Goal: Task Accomplishment & Management: Complete application form

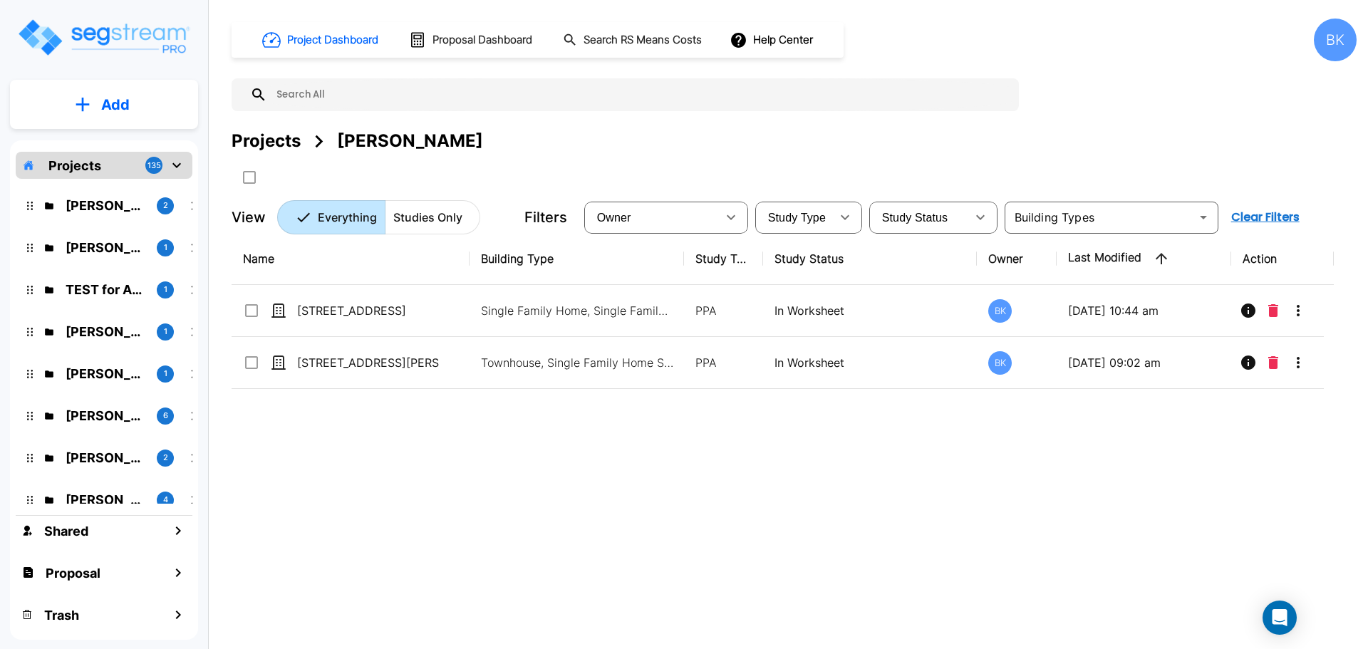
click at [596, 500] on div "Name Building Type Study Type Study Status Owner Last Modified Action 937 E 700…" at bounding box center [783, 434] width 1102 height 403
click at [88, 291] on p "TEST for Assets" at bounding box center [106, 289] width 80 height 19
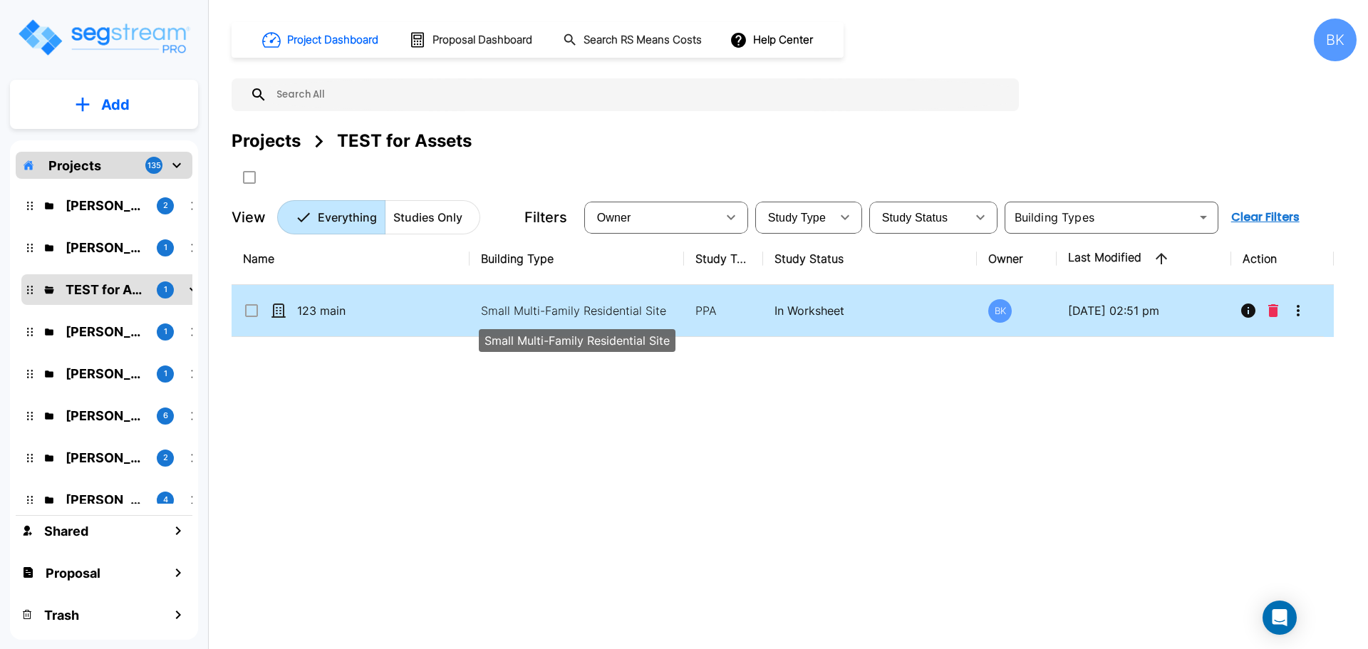
click at [777, 325] on td "In Worksheet" at bounding box center [870, 311] width 214 height 52
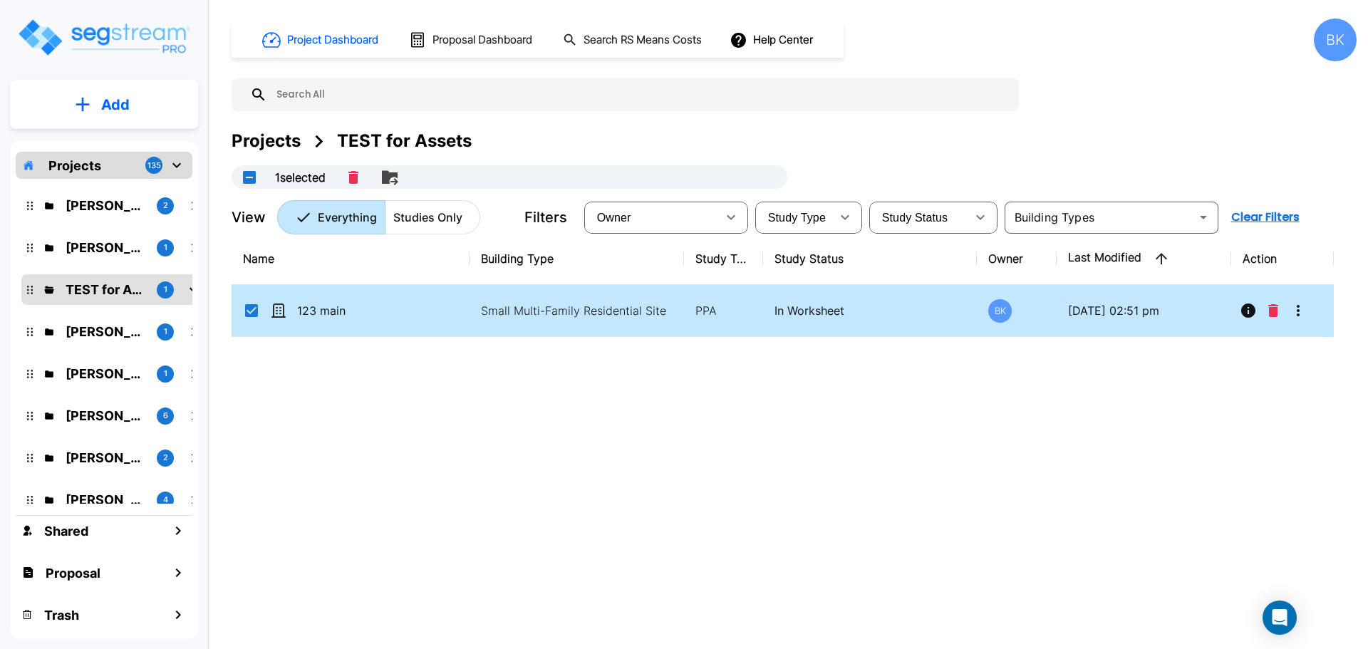
checkbox input "true"
click at [1298, 313] on icon "More-Options" at bounding box center [1298, 310] width 17 height 17
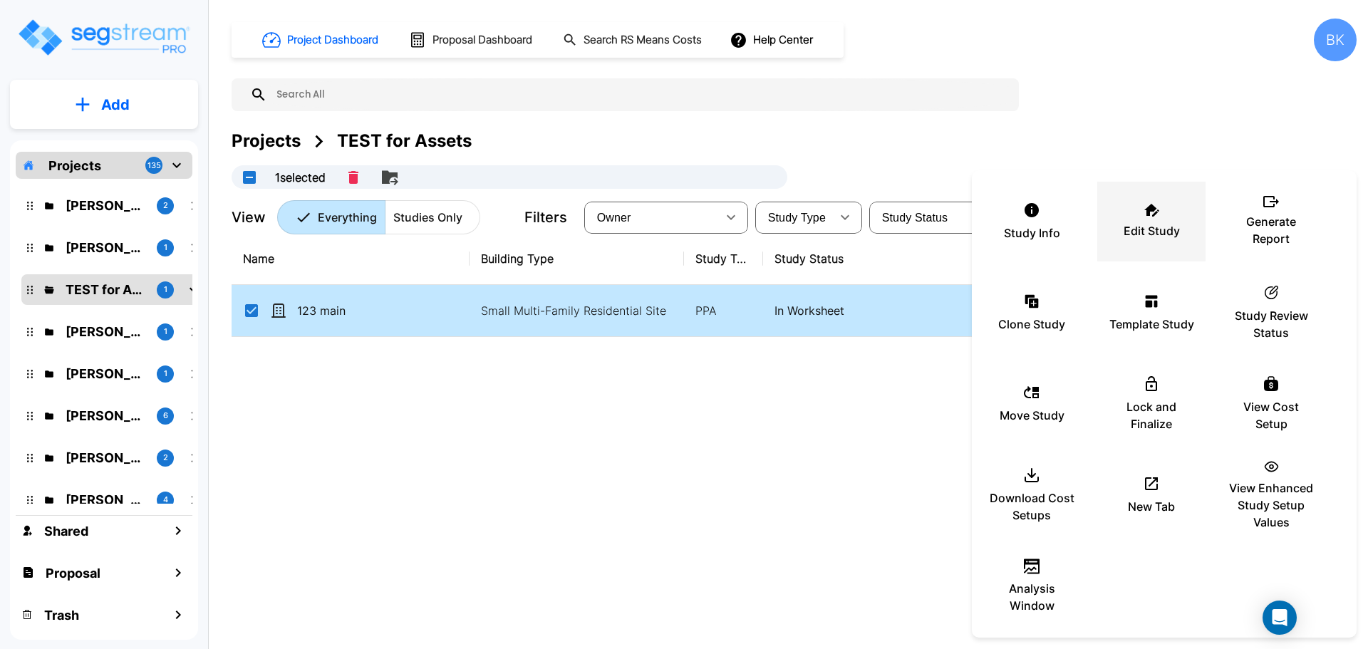
click at [1158, 221] on div "Edit Study" at bounding box center [1151, 221] width 85 height 71
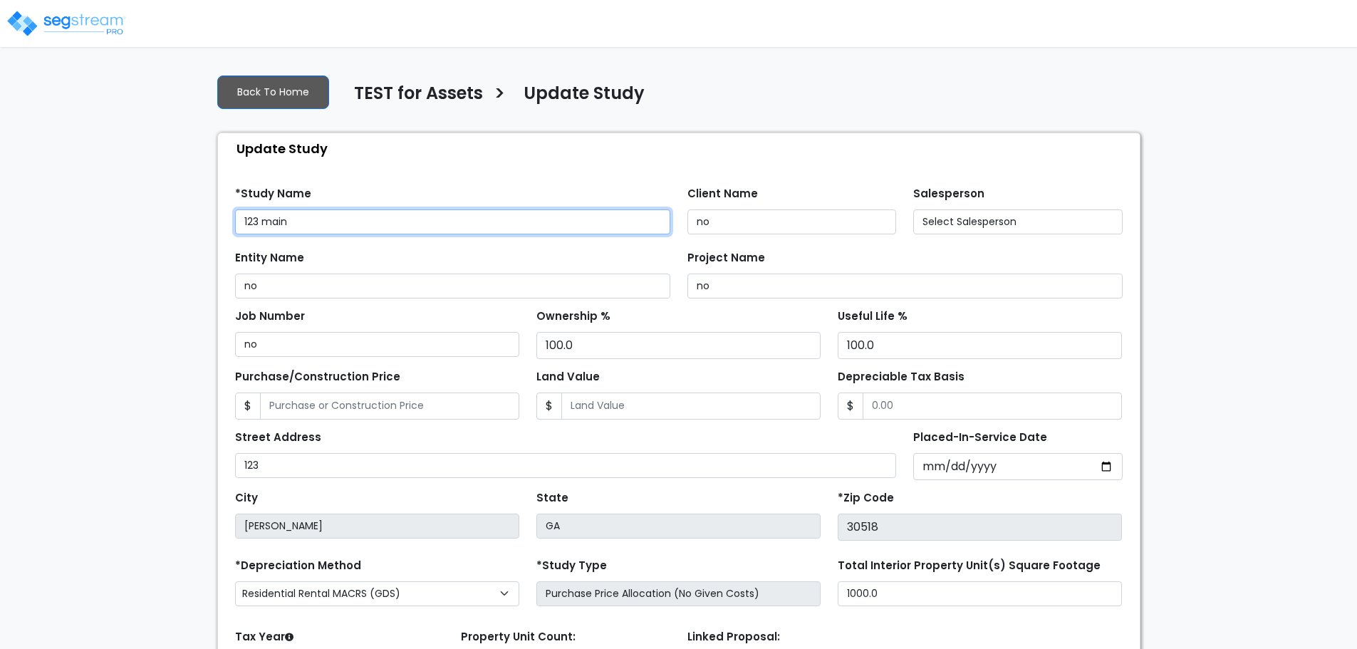
select select "2023"
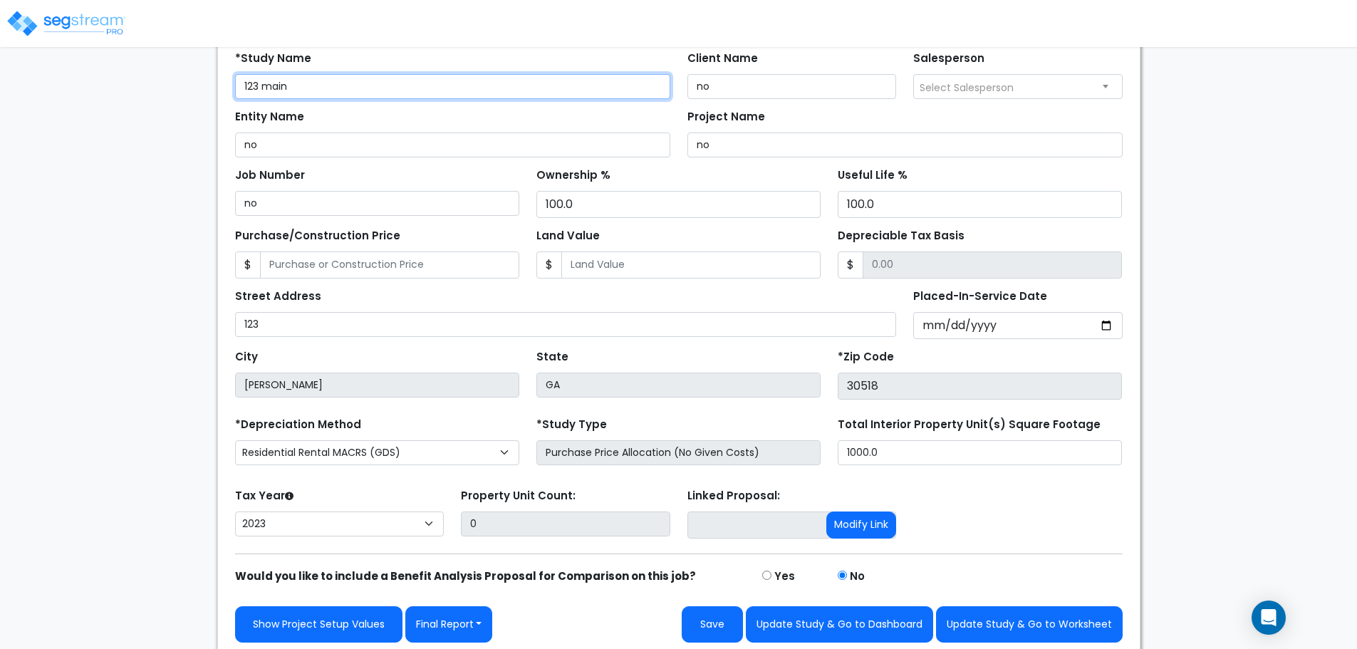
scroll to position [141, 0]
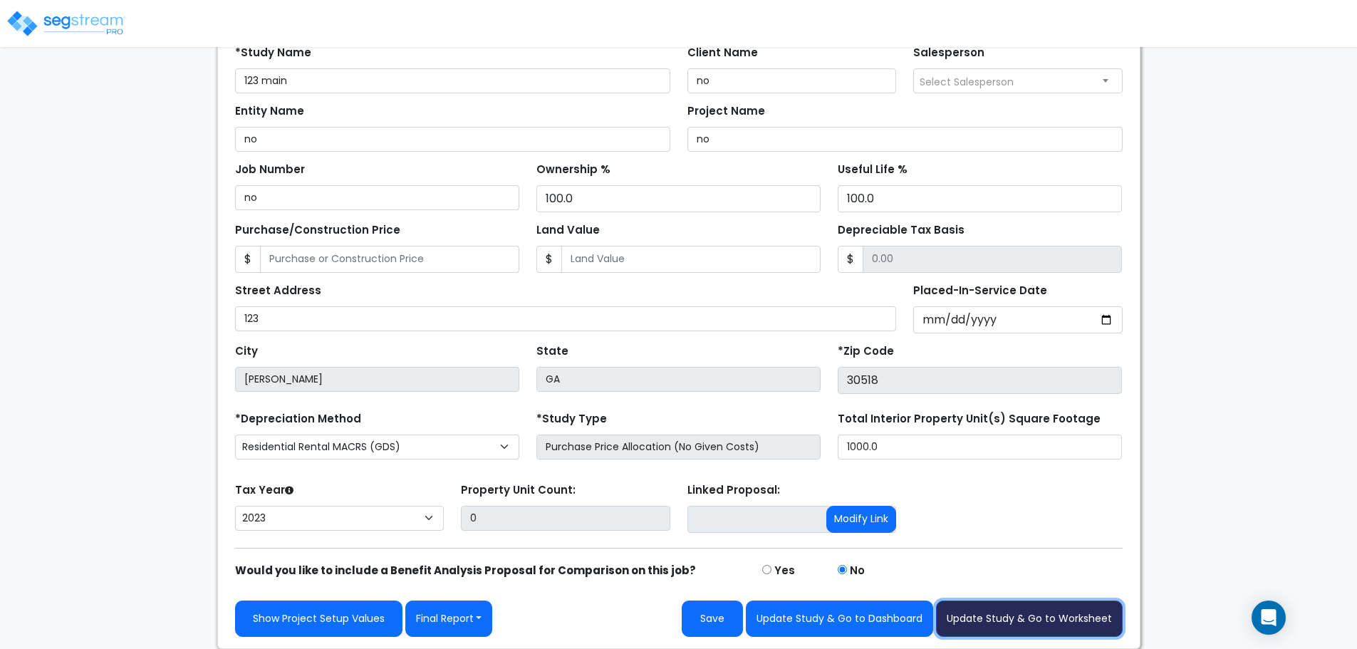
click at [1052, 623] on button "Update Study & Go to Worksheet" at bounding box center [1029, 619] width 187 height 36
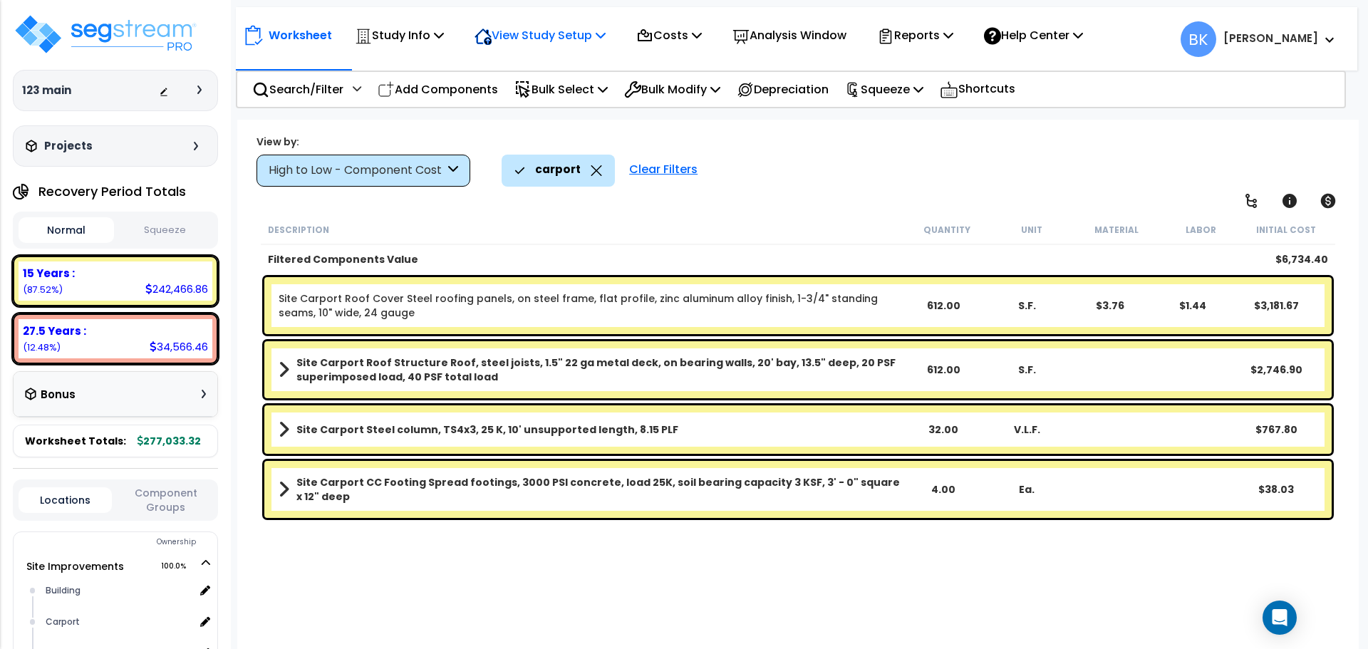
click at [604, 37] on icon at bounding box center [601, 34] width 10 height 11
click at [559, 94] on link "View Questionnaire" at bounding box center [537, 97] width 141 height 28
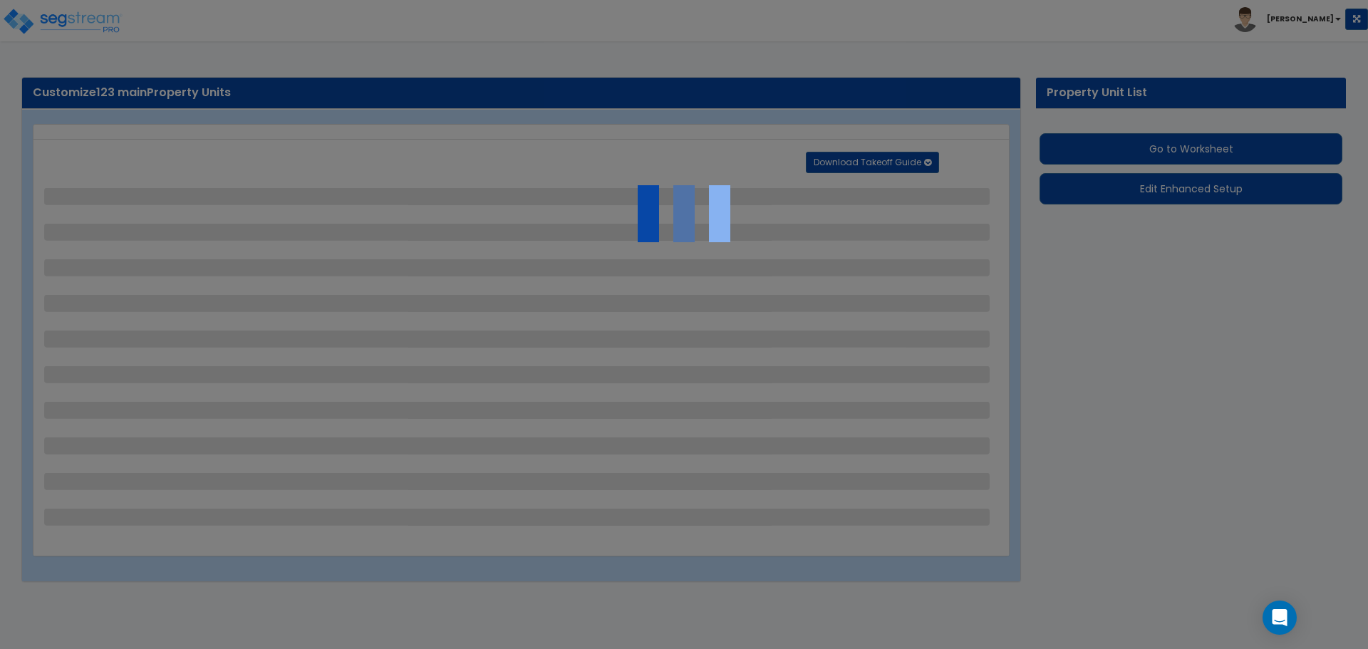
click at [1180, 195] on div at bounding box center [684, 324] width 1368 height 649
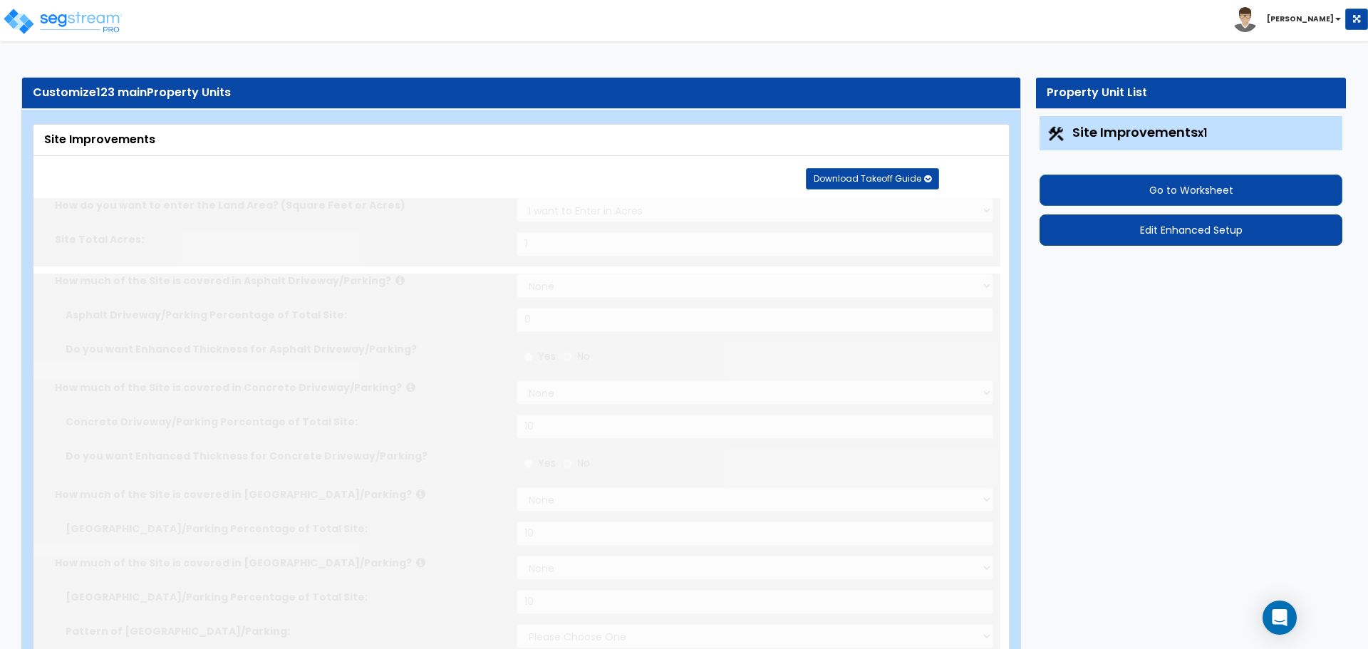
type input "1"
select select "1"
type input "10"
select select "1"
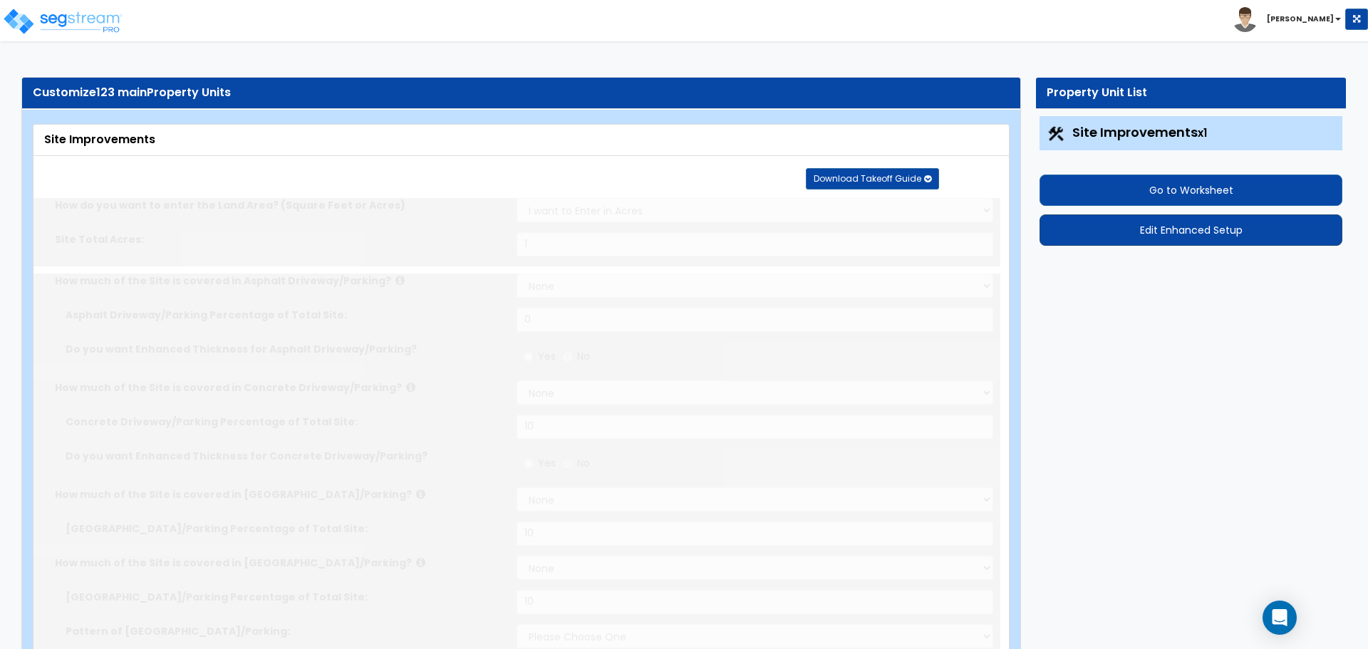
type input "10"
select select "1"
type input "10"
select select "1"
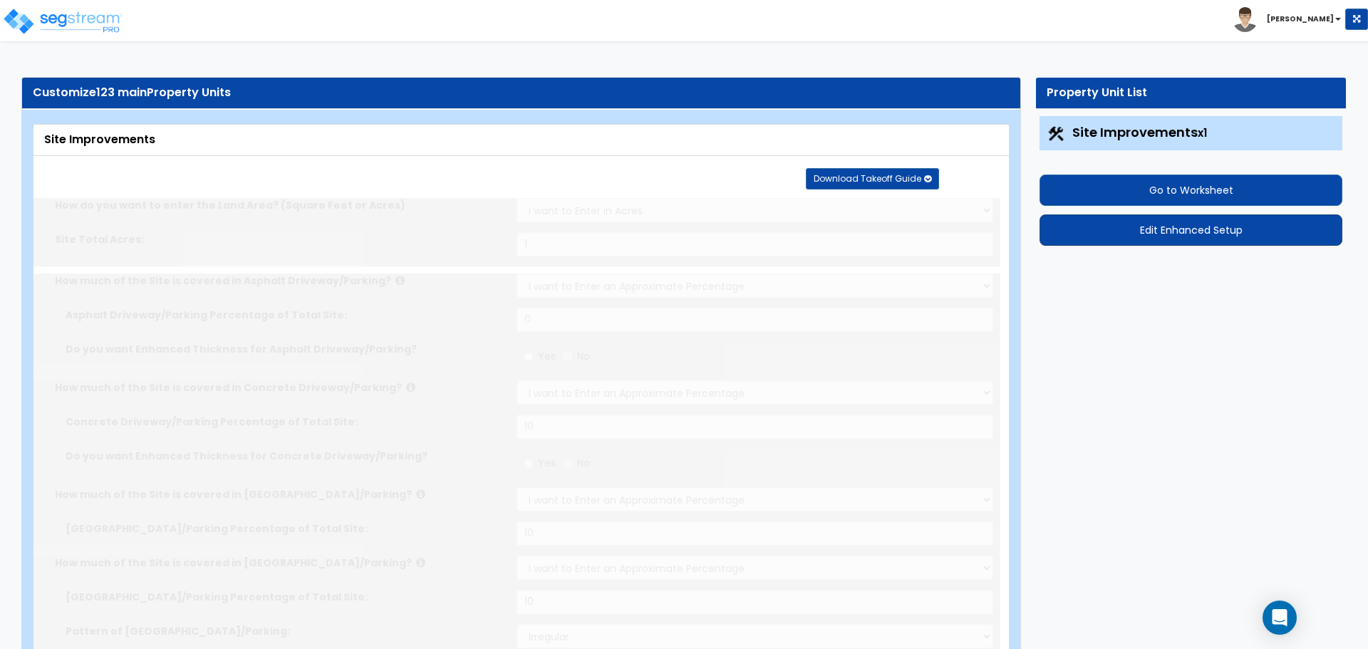
type input "10"
radio input "true"
select select "3"
select select "1"
type input "20"
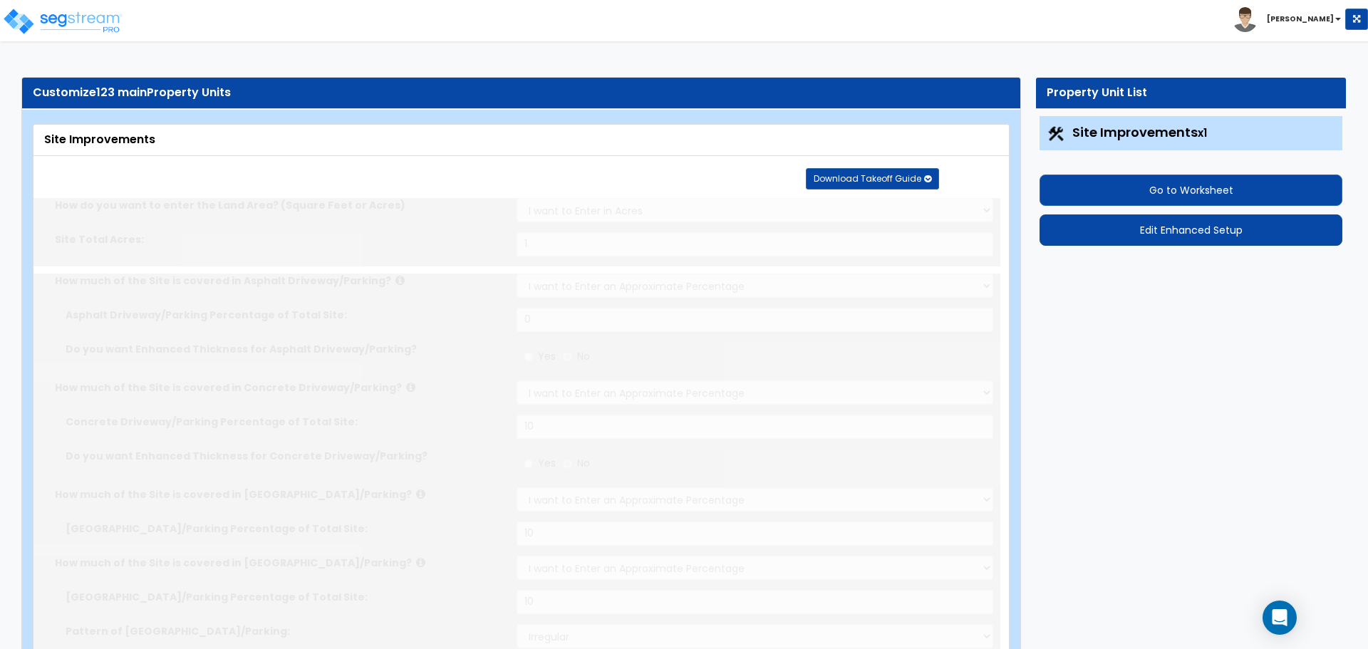
radio input "true"
type input "1"
radio input "true"
type input "15"
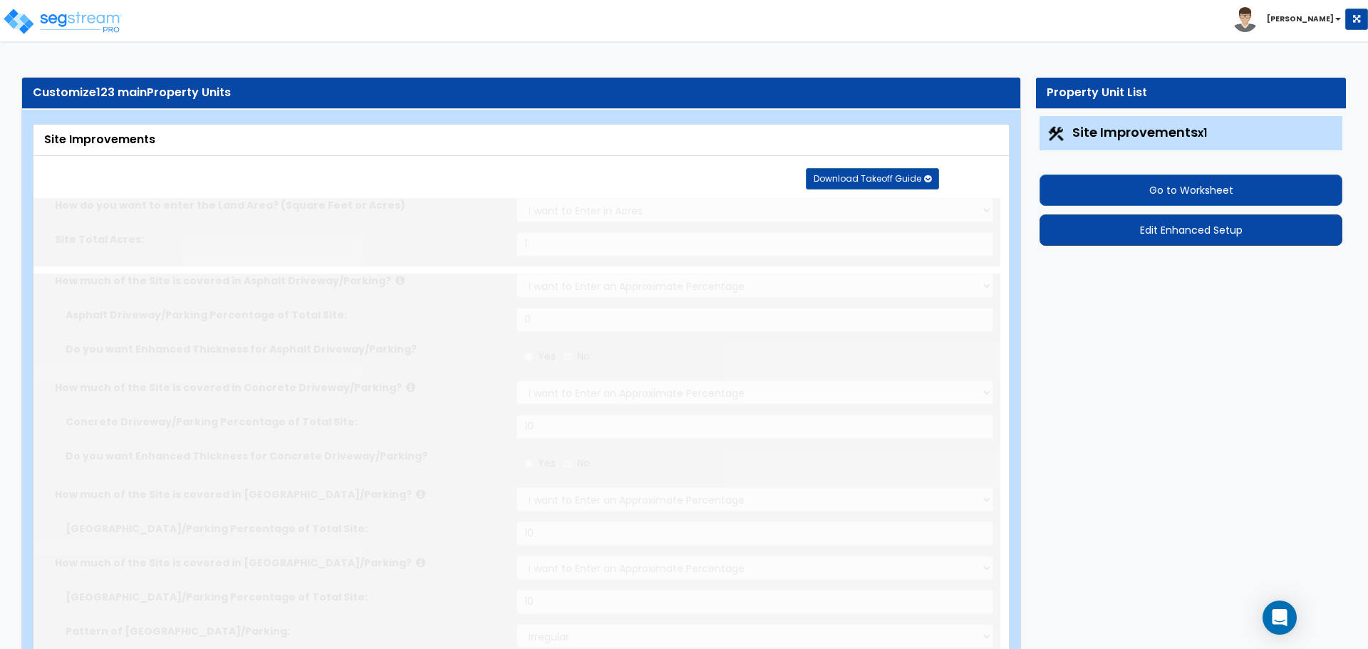
radio input "true"
type input "4"
select select "2"
select select "4"
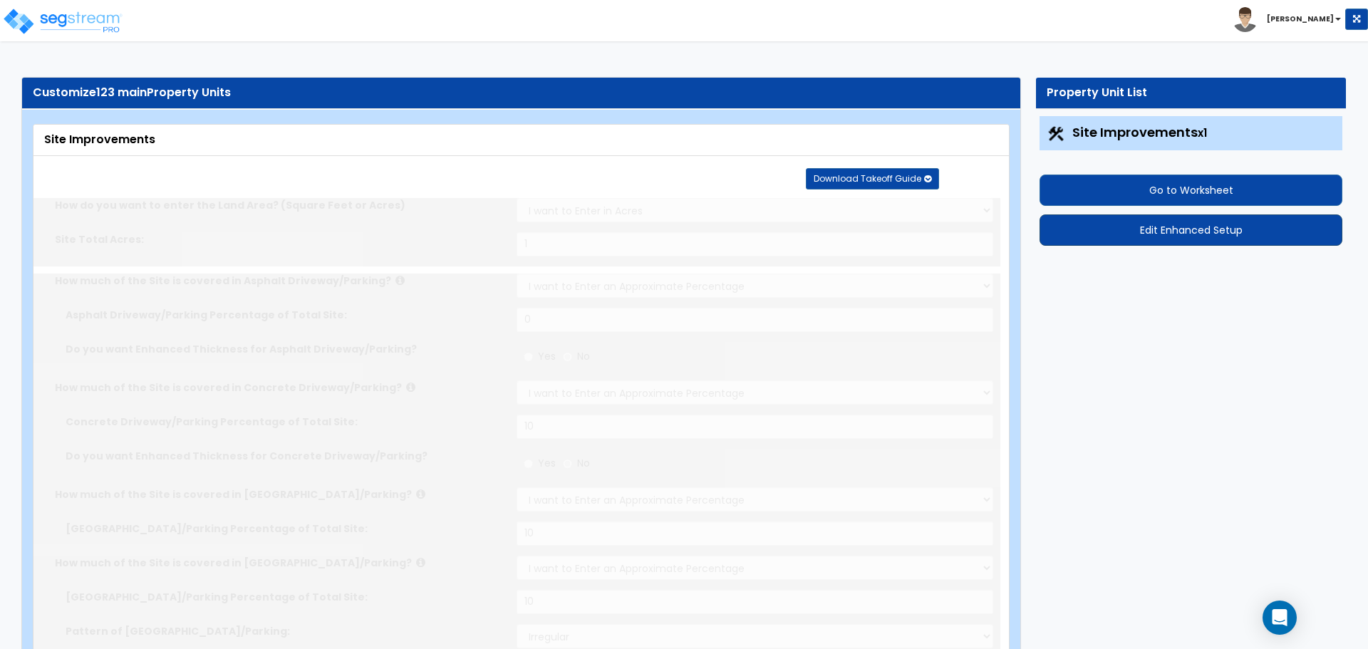
radio input "true"
type input "1"
radio input "true"
select select "1"
type input "20"
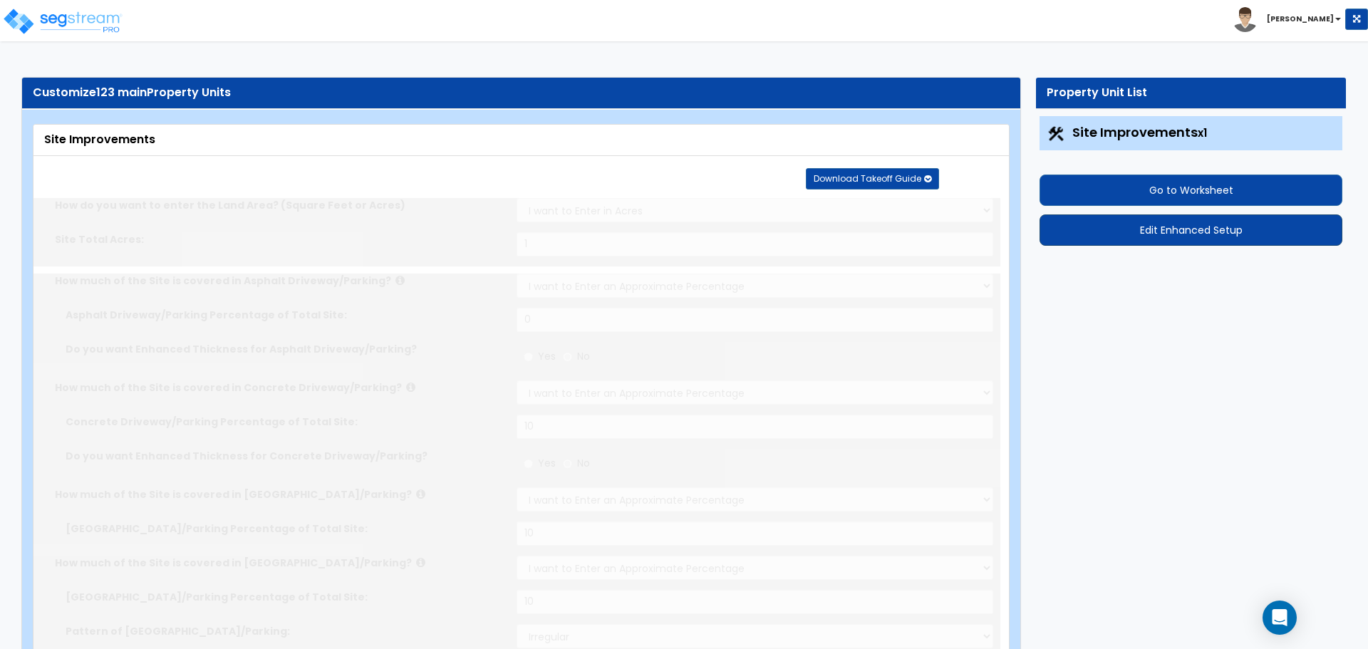
radio input "true"
select select "1"
type input "120"
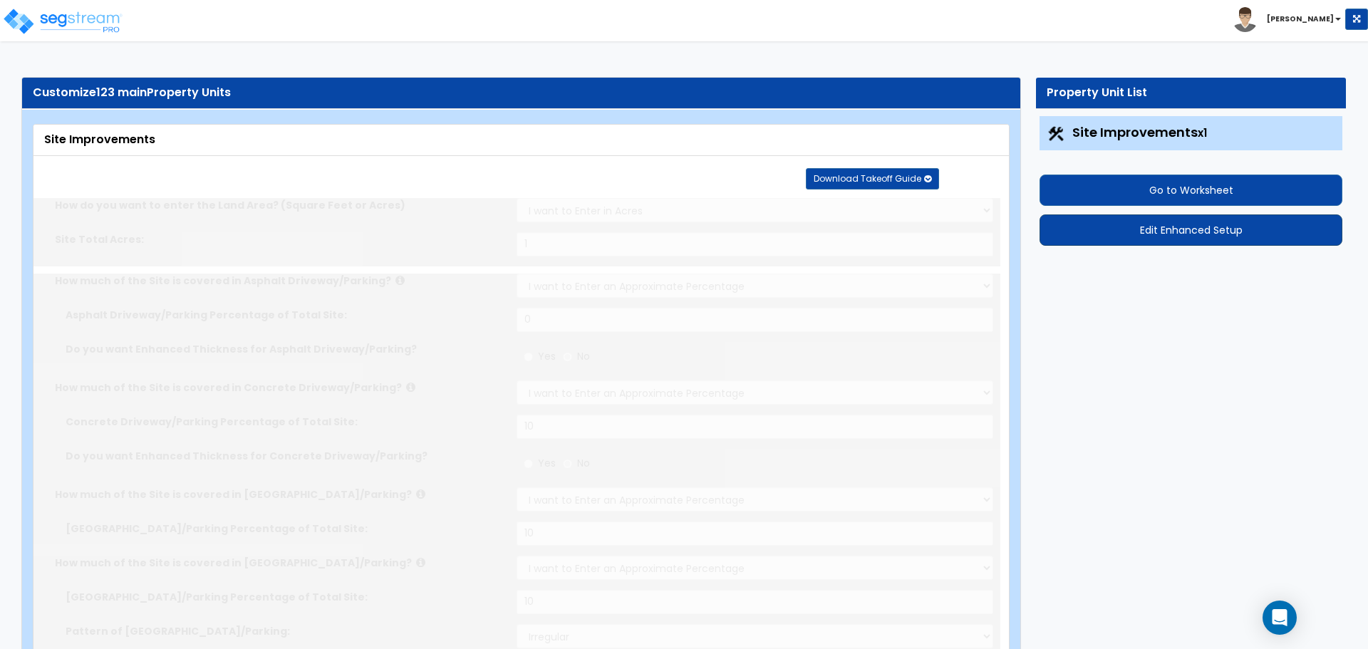
select select "1"
radio input "true"
select select "2"
type input "20"
select select "1"
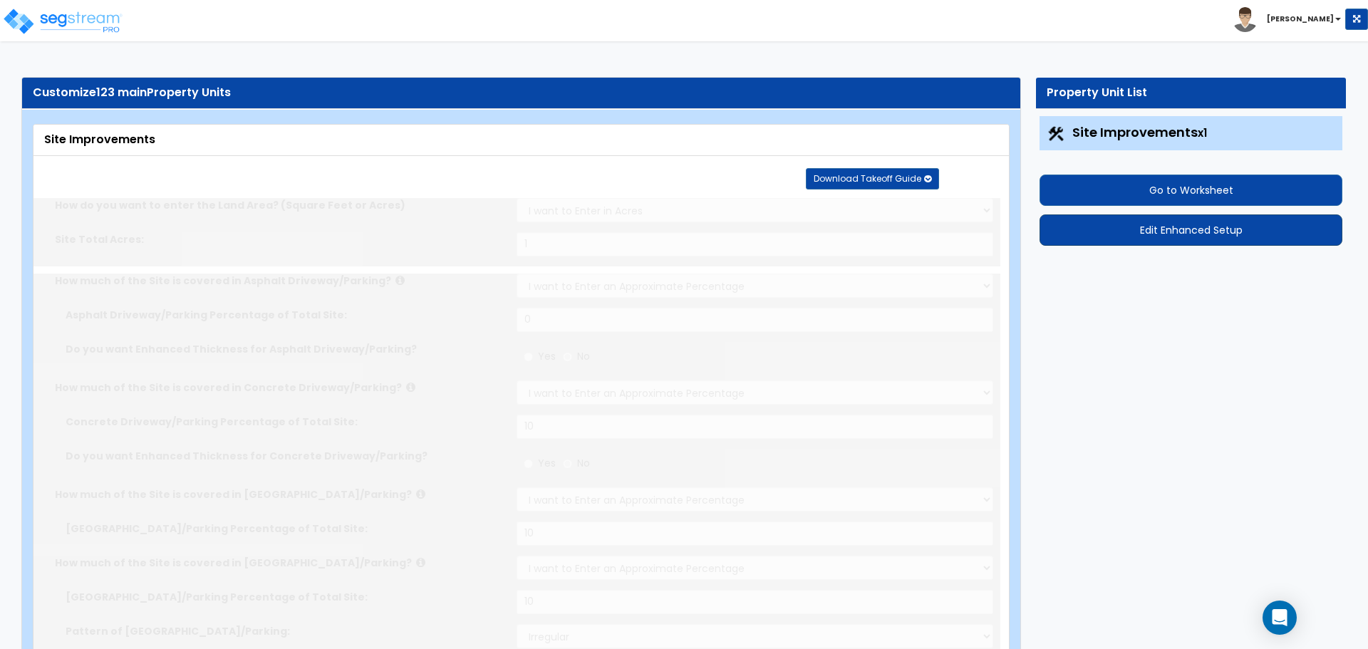
select select "1"
radio input "true"
type input "4"
type input "40"
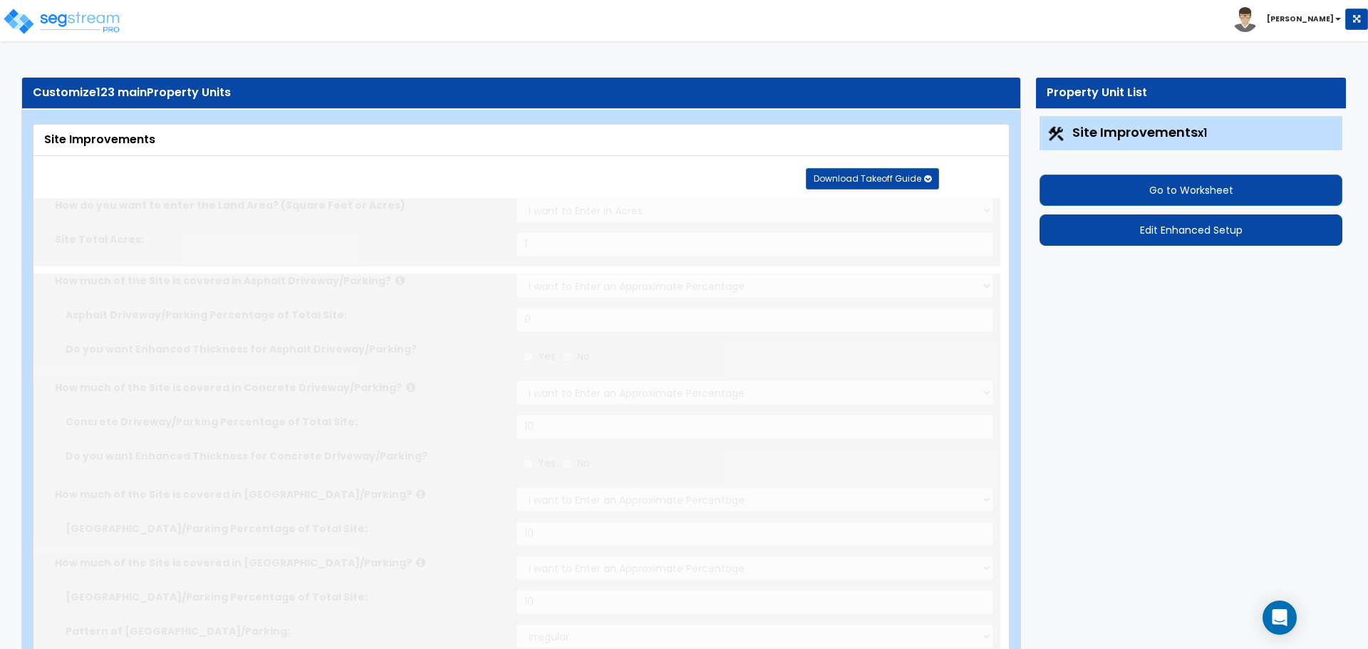
radio input "true"
type input "4"
type input "40"
radio input "true"
type input "4"
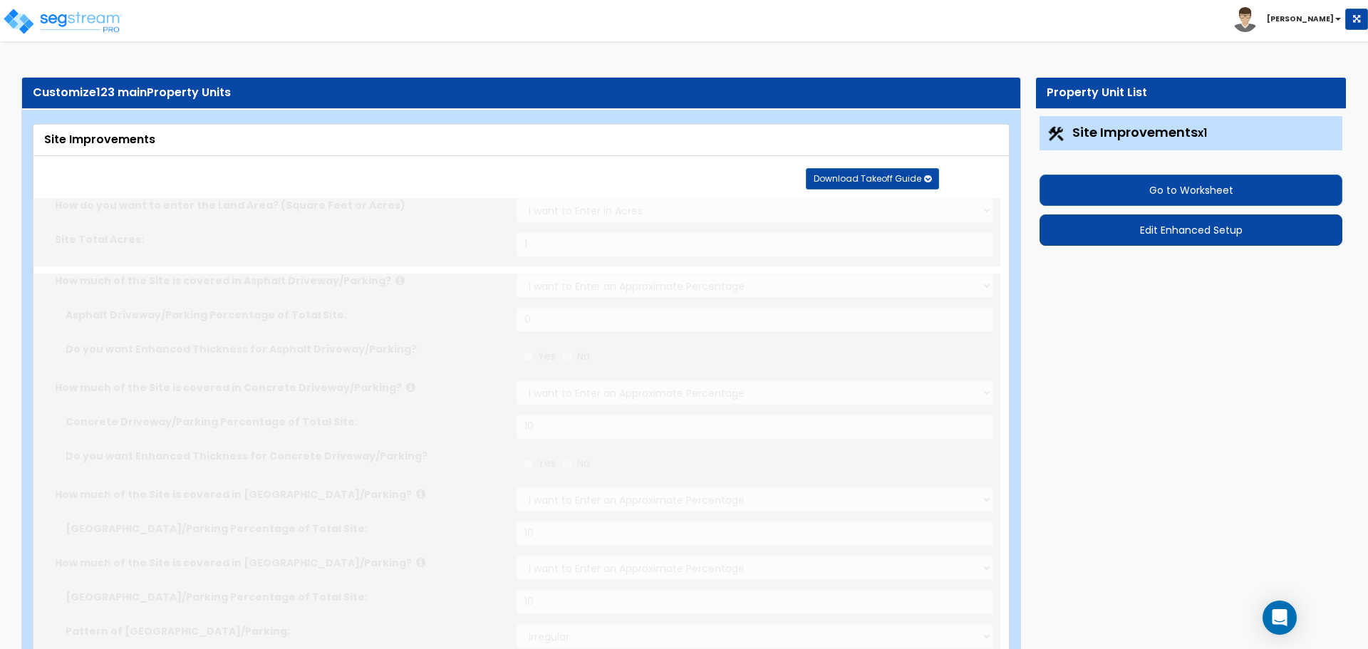
type input "40"
radio input "true"
type input "4"
type input "40"
radio input "true"
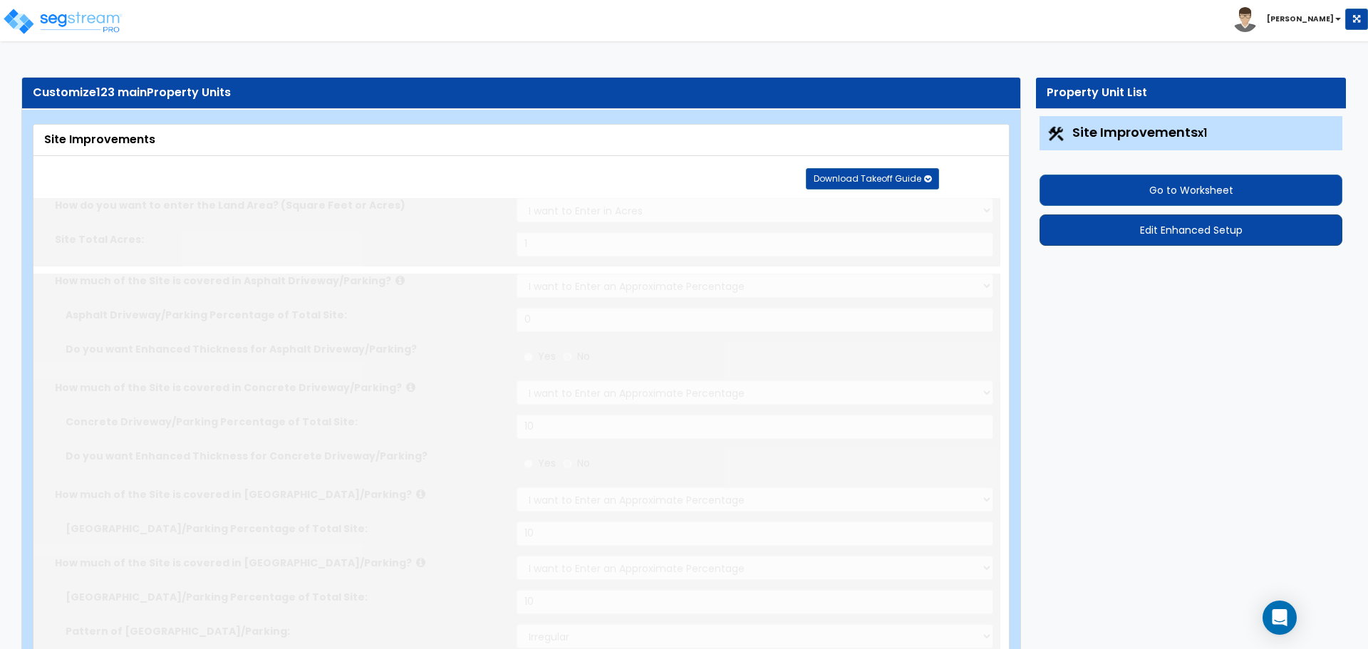
type input "1"
type input "120"
type input "8"
select select "2"
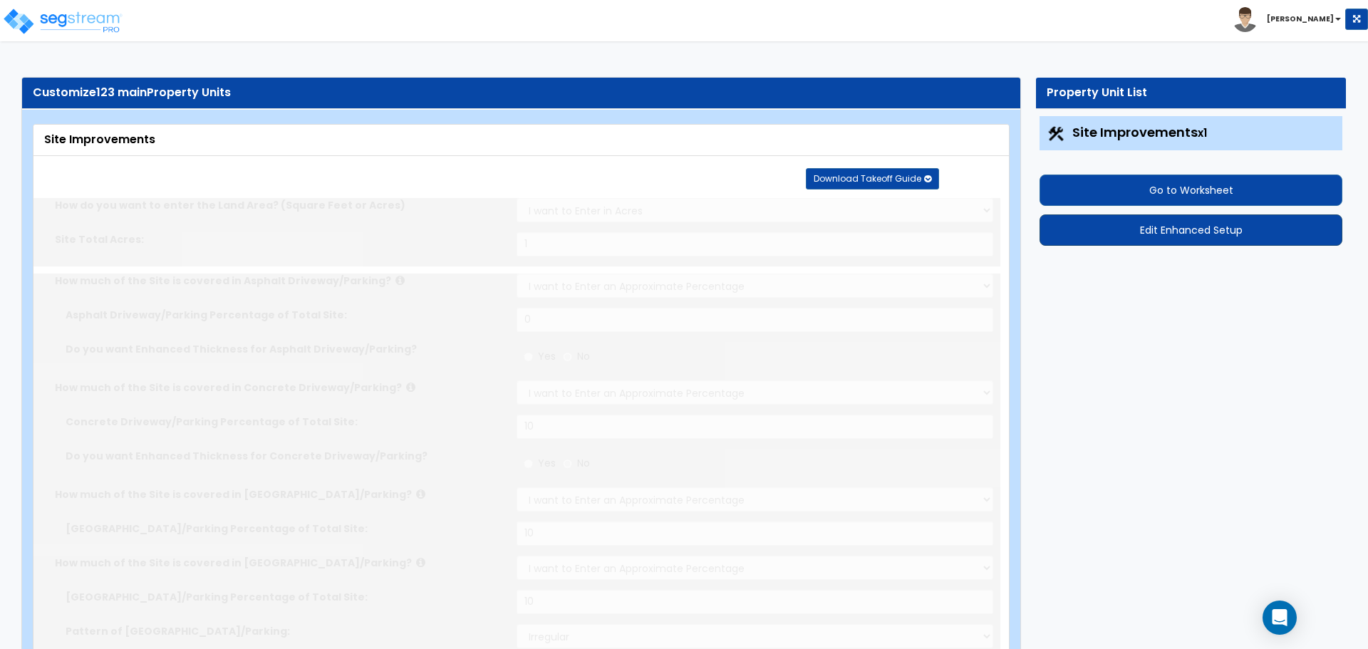
radio input "true"
select select "1"
type input "1"
radio input "true"
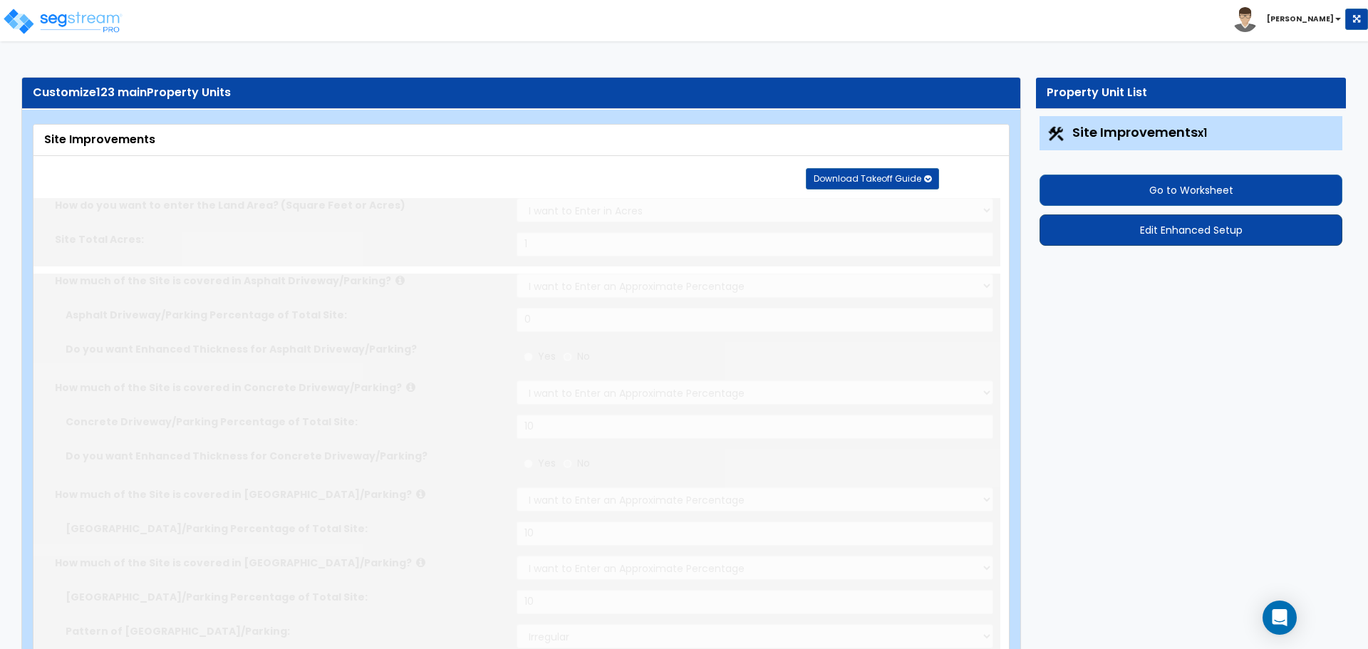
type input "1"
select select "2"
radio input "true"
type input "1"
radio input "true"
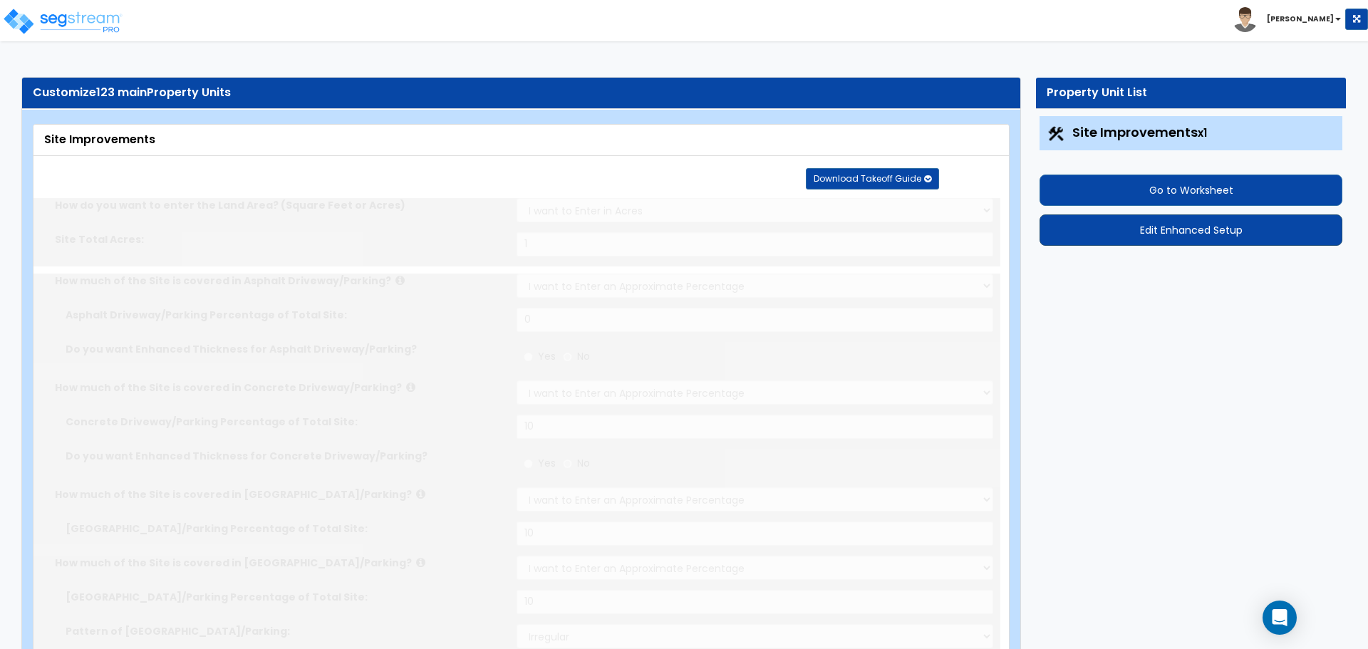
radio input "true"
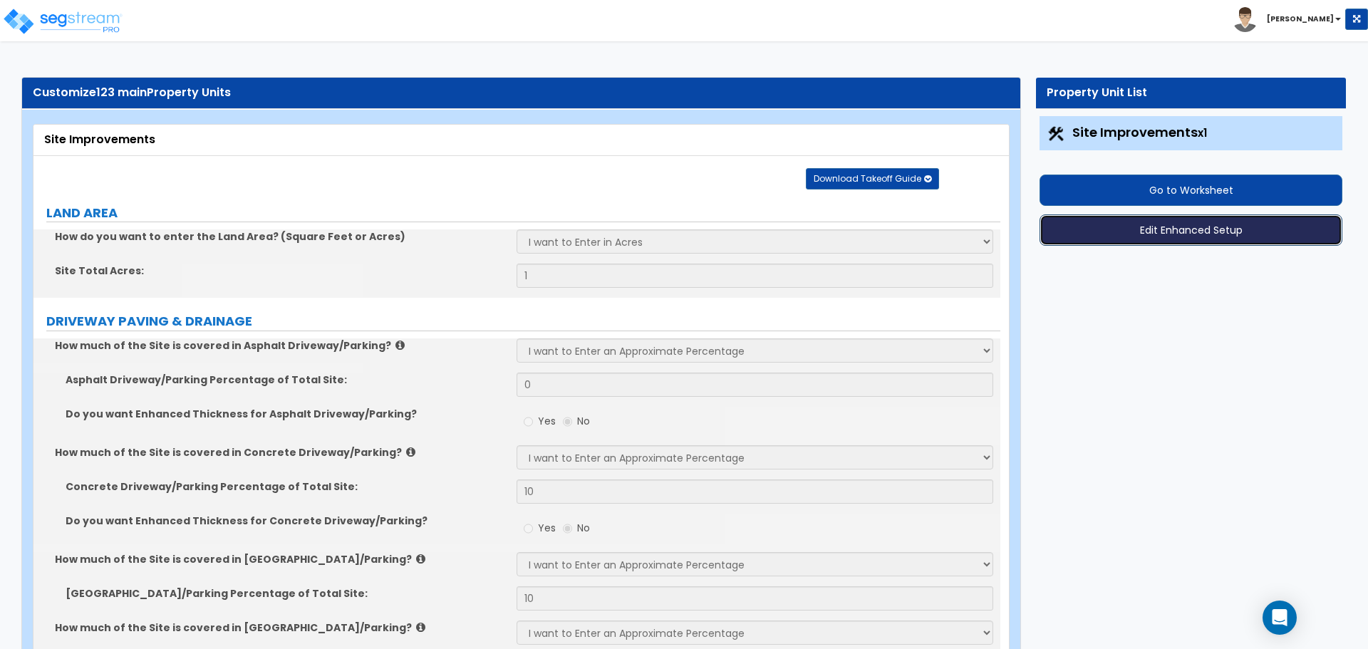
click at [1168, 236] on button "Edit Enhanced Setup" at bounding box center [1191, 229] width 303 height 31
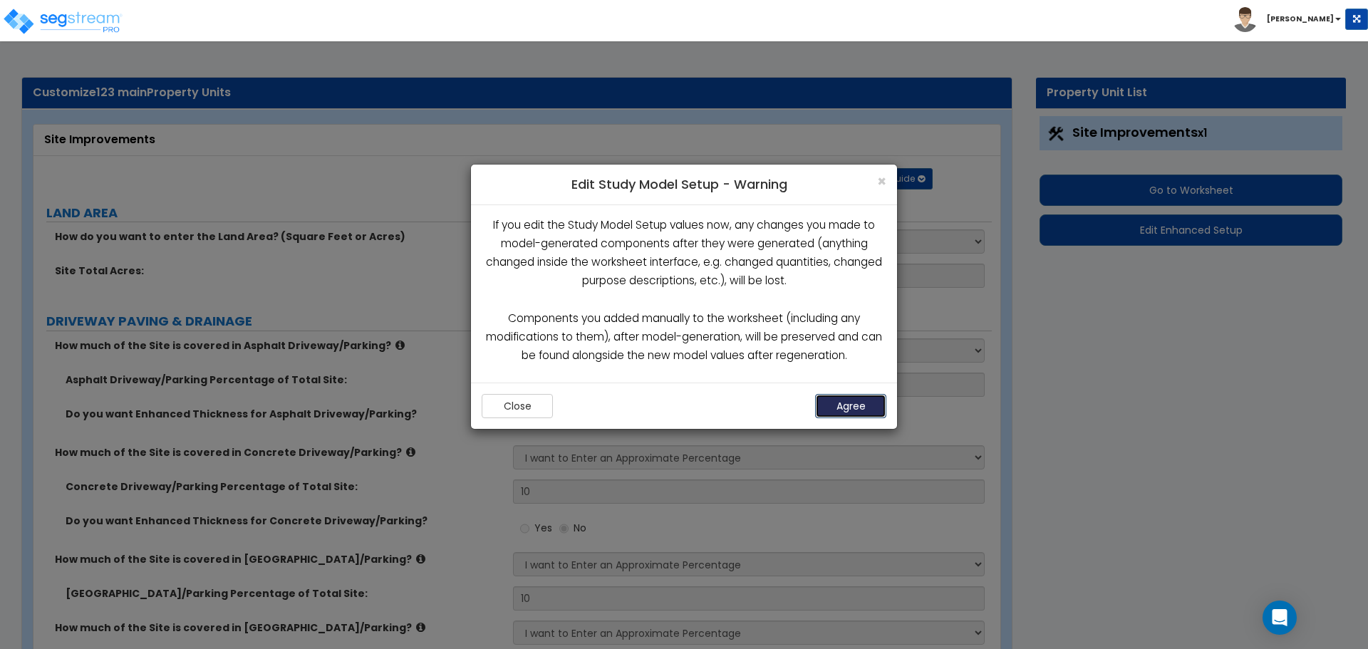
click at [834, 408] on button "Agree" at bounding box center [850, 406] width 71 height 24
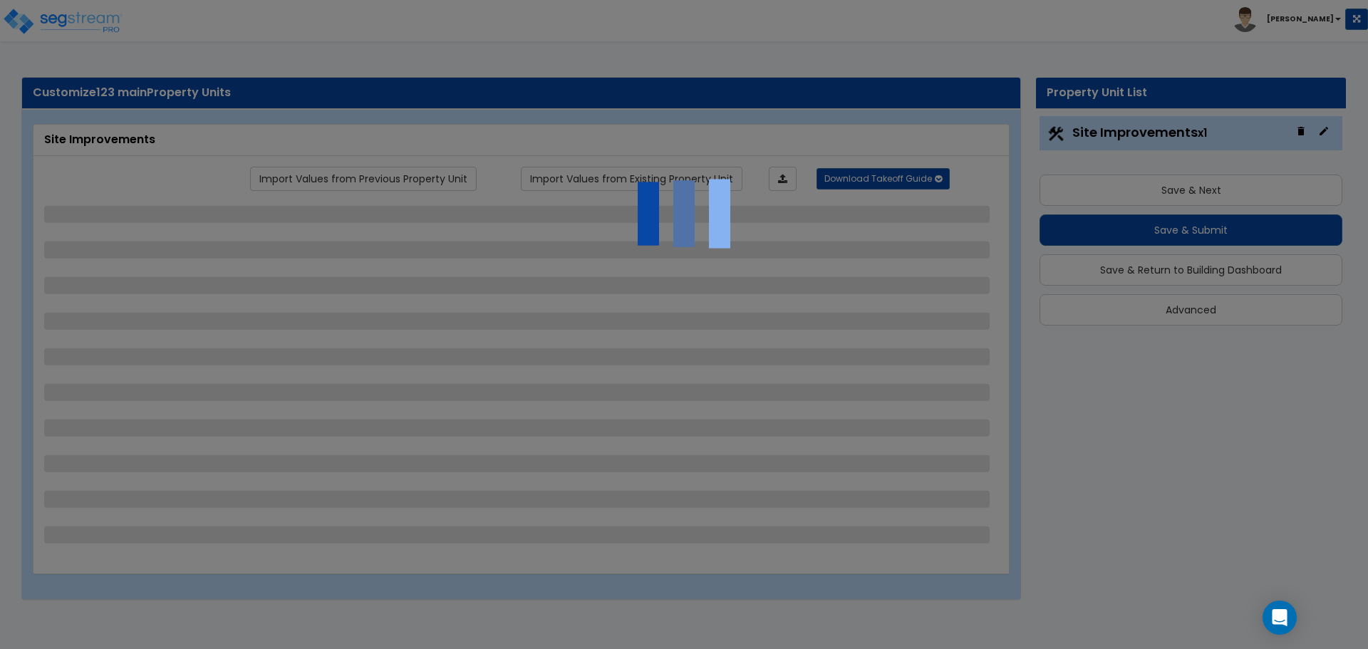
select select "1"
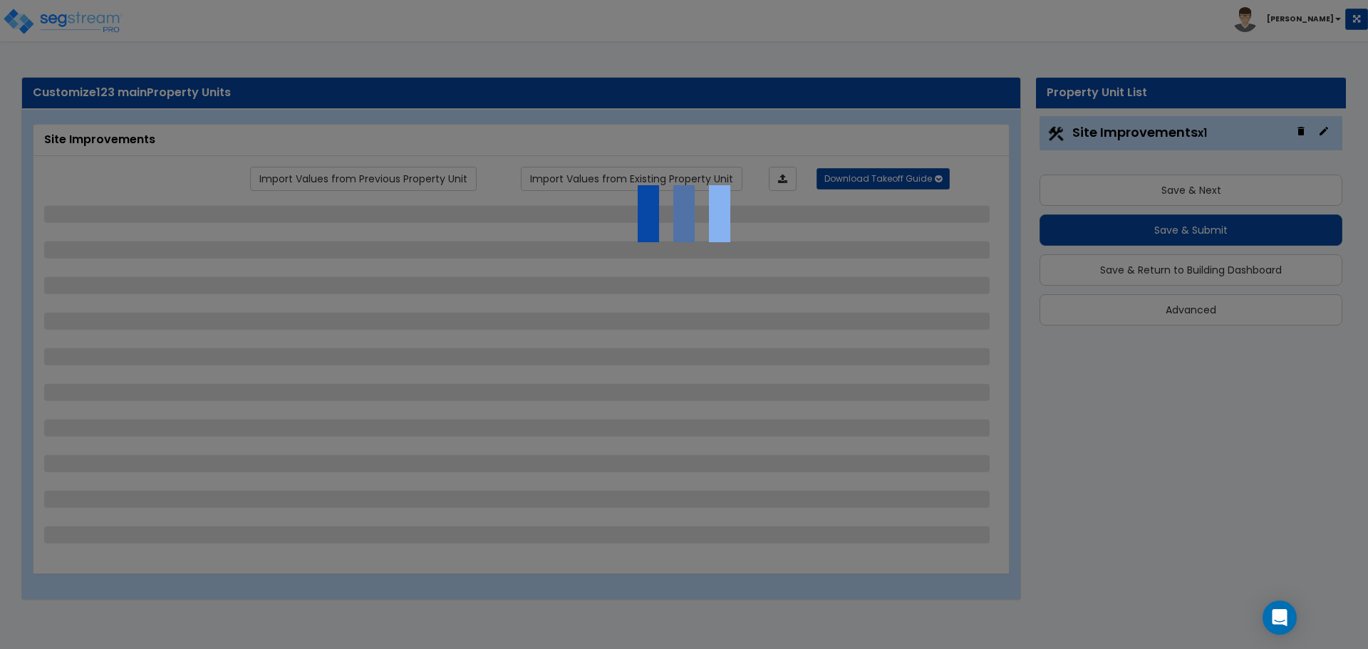
select select "1"
select select "3"
select select "1"
select select "2"
select select "4"
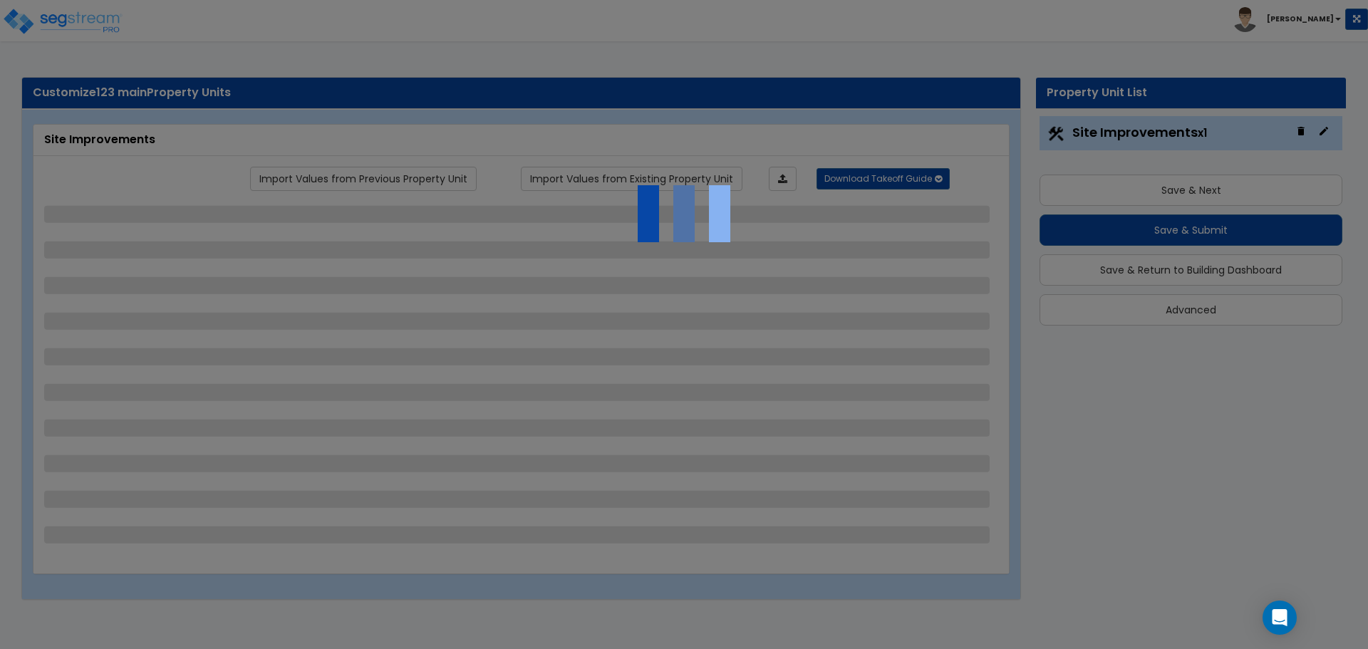
select select "1"
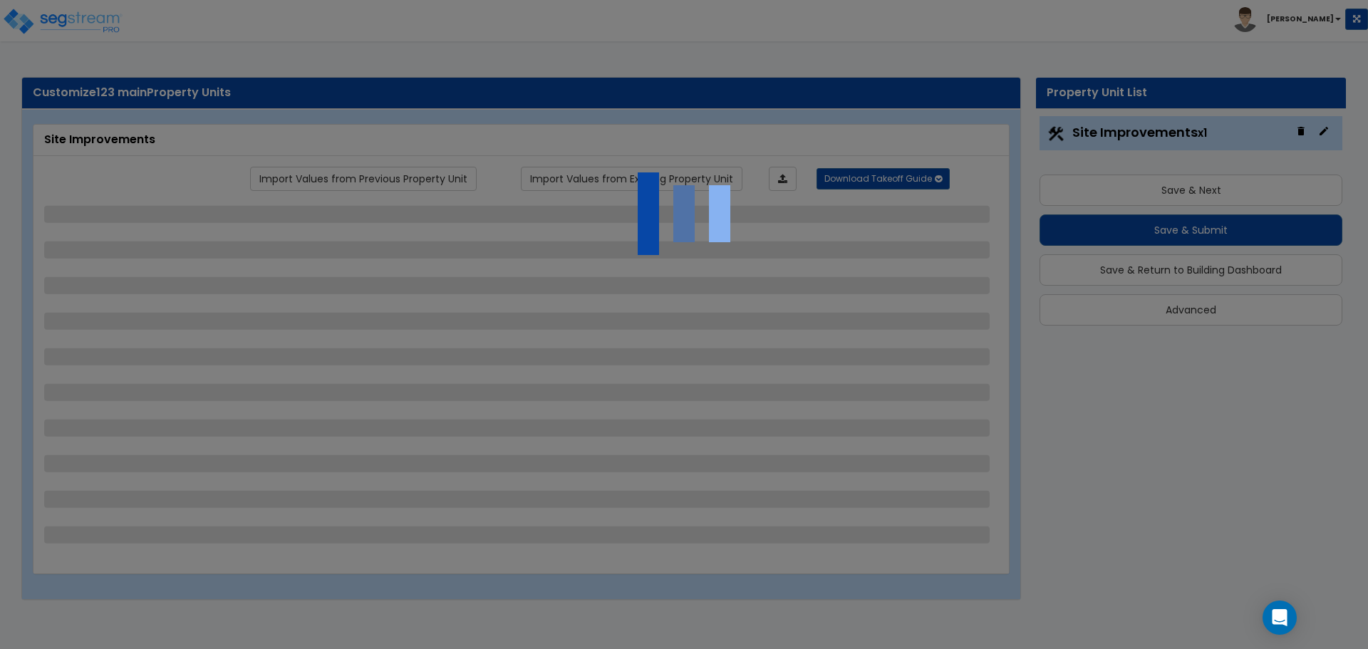
select select "2"
select select "1"
select select "2"
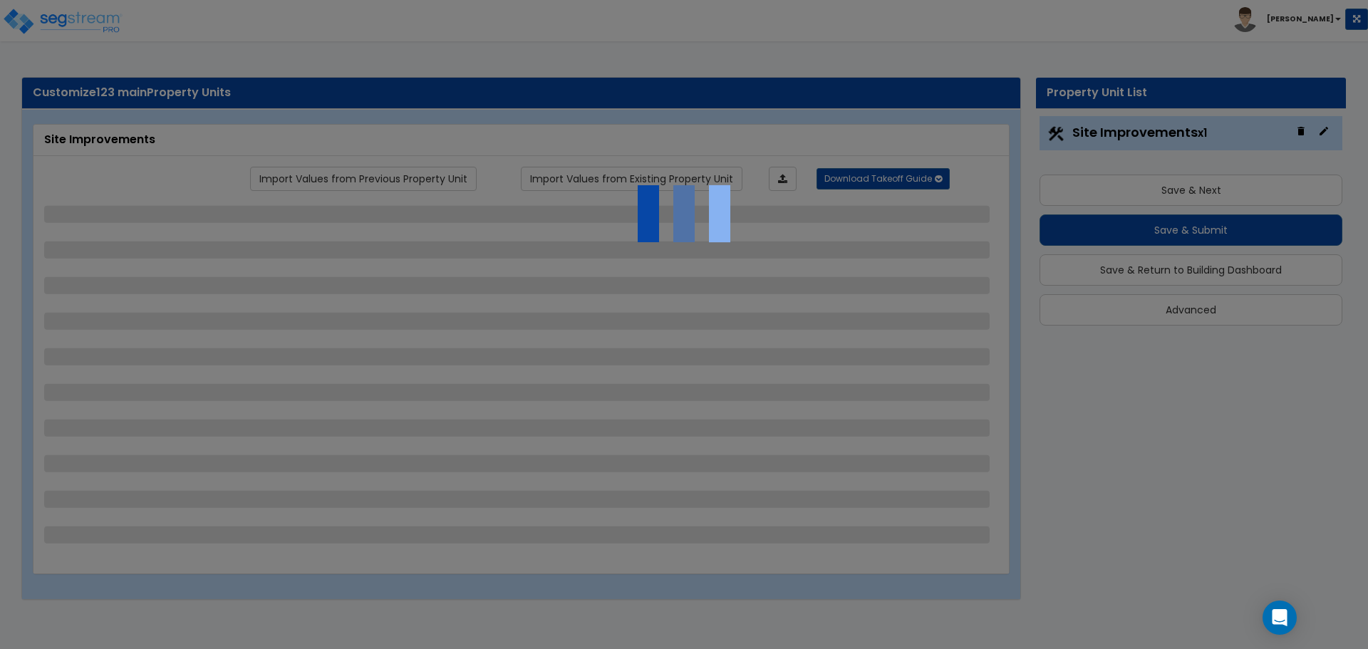
select select "1"
select select "2"
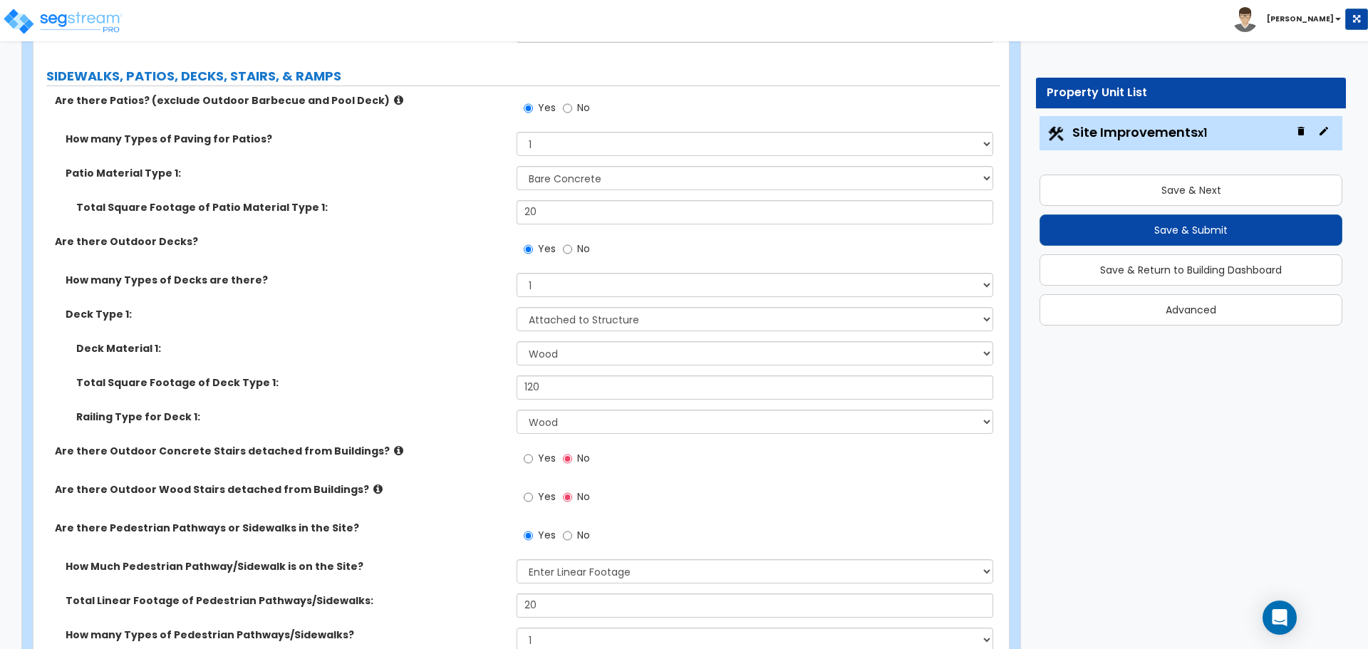
scroll to position [1710, 0]
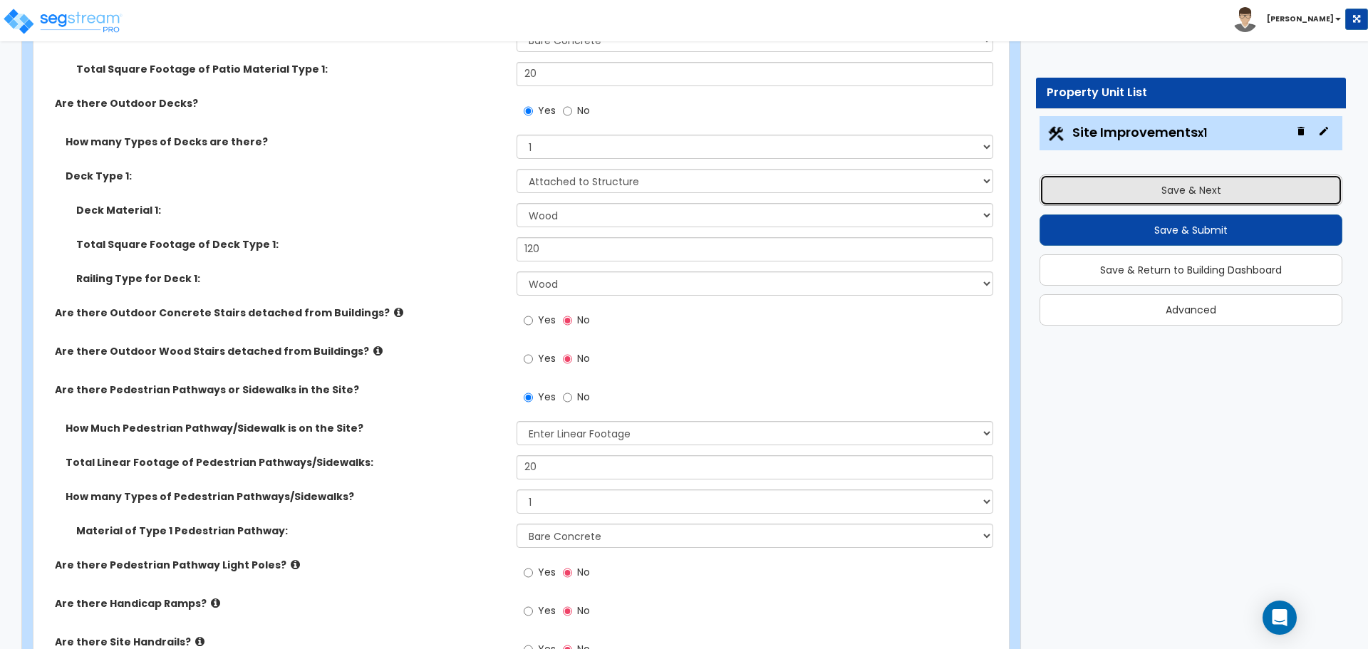
click at [1170, 190] on button "Save & Next" at bounding box center [1191, 190] width 303 height 31
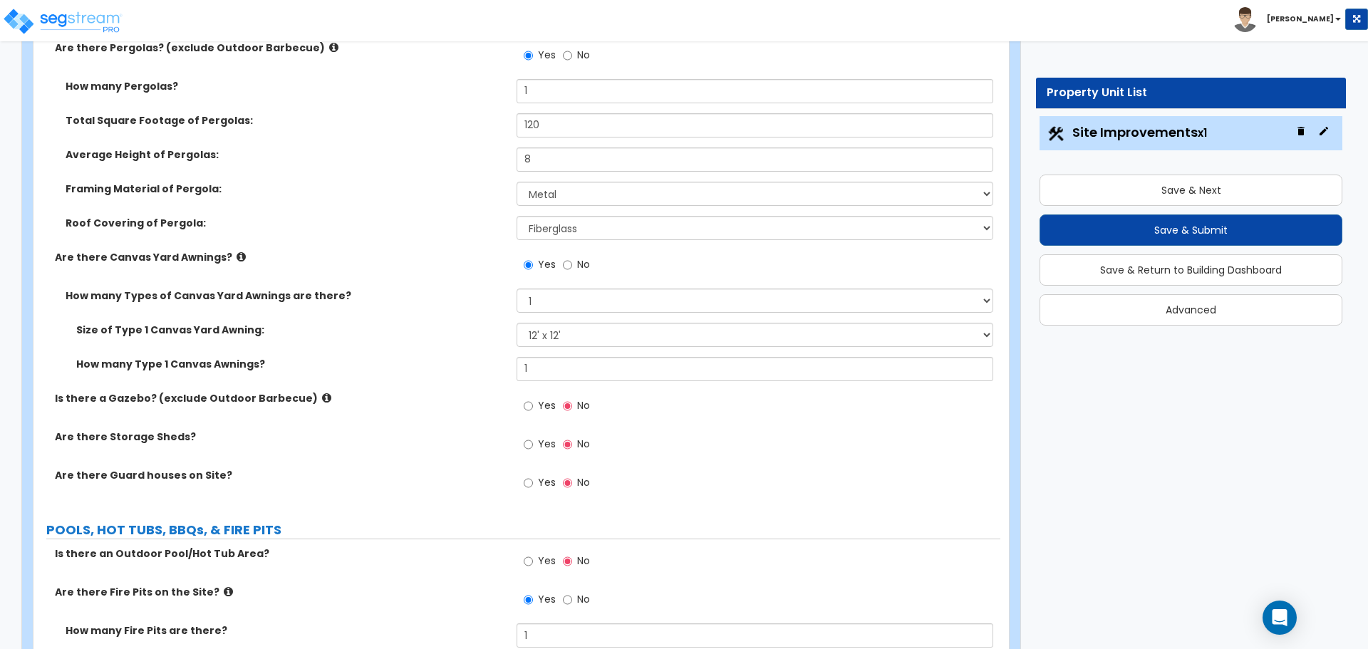
drag, startPoint x: 658, startPoint y: 351, endPoint x: 645, endPoint y: 289, distance: 63.4
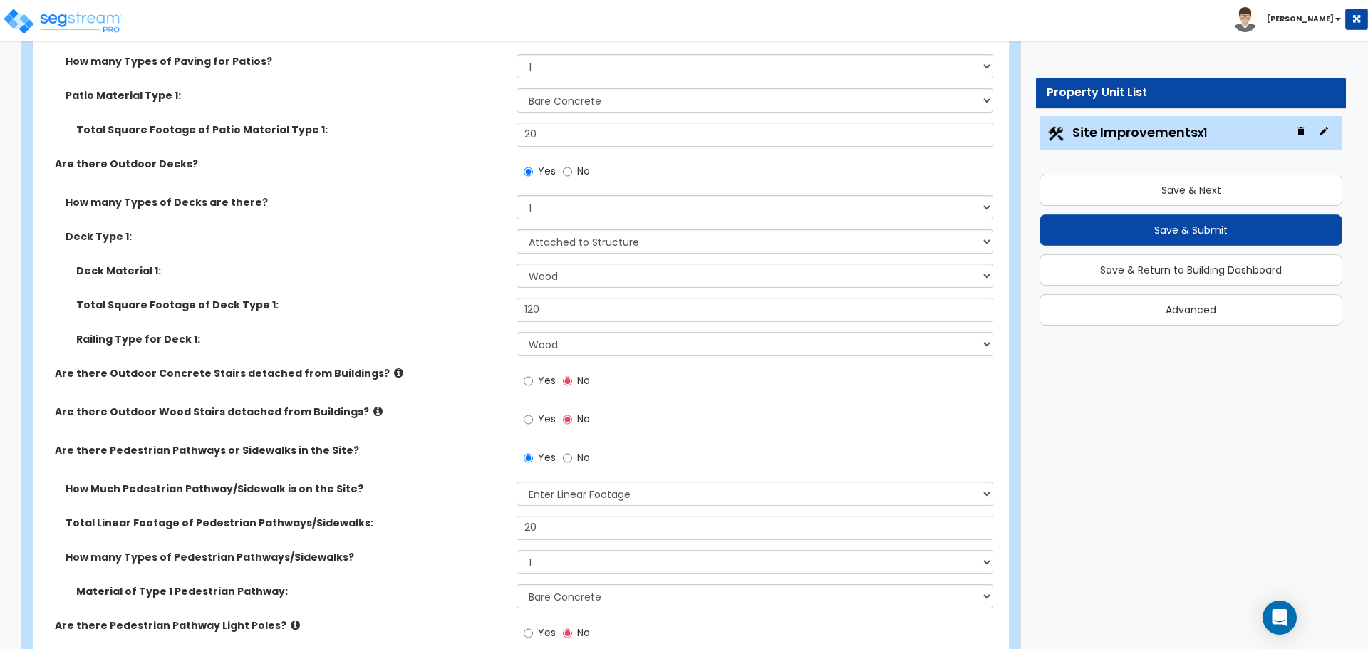
scroll to position [0, 0]
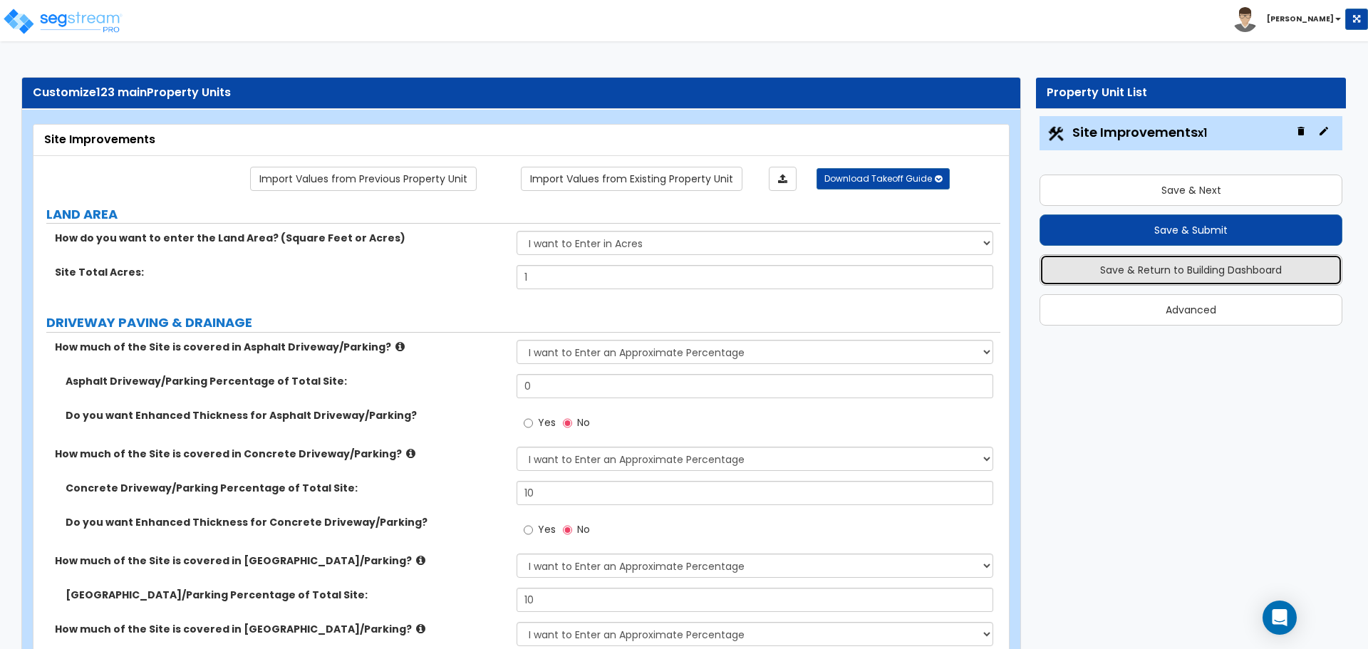
click at [1215, 280] on button "Save & Return to Building Dashboard" at bounding box center [1191, 269] width 303 height 31
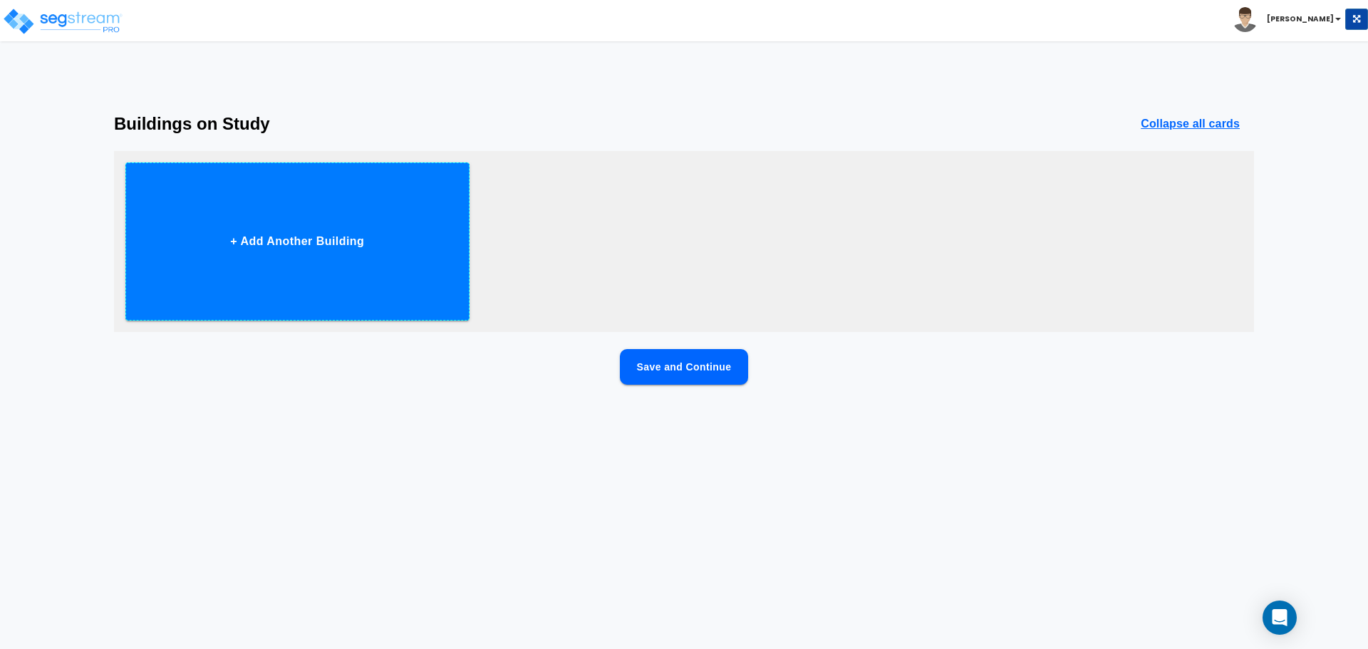
click at [347, 229] on button "+ Add Another Building" at bounding box center [297, 241] width 344 height 158
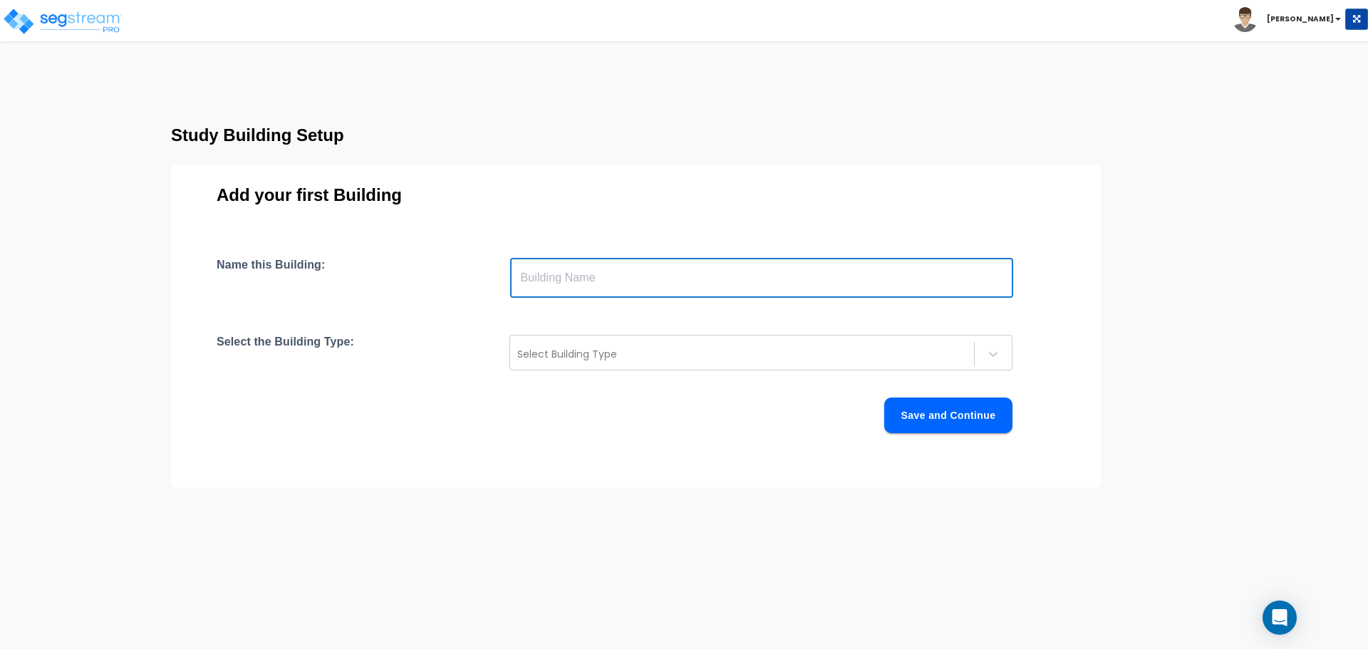
click at [631, 272] on input "text" at bounding box center [761, 278] width 503 height 40
type input "SFR"
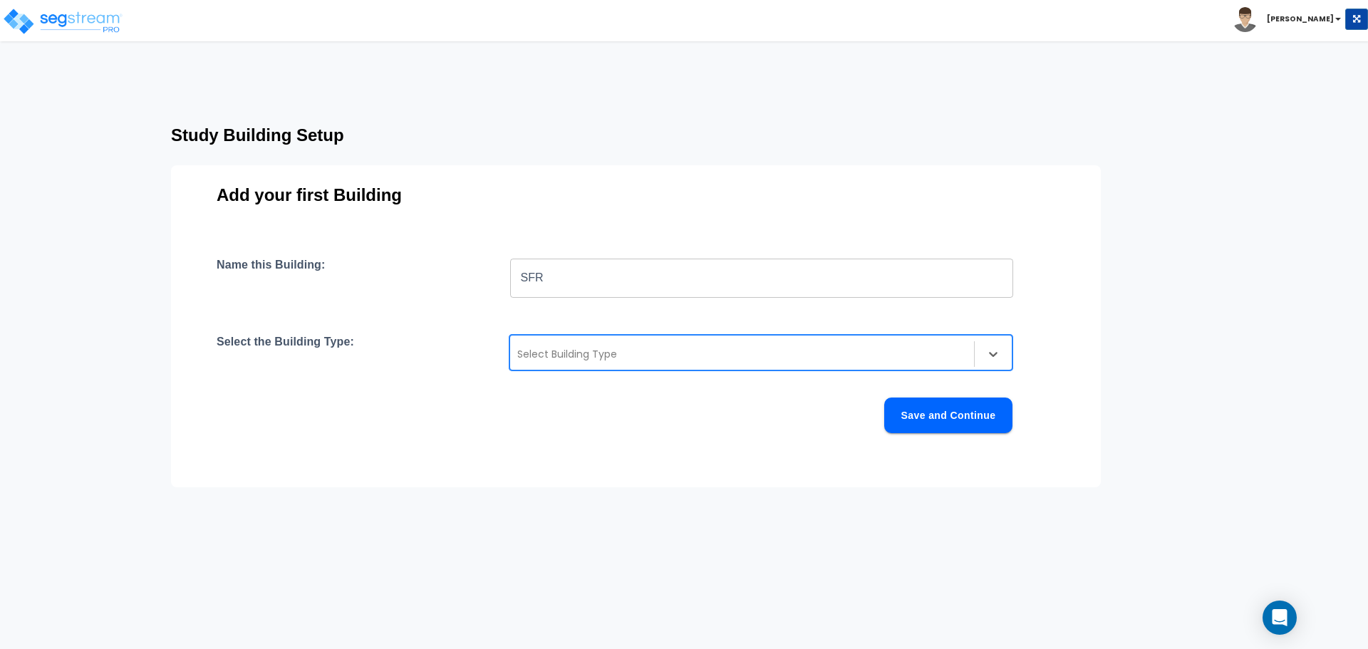
click at [579, 349] on div at bounding box center [742, 354] width 450 height 17
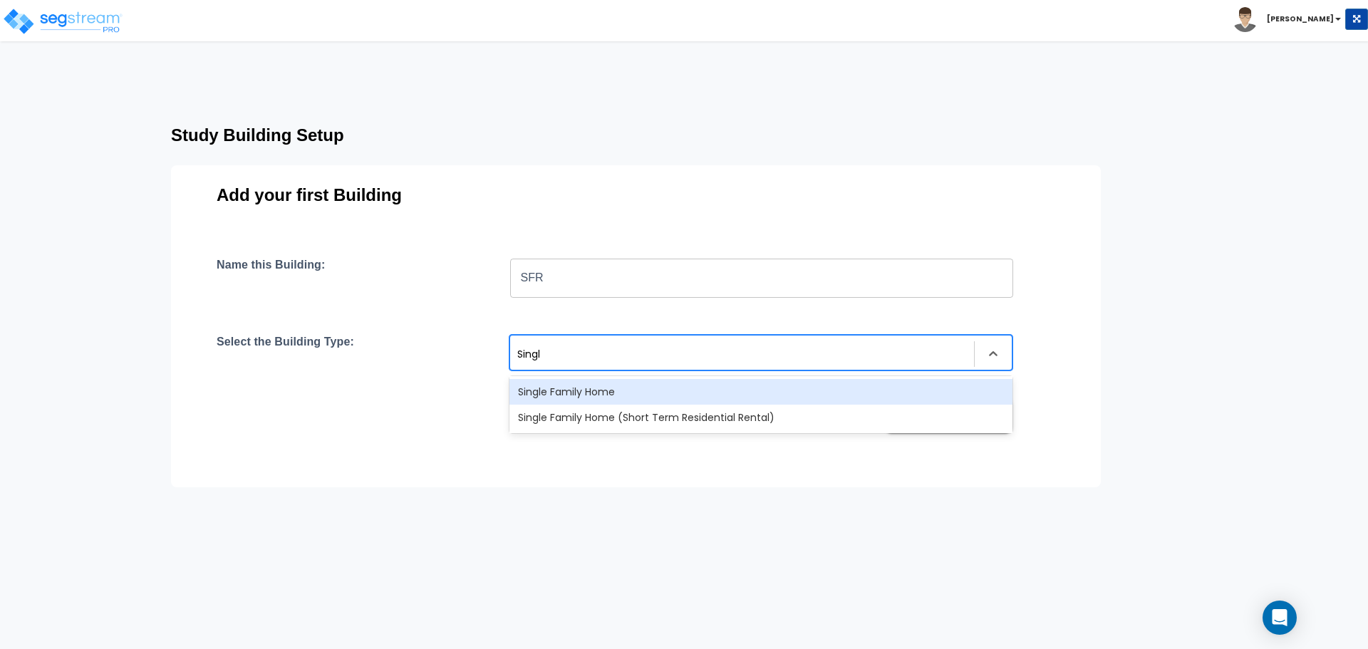
type input "Single"
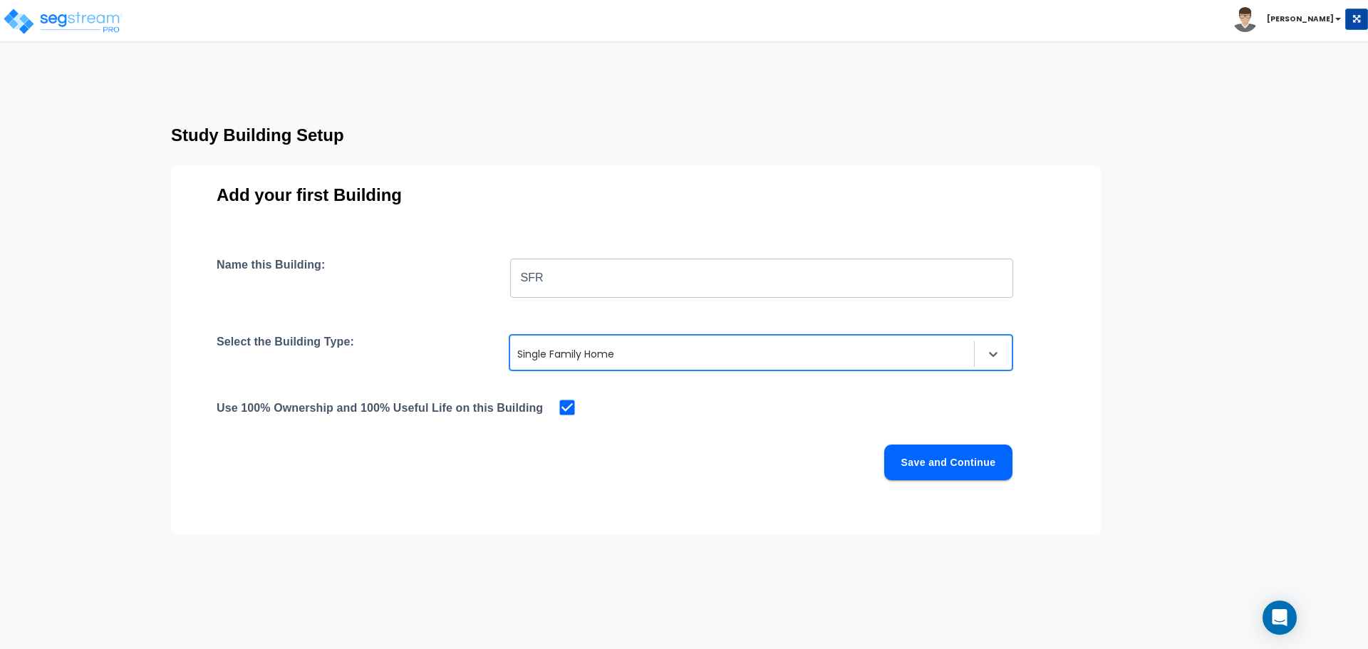
click at [568, 408] on input "checkbox" at bounding box center [564, 406] width 14 height 12
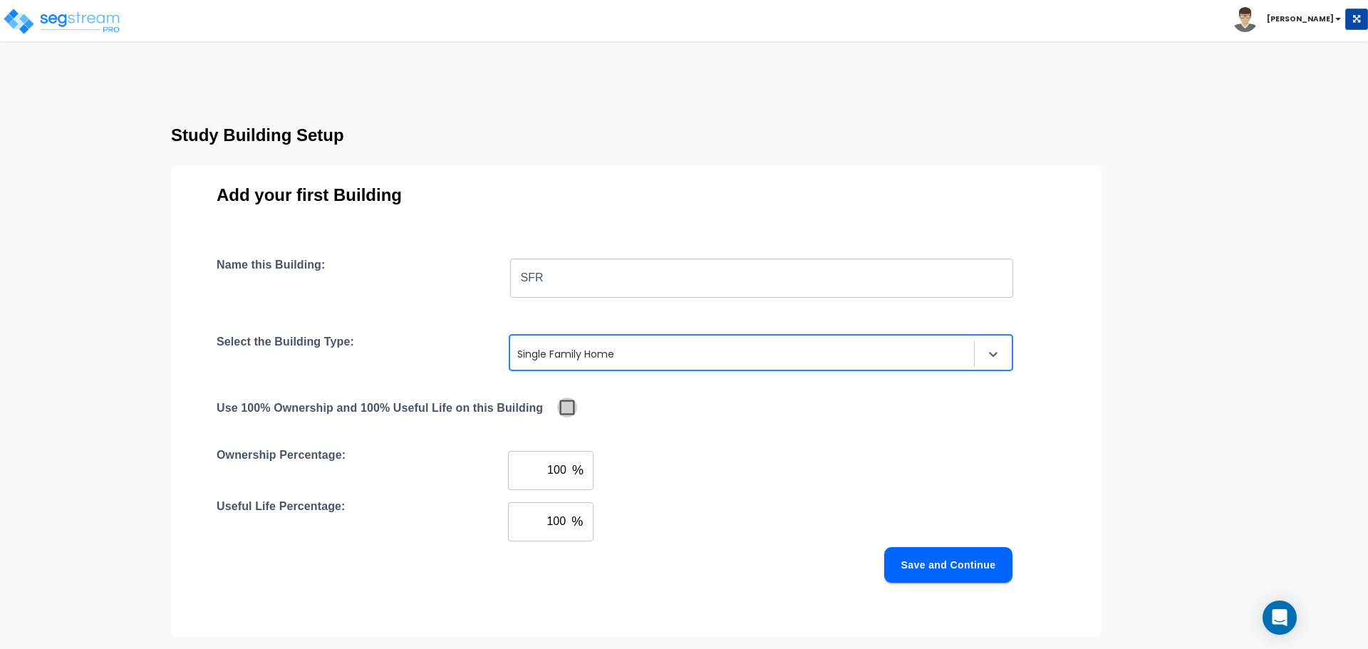
click at [568, 408] on input "checkbox" at bounding box center [564, 406] width 14 height 12
checkbox input "true"
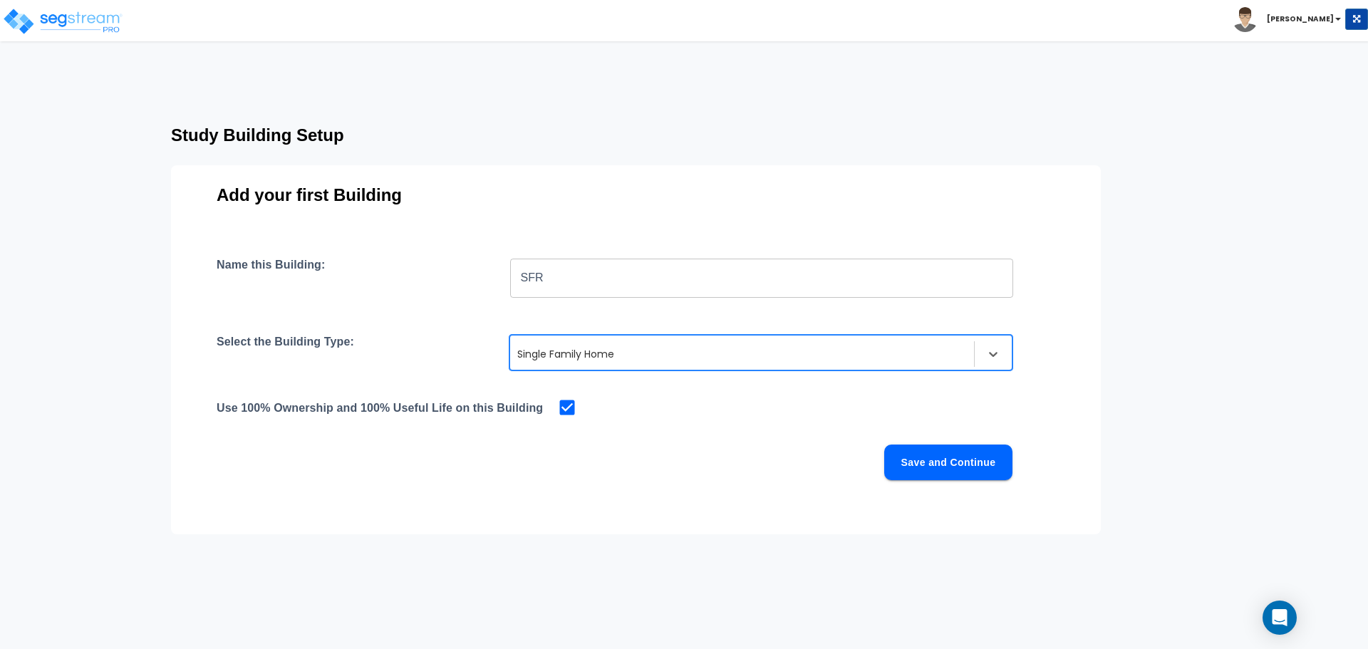
click at [980, 470] on button "Save and Continue" at bounding box center [948, 463] width 128 height 36
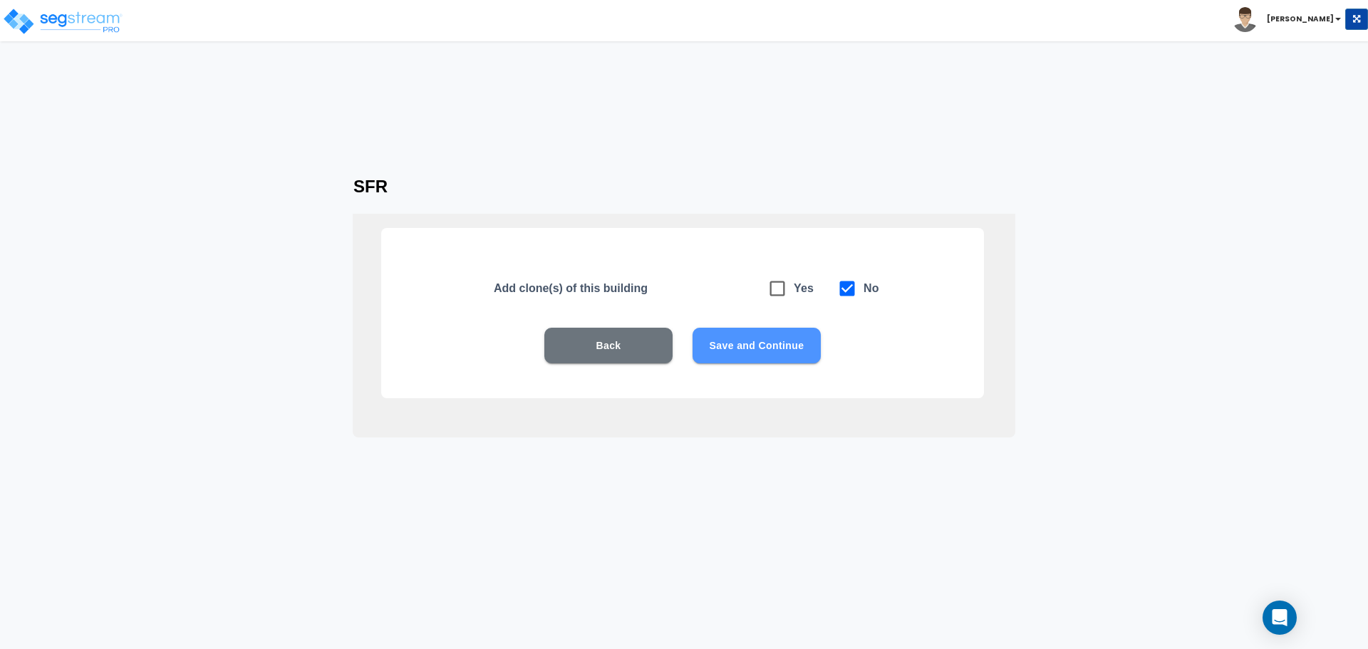
click at [769, 332] on button "Save and Continue" at bounding box center [757, 346] width 128 height 36
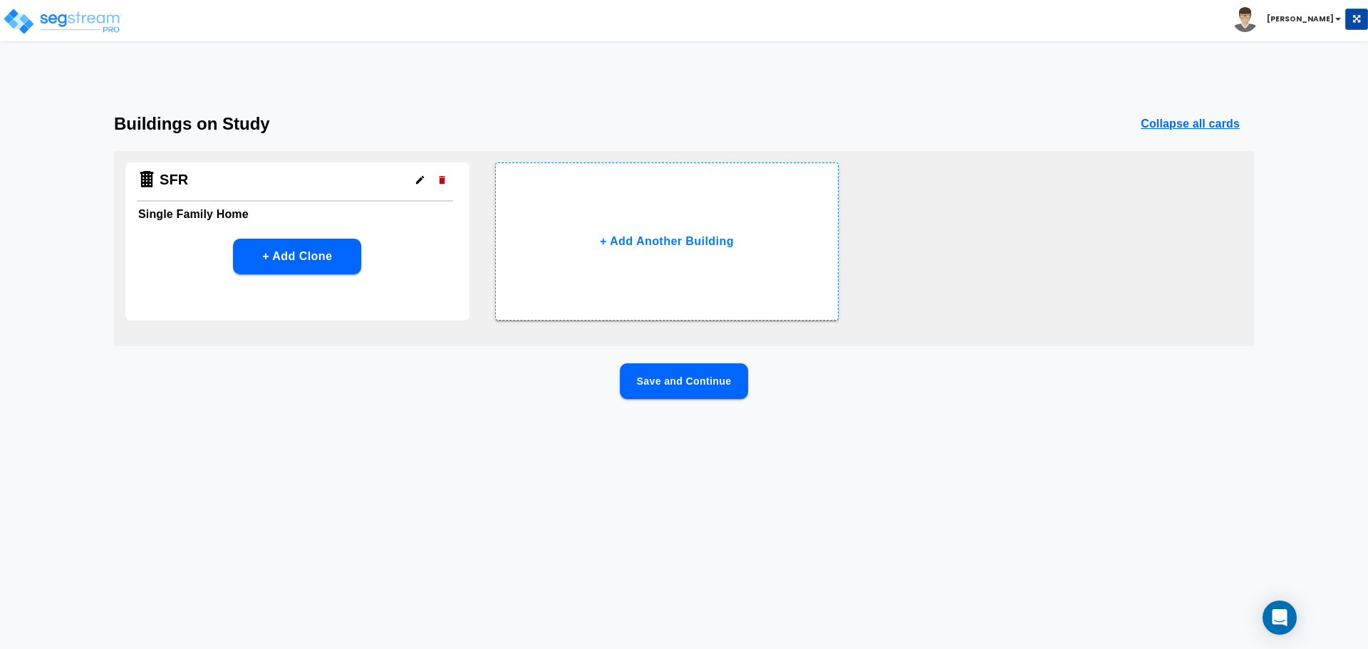
click at [669, 385] on button "Save and Continue" at bounding box center [684, 381] width 128 height 36
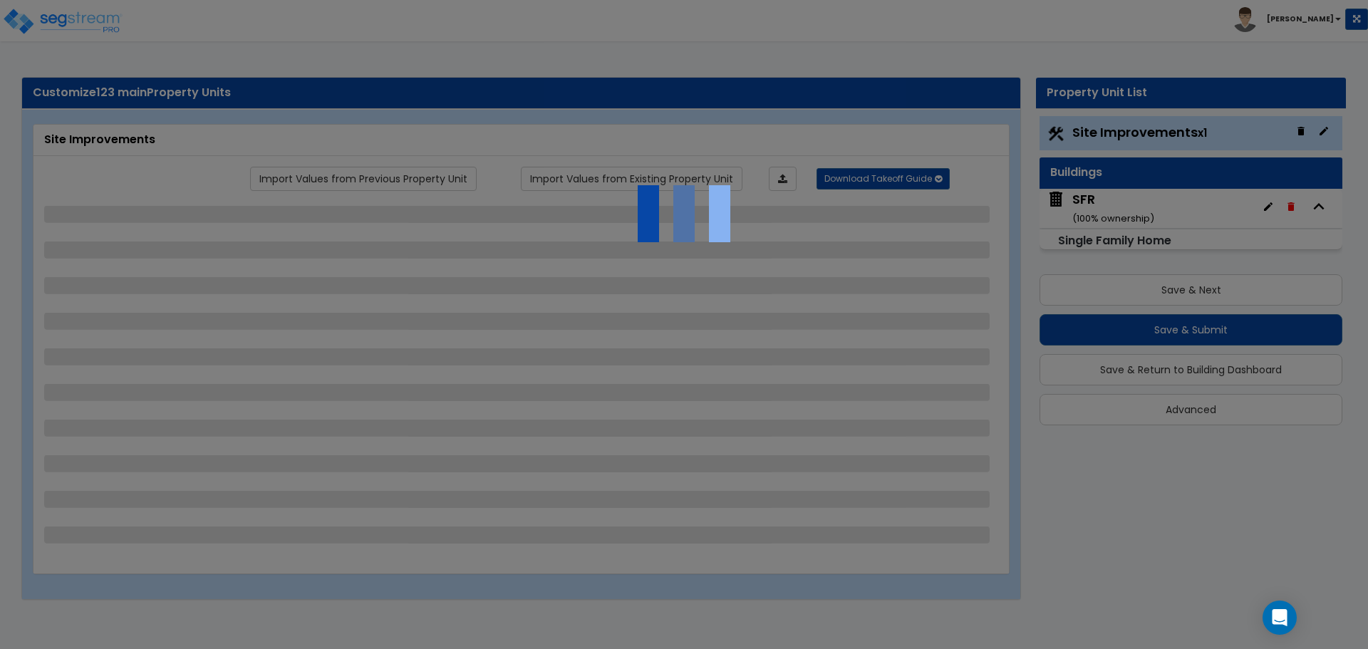
select select "1"
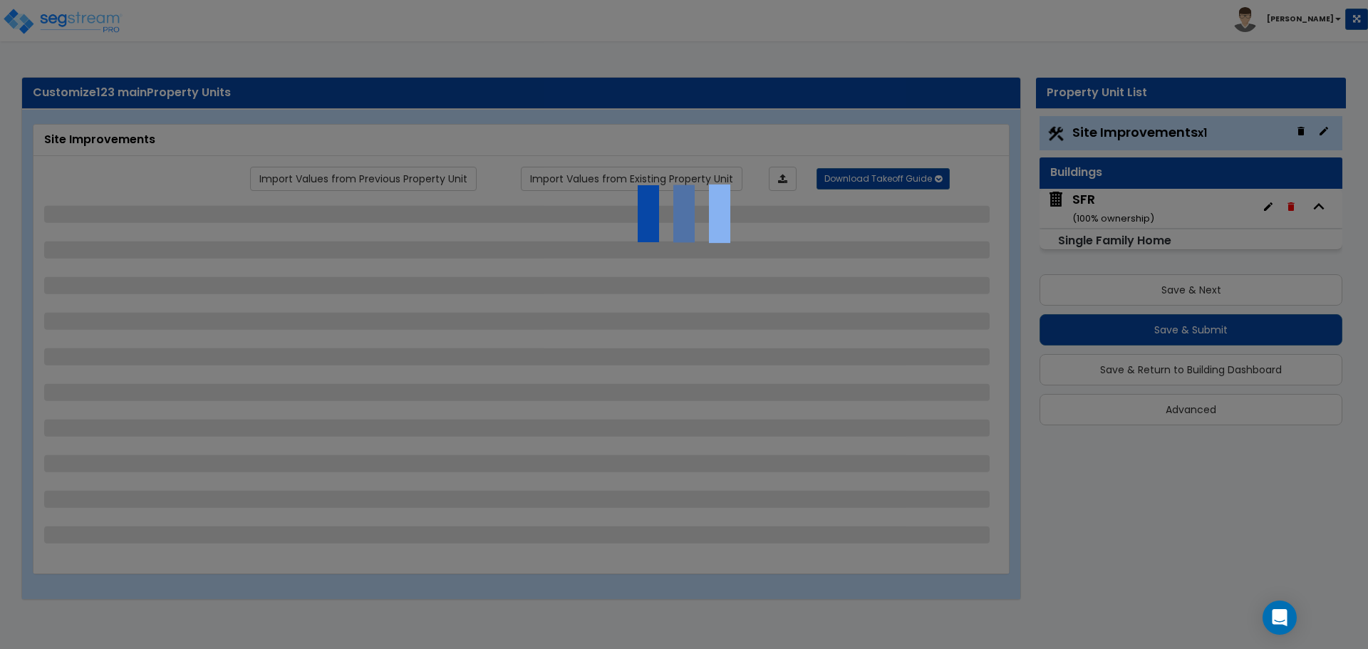
select select "1"
select select "3"
select select "1"
select select "2"
select select "4"
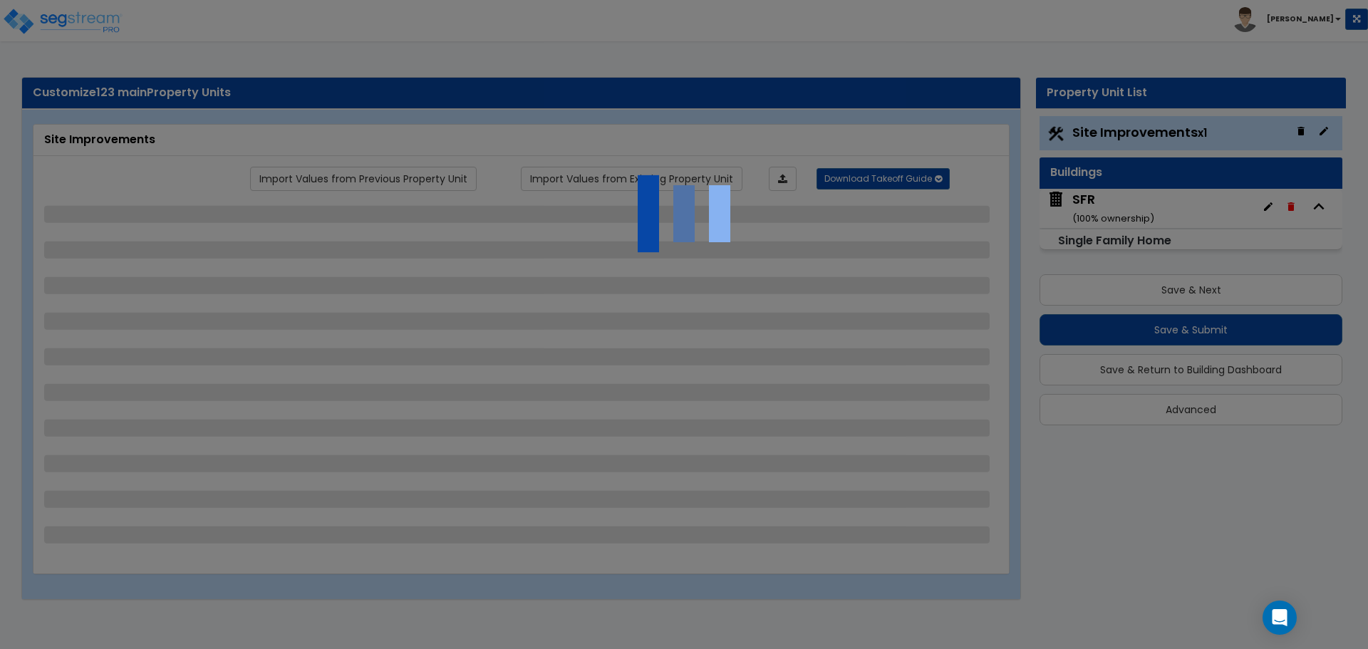
select select "1"
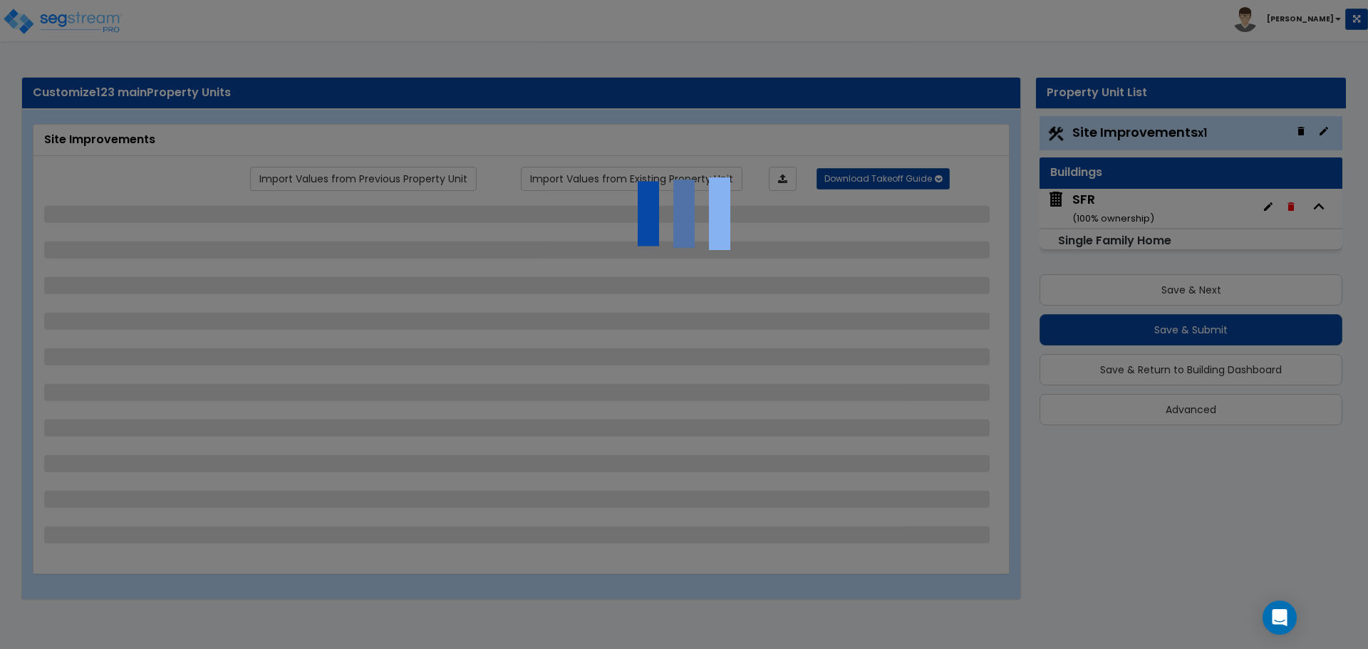
select select "2"
select select "1"
select select "2"
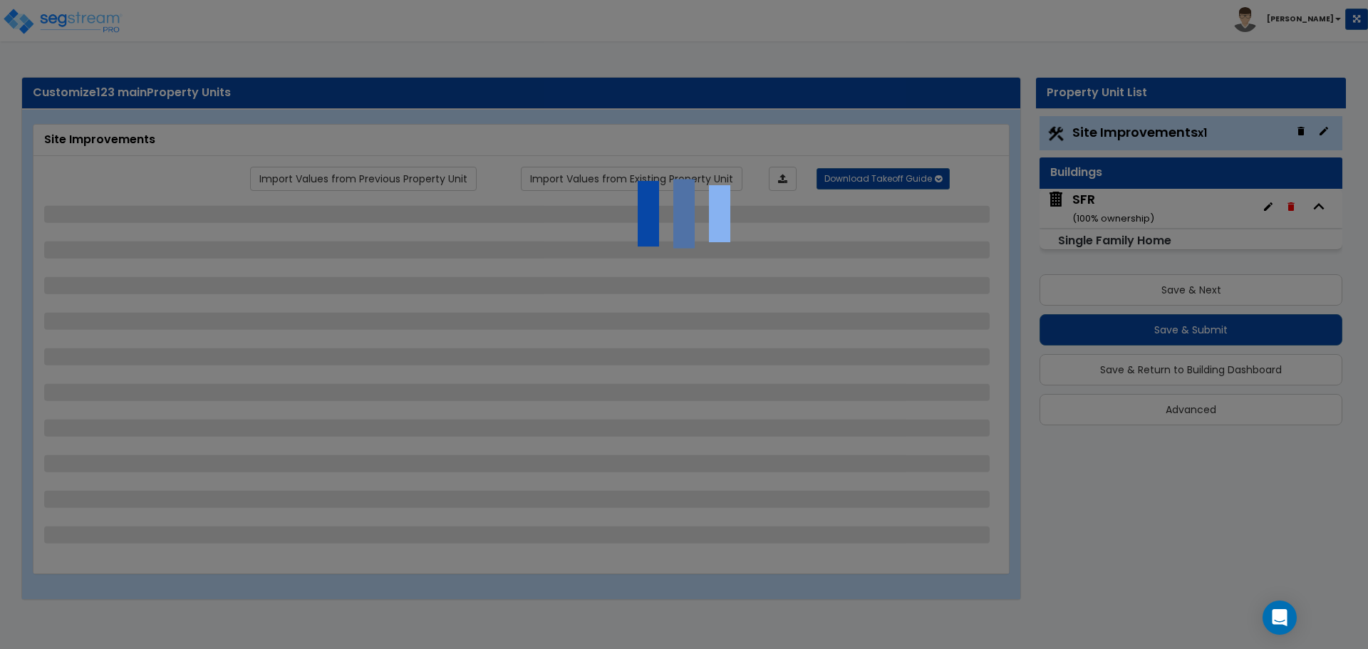
select select "1"
select select "2"
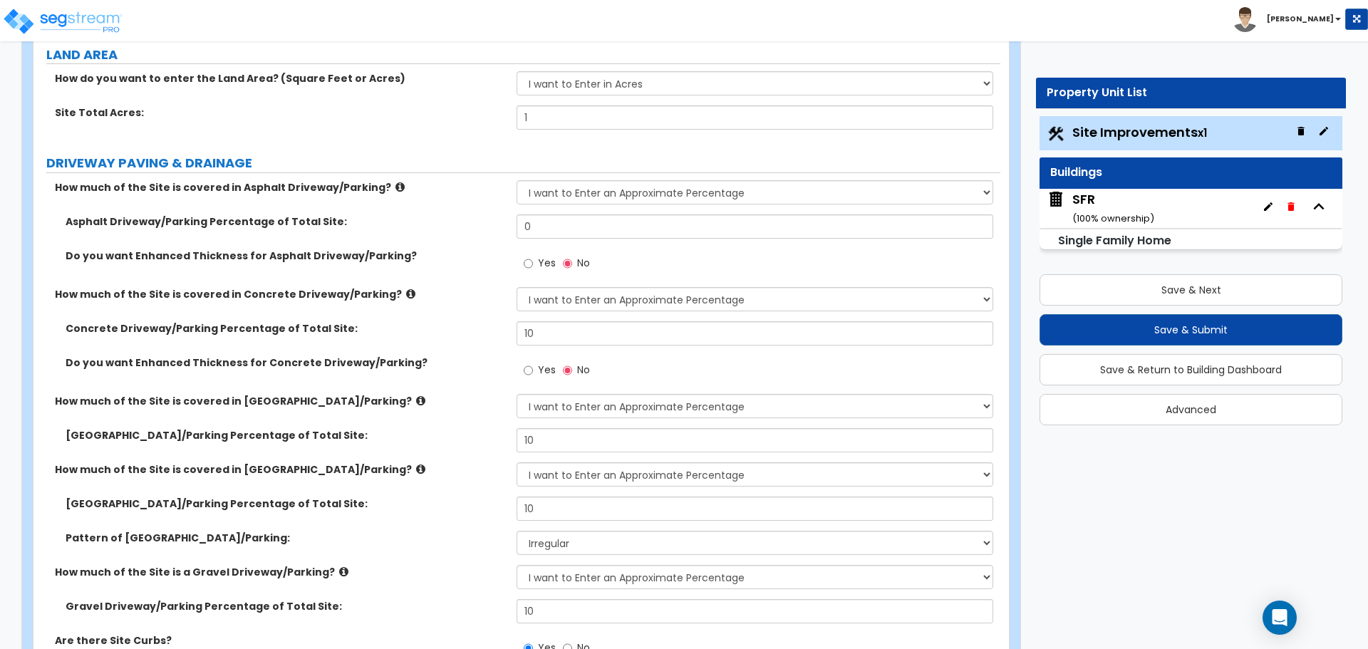
scroll to position [356, 0]
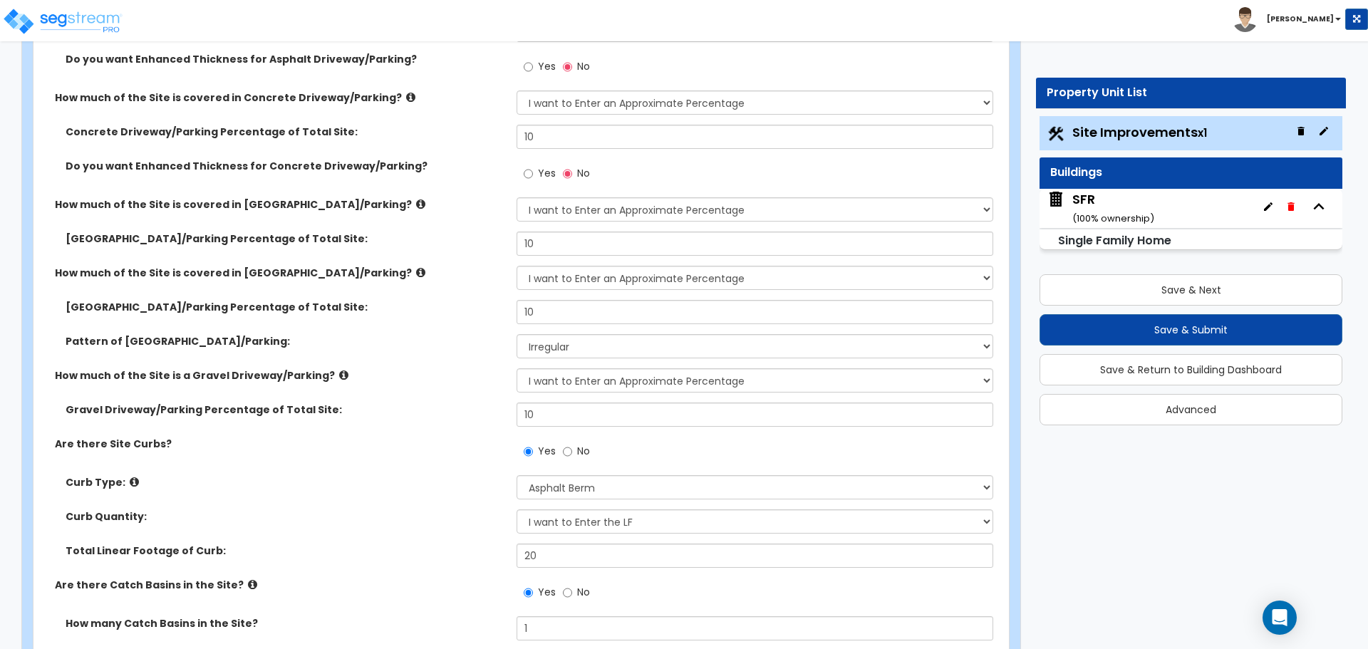
click at [1104, 207] on div "SFR ( 100 % ownership)" at bounding box center [1113, 208] width 82 height 36
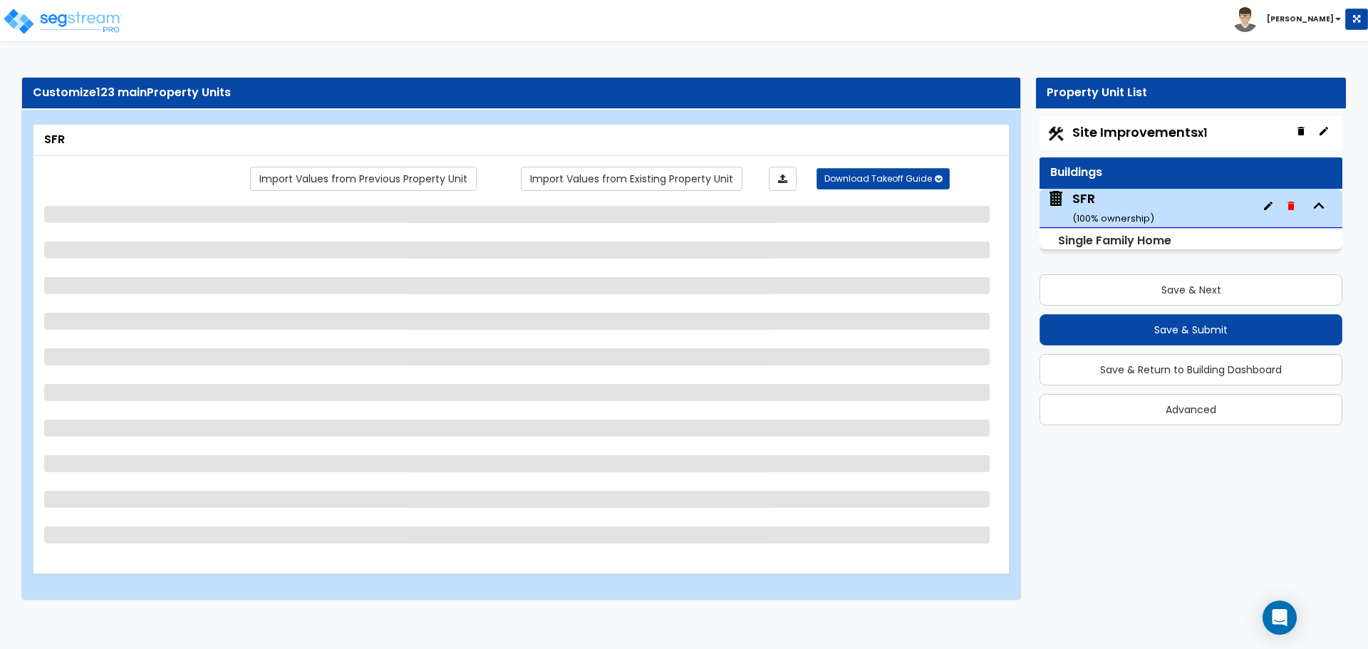
scroll to position [0, 0]
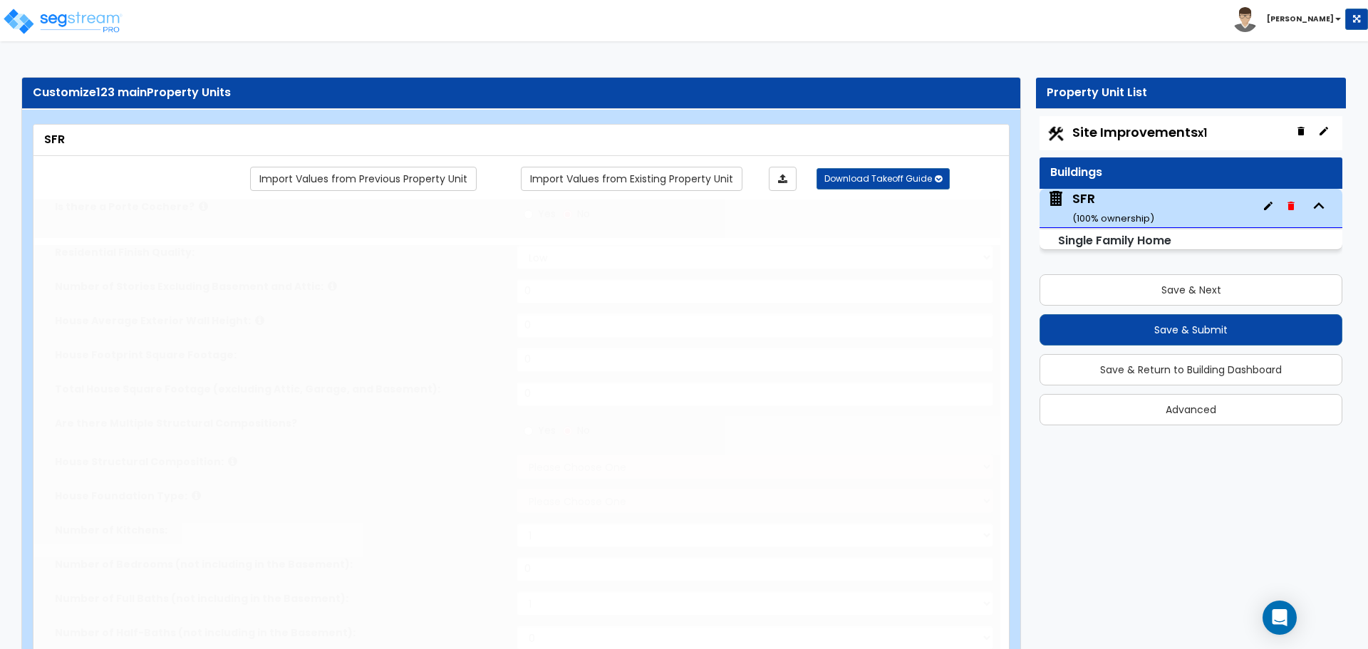
type input "1"
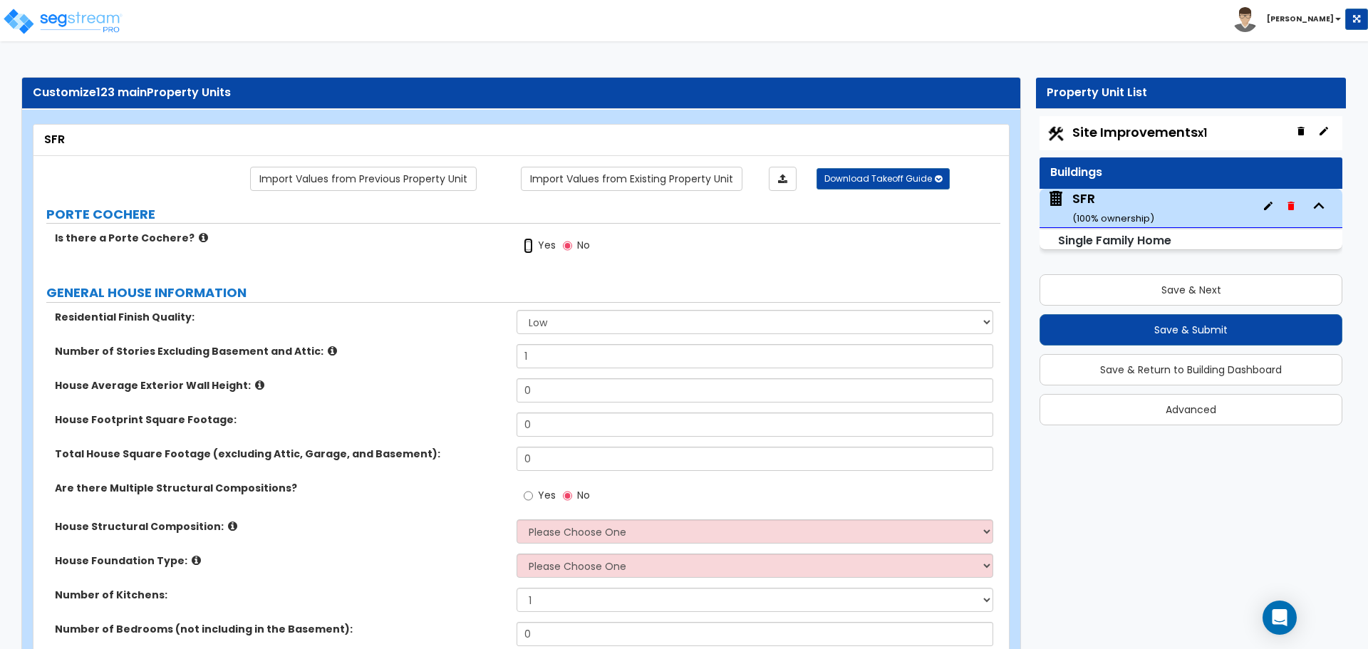
click at [531, 247] on input "Yes" at bounding box center [528, 246] width 9 height 16
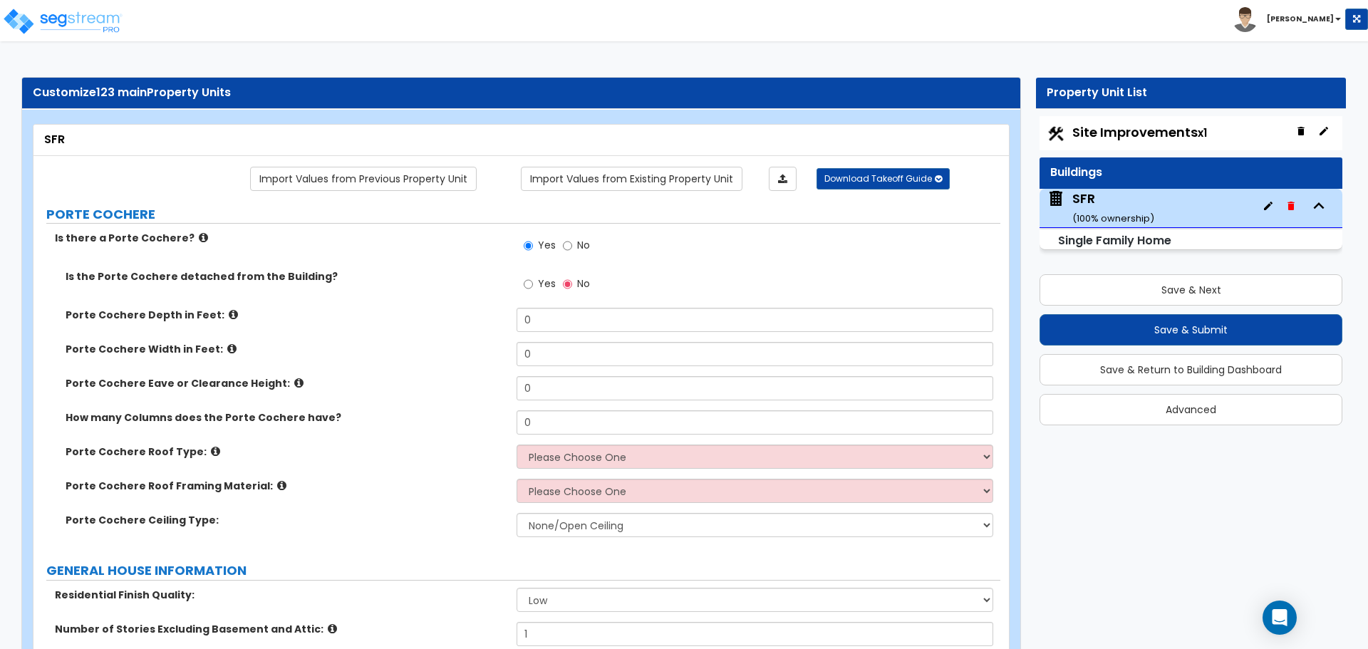
click at [572, 246] on label "No" at bounding box center [576, 247] width 27 height 24
click at [572, 246] on input "No" at bounding box center [567, 246] width 9 height 16
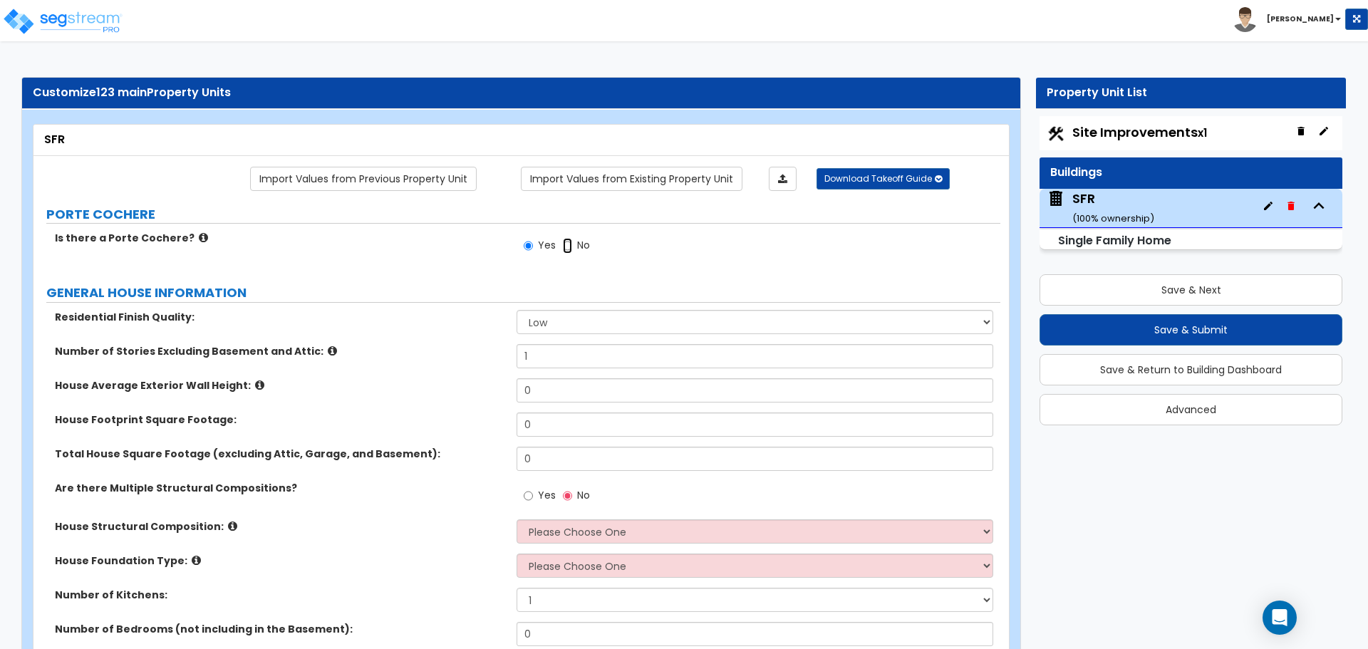
radio input "false"
radio input "true"
click at [553, 321] on select "Low Average High" at bounding box center [755, 322] width 476 height 24
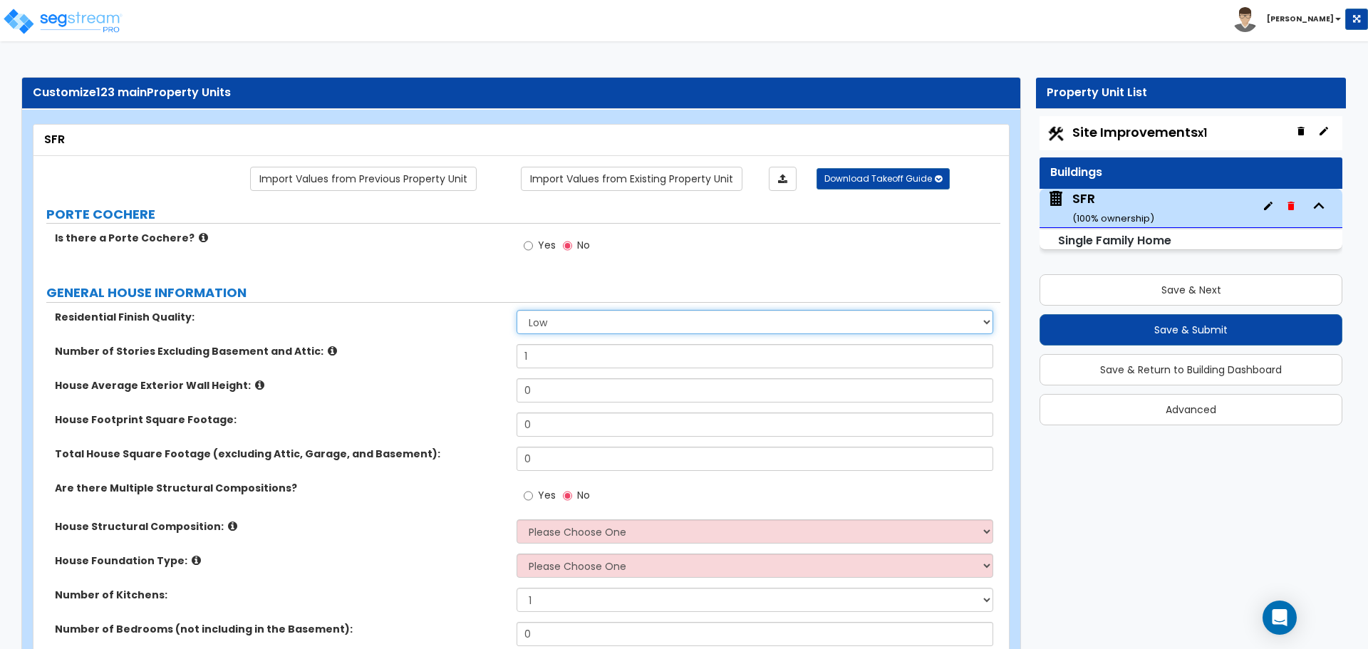
select select "1"
click at [517, 310] on select "Low Average High" at bounding box center [755, 322] width 476 height 24
click at [544, 349] on input "1" at bounding box center [755, 356] width 476 height 24
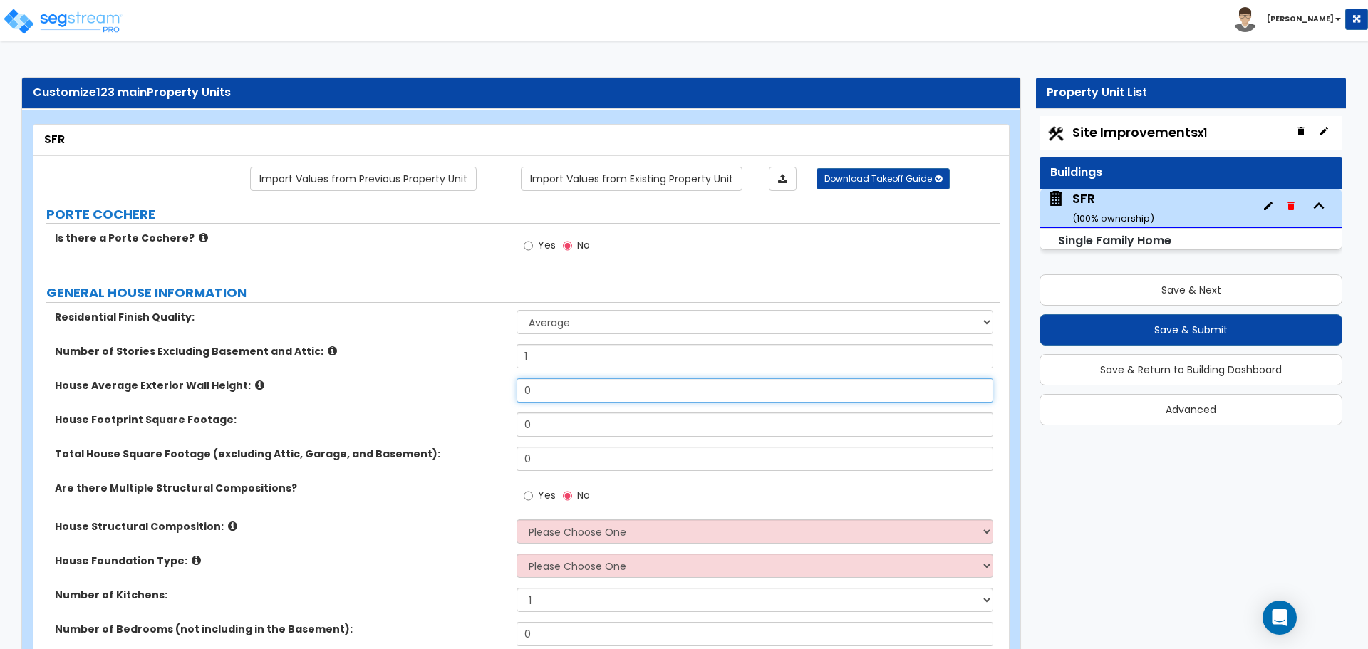
click at [548, 397] on input "0" at bounding box center [755, 390] width 476 height 24
click at [545, 391] on input "0" at bounding box center [755, 390] width 476 height 24
type input "8"
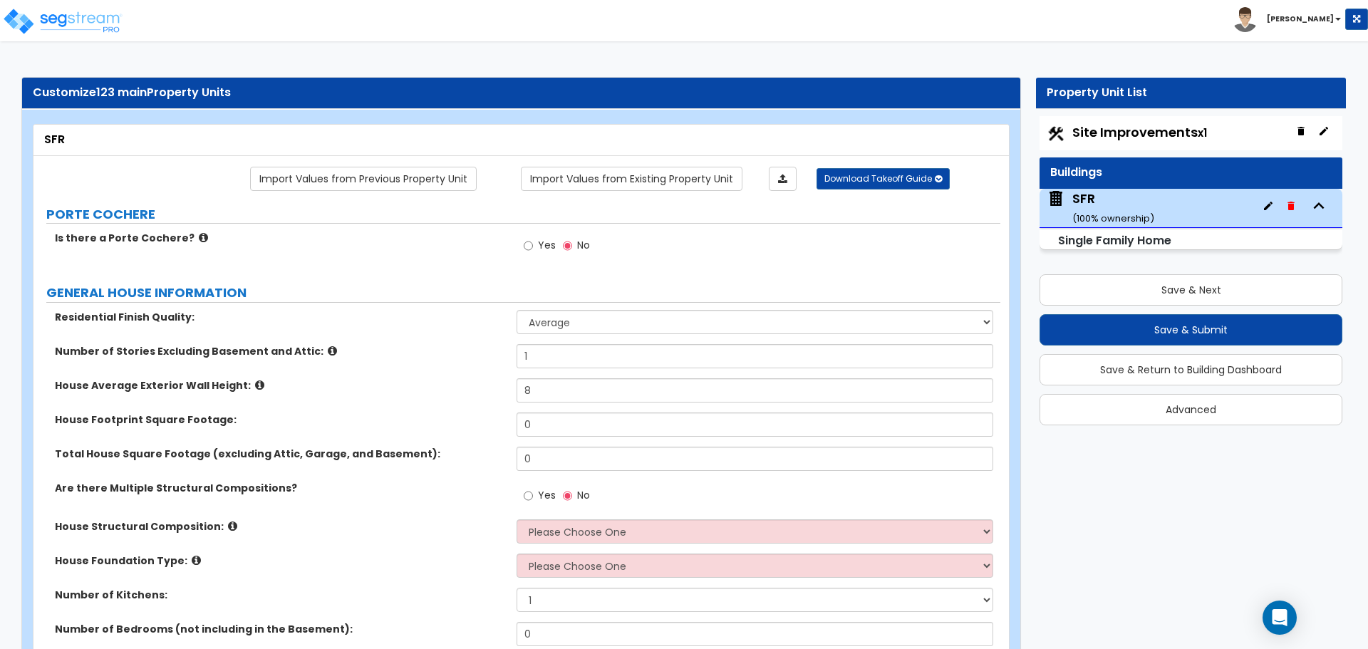
drag, startPoint x: 482, startPoint y: 395, endPoint x: 485, endPoint y: 403, distance: 7.7
click at [482, 396] on div "House Average Exterior Wall Height: 8" at bounding box center [516, 395] width 967 height 34
click at [527, 427] on input "0" at bounding box center [755, 425] width 476 height 24
click at [547, 425] on input "0" at bounding box center [755, 425] width 476 height 24
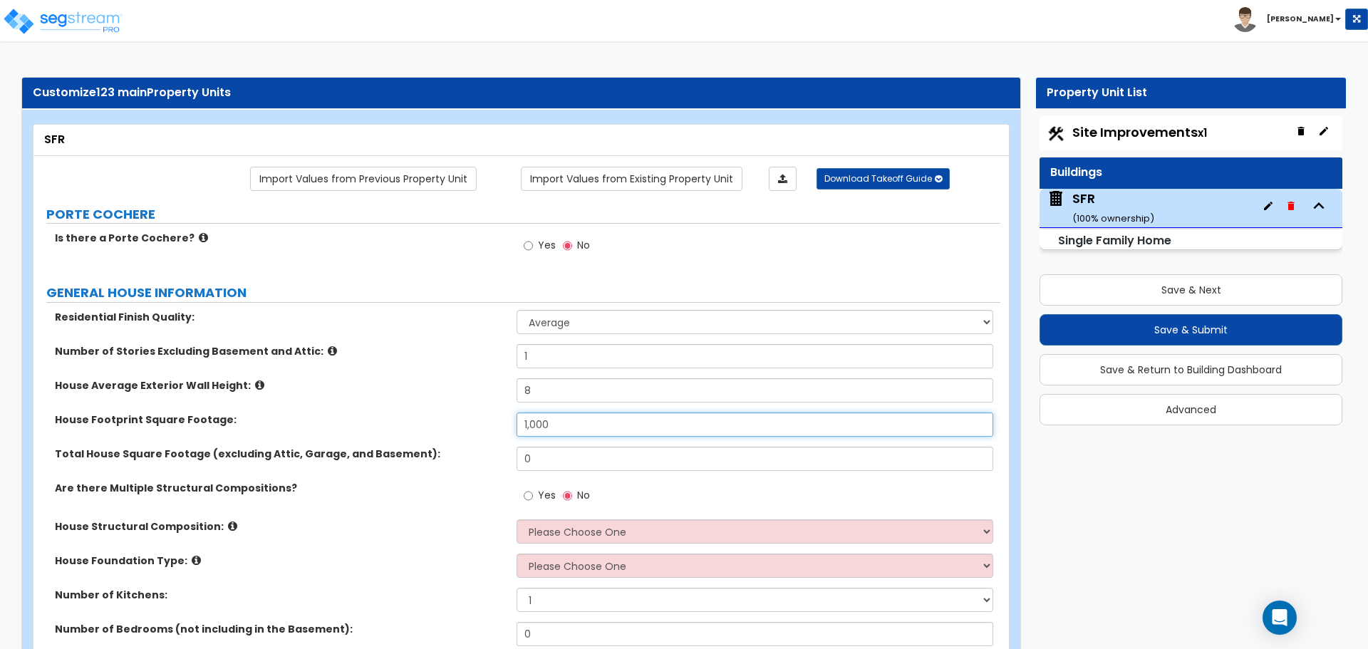
type input "1,000"
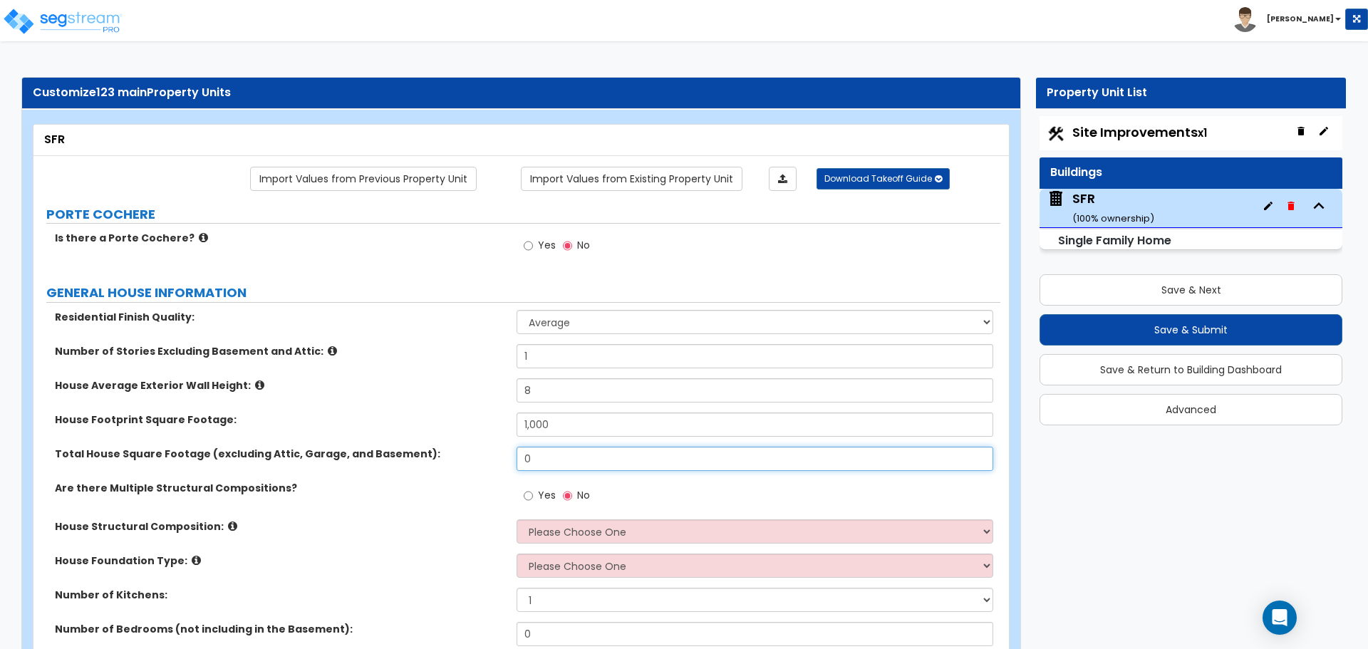
click at [566, 454] on input "0" at bounding box center [755, 459] width 476 height 24
type input "1,000"
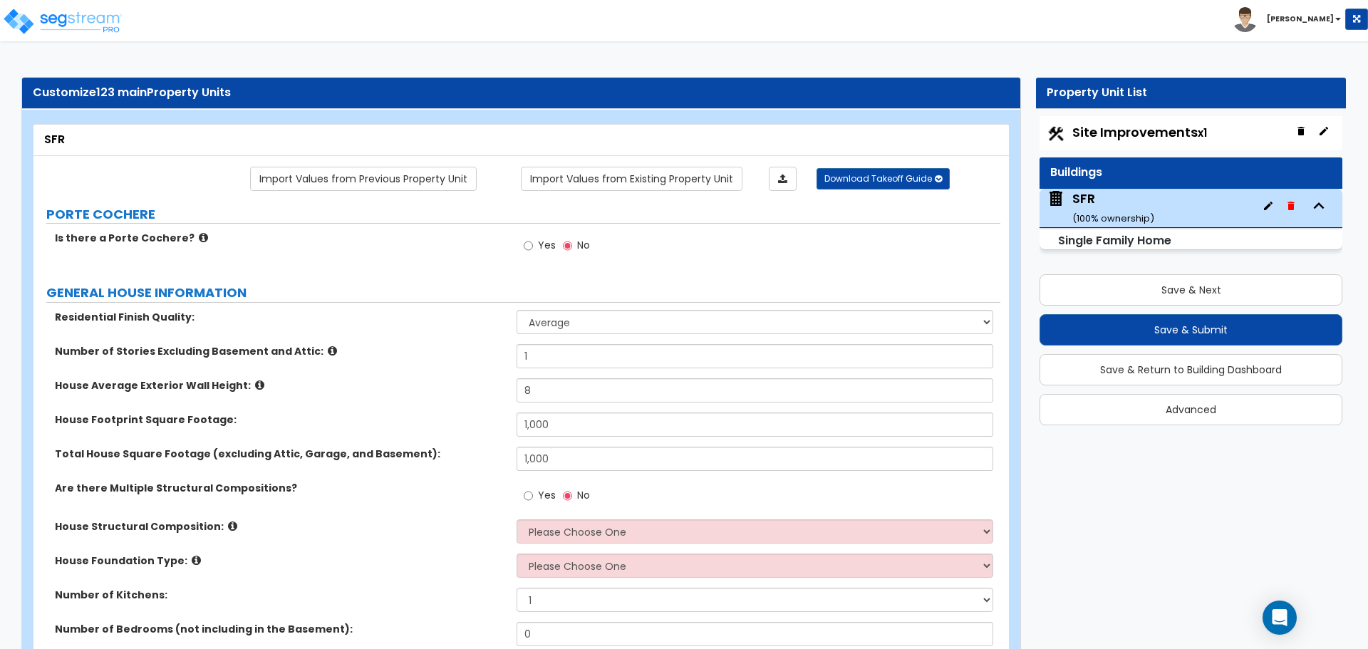
click at [477, 430] on div "House Footprint Square Footage: 1,000" at bounding box center [516, 430] width 967 height 34
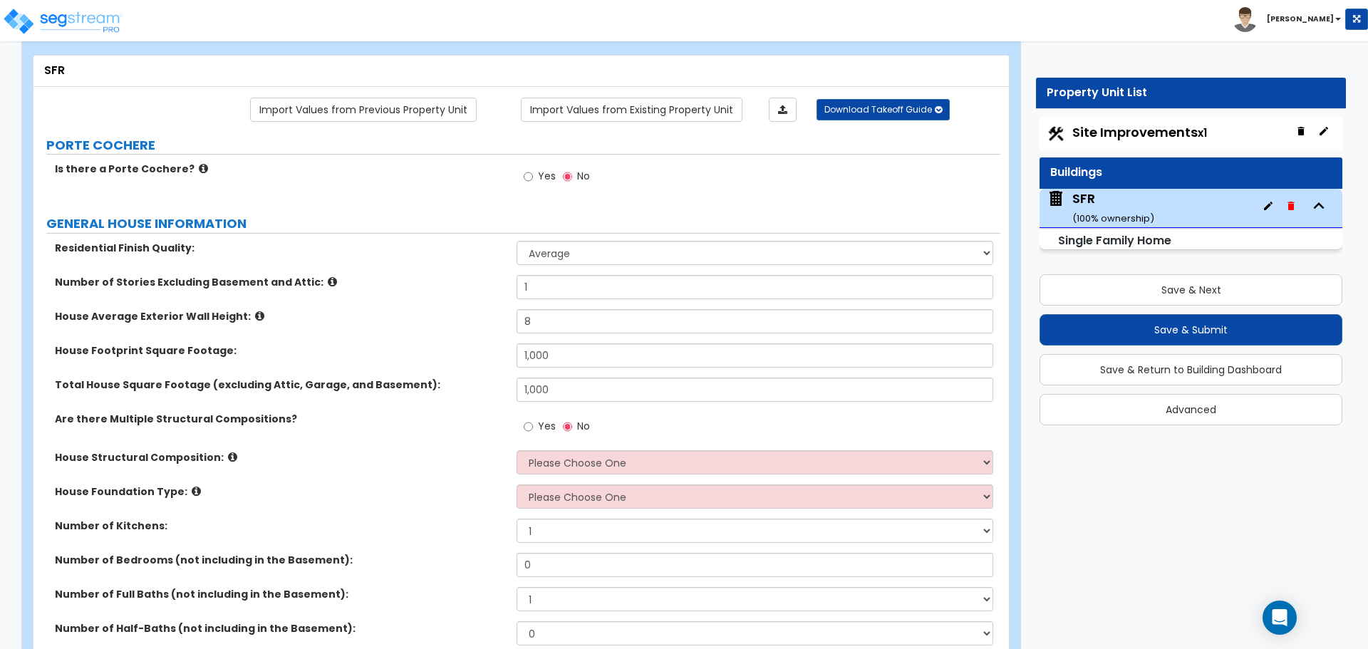
scroll to position [71, 0]
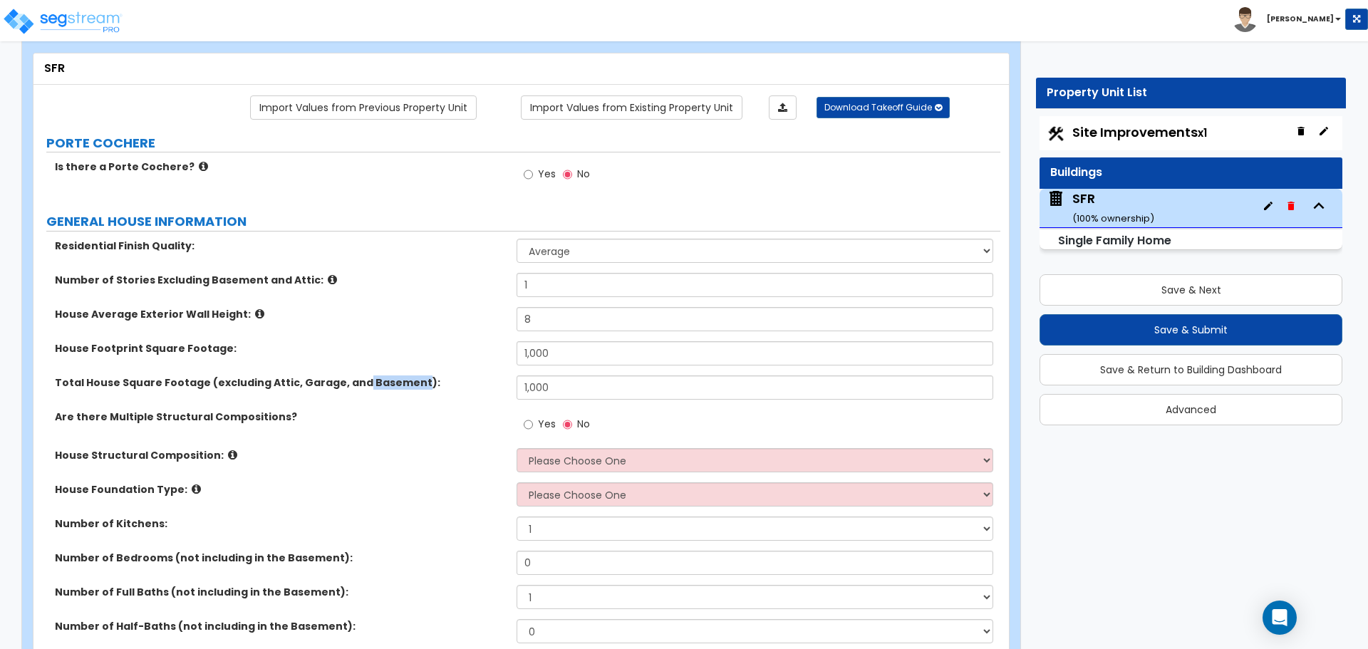
drag, startPoint x: 351, startPoint y: 381, endPoint x: 408, endPoint y: 382, distance: 56.3
click at [408, 382] on label "Total House Square Footage (excluding Attic, Garage, and Basement):" at bounding box center [280, 382] width 451 height 14
click at [366, 384] on label "Total House Square Footage (excluding Attic, Garage, and Basement):" at bounding box center [280, 382] width 451 height 14
drag, startPoint x: 353, startPoint y: 384, endPoint x: 406, endPoint y: 383, distance: 52.7
click at [406, 383] on label "Total House Square Footage (excluding Attic, Garage, and Basement):" at bounding box center [280, 382] width 451 height 14
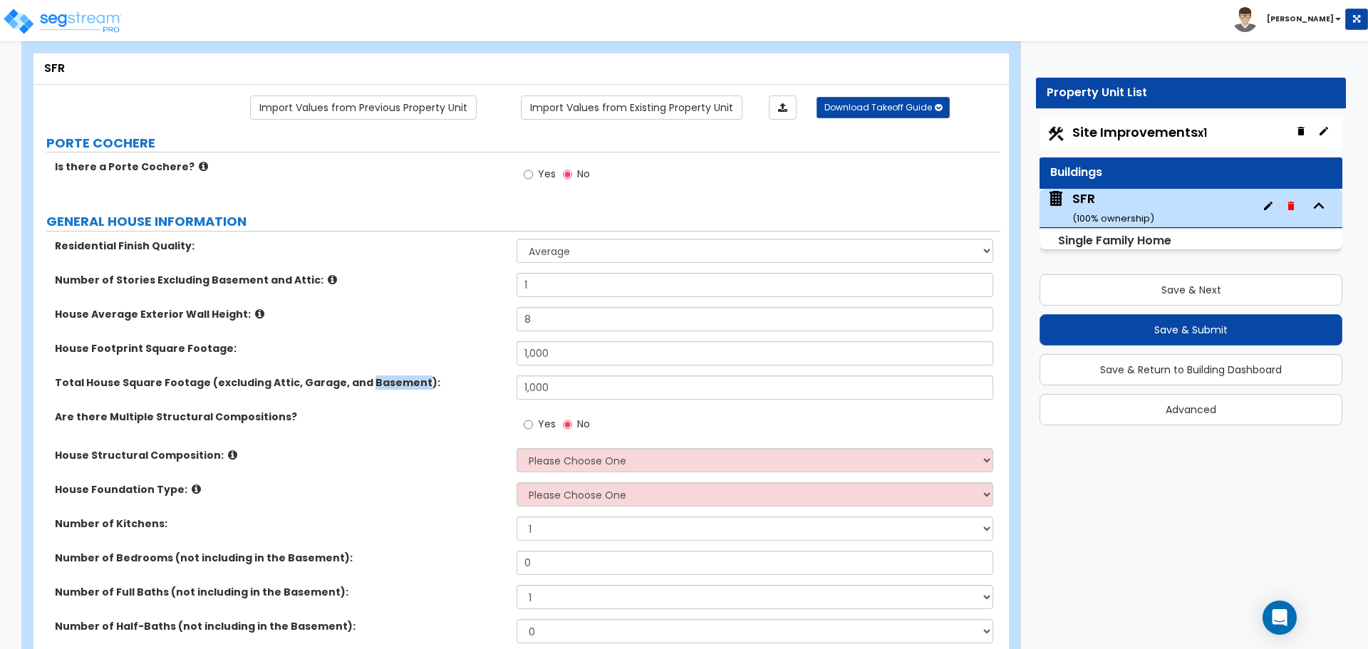
click at [365, 388] on label "Total House Square Footage (excluding Attic, Garage, and Basement):" at bounding box center [280, 382] width 451 height 14
drag, startPoint x: 350, startPoint y: 383, endPoint x: 406, endPoint y: 385, distance: 56.4
click at [406, 385] on label "Total House Square Footage (excluding Attic, Garage, and Basement):" at bounding box center [280, 382] width 451 height 14
click at [353, 385] on label "Total House Square Footage (excluding Attic, Garage, and Basement):" at bounding box center [280, 382] width 451 height 14
drag, startPoint x: 287, startPoint y: 383, endPoint x: 405, endPoint y: 388, distance: 118.4
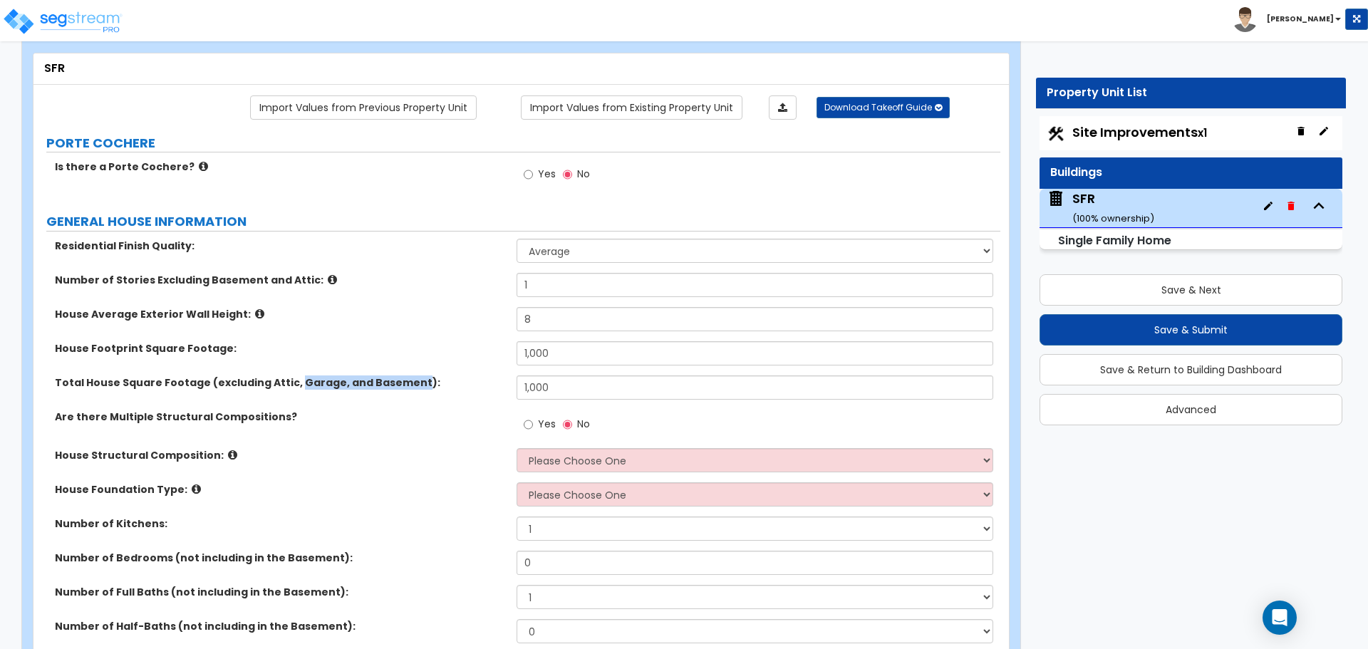
click at [405, 388] on label "Total House Square Footage (excluding Attic, Garage, and Basement):" at bounding box center [280, 382] width 451 height 14
click at [345, 385] on label "Total House Square Footage (excluding Attic, Garage, and Basement):" at bounding box center [280, 382] width 451 height 14
drag, startPoint x: 290, startPoint y: 382, endPoint x: 408, endPoint y: 384, distance: 117.6
click at [408, 384] on label "Total House Square Footage (excluding Attic, Garage, and Basement):" at bounding box center [280, 382] width 451 height 14
click at [373, 385] on label "Total House Square Footage (excluding Attic, Garage, and Basement):" at bounding box center [280, 382] width 451 height 14
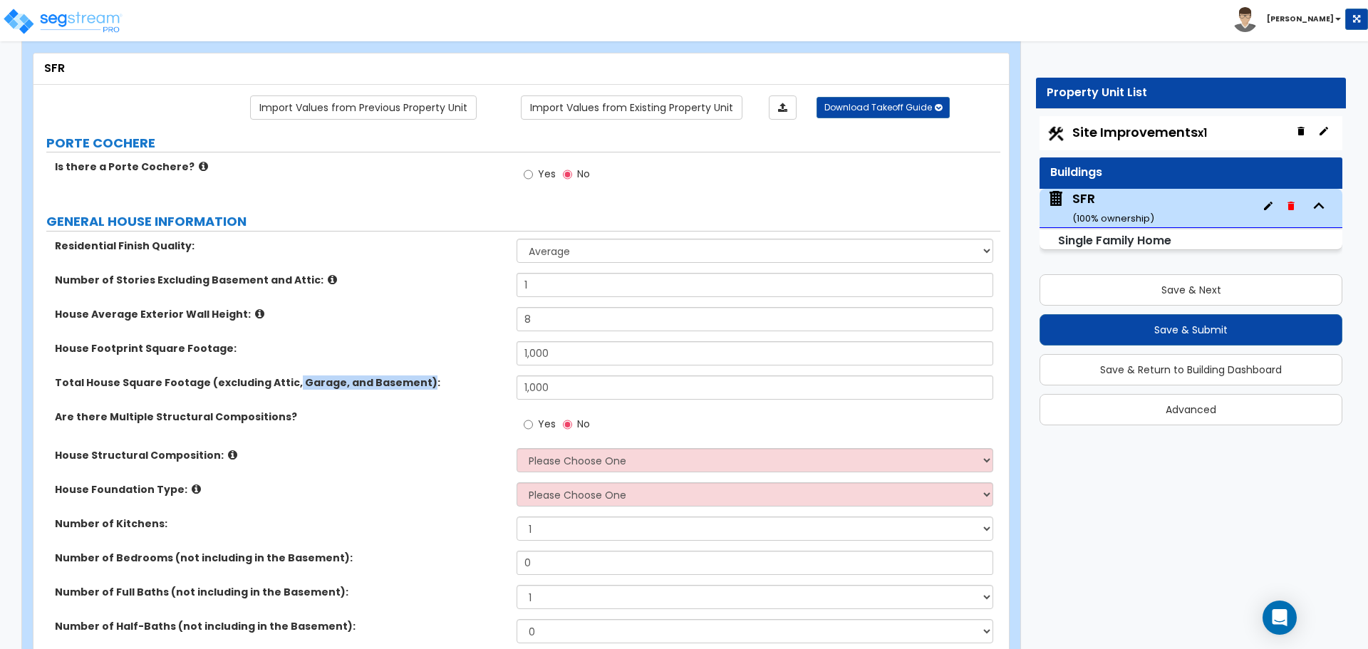
drag, startPoint x: 288, startPoint y: 381, endPoint x: 409, endPoint y: 386, distance: 121.2
click at [409, 386] on label "Total House Square Footage (excluding Attic, Garage, and Basement):" at bounding box center [280, 382] width 451 height 14
click at [293, 384] on label "Total House Square Footage (excluding Attic, Garage, and Basement):" at bounding box center [280, 382] width 451 height 14
drag, startPoint x: 290, startPoint y: 383, endPoint x: 405, endPoint y: 388, distance: 114.8
click at [405, 388] on label "Total House Square Footage (excluding Attic, Garage, and Basement):" at bounding box center [280, 382] width 451 height 14
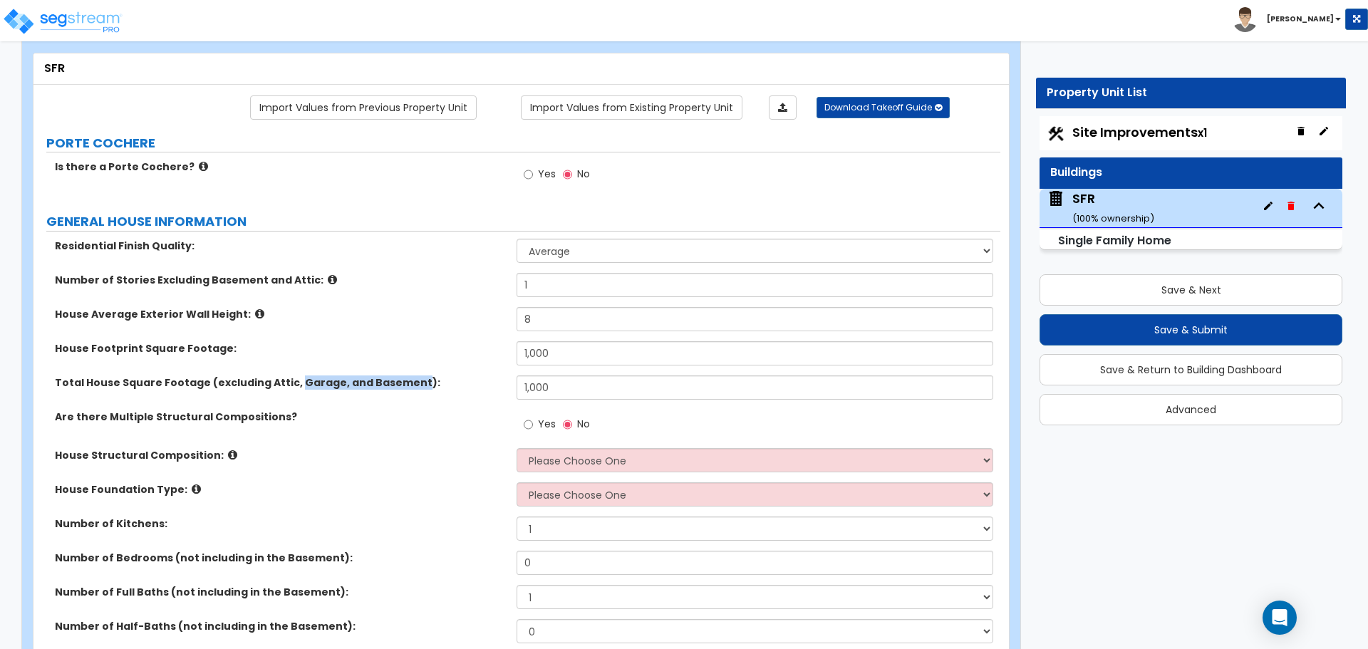
click at [333, 393] on div "Total House Square Footage (excluding Attic, Garage, and Basement): 1,000" at bounding box center [516, 392] width 967 height 34
click at [566, 446] on div "Yes No" at bounding box center [758, 429] width 483 height 38
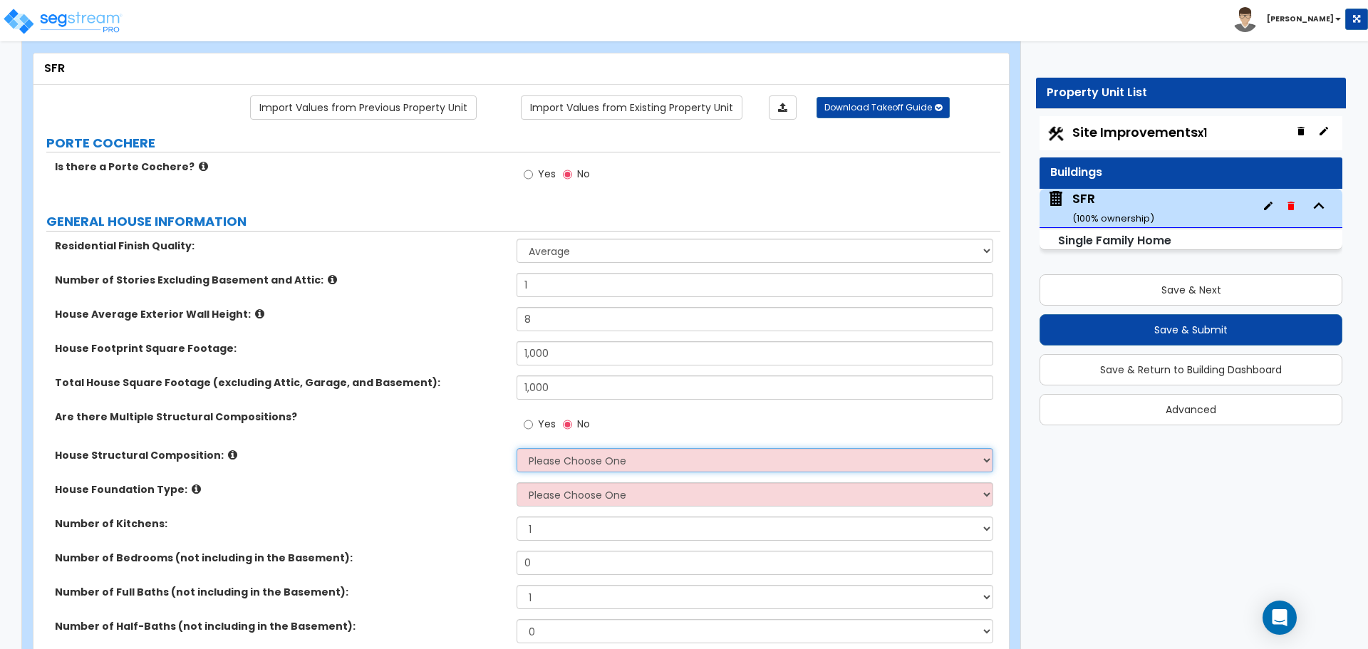
click at [564, 458] on select "Please Choose One Reinforced Concrete Structural Steel Brick Masonry CMU Masonr…" at bounding box center [755, 460] width 476 height 24
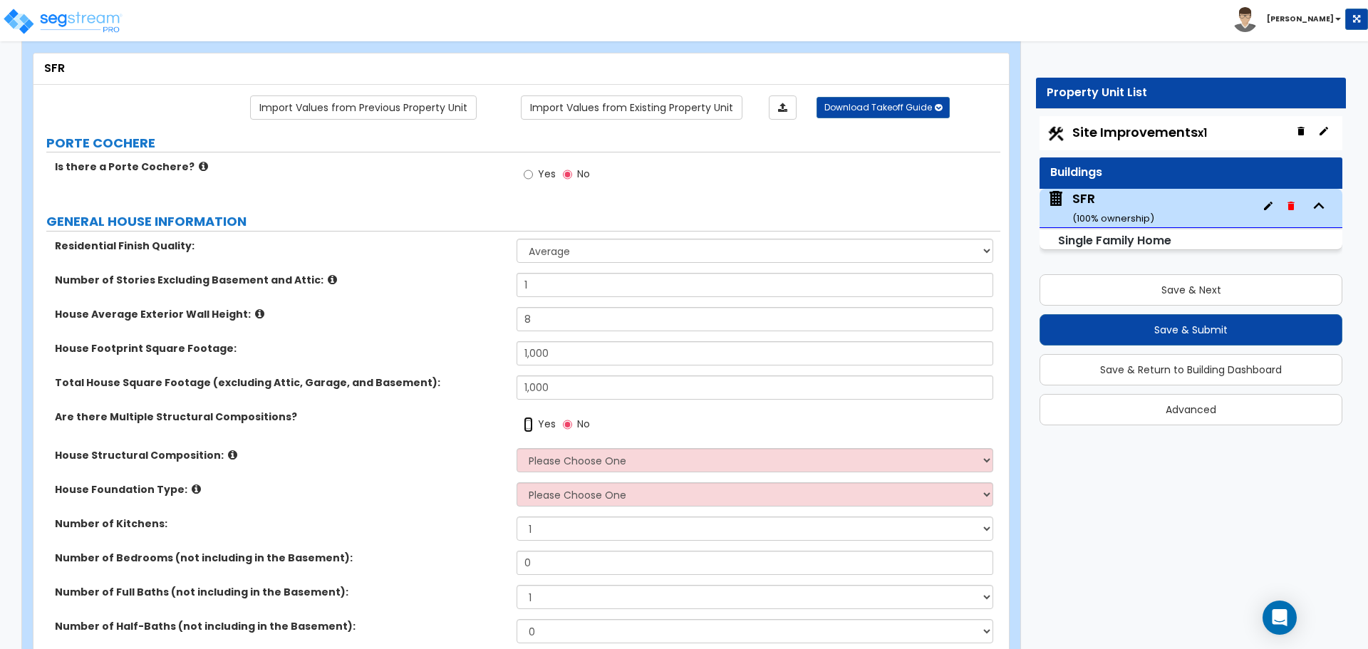
click at [524, 423] on input "Yes" at bounding box center [528, 425] width 9 height 16
radio input "true"
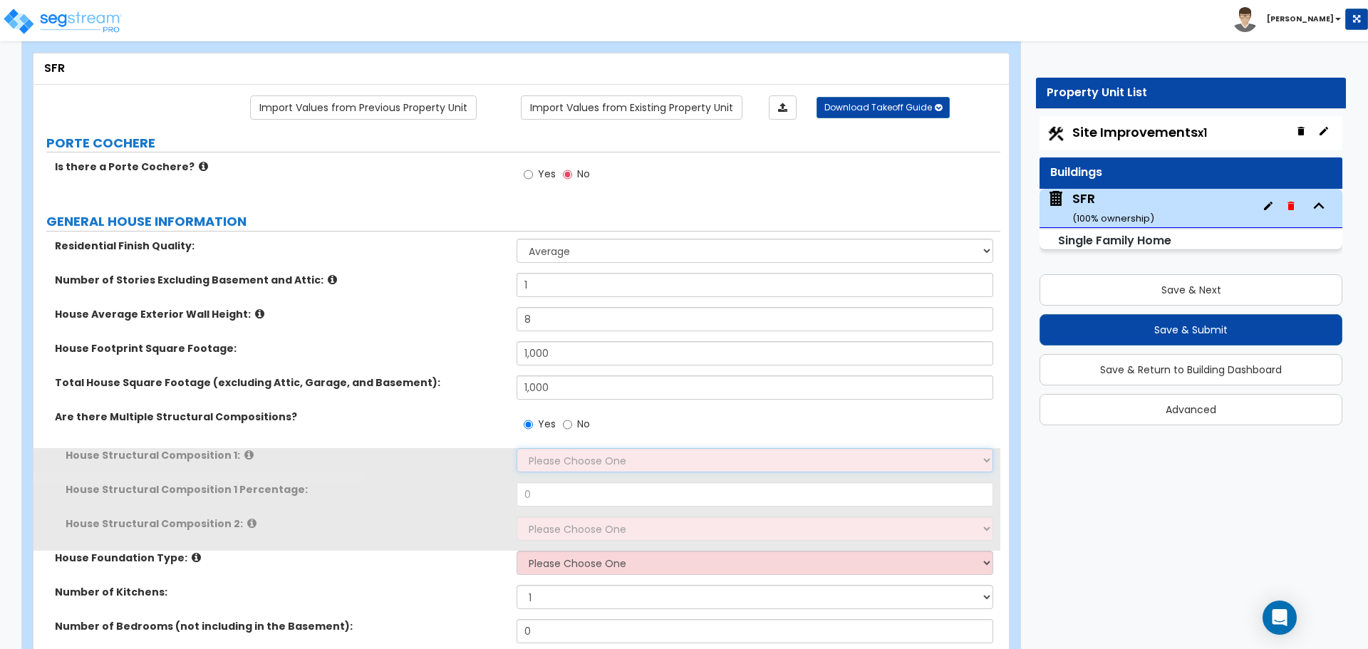
click at [546, 458] on select "Please Choose One Reinforced Concrete Structural Steel Brick Masonry CMU Masonr…" at bounding box center [755, 460] width 476 height 24
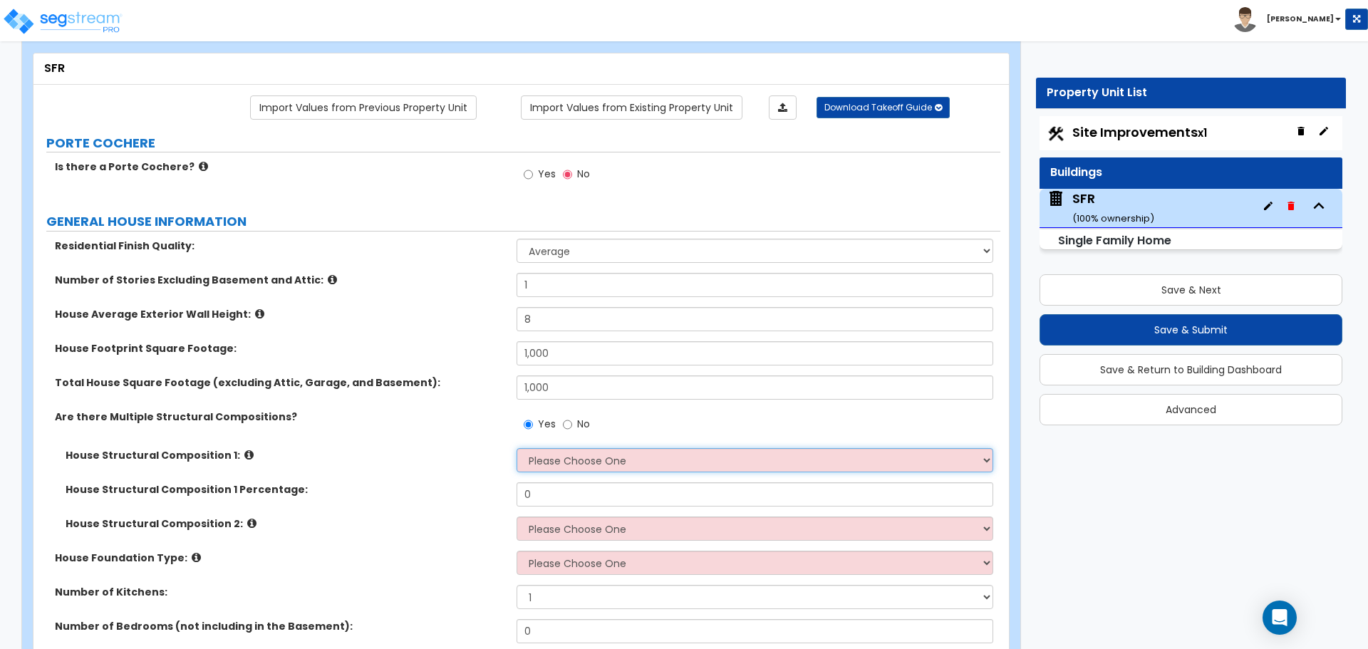
select select "6"
click at [517, 448] on select "Please Choose One Reinforced Concrete Structural Steel Brick Masonry CMU Masonr…" at bounding box center [755, 460] width 476 height 24
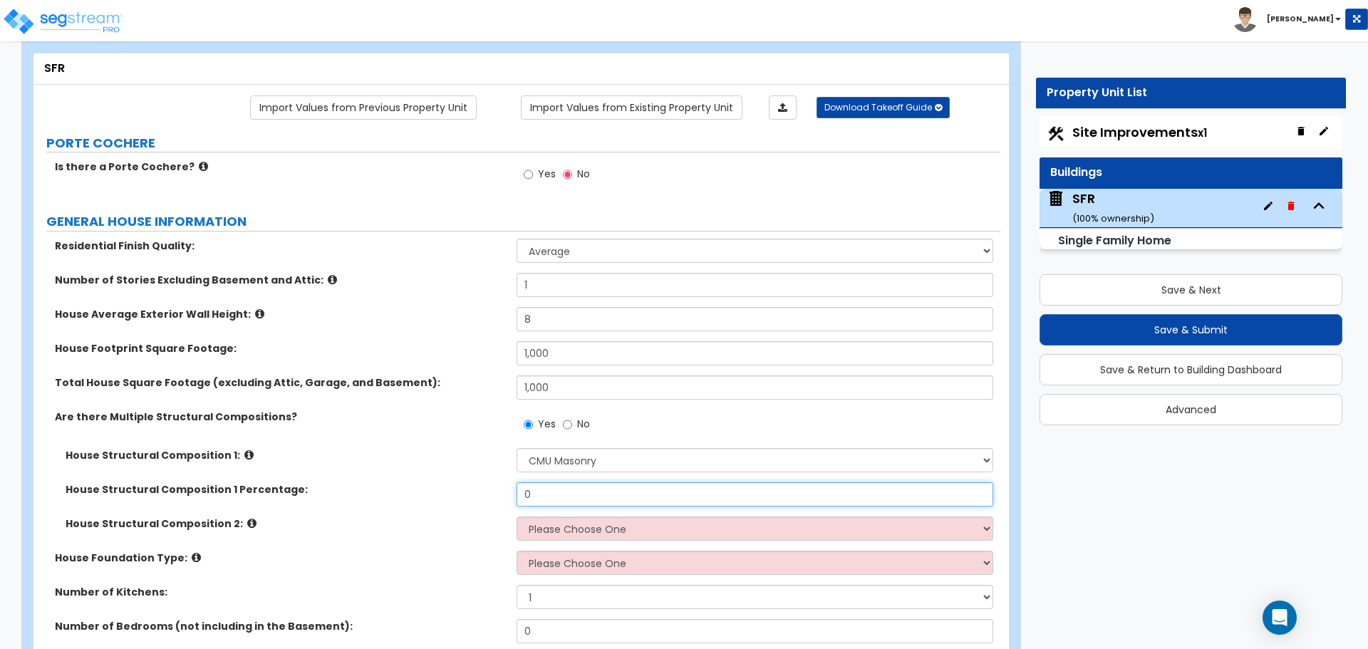
click at [547, 494] on input "0" at bounding box center [755, 494] width 476 height 24
click at [555, 460] on select "Please Choose One Reinforced Concrete Structural Steel Brick Masonry CMU Masonr…" at bounding box center [755, 460] width 476 height 24
click at [517, 448] on select "Please Choose One Reinforced Concrete Structural Steel Brick Masonry CMU Masonr…" at bounding box center [755, 460] width 476 height 24
click at [543, 493] on input "0" at bounding box center [755, 494] width 476 height 24
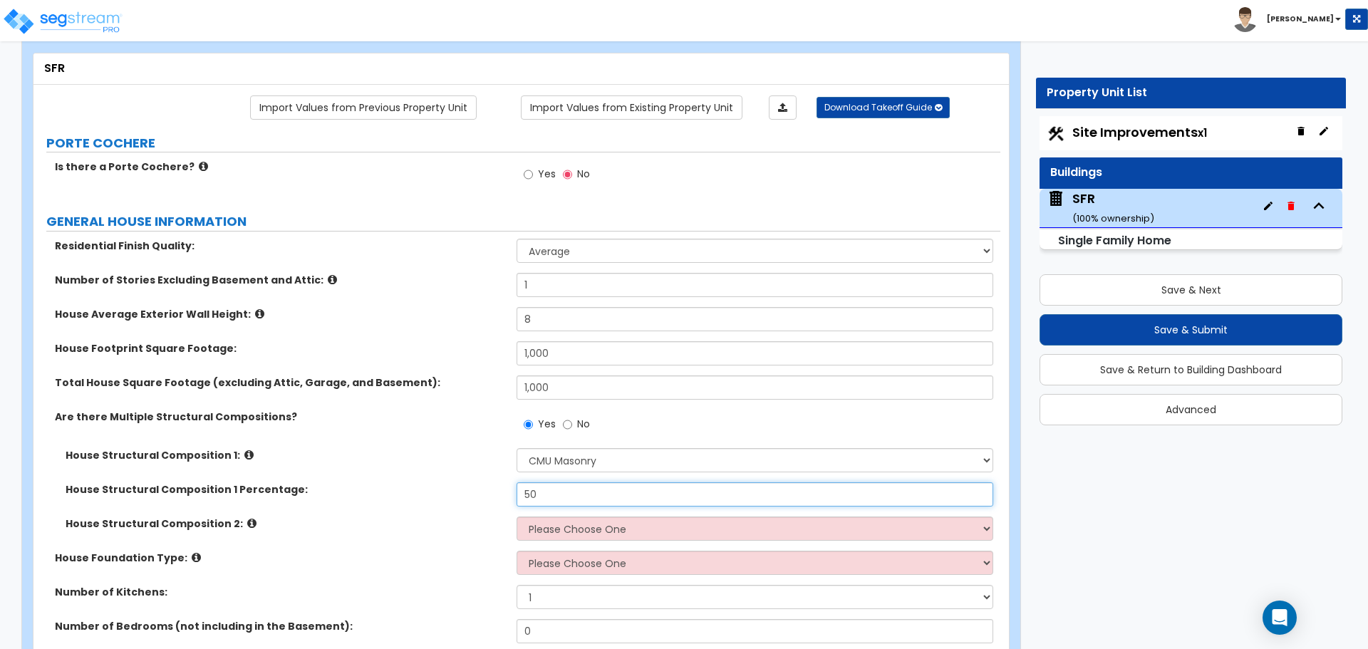
type input "50"
click at [549, 534] on select "Please Choose One Reinforced Concrete Structural Steel Brick Masonry CMU Masonr…" at bounding box center [755, 529] width 476 height 24
select select "7"
click at [517, 517] on select "Please Choose One Reinforced Concrete Structural Steel Brick Masonry CMU Masonr…" at bounding box center [755, 529] width 476 height 24
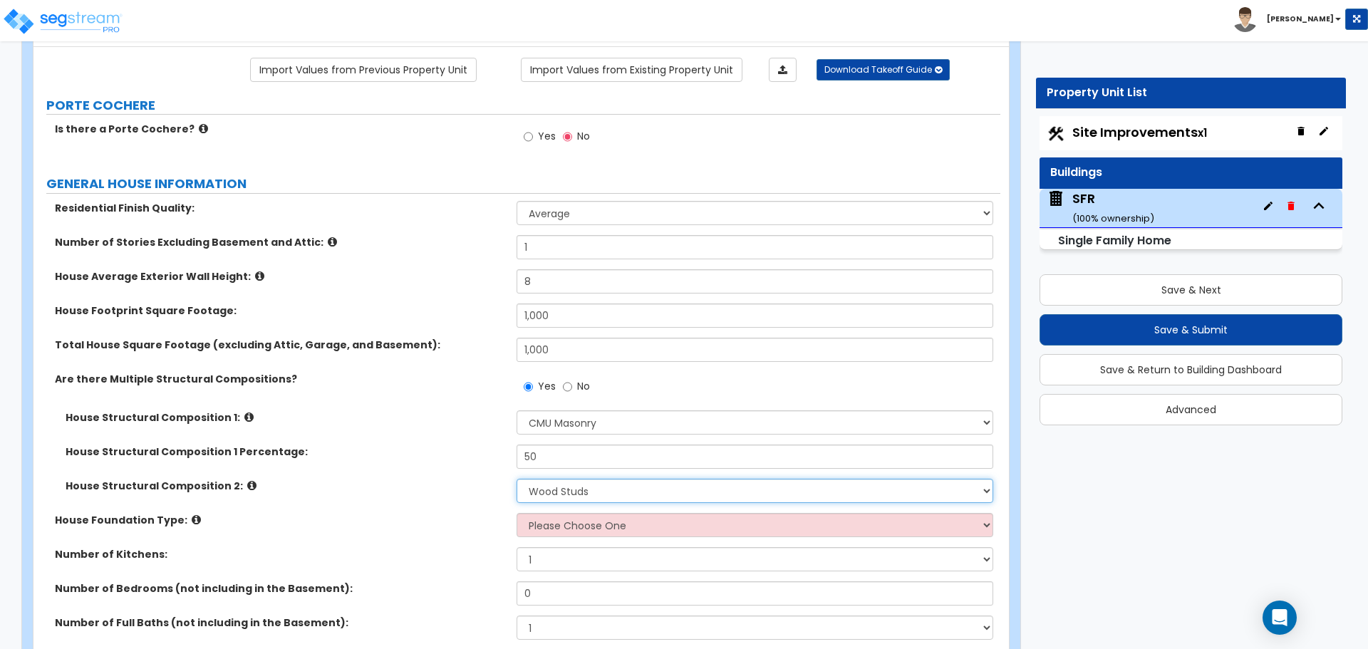
scroll to position [214, 0]
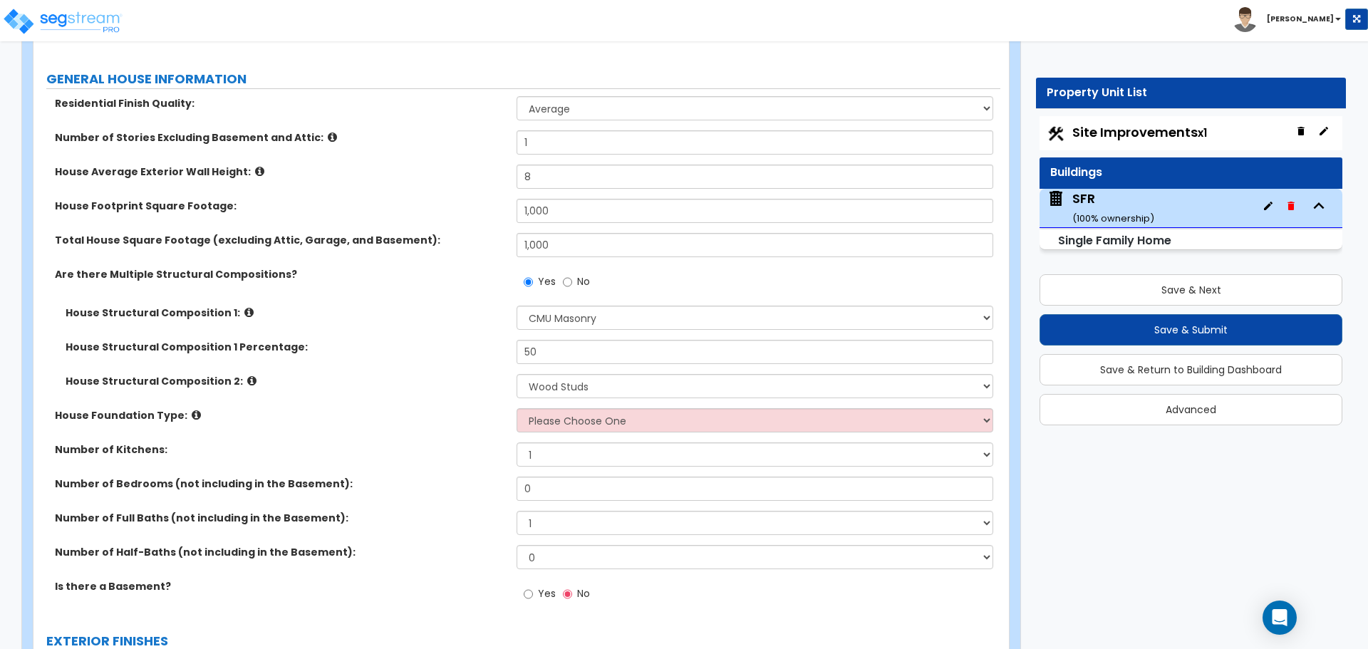
click at [564, 435] on div "House Foundation Type: Please Choose One Crawl Space Pier-Elevated First floor …" at bounding box center [516, 425] width 967 height 34
click at [569, 427] on select "Please Choose One Crawl Space Pier-Elevated First floor Slab on Grade" at bounding box center [755, 420] width 476 height 24
select select "1"
click at [517, 408] on select "Please Choose One Crawl Space Pier-Elevated First floor Slab on Grade" at bounding box center [755, 420] width 476 height 24
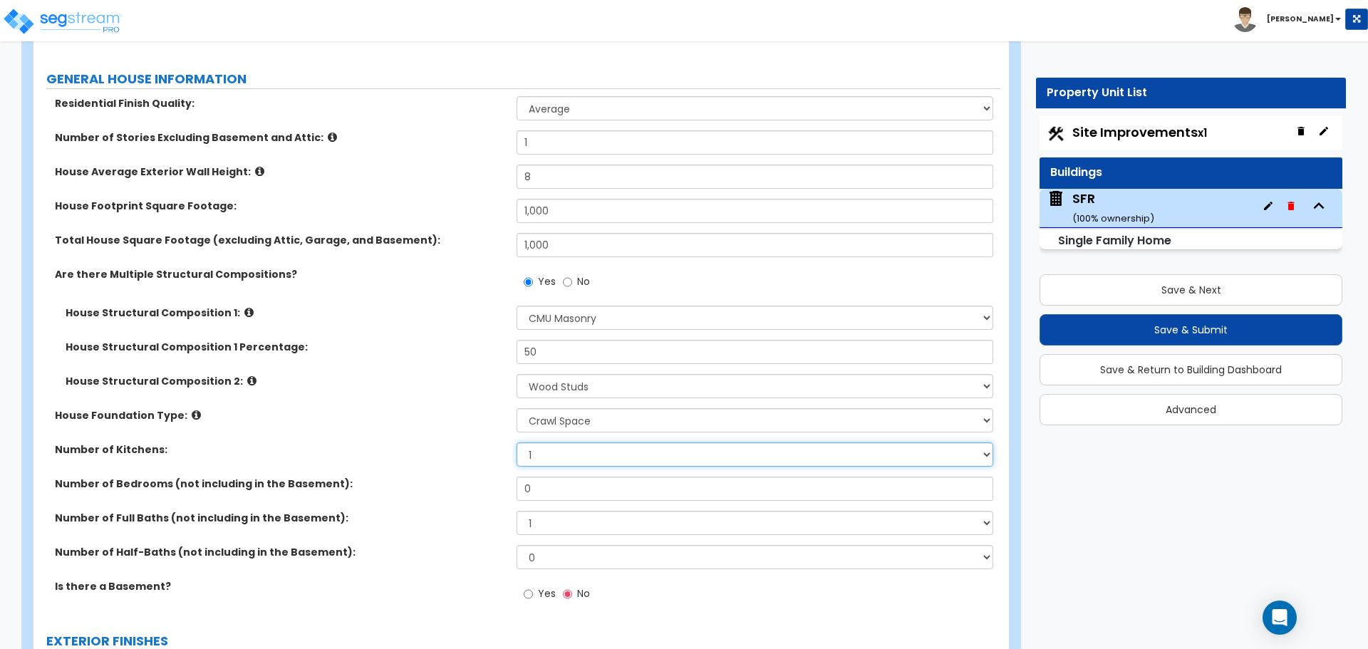
click at [540, 455] on select "1 2 3" at bounding box center [755, 454] width 476 height 24
click at [517, 442] on select "1 2 3" at bounding box center [755, 454] width 476 height 24
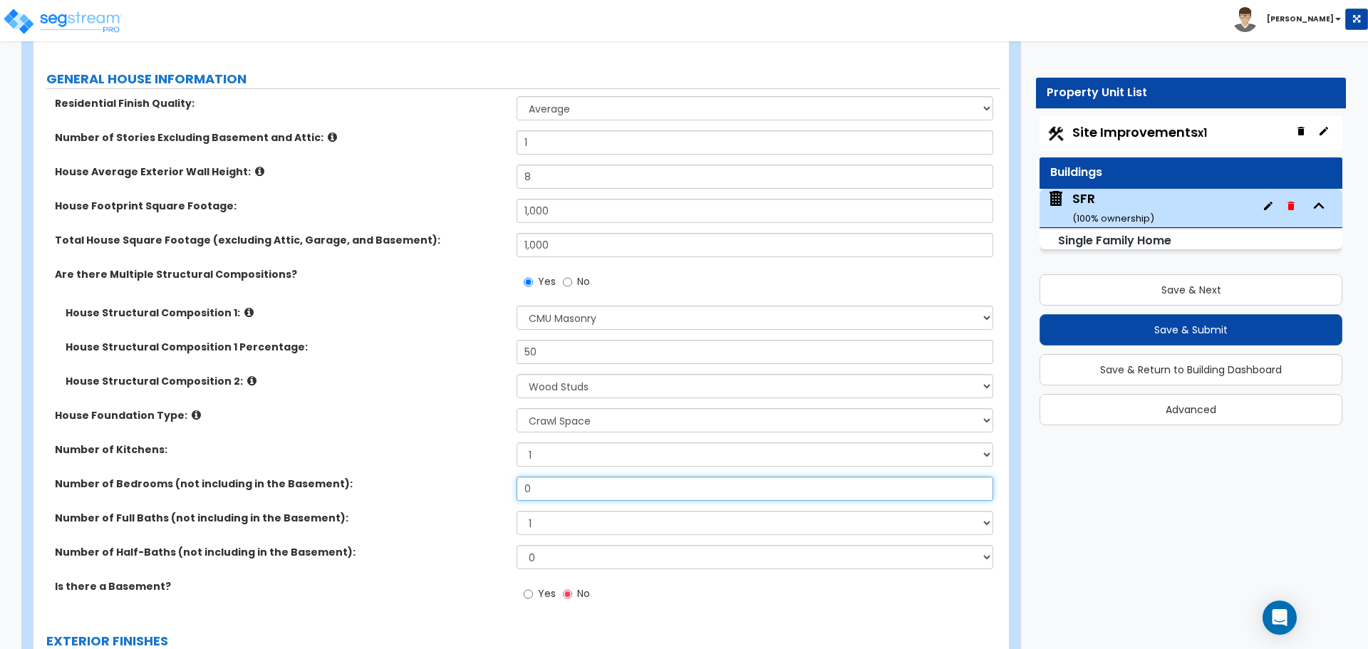
click at [546, 497] on input "0" at bounding box center [755, 489] width 476 height 24
type input "2"
click at [546, 522] on select "1 2 3 4 5 6 7 8 9 10" at bounding box center [755, 523] width 476 height 24
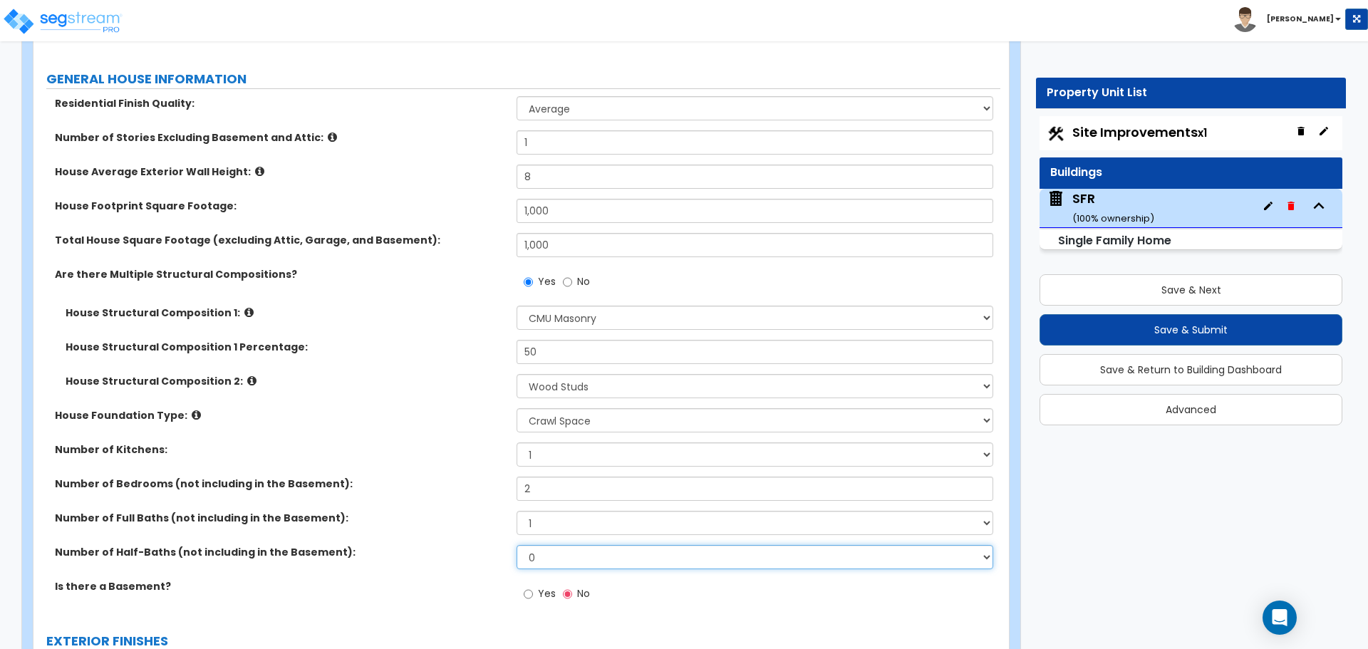
click at [555, 561] on select "0 1 2 3 4 5" at bounding box center [755, 557] width 476 height 24
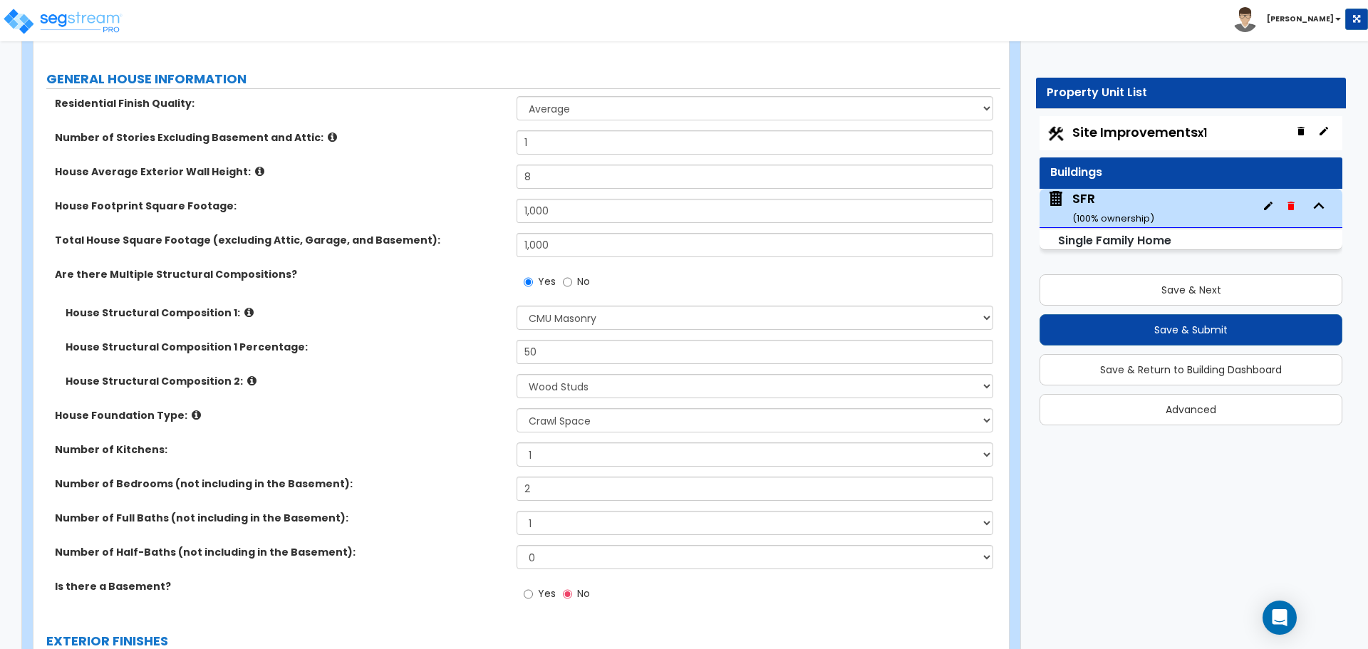
click at [454, 512] on label "Number of Full Baths (not including in the Basement):" at bounding box center [280, 518] width 451 height 14
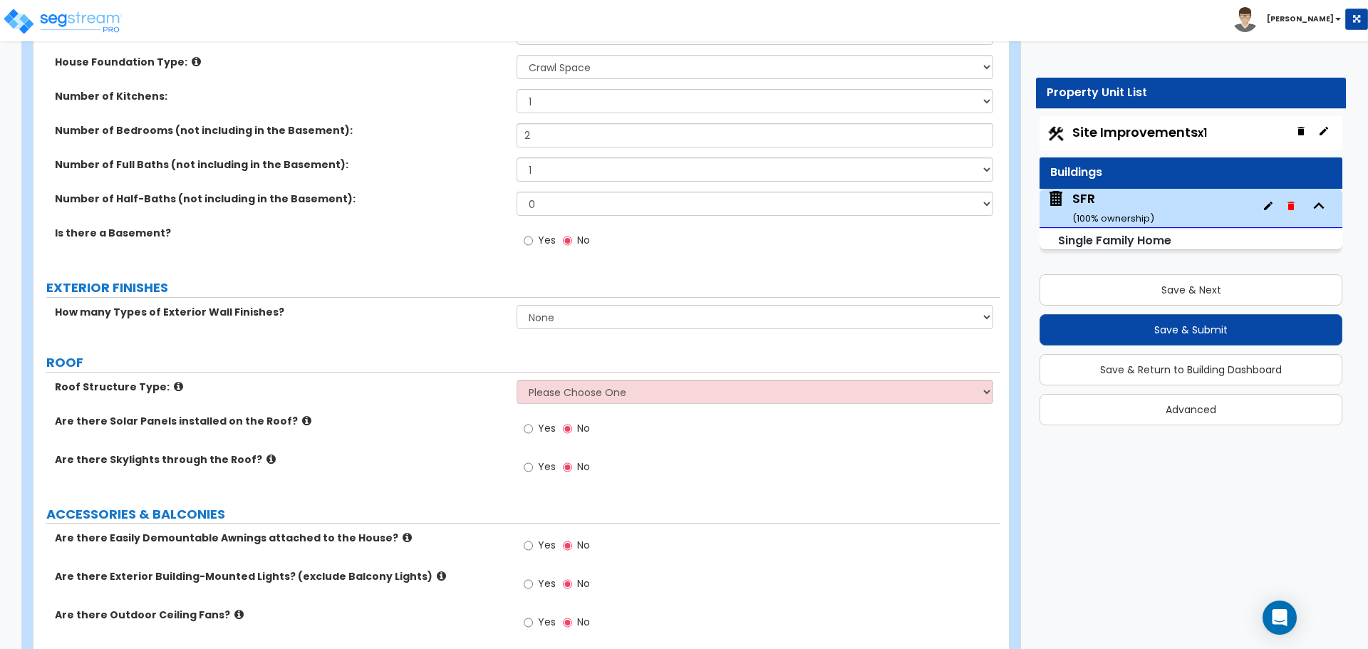
scroll to position [570, 0]
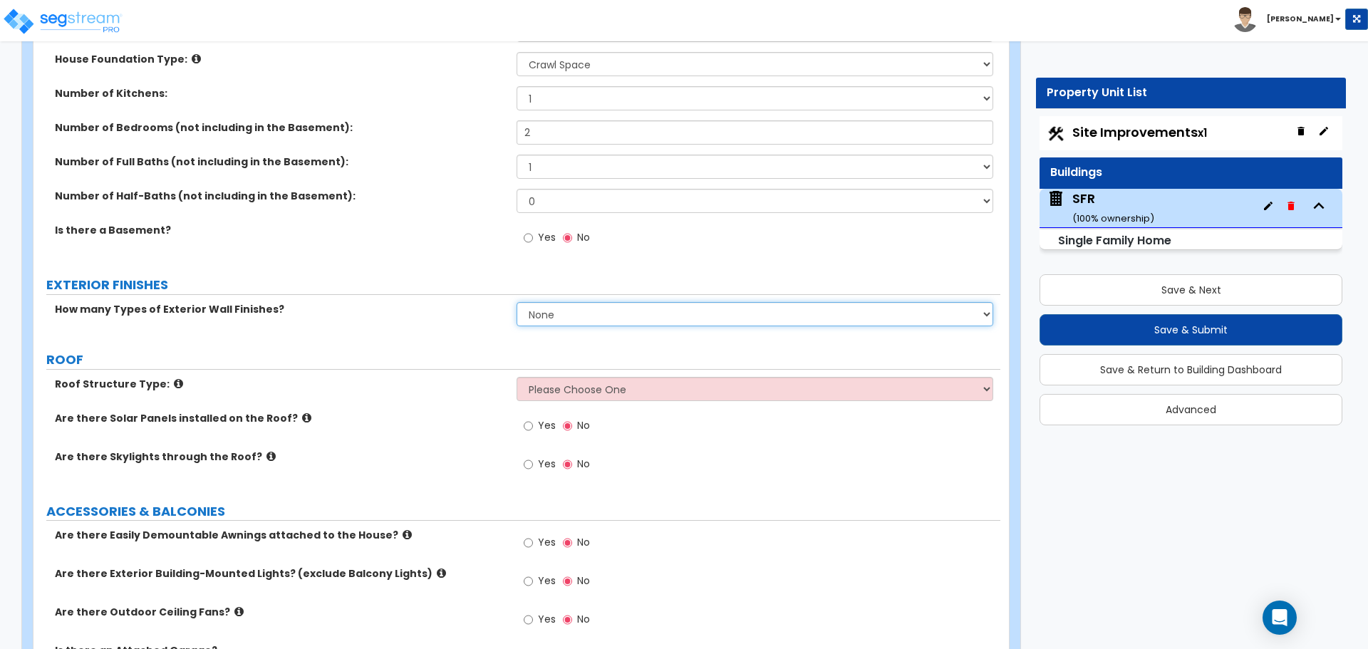
click at [550, 322] on select "None 1 2 3" at bounding box center [755, 314] width 476 height 24
select select "3"
click at [517, 302] on select "None 1 2 3" at bounding box center [755, 314] width 476 height 24
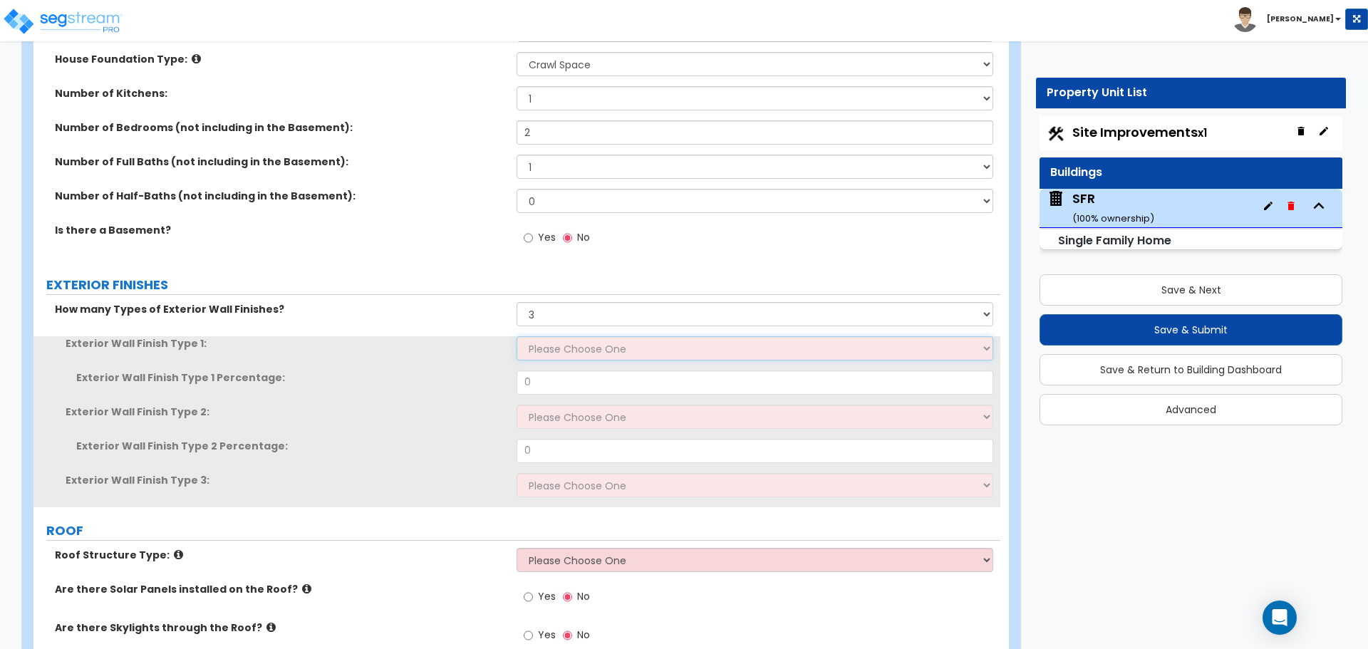
click at [559, 350] on select "Please Choose One No Finish/Shared Wall No Wall Brick Finish Stone Finish Wood …" at bounding box center [755, 348] width 476 height 24
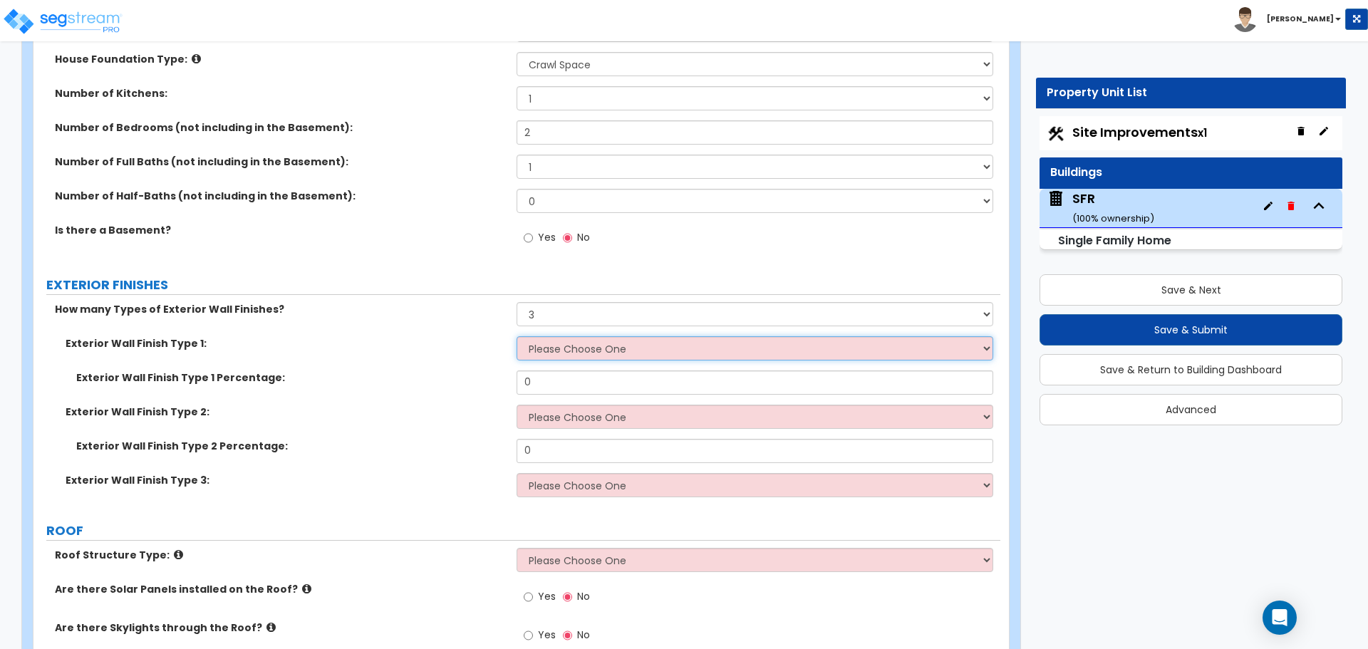
select select "13"
click at [517, 336] on select "Please Choose One No Finish/Shared Wall No Wall Brick Finish Stone Finish Wood …" at bounding box center [755, 348] width 476 height 24
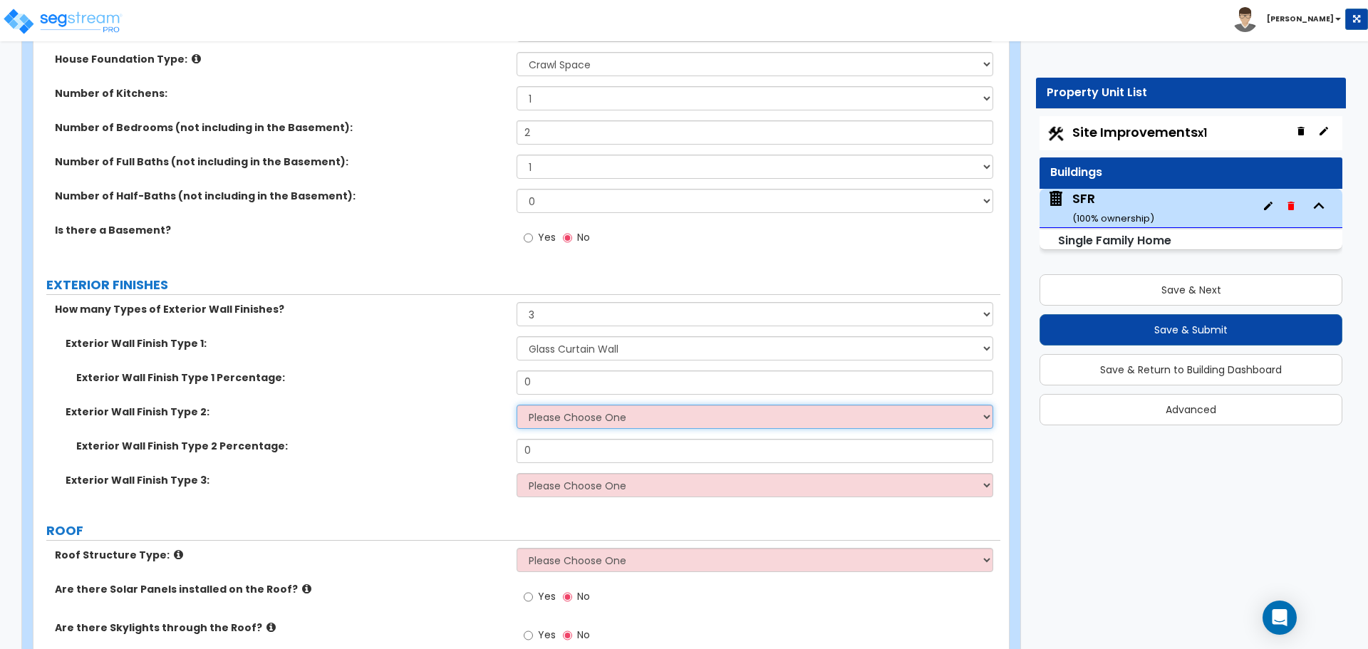
click at [586, 417] on select "Please Choose One No Finish/Shared Wall No Wall Brick Finish Stone Finish Wood …" at bounding box center [755, 417] width 476 height 24
select select "8"
click at [517, 405] on select "Please Choose One No Finish/Shared Wall No Wall Brick Finish Stone Finish Wood …" at bounding box center [755, 417] width 476 height 24
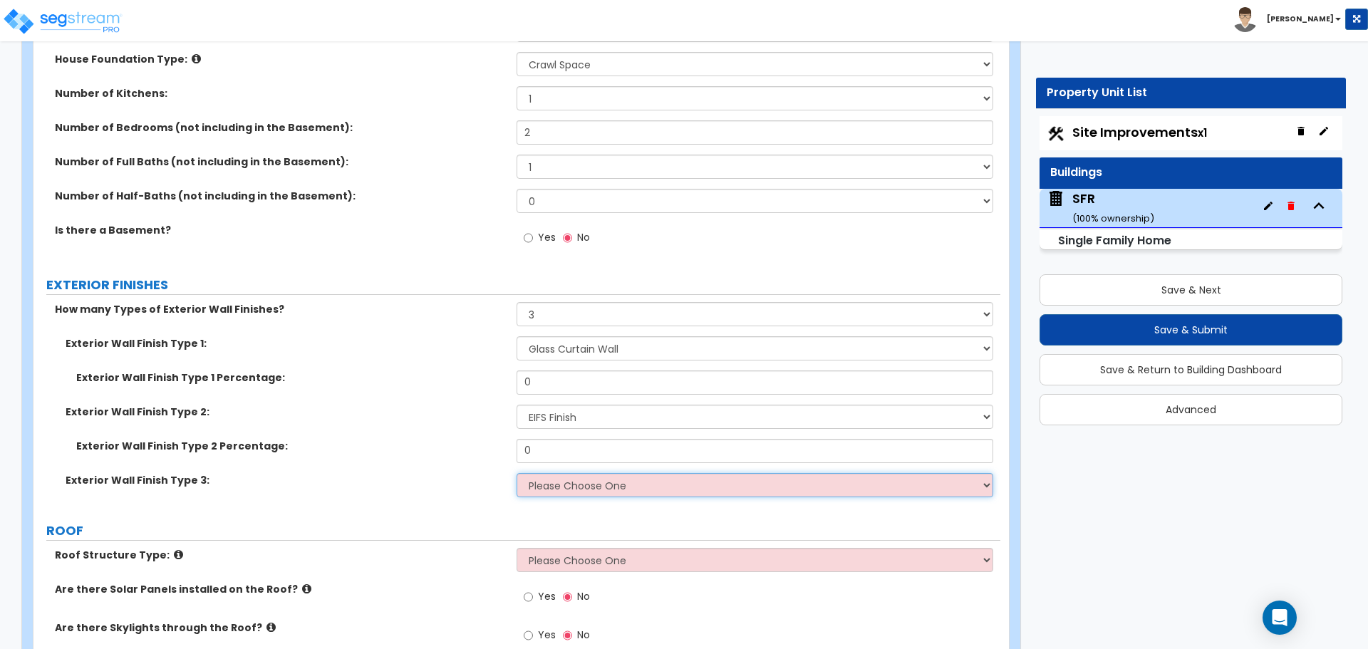
click at [600, 489] on select "Please Choose One No Finish/Shared Wall No Wall Brick Finish Stone Finish Wood …" at bounding box center [755, 485] width 476 height 24
select select "10"
click at [517, 473] on select "Please Choose One No Finish/Shared Wall No Wall Brick Finish Stone Finish Wood …" at bounding box center [755, 485] width 476 height 24
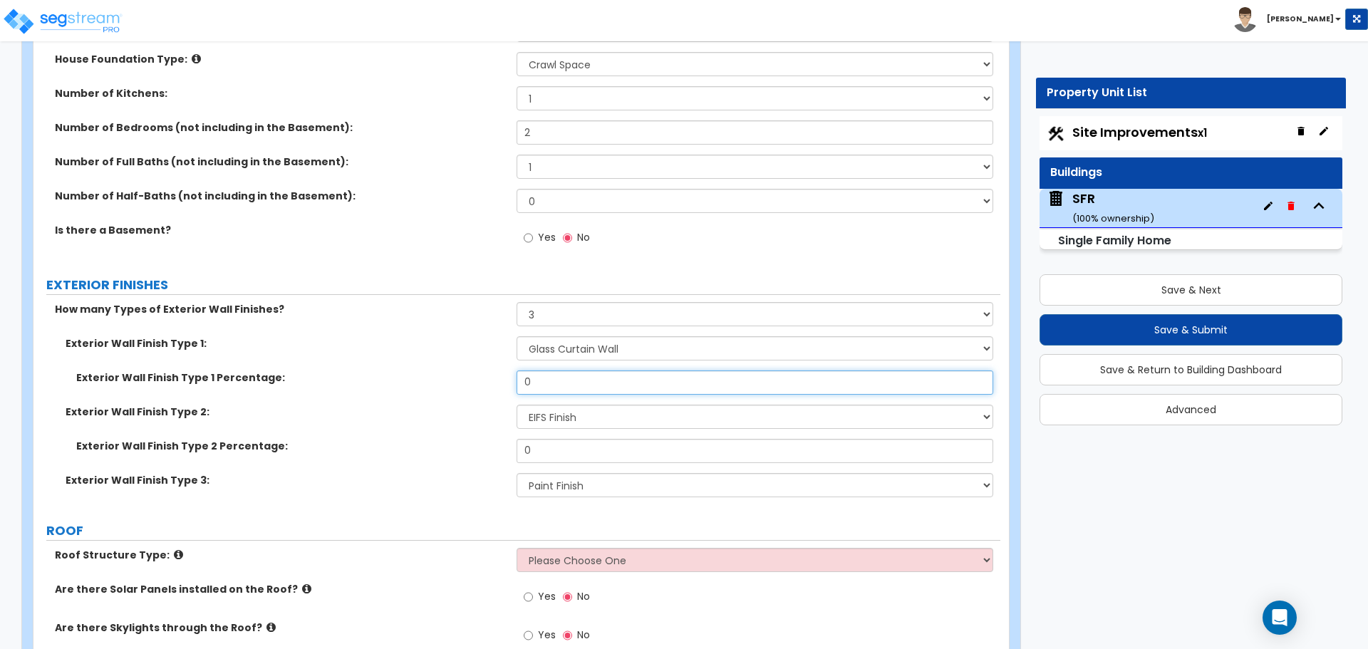
click at [574, 383] on input "0" at bounding box center [755, 382] width 476 height 24
type input "50"
click at [560, 453] on input "0" at bounding box center [755, 451] width 476 height 24
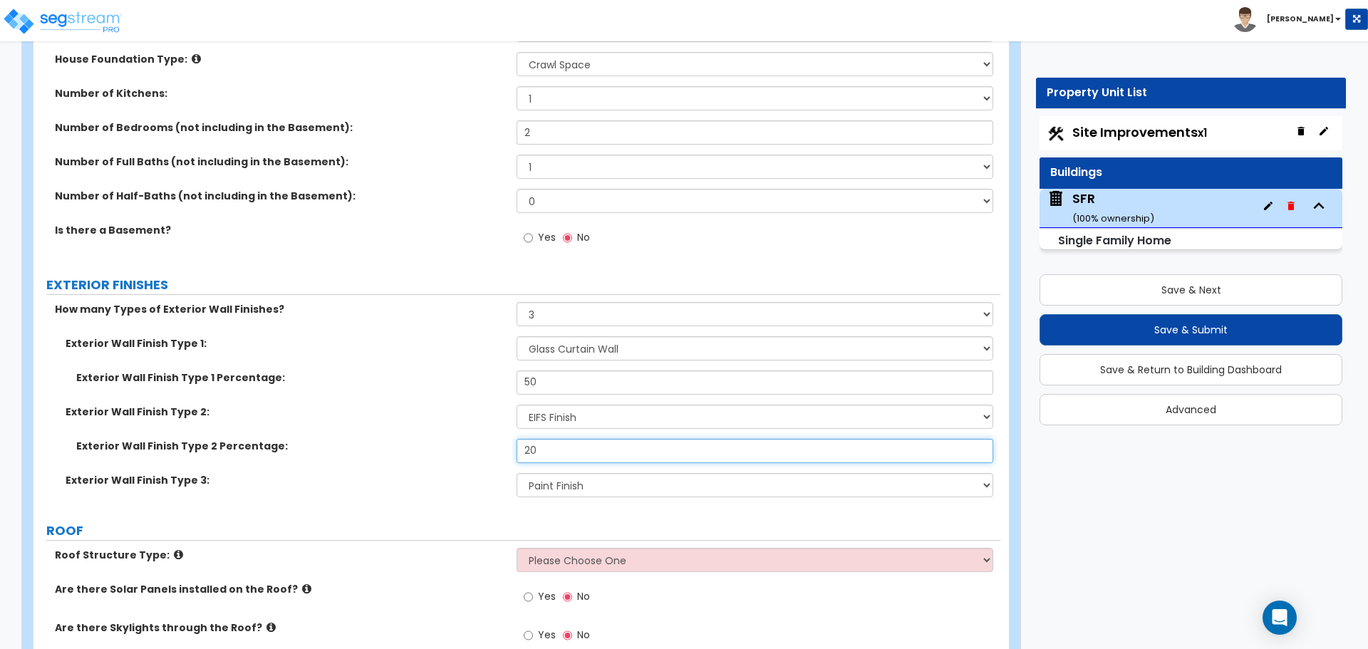
type input "20"
click at [487, 442] on label "Exterior Wall Finish Type 2 Percentage:" at bounding box center [291, 446] width 430 height 14
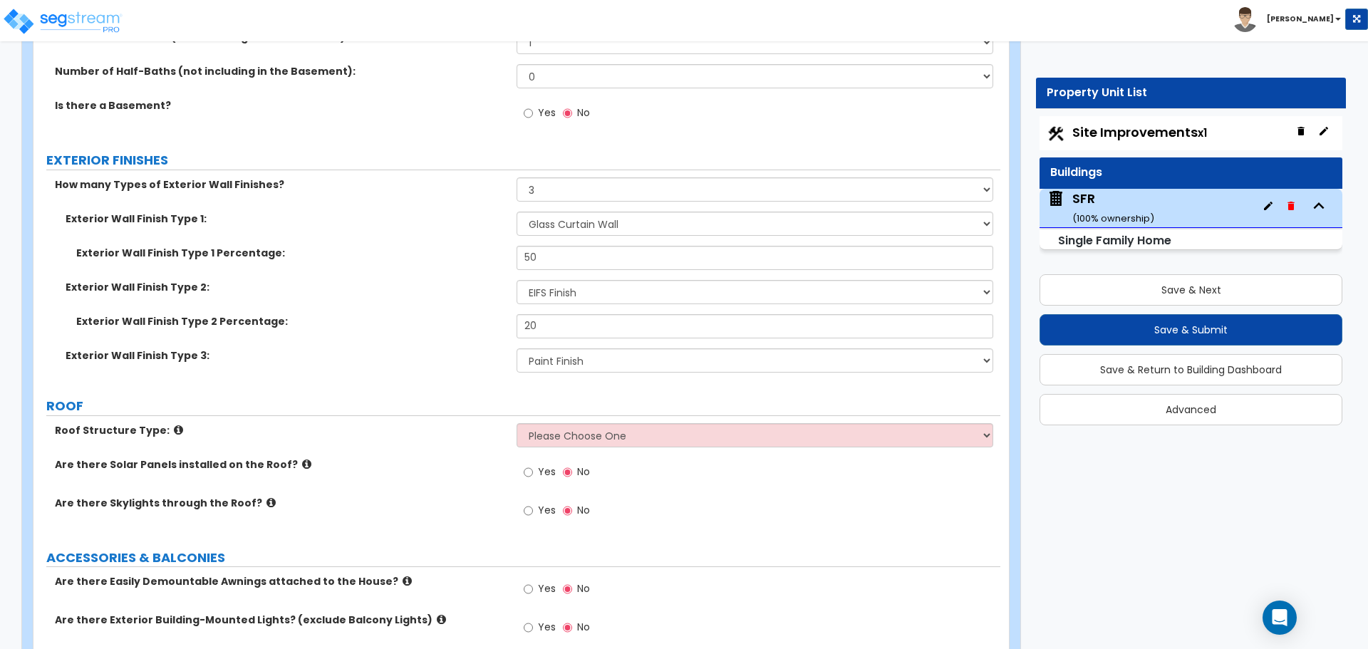
scroll to position [712, 0]
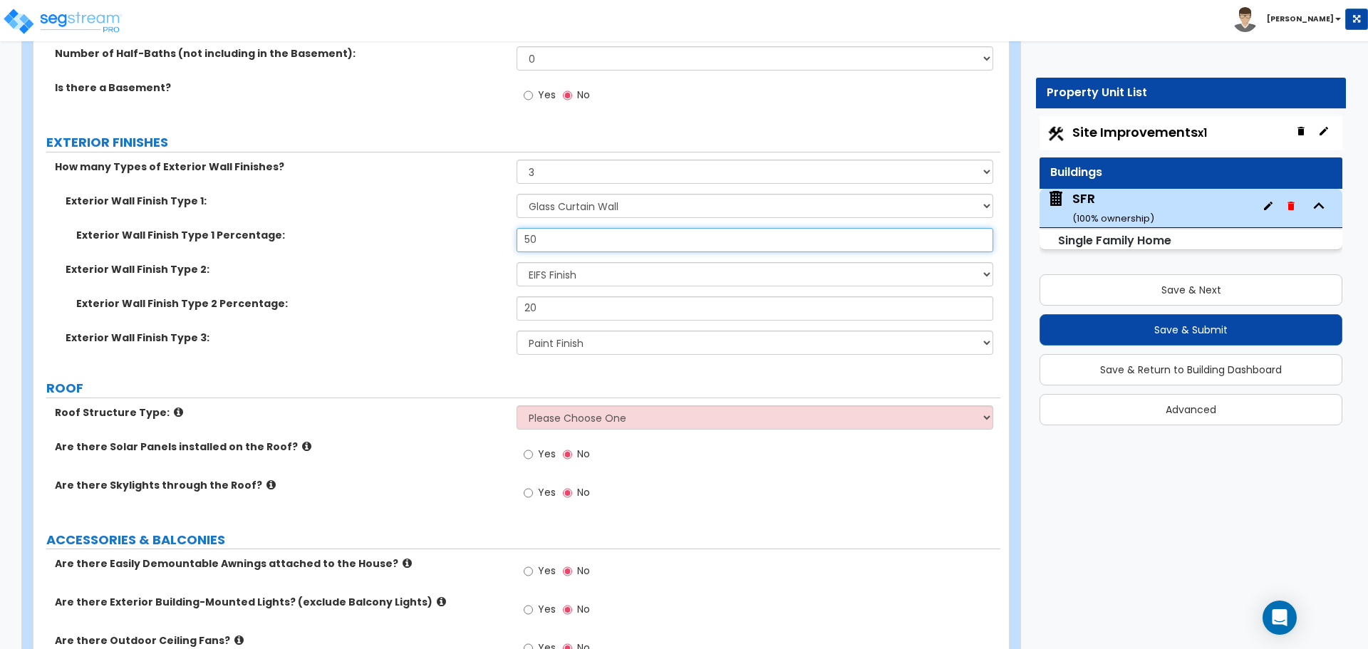
click at [558, 241] on input "50" at bounding box center [755, 240] width 476 height 24
type input "33.33"
click at [578, 309] on input "20" at bounding box center [755, 308] width 476 height 24
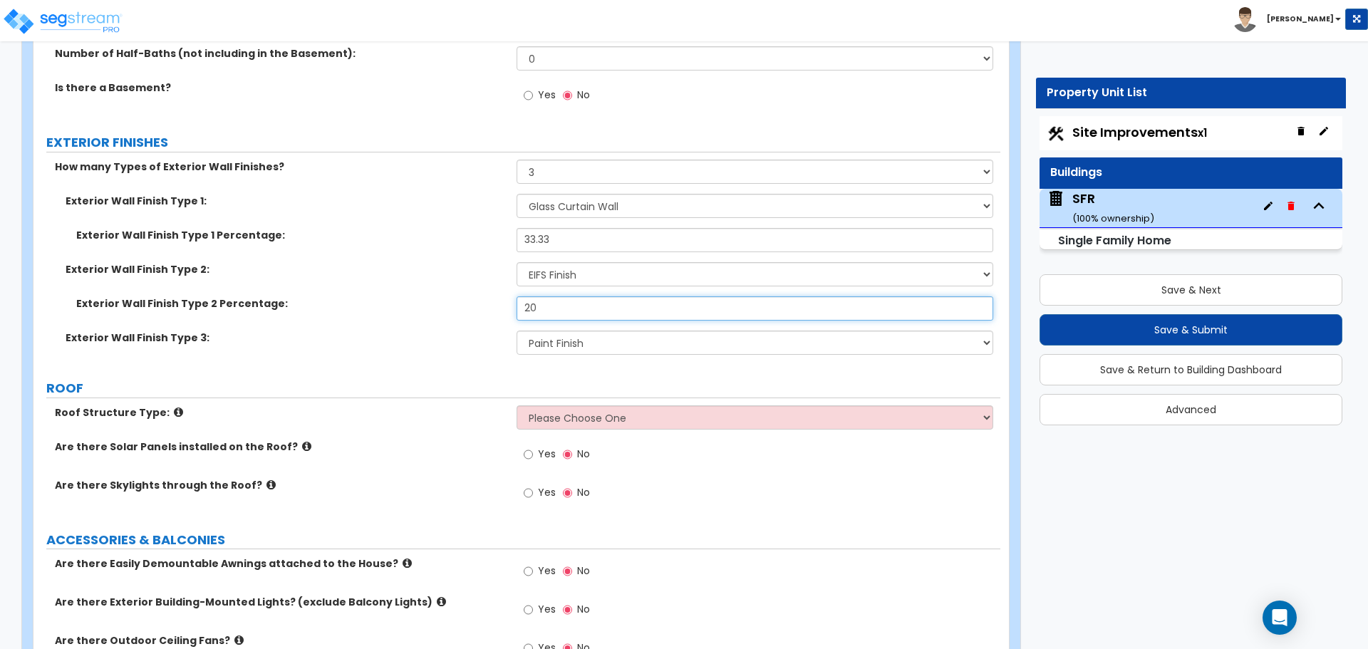
click at [578, 309] on input "20" at bounding box center [755, 308] width 476 height 24
type input "33.33"
click at [468, 316] on div "Exterior Wall Finish Type 2 Percentage: 33.33" at bounding box center [516, 313] width 967 height 34
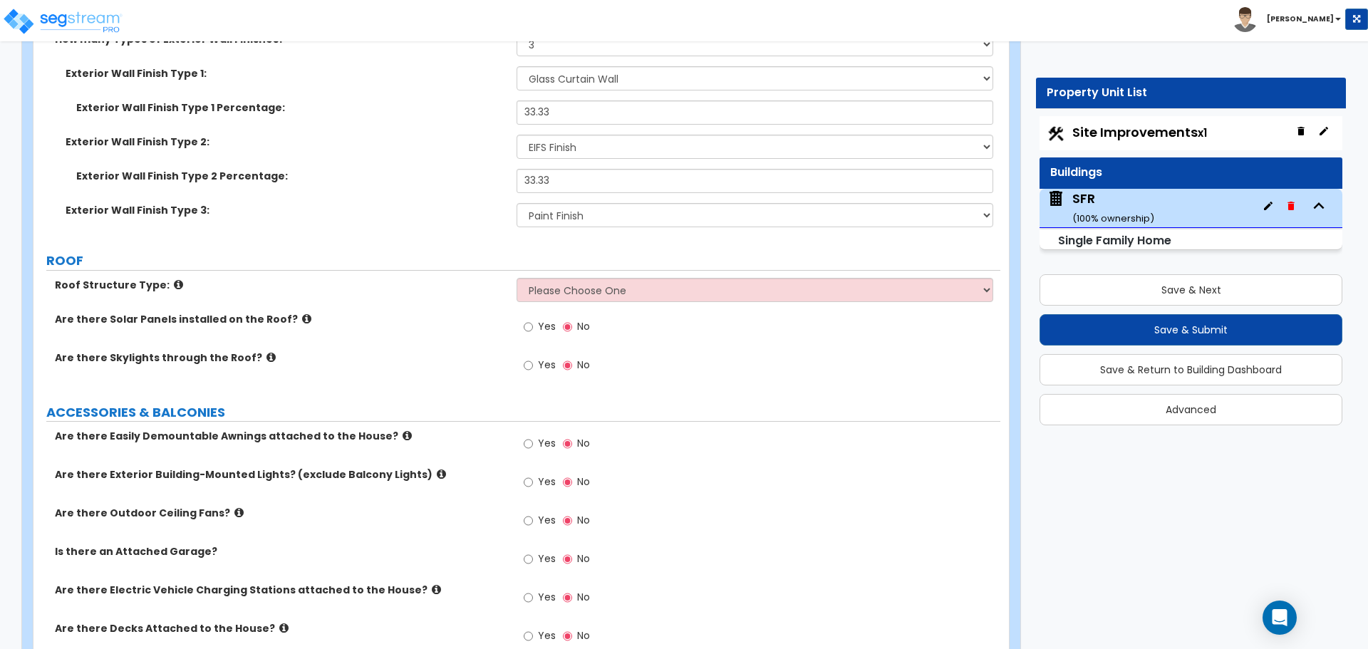
scroll to position [855, 0]
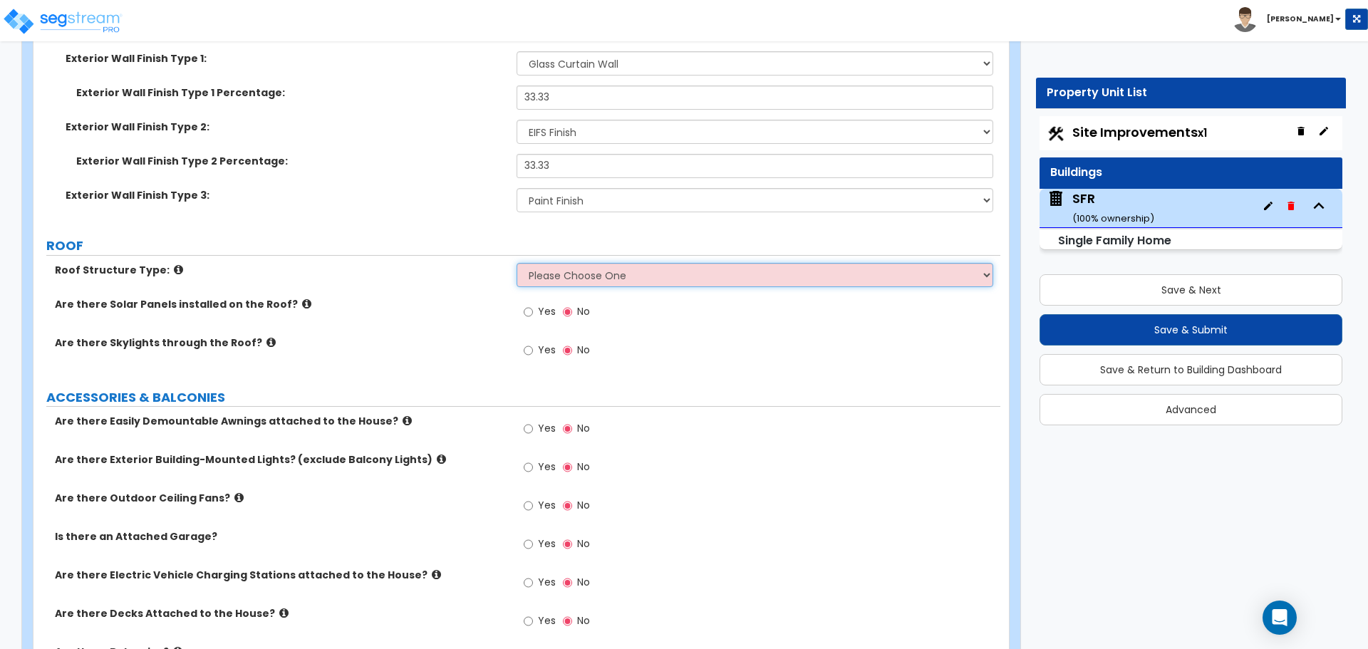
click at [598, 268] on select "Please Choose One Gable Roof Flat Roof Hybrid Gable & Flat Roof" at bounding box center [755, 275] width 476 height 24
click at [588, 286] on select "Please Choose One Gable Roof Flat Roof Hybrid Gable & Flat Roof" at bounding box center [755, 275] width 476 height 24
select select "1"
click at [517, 263] on select "Please Choose One Gable Roof Flat Roof Hybrid Gable & Flat Roof" at bounding box center [755, 275] width 476 height 24
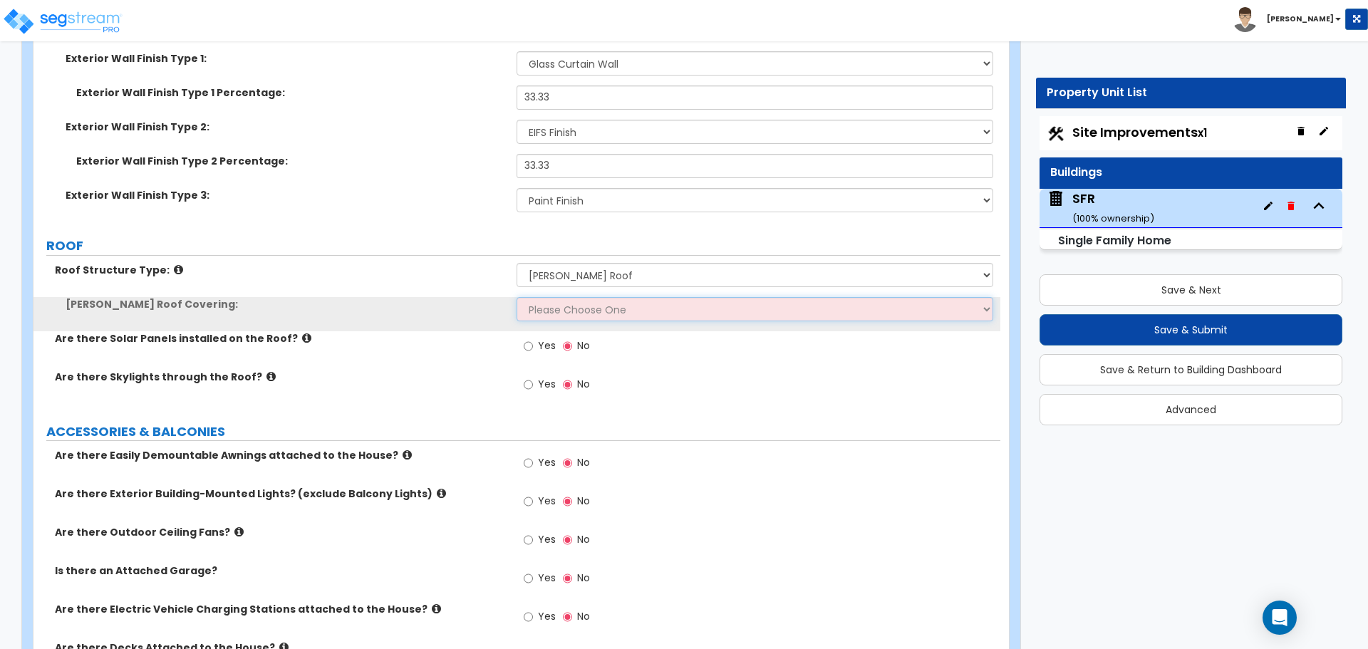
click at [534, 318] on select "Please Choose One Asphalt Shingle Clay Tile Wood Shingle Metal Shingle Standing…" at bounding box center [755, 309] width 476 height 24
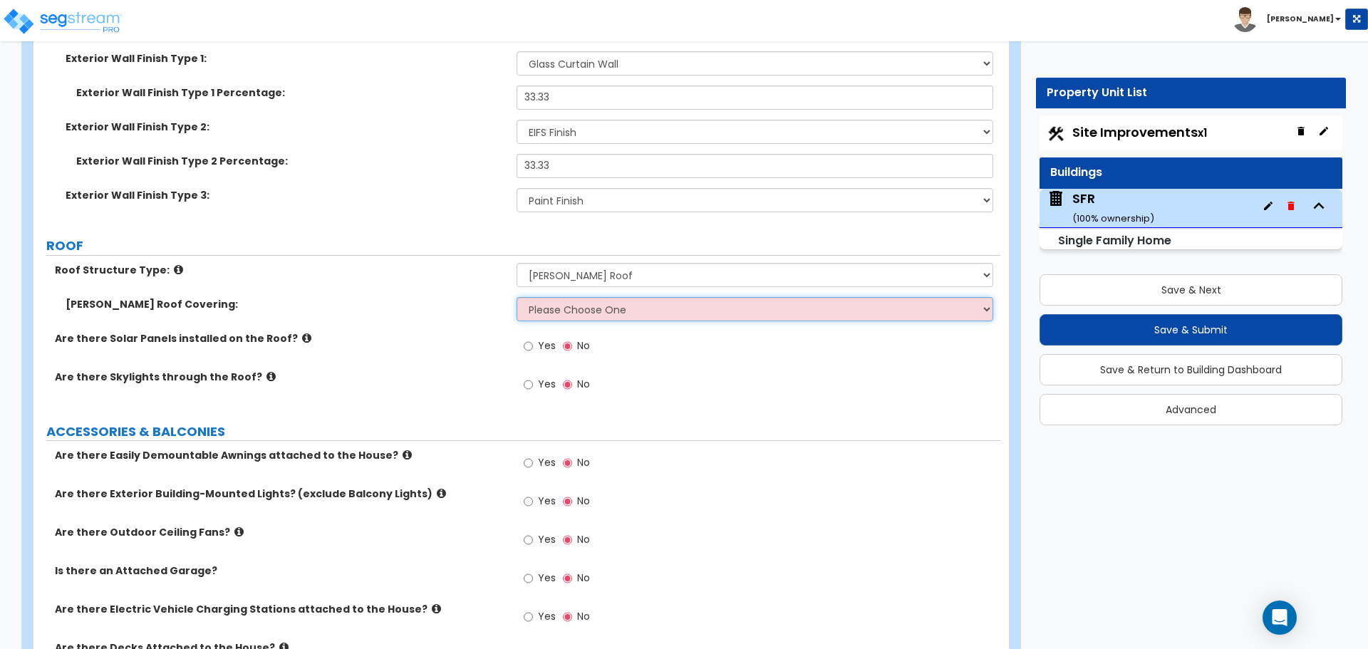
select select "2"
click at [517, 297] on select "Please Choose One Asphalt Shingle Clay Tile Wood Shingle Metal Shingle Standing…" at bounding box center [755, 309] width 476 height 24
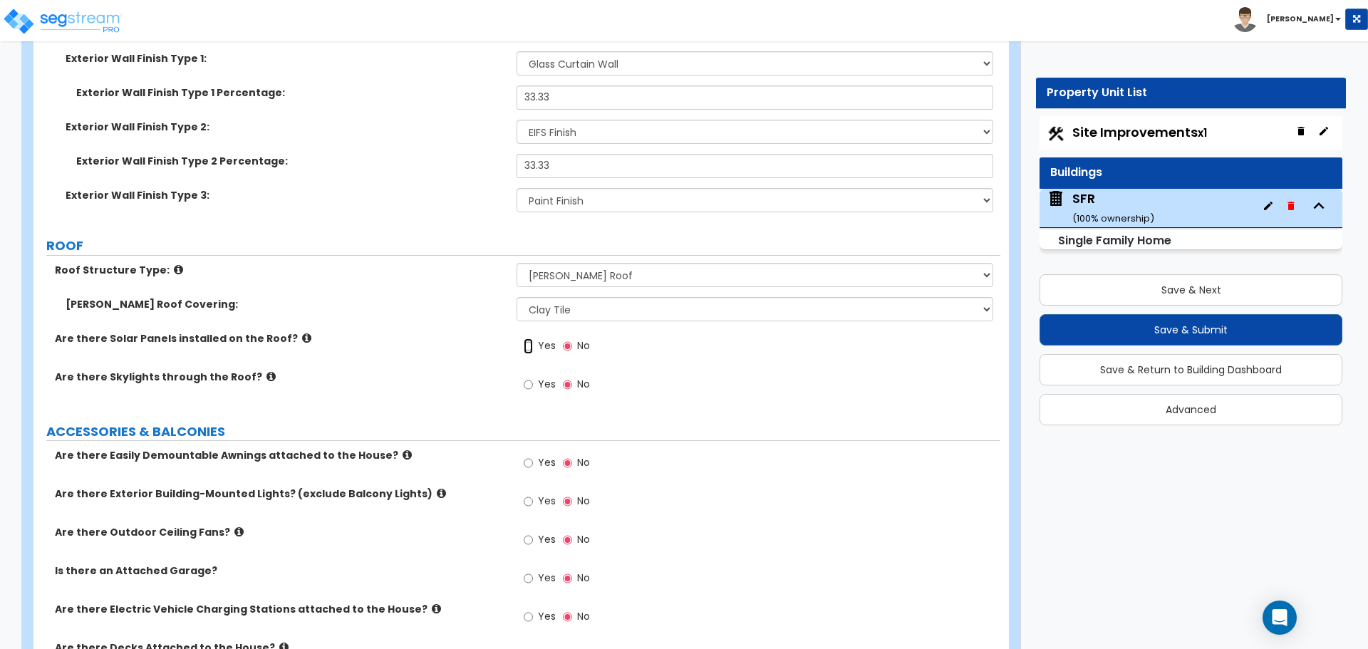
click at [532, 346] on input "Yes" at bounding box center [528, 346] width 9 height 16
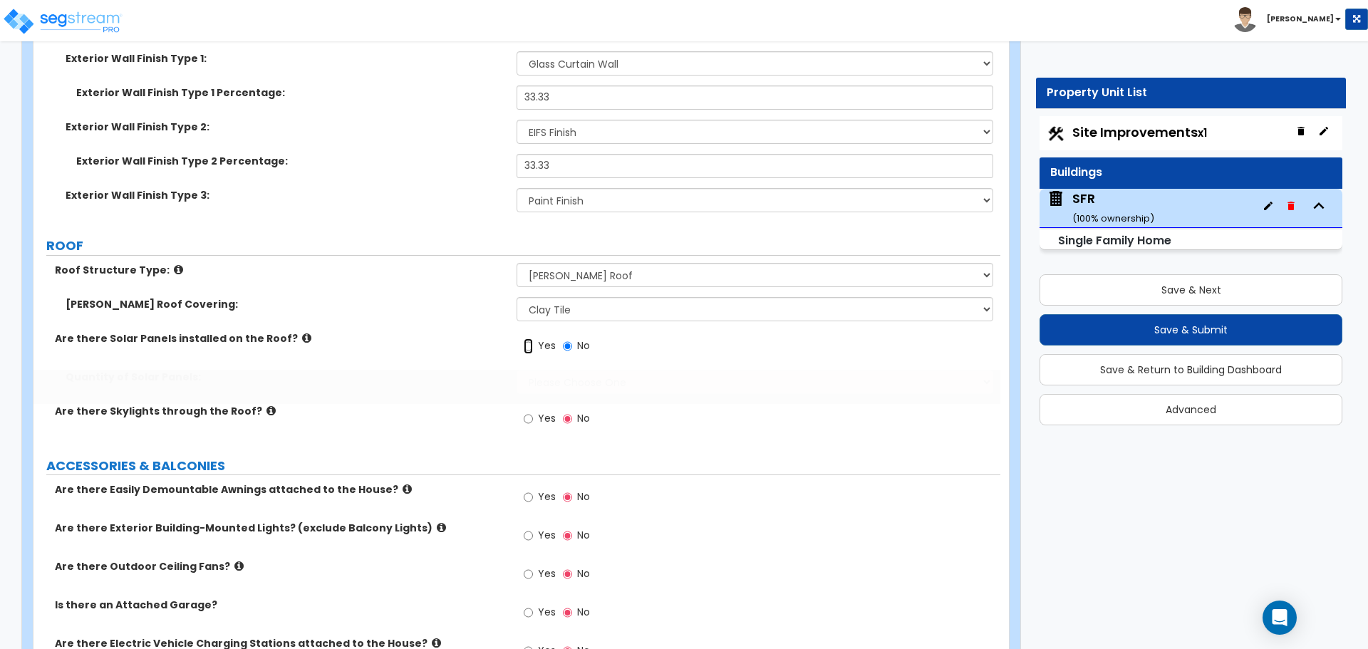
radio input "true"
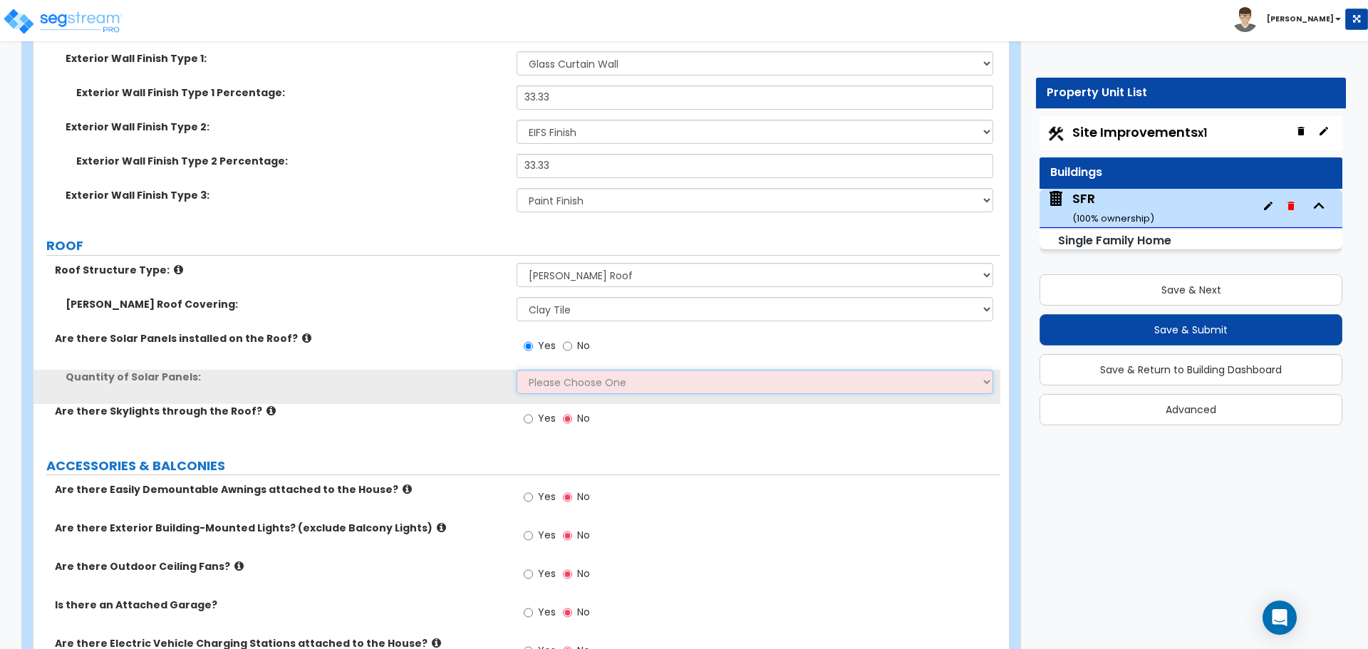
click at [546, 372] on select "Please Choose One Enter the Percentage of Roof Covered by Solar Panels Enter th…" at bounding box center [755, 382] width 476 height 24
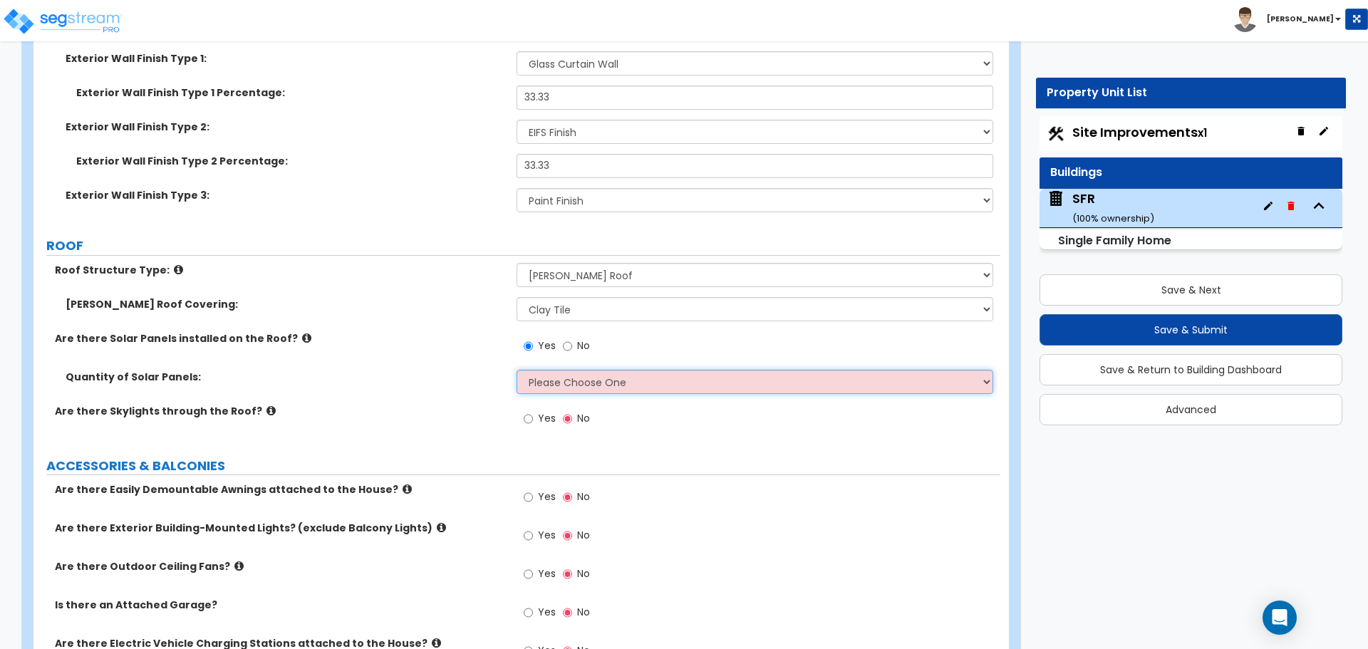
select select "2"
click at [517, 370] on select "Please Choose One Enter the Percentage of Roof Covered by Solar Panels Enter th…" at bounding box center [755, 382] width 476 height 24
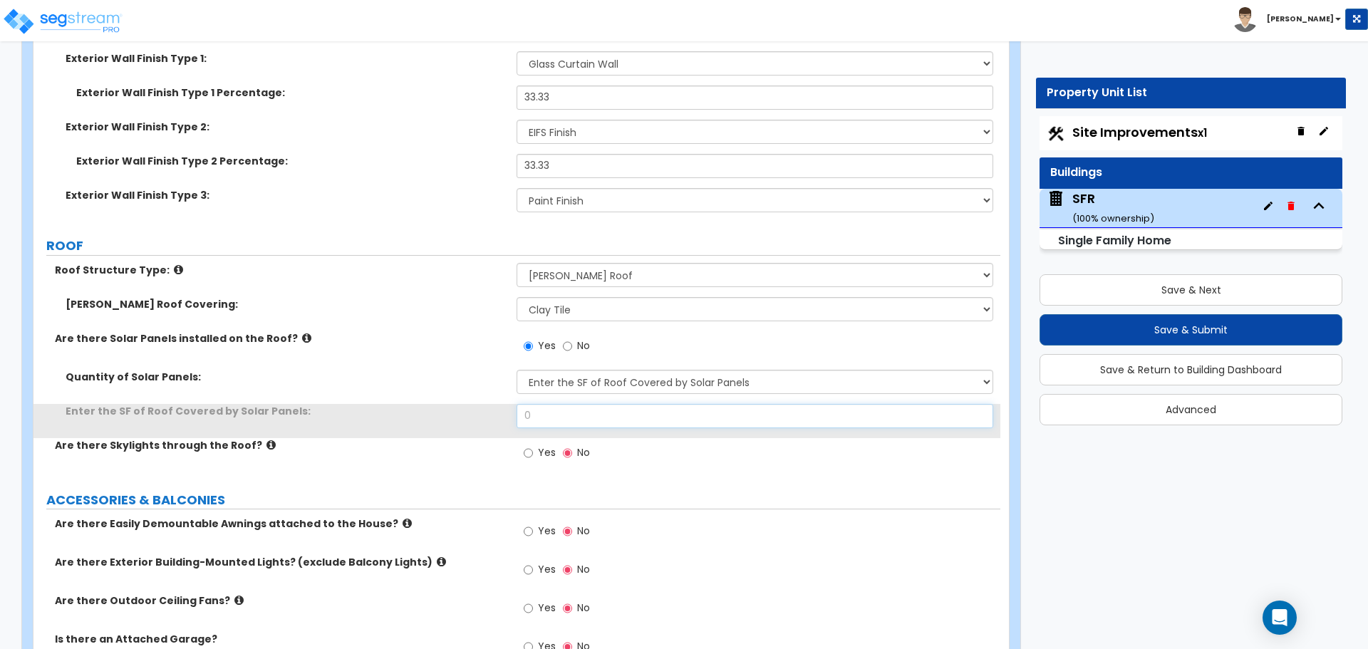
click at [554, 417] on input "0" at bounding box center [755, 416] width 476 height 24
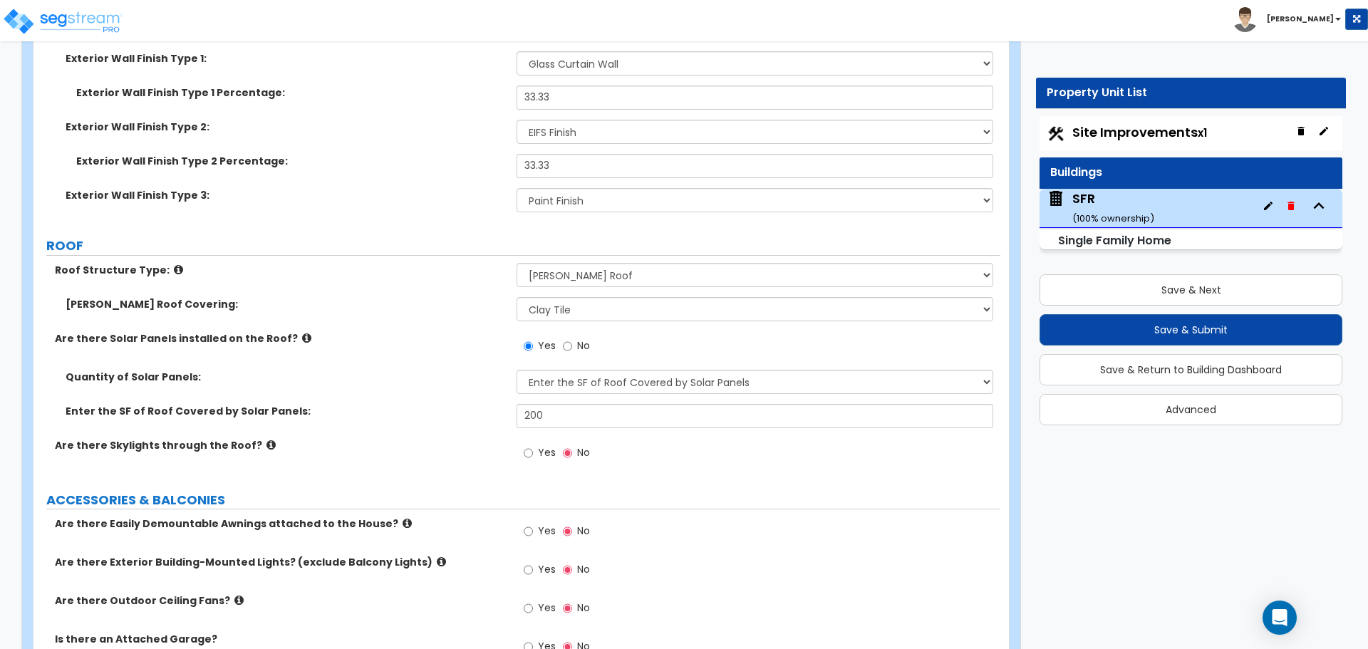
click at [437, 398] on div "Quantity of Solar Panels: Please Choose One Enter the Percentage of Roof Covere…" at bounding box center [516, 387] width 967 height 34
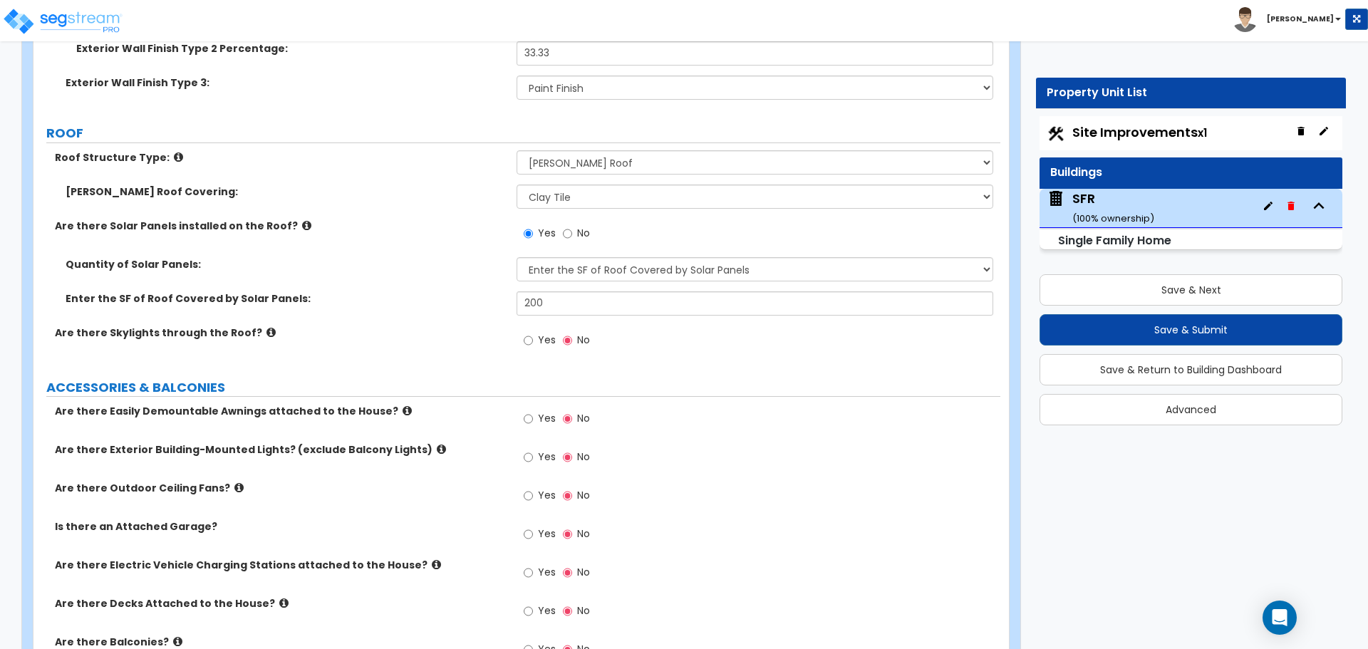
scroll to position [997, 0]
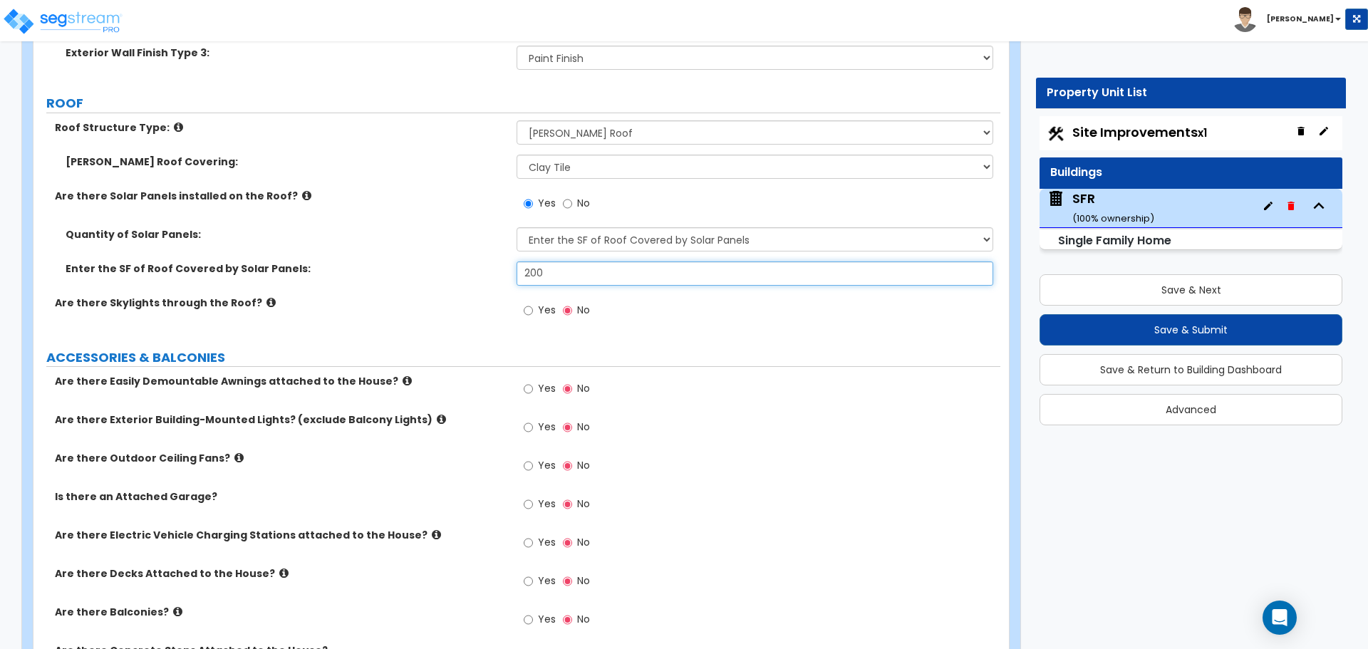
click at [556, 273] on input "200" at bounding box center [755, 273] width 476 height 24
type input "5"
type input "200"
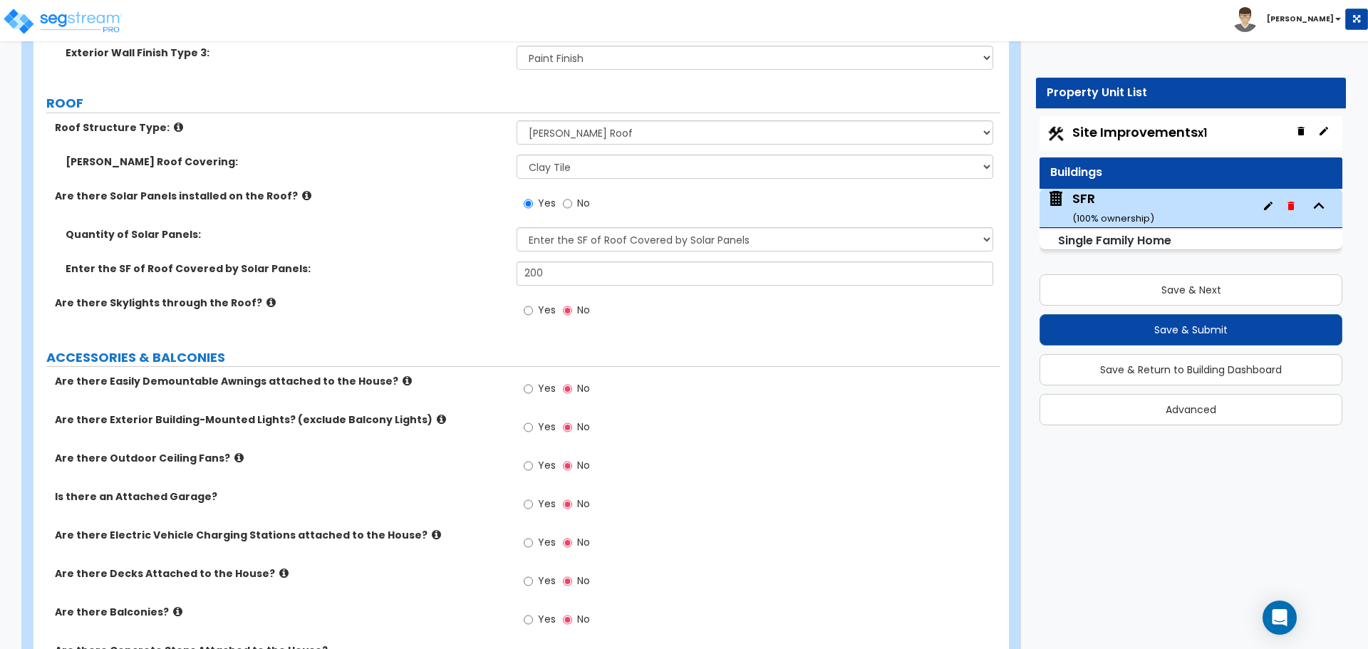
click at [459, 291] on div "Enter the SF of Roof Covered by Solar Panels: 200" at bounding box center [516, 278] width 967 height 34
click at [533, 310] on input "Yes" at bounding box center [528, 311] width 9 height 16
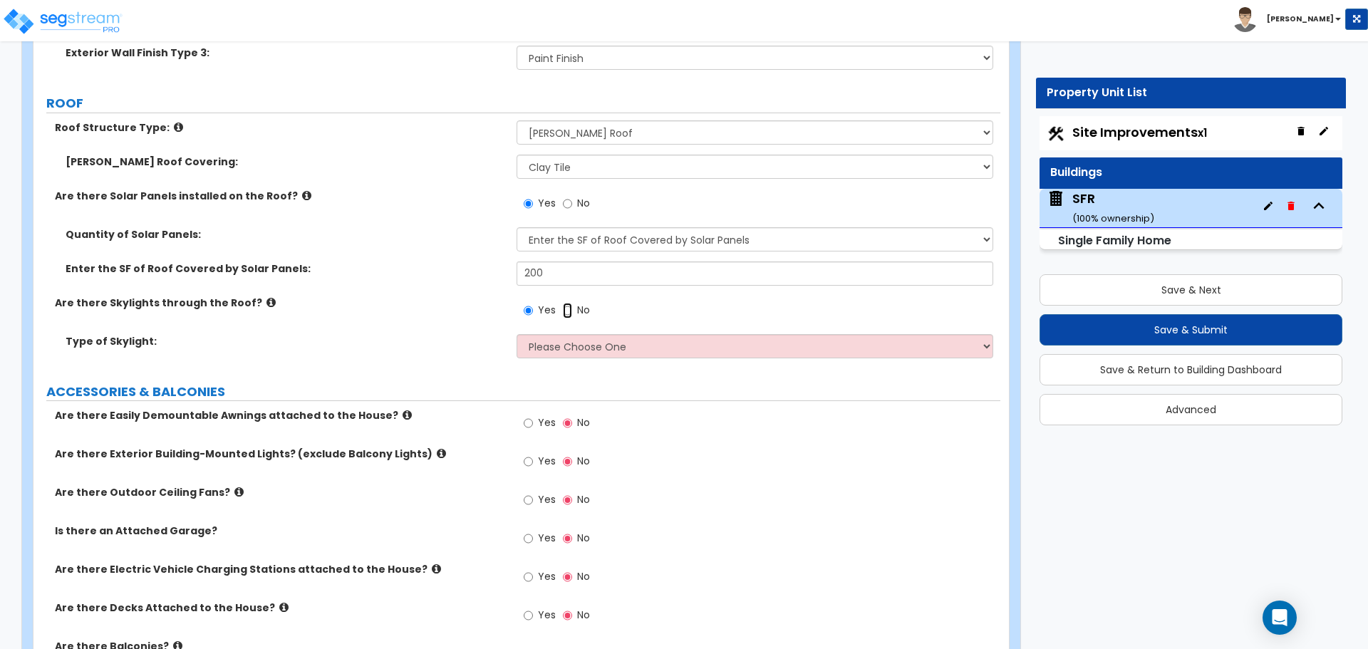
click at [564, 307] on input "No" at bounding box center [567, 311] width 9 height 16
radio input "false"
radio input "true"
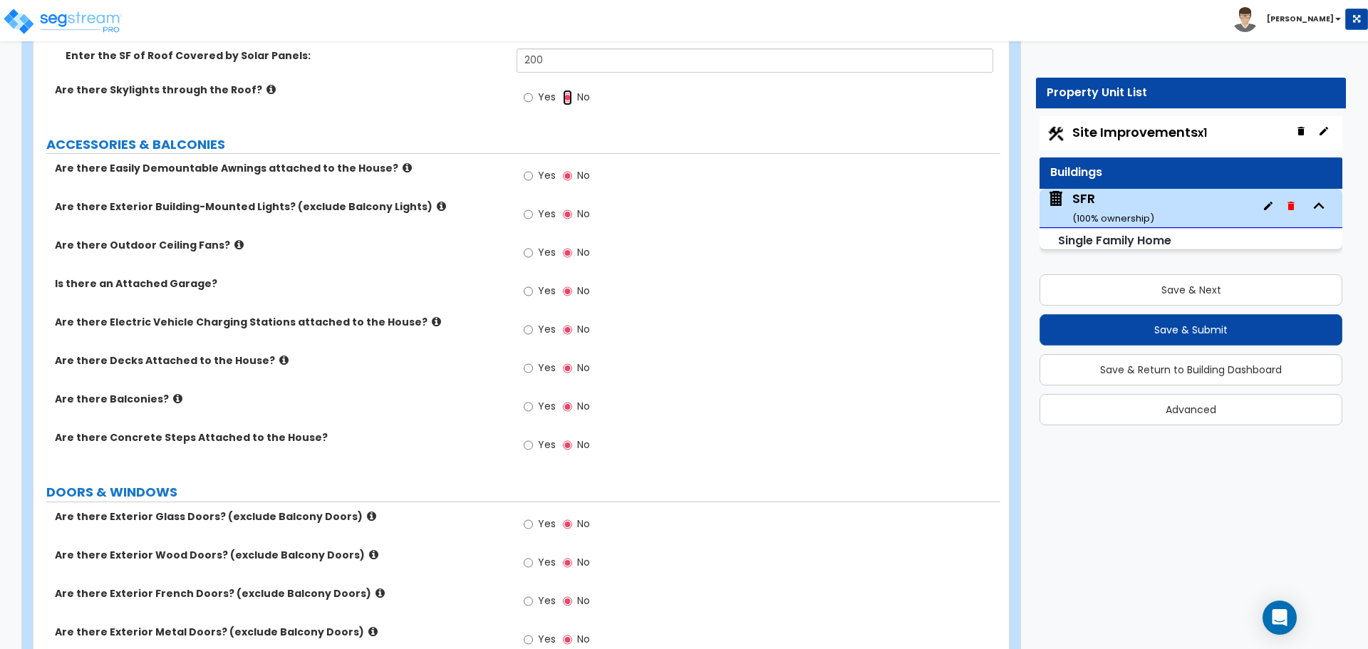
scroll to position [1211, 0]
click at [525, 330] on input "Yes" at bounding box center [528, 329] width 9 height 16
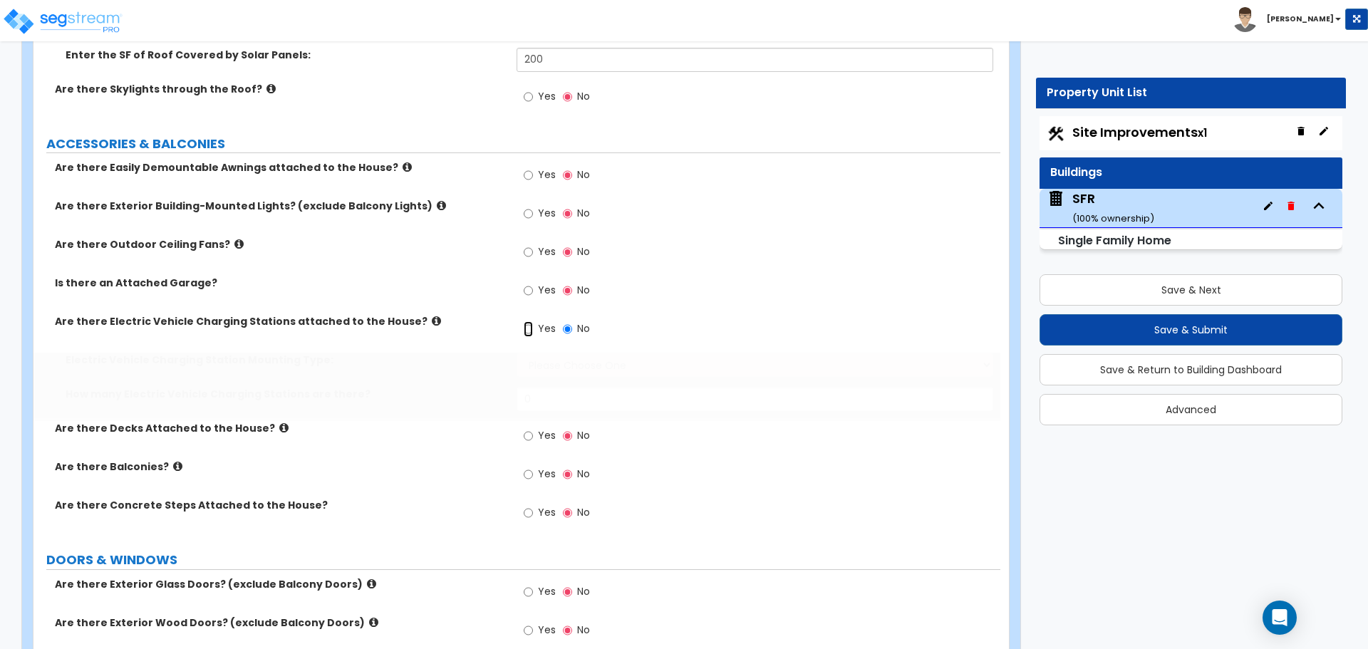
radio input "true"
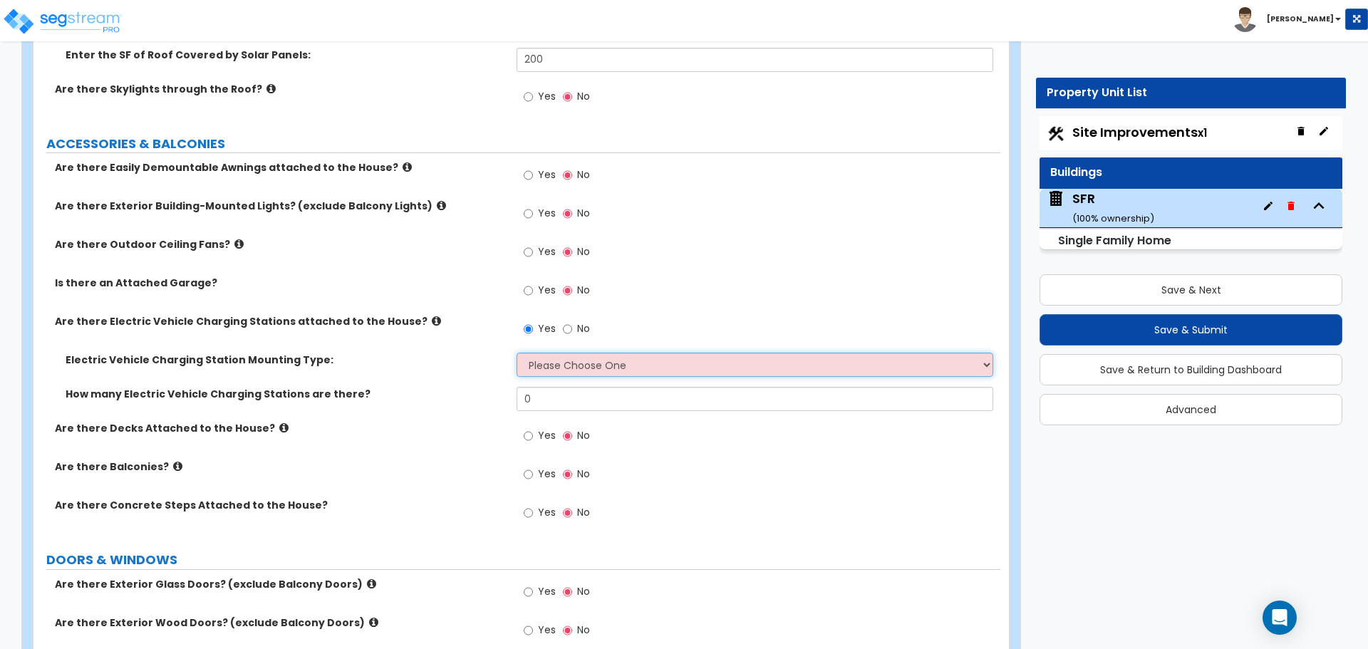
click at [549, 362] on select "Please Choose One Freestanding Wall-mounted" at bounding box center [755, 365] width 476 height 24
select select "1"
click at [517, 353] on select "Please Choose One Freestanding Wall-mounted" at bounding box center [755, 365] width 476 height 24
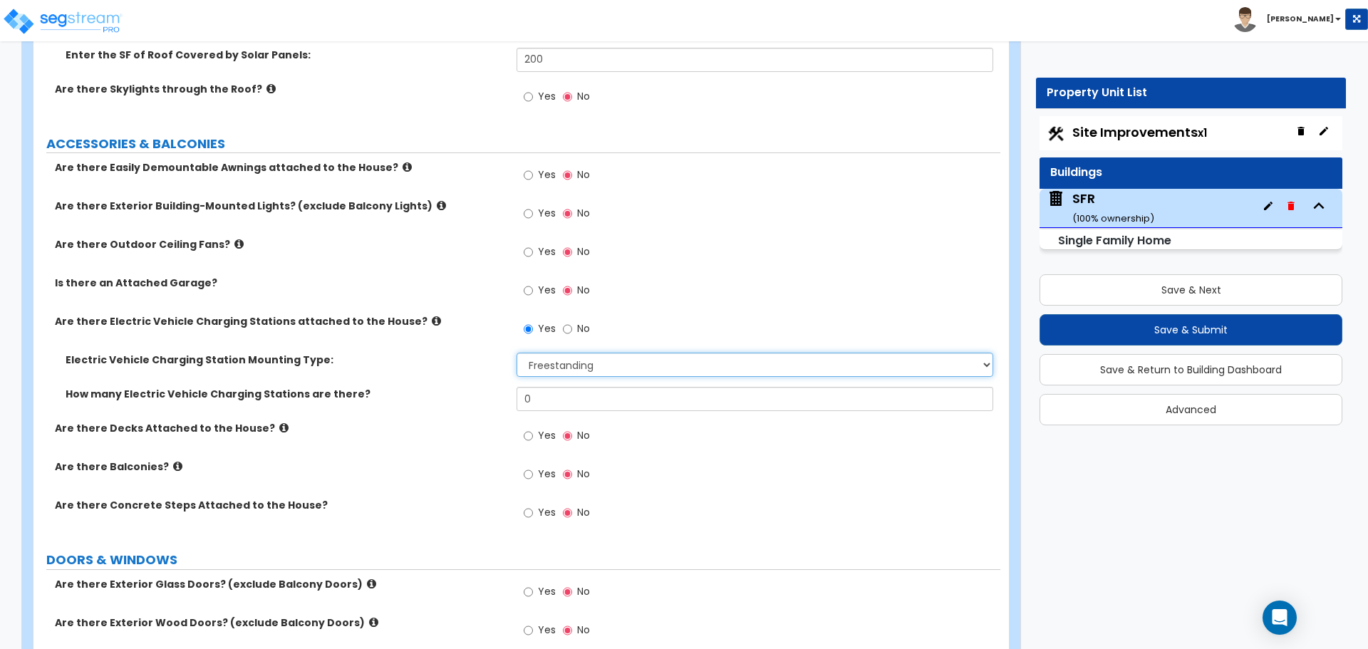
click at [566, 366] on select "Please Choose One Freestanding Wall-mounted" at bounding box center [755, 365] width 476 height 24
click at [517, 353] on select "Please Choose One Freestanding Wall-mounted" at bounding box center [755, 365] width 476 height 24
click at [552, 403] on input "0" at bounding box center [755, 399] width 476 height 24
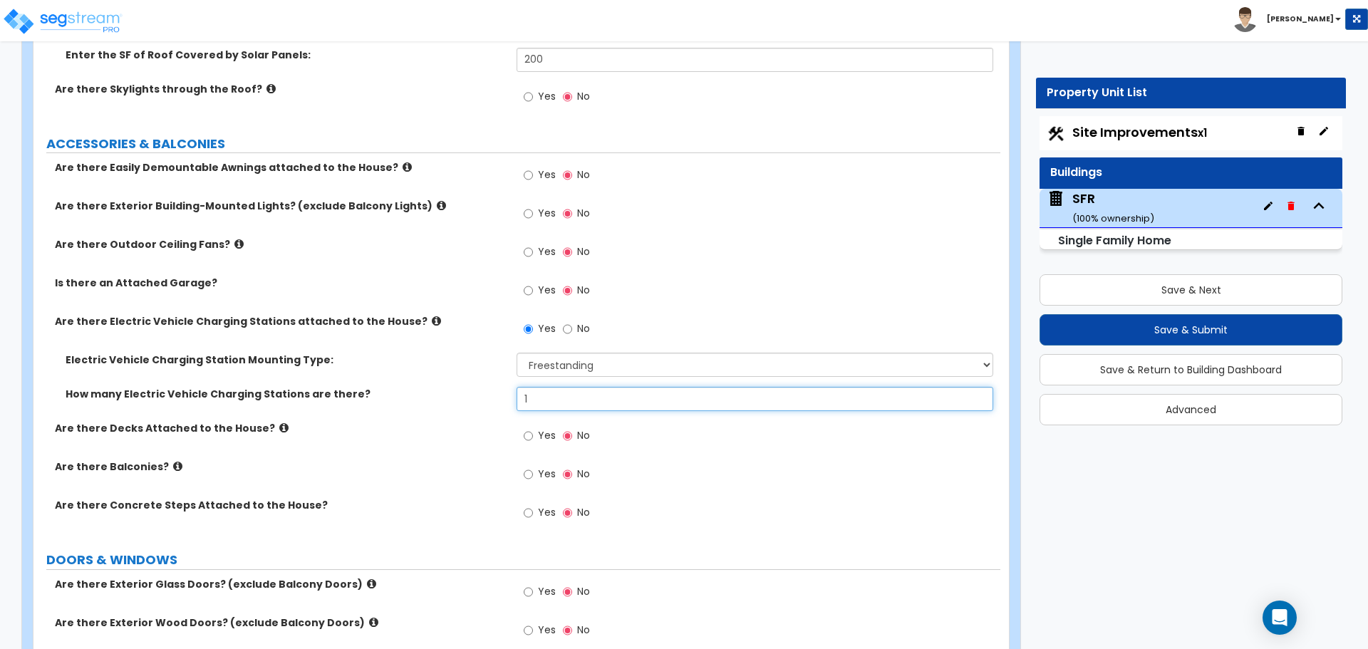
type input "1"
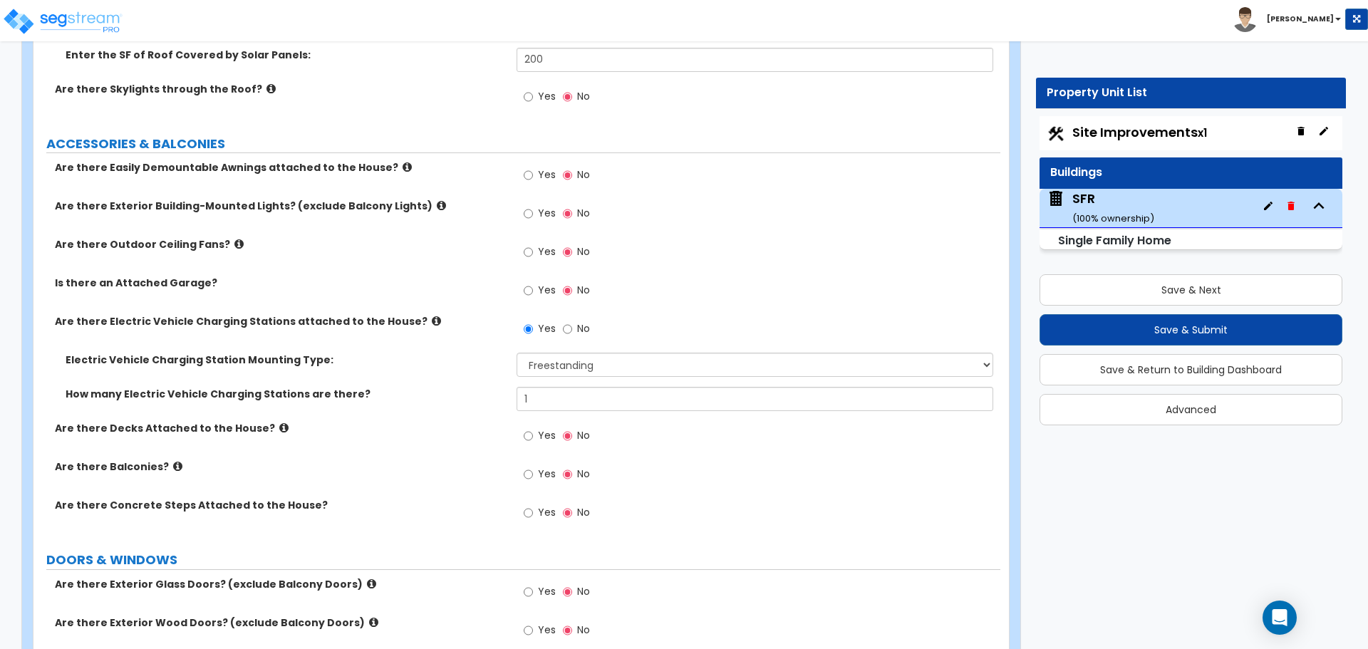
click at [496, 408] on div "How many Electric Vehicle Charging Stations are there? 1" at bounding box center [516, 404] width 967 height 34
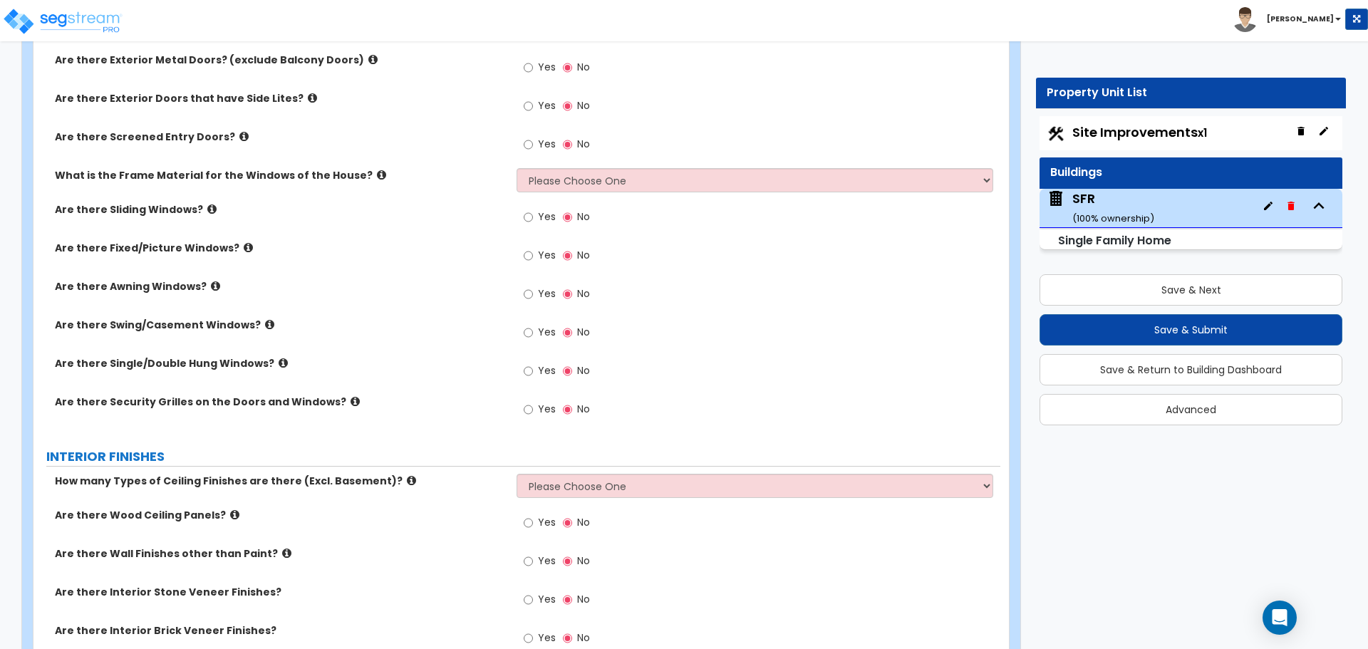
scroll to position [1852, 0]
click at [534, 410] on label "Yes" at bounding box center [540, 410] width 32 height 24
click at [533, 410] on input "Yes" at bounding box center [528, 408] width 9 height 16
radio input "true"
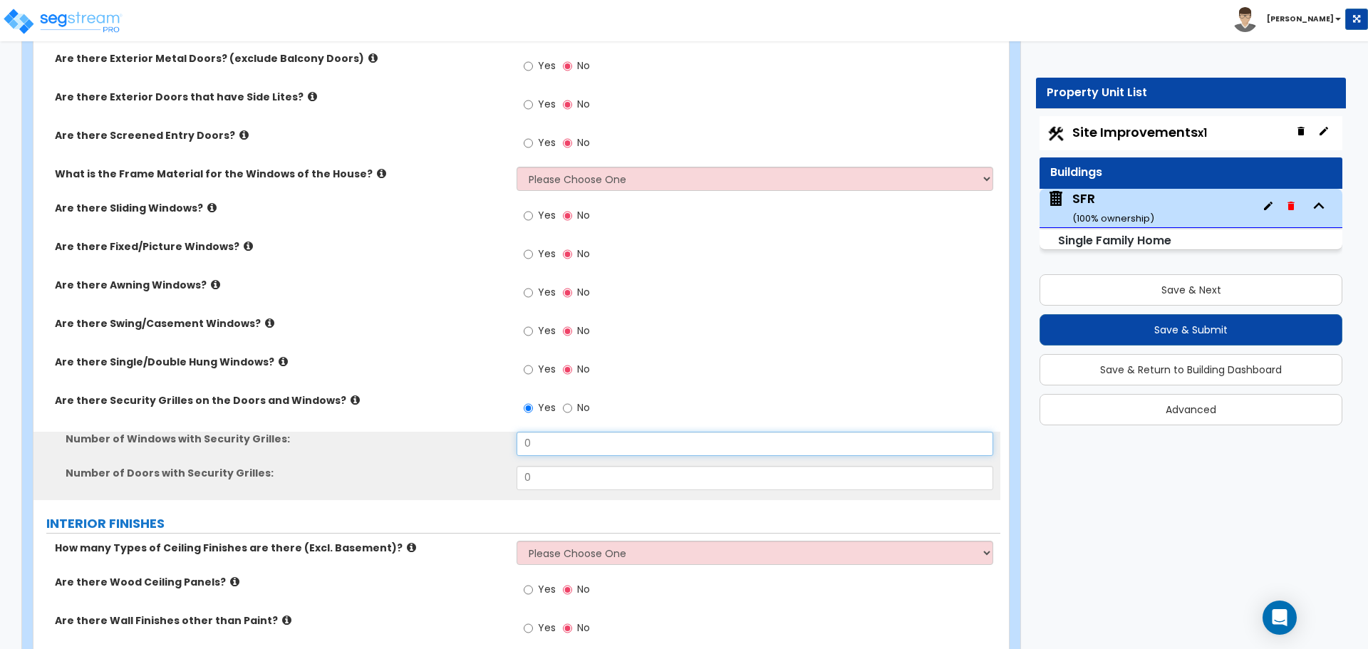
click at [561, 440] on input "0" at bounding box center [755, 444] width 476 height 24
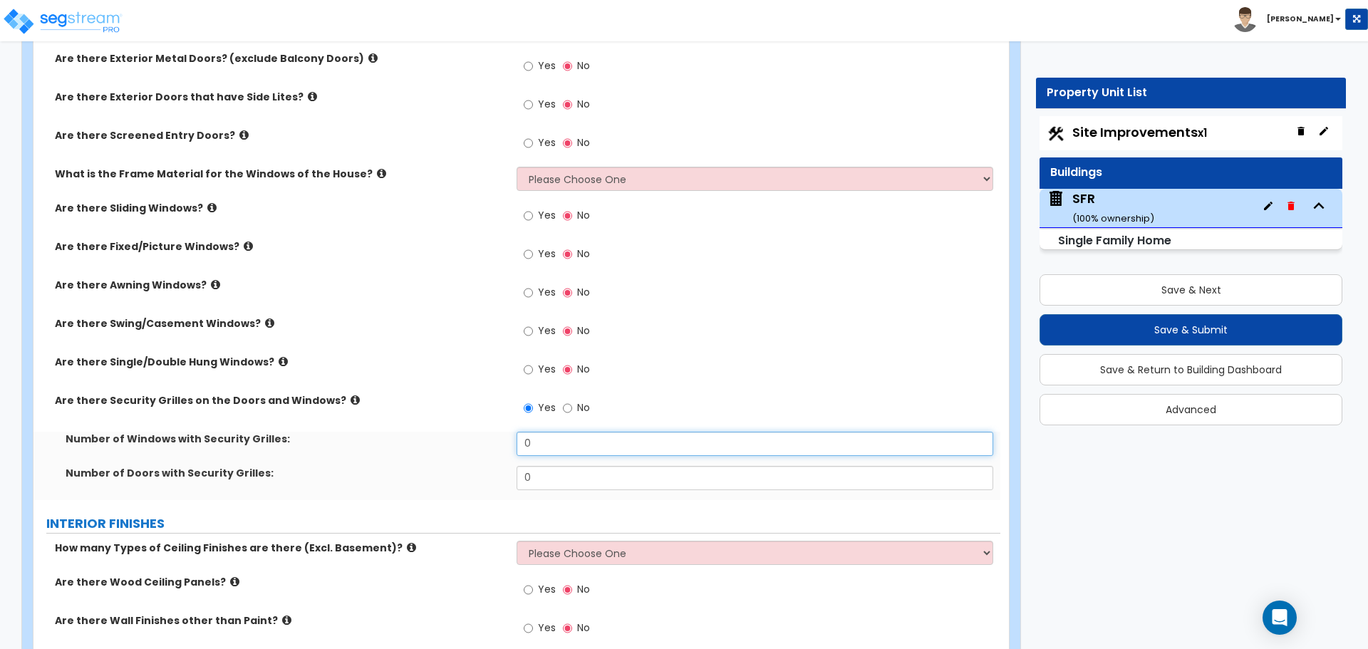
click at [561, 440] on input "0" at bounding box center [755, 444] width 476 height 24
type input "1"
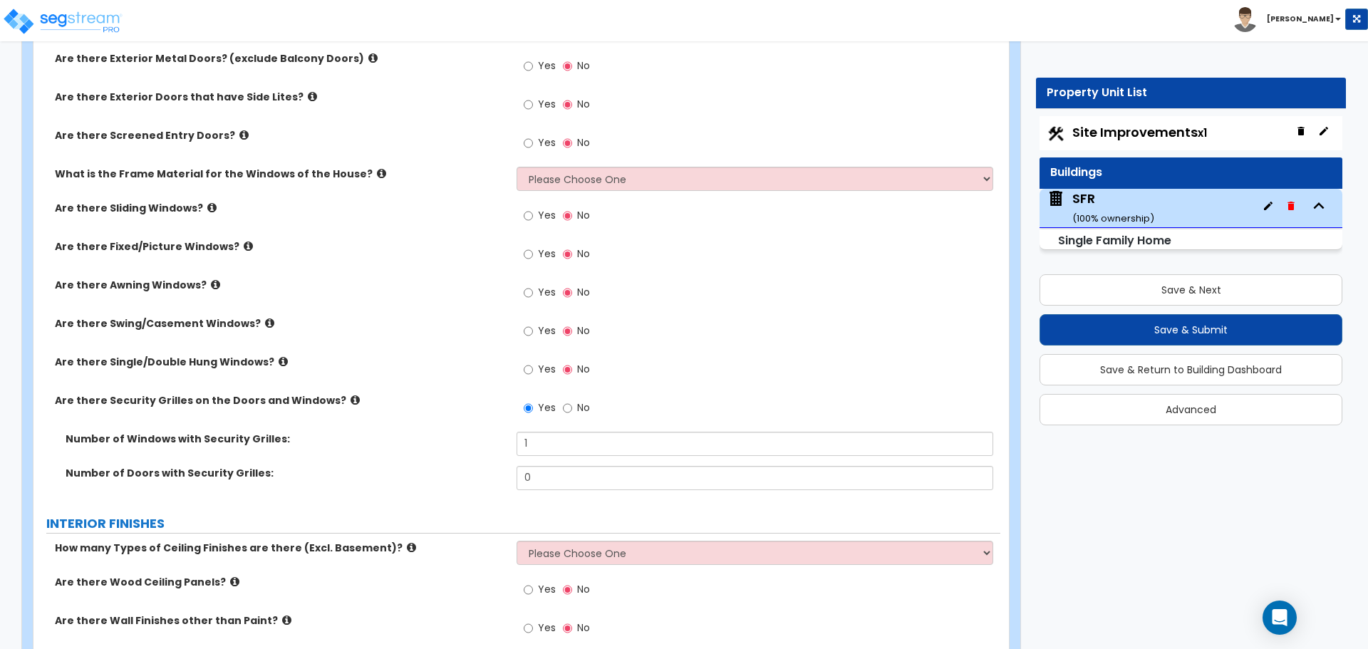
click at [464, 432] on label "Number of Windows with Security Grilles:" at bounding box center [286, 439] width 440 height 14
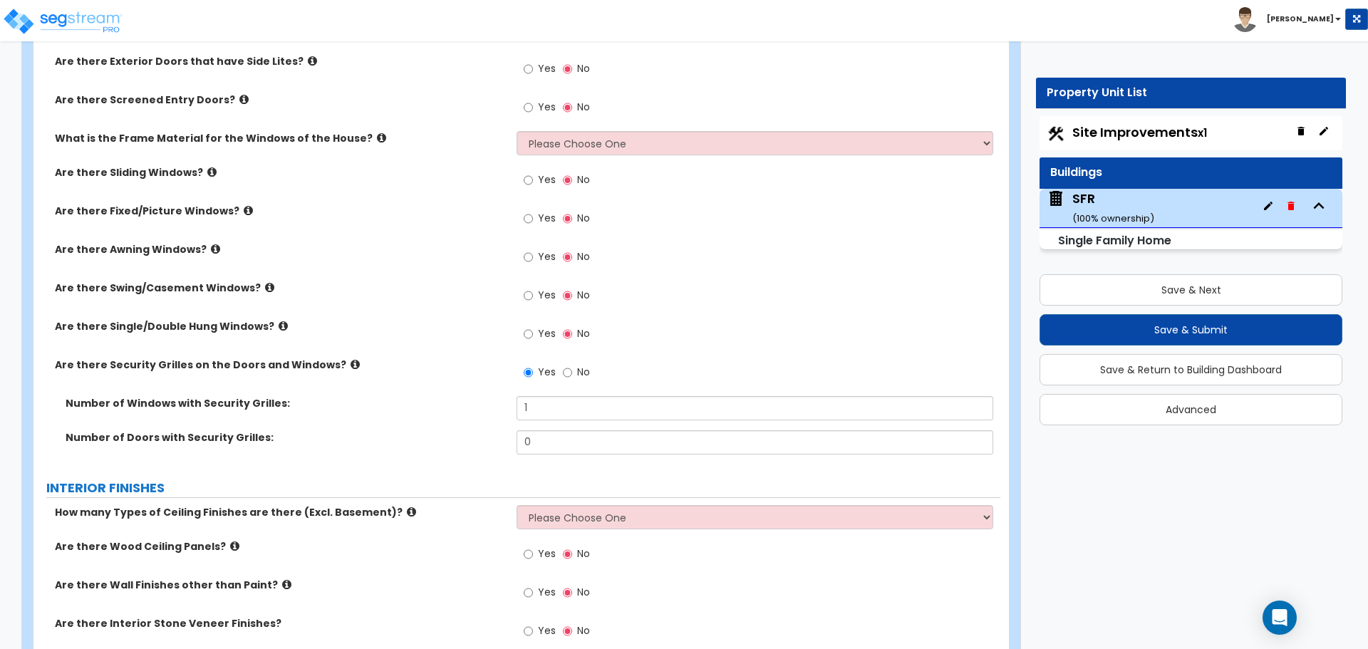
scroll to position [1924, 0]
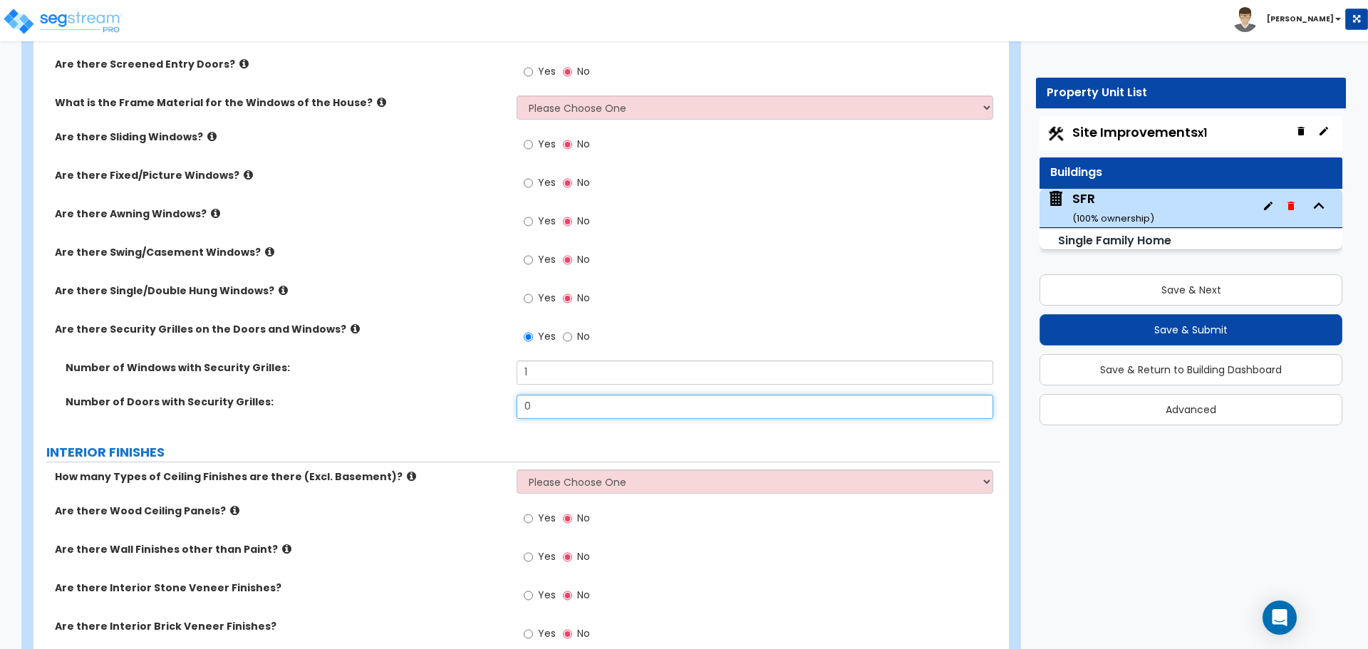
click at [554, 409] on input "0" at bounding box center [755, 407] width 476 height 24
type input "1"
click at [499, 402] on label "Number of Doors with Security Grilles:" at bounding box center [286, 402] width 440 height 14
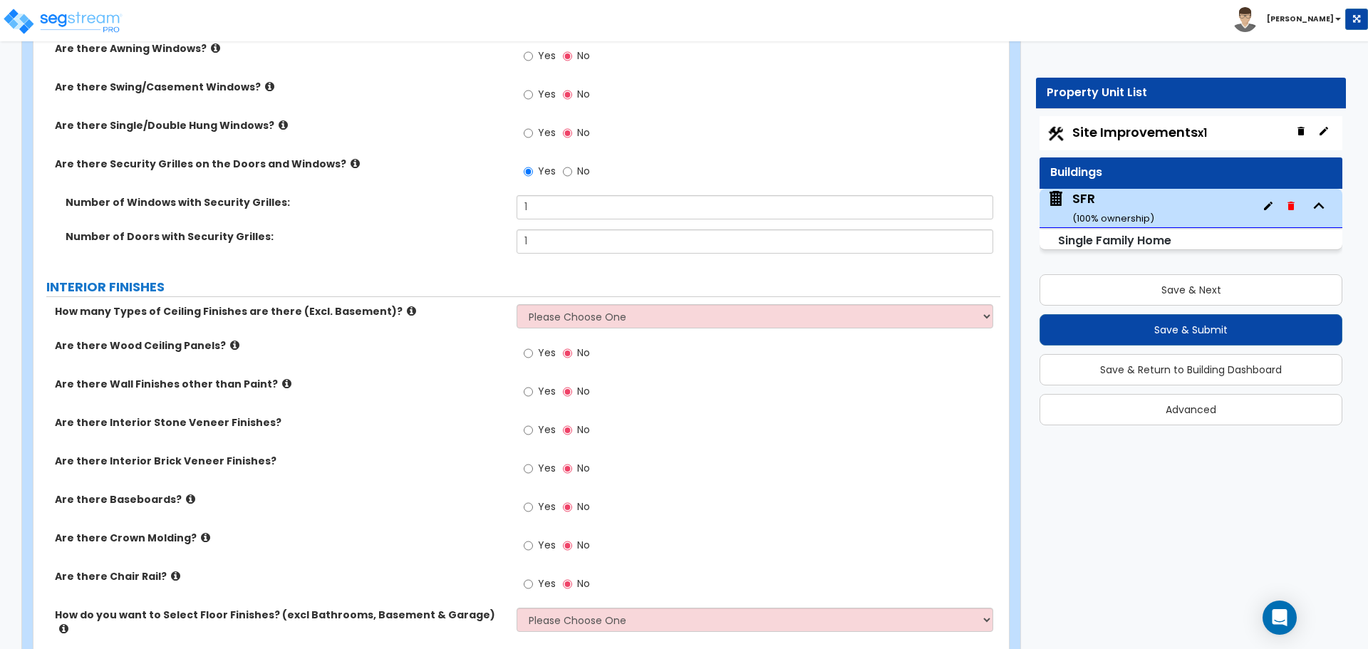
scroll to position [2137, 0]
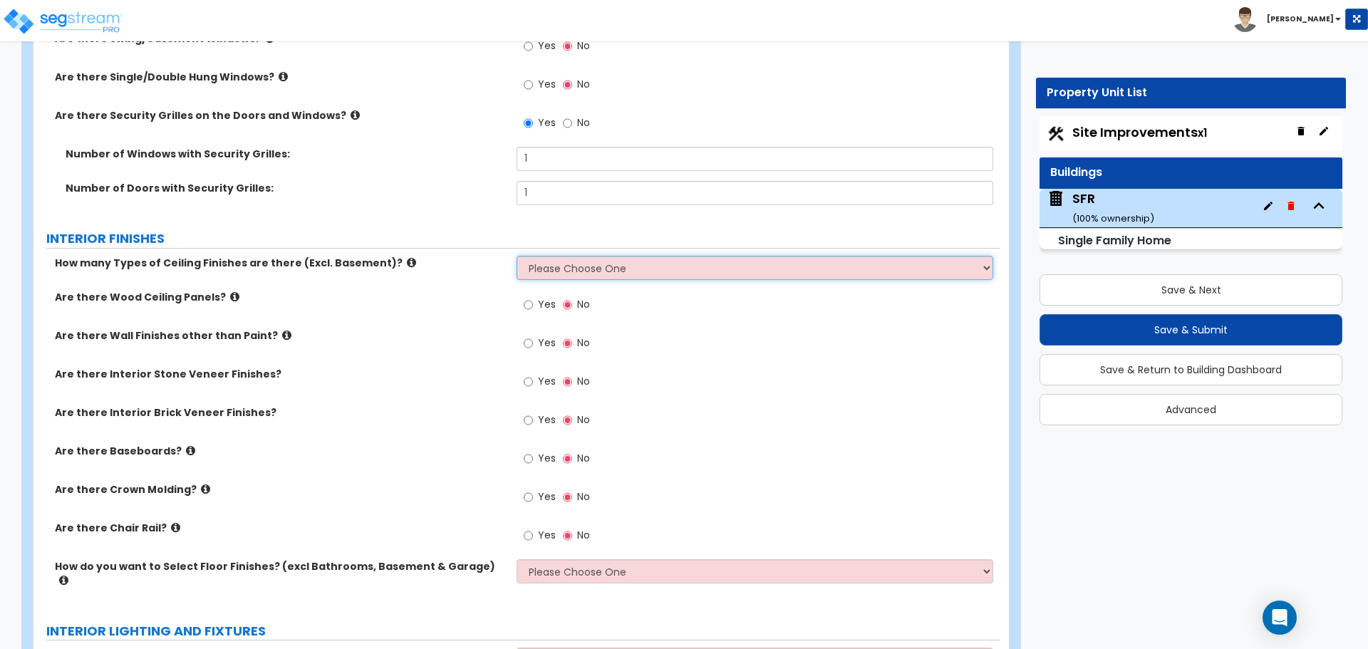
click at [566, 271] on select "Please Choose One 1 2 3" at bounding box center [755, 268] width 476 height 24
select select "2"
click at [517, 256] on select "Please Choose One 1 2 3" at bounding box center [755, 268] width 476 height 24
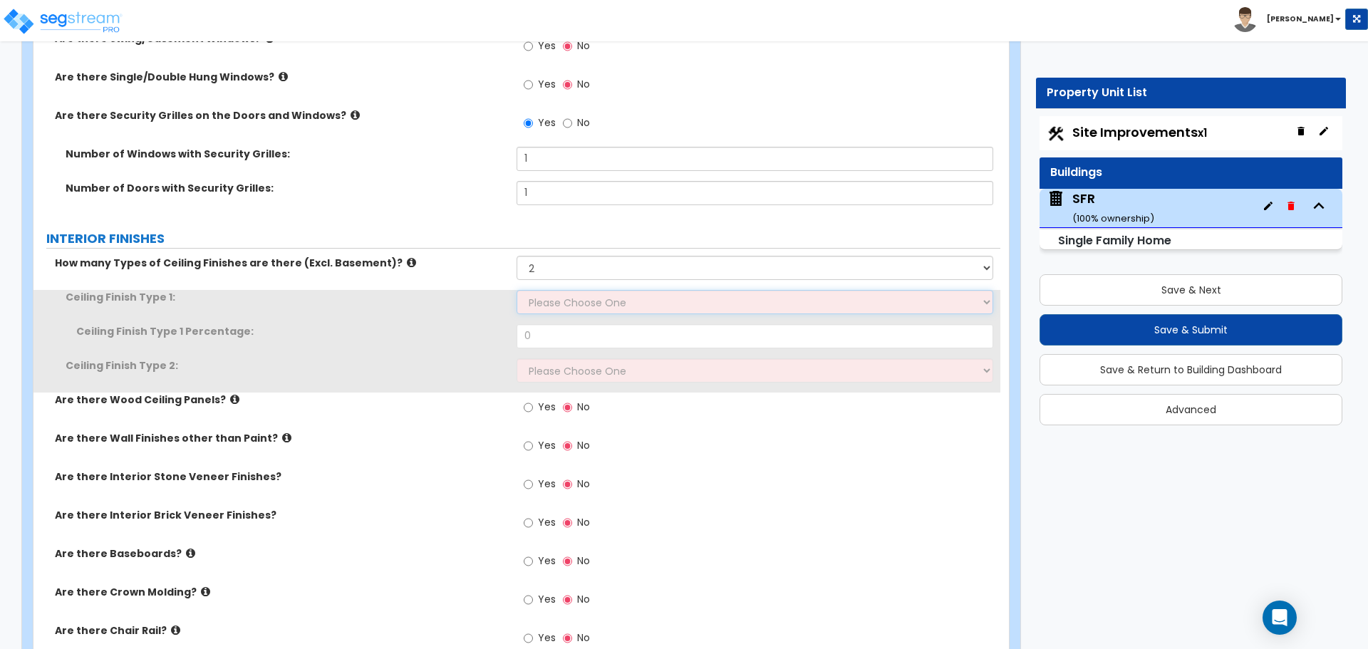
click at [561, 298] on select "Please Choose One Drop Ceiling Drywall Ceiling Open Ceiling" at bounding box center [755, 302] width 476 height 24
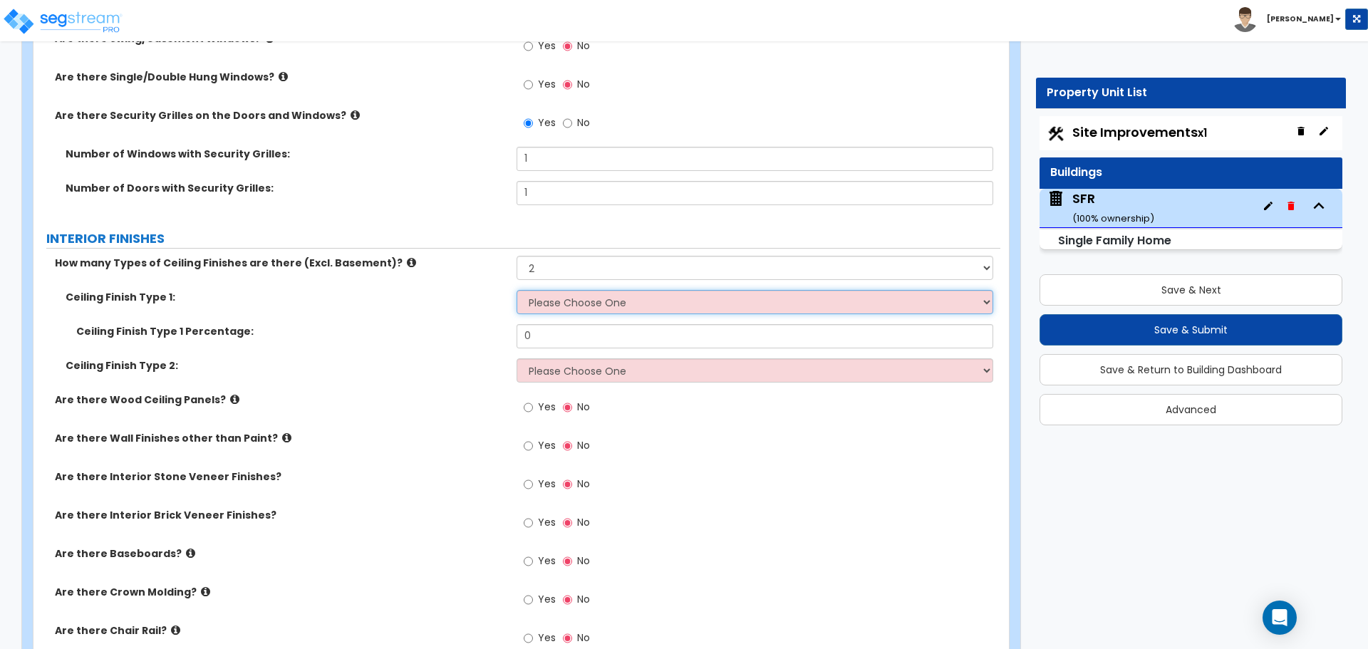
select select "3"
click at [517, 290] on select "Please Choose One Drop Ceiling Drywall Ceiling Open Ceiling" at bounding box center [755, 302] width 476 height 24
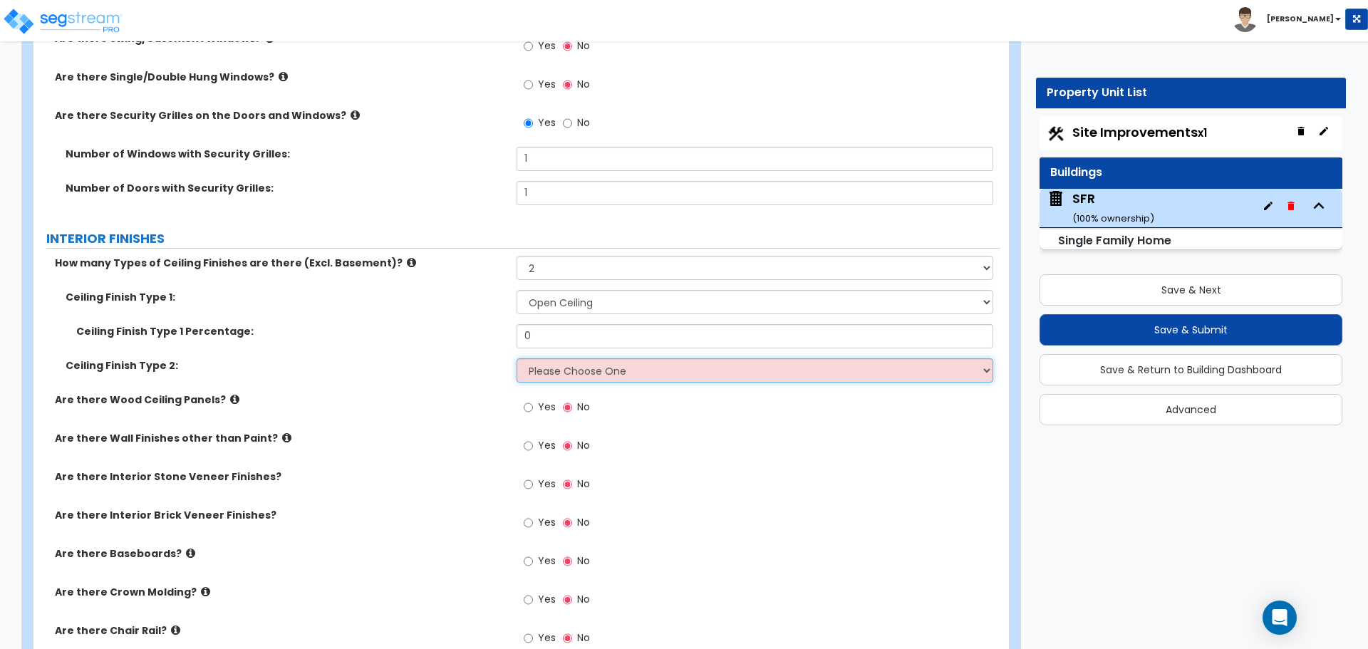
click at [544, 370] on select "Please Choose One Drop Ceiling Drywall Ceiling Open Ceiling" at bounding box center [755, 370] width 476 height 24
select select "2"
click at [517, 358] on select "Please Choose One Drop Ceiling Drywall Ceiling Open Ceiling" at bounding box center [755, 370] width 476 height 24
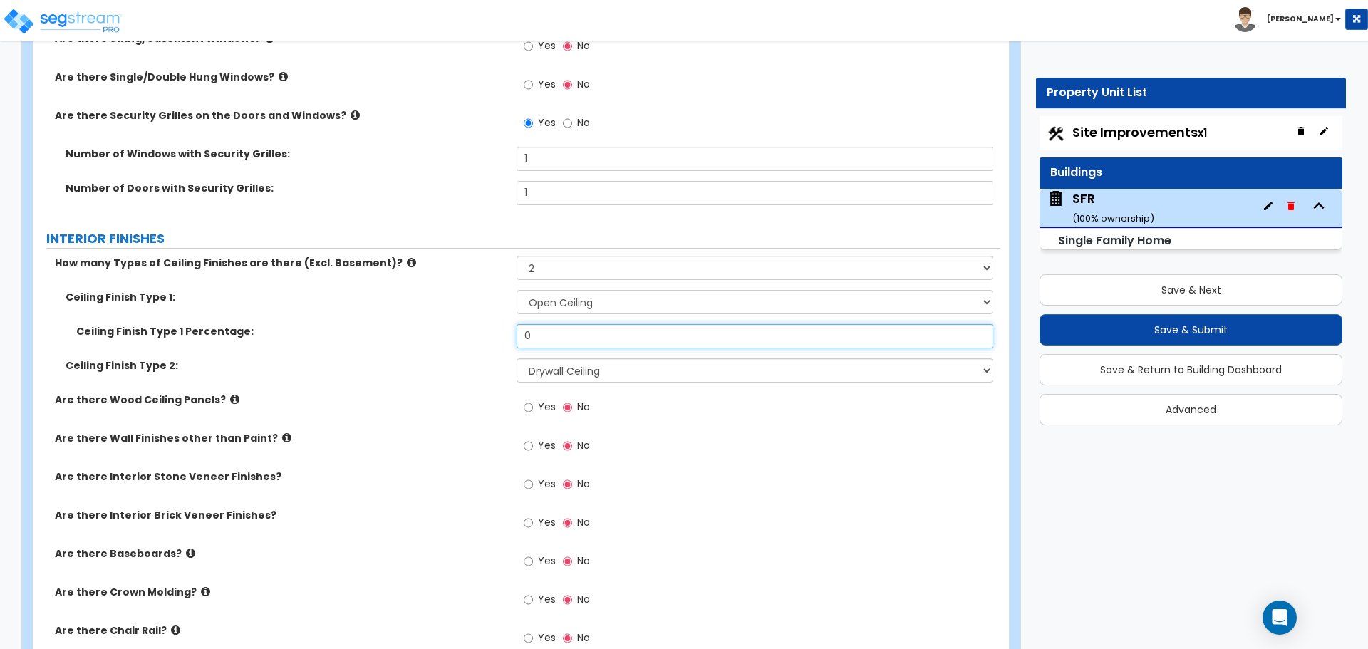
click at [550, 339] on input "0" at bounding box center [755, 336] width 476 height 24
type input "50"
click at [465, 339] on div "Ceiling Finish Type 1 Percentage: 50" at bounding box center [516, 341] width 967 height 34
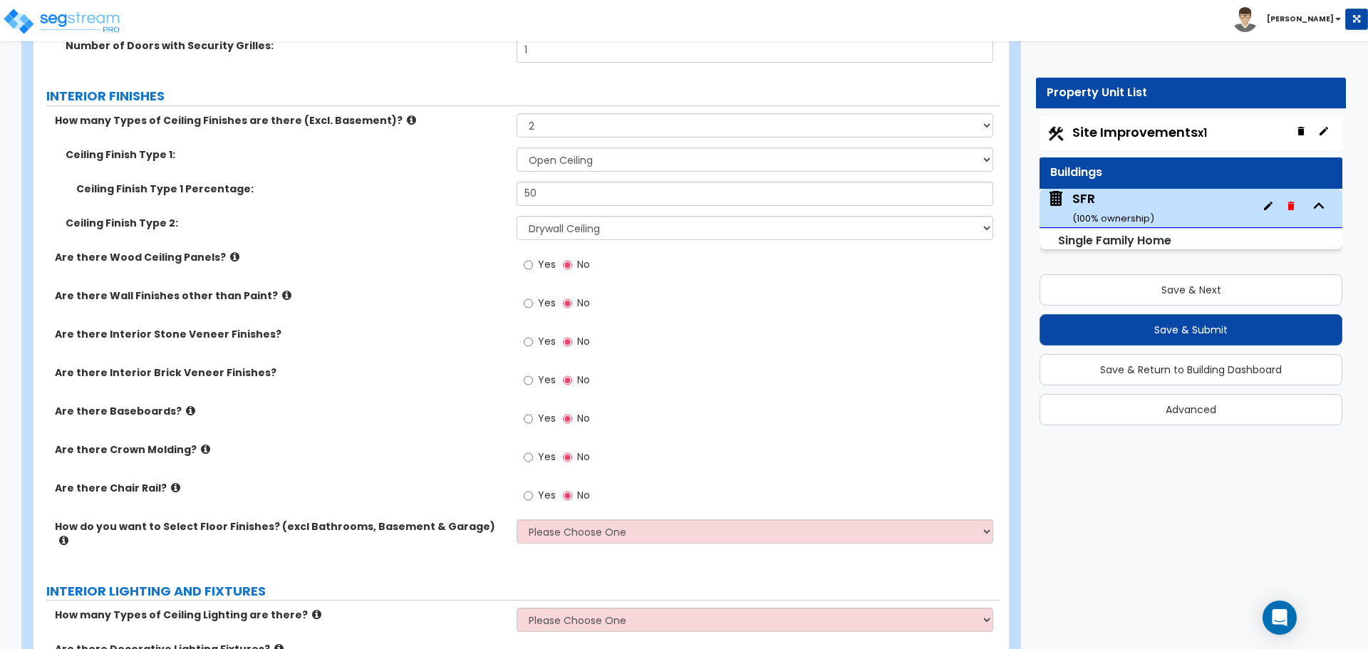
scroll to position [2351, 0]
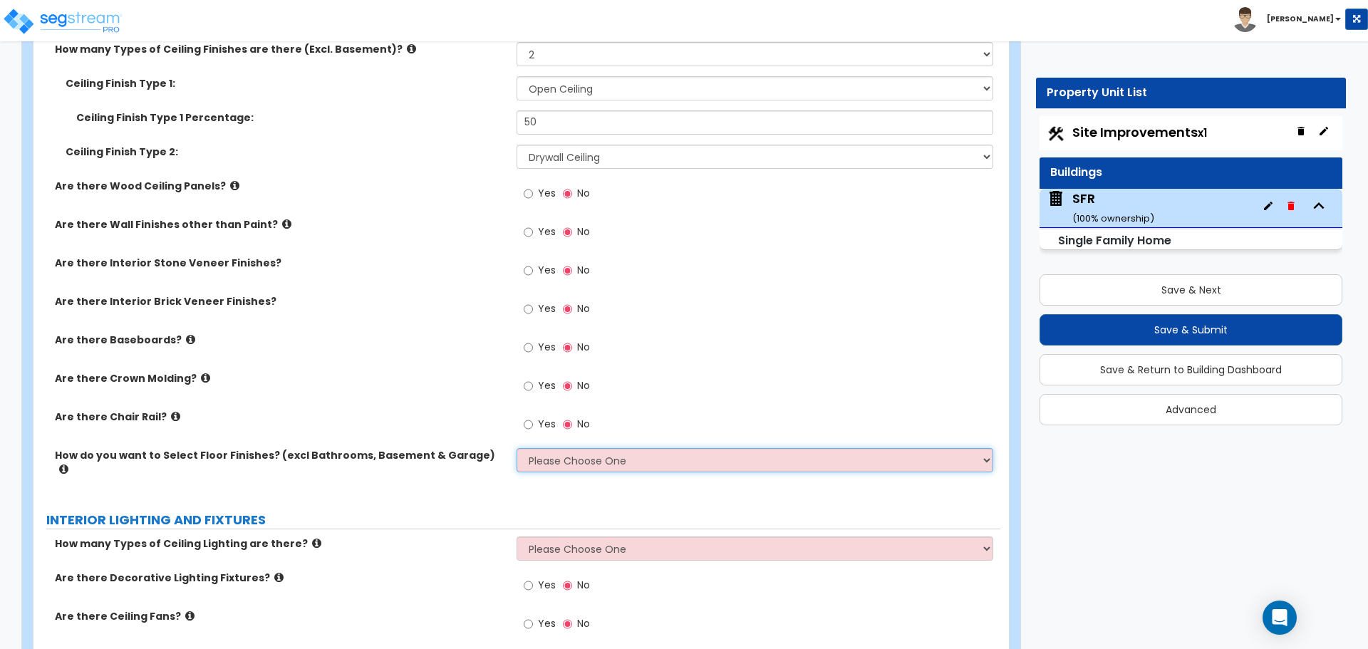
click at [560, 466] on select "Please Choose One I want to Select Floor Finishes for the Areas of the House I …" at bounding box center [755, 460] width 476 height 24
select select "2"
click at [517, 448] on select "Please Choose One I want to Select Floor Finishes for the Areas of the House I …" at bounding box center [755, 460] width 476 height 24
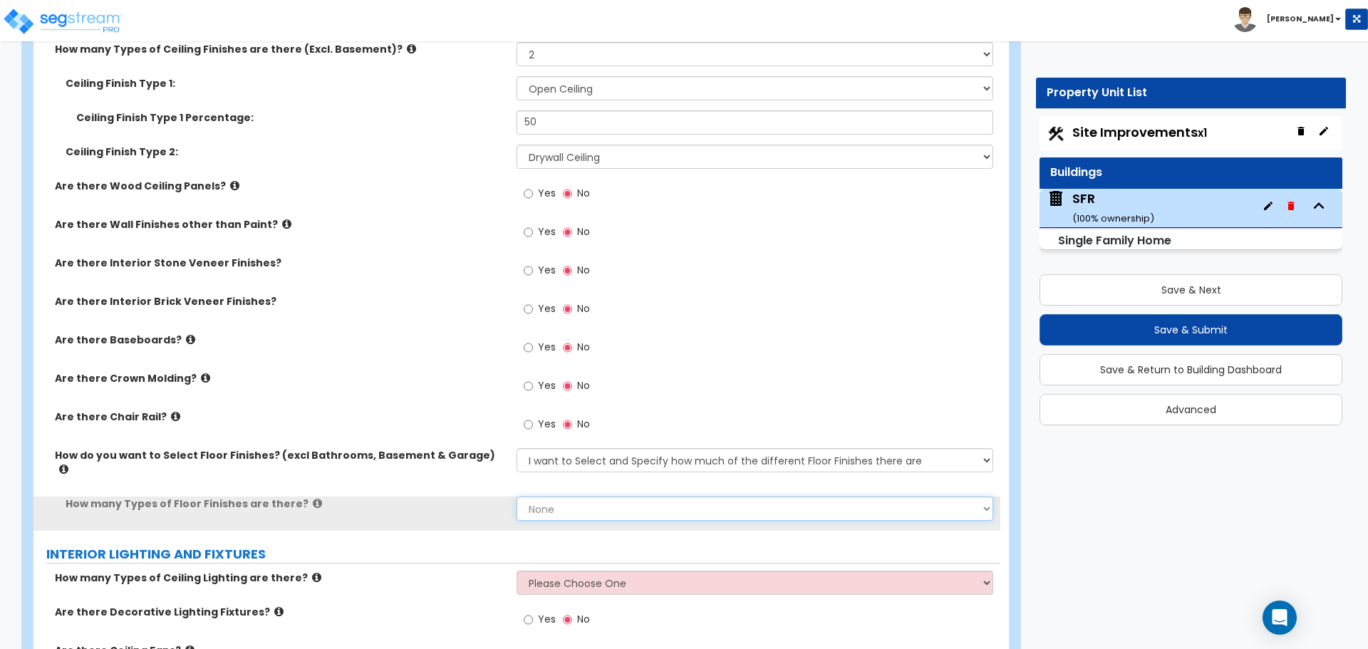
click at [566, 497] on select "None 1 2 3 4" at bounding box center [755, 509] width 476 height 24
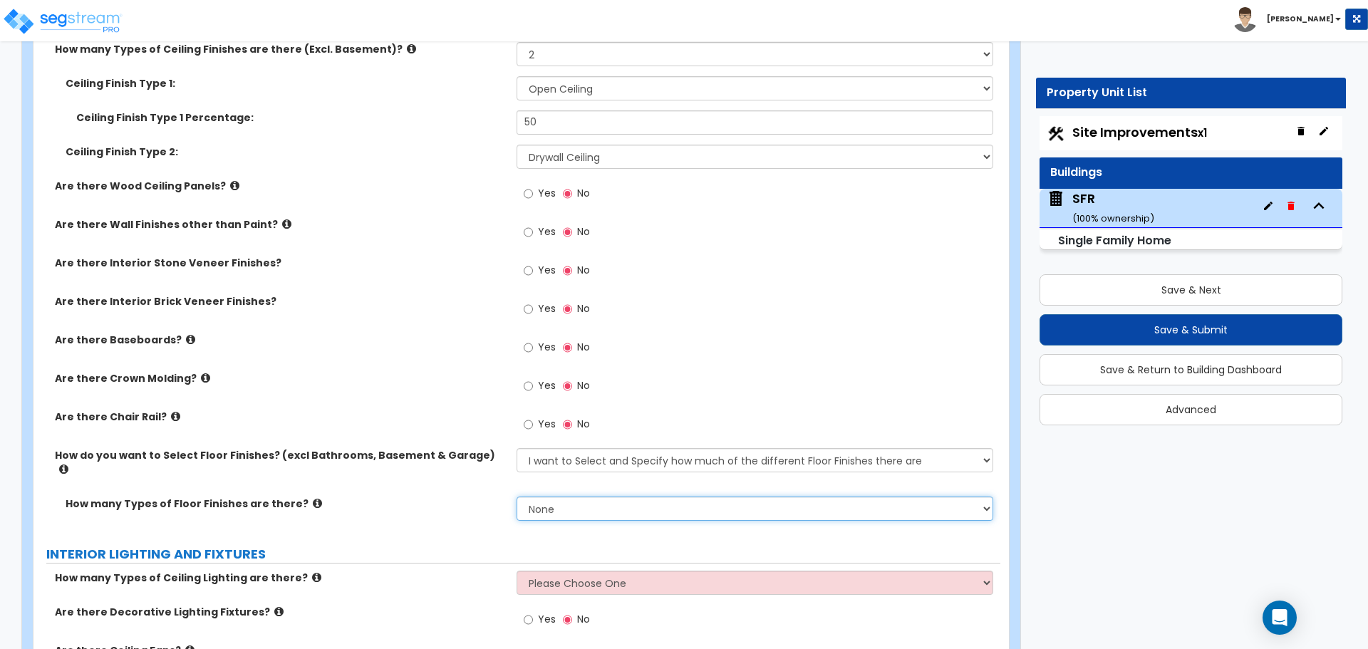
select select "4"
click at [517, 497] on select "None 1 2 3 4" at bounding box center [755, 509] width 476 height 24
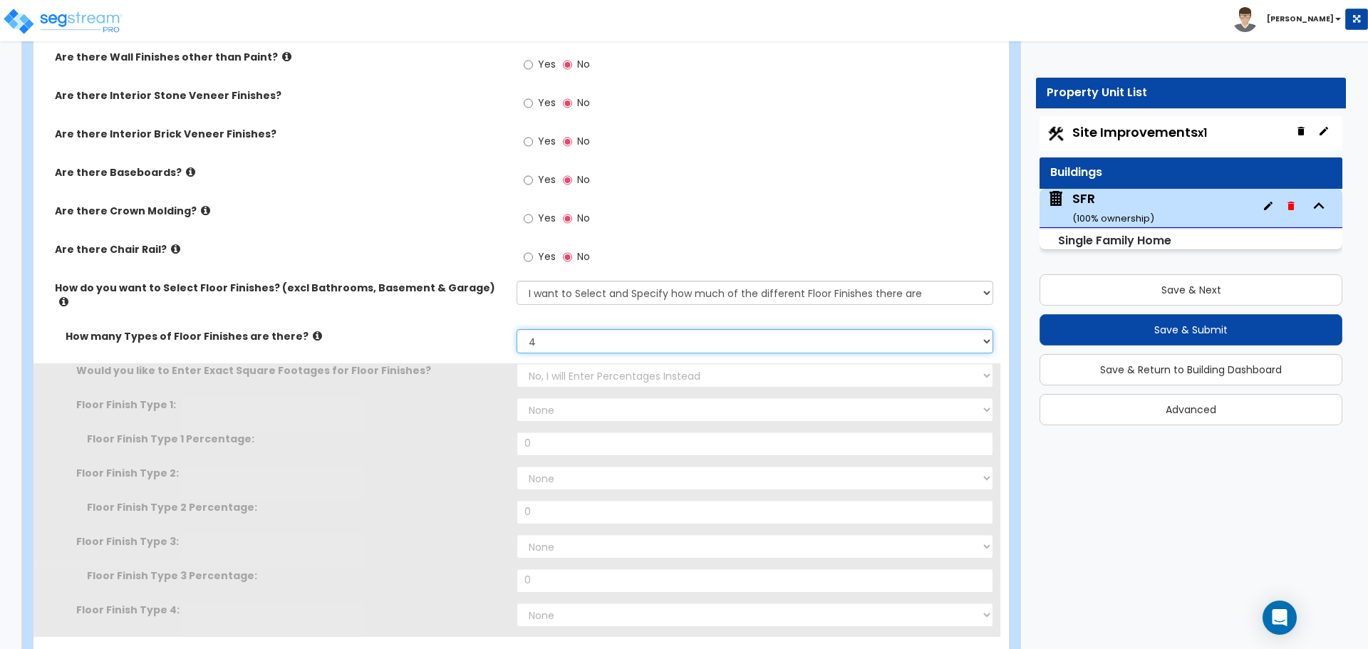
scroll to position [2565, 0]
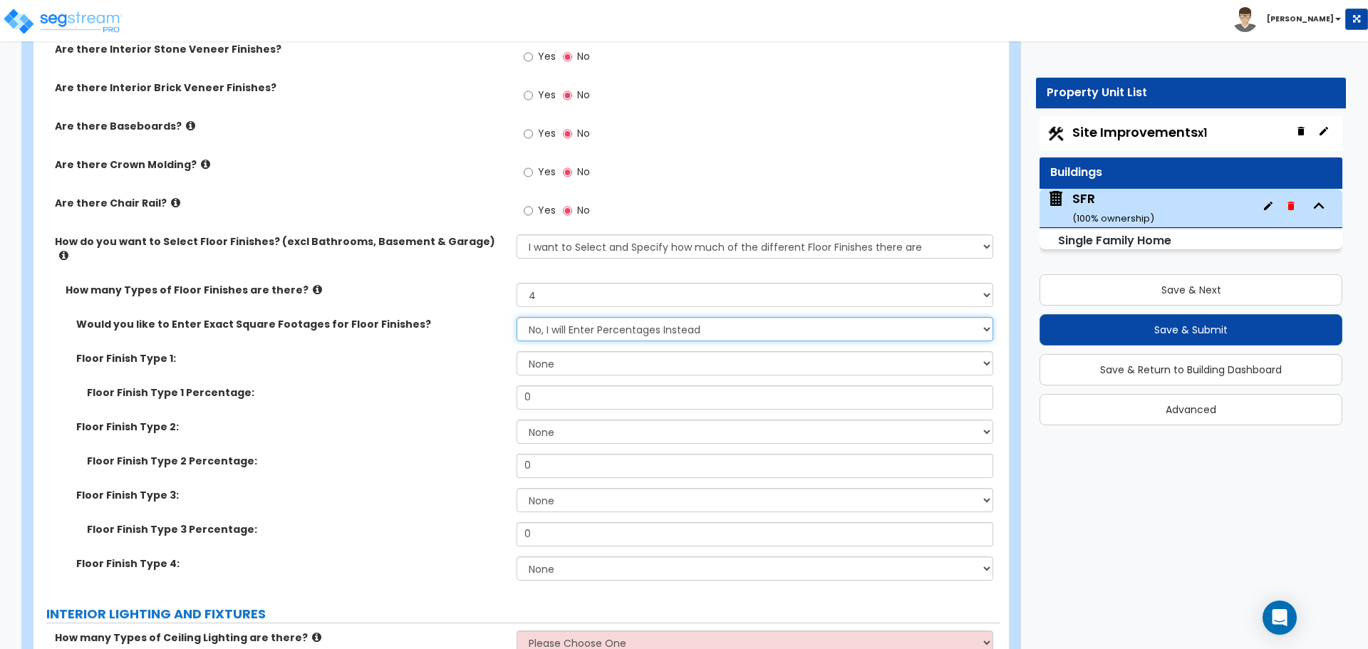
click at [582, 317] on select "No, I will Enter Percentages Instead Yes, I will Enter Exact Square Footages" at bounding box center [755, 329] width 476 height 24
click at [517, 317] on select "No, I will Enter Percentages Instead Yes, I will Enter Exact Square Footages" at bounding box center [755, 329] width 476 height 24
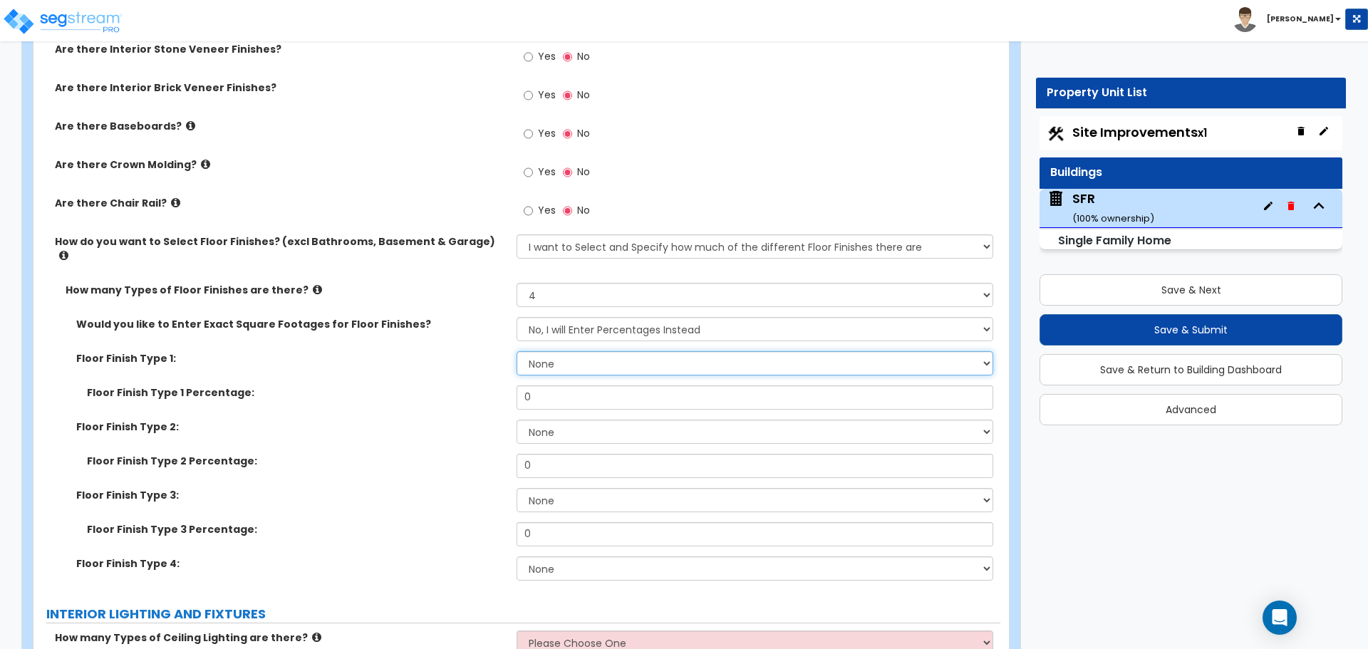
click at [554, 351] on select "None Tile Flooring Hardwood Flooring Resilient Laminate Flooring VCT Flooring S…" at bounding box center [755, 363] width 476 height 24
select select "6"
click at [517, 351] on select "None Tile Flooring Hardwood Flooring Resilient Laminate Flooring VCT Flooring S…" at bounding box center [755, 363] width 476 height 24
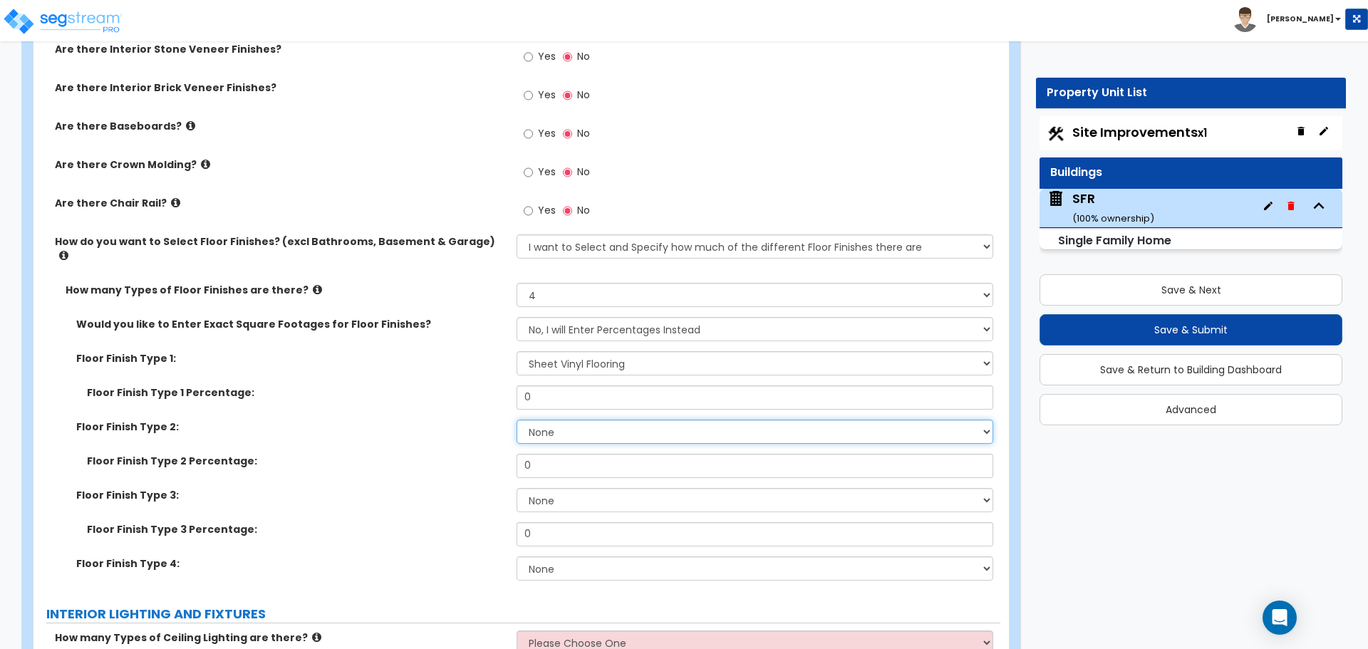
click at [547, 422] on select "None Tile Flooring Hardwood Flooring Resilient Laminate Flooring VCT Flooring S…" at bounding box center [755, 432] width 476 height 24
select select "4"
click at [517, 420] on select "None Tile Flooring Hardwood Flooring Resilient Laminate Flooring VCT Flooring S…" at bounding box center [755, 432] width 476 height 24
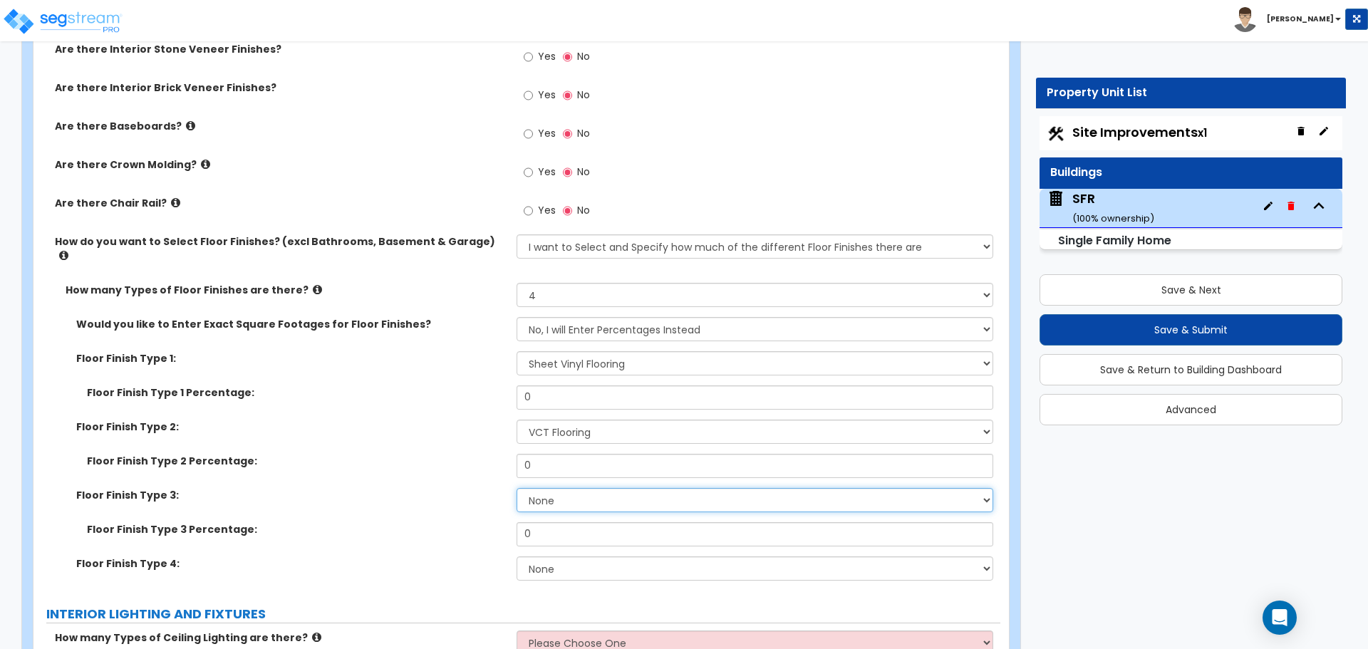
click at [556, 491] on select "None Tile Flooring Hardwood Flooring Resilient Laminate Flooring VCT Flooring S…" at bounding box center [755, 500] width 476 height 24
select select "2"
click at [517, 488] on select "None Tile Flooring Hardwood Flooring Resilient Laminate Flooring VCT Flooring S…" at bounding box center [755, 500] width 476 height 24
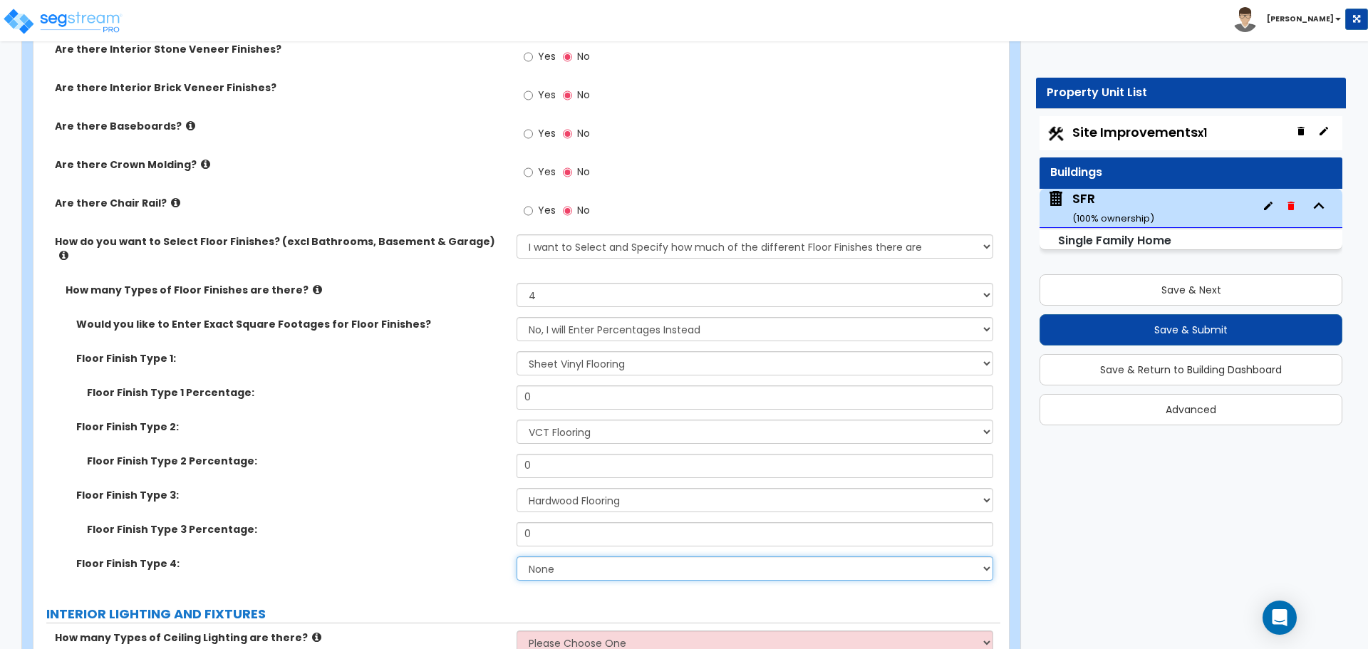
drag, startPoint x: 574, startPoint y: 554, endPoint x: 574, endPoint y: 546, distance: 7.8
click at [574, 556] on select "None Tile Flooring Hardwood Flooring Resilient Laminate Flooring VCT Flooring S…" at bounding box center [755, 568] width 476 height 24
select select "3"
click at [517, 556] on select "None Tile Flooring Hardwood Flooring Resilient Laminate Flooring VCT Flooring S…" at bounding box center [755, 568] width 476 height 24
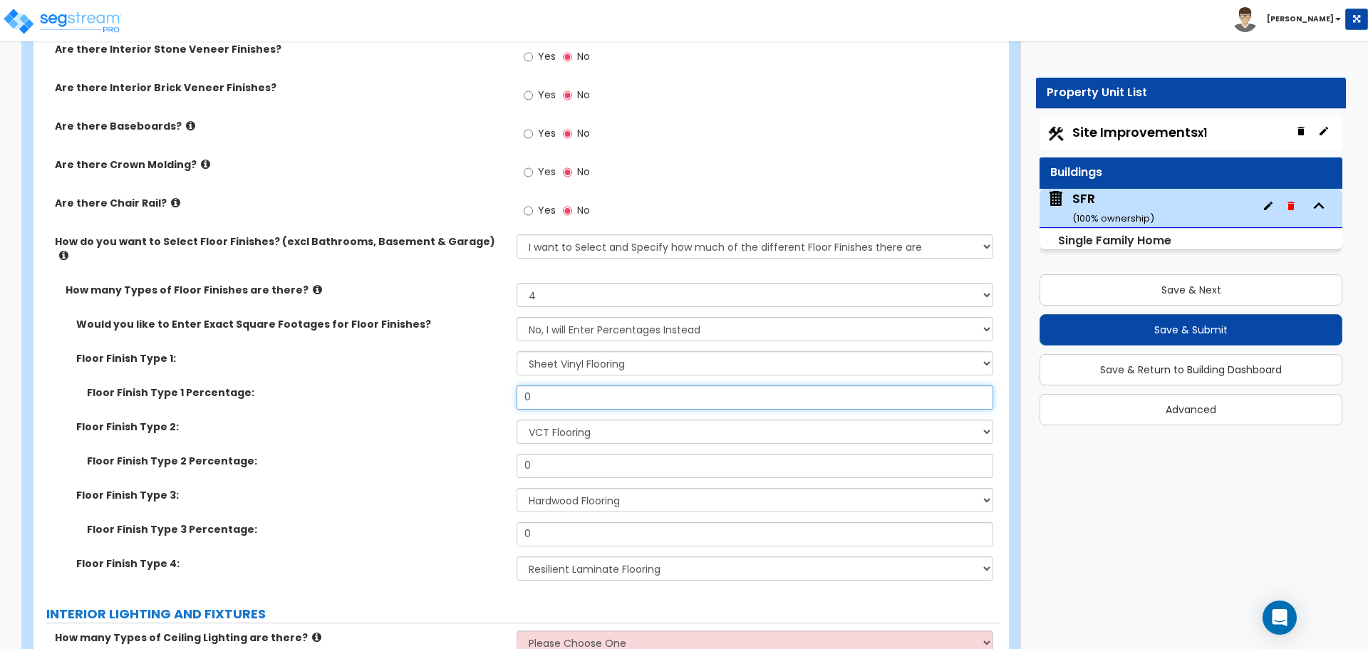
click at [551, 385] on input "0" at bounding box center [755, 397] width 476 height 24
type input "25"
click at [569, 457] on input "0" at bounding box center [755, 466] width 476 height 24
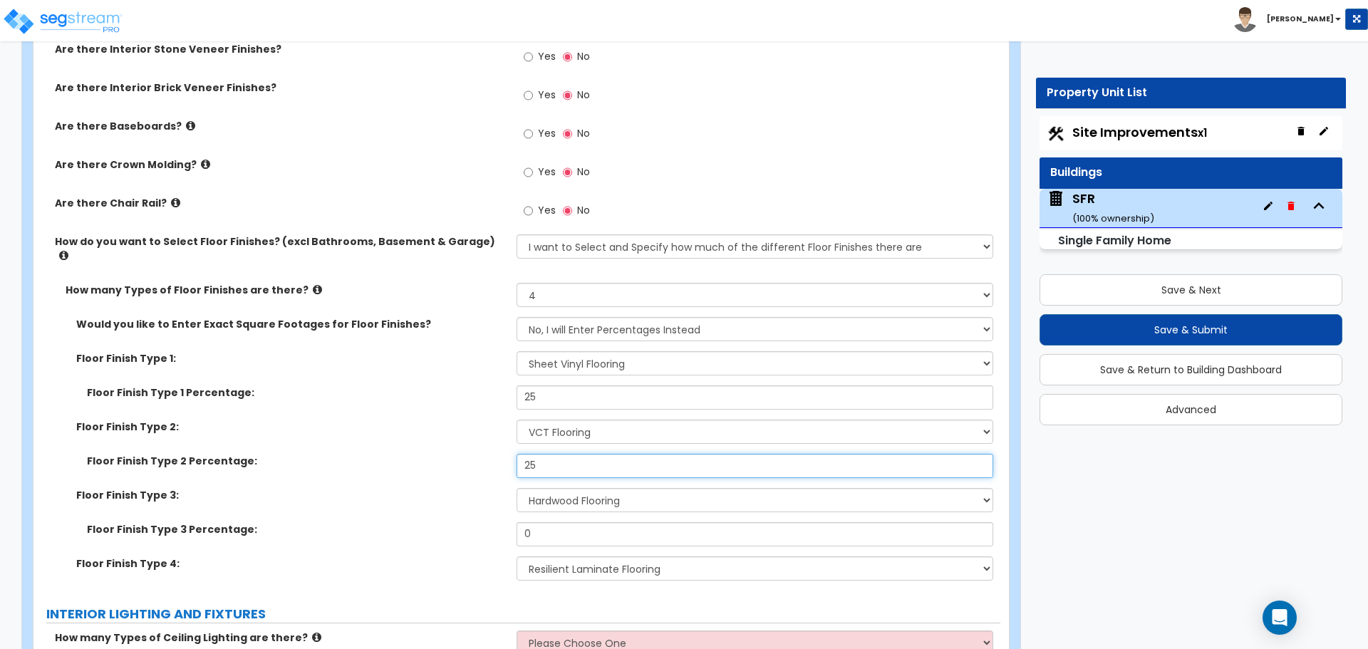
type input "25"
click at [571, 522] on input "0" at bounding box center [755, 534] width 476 height 24
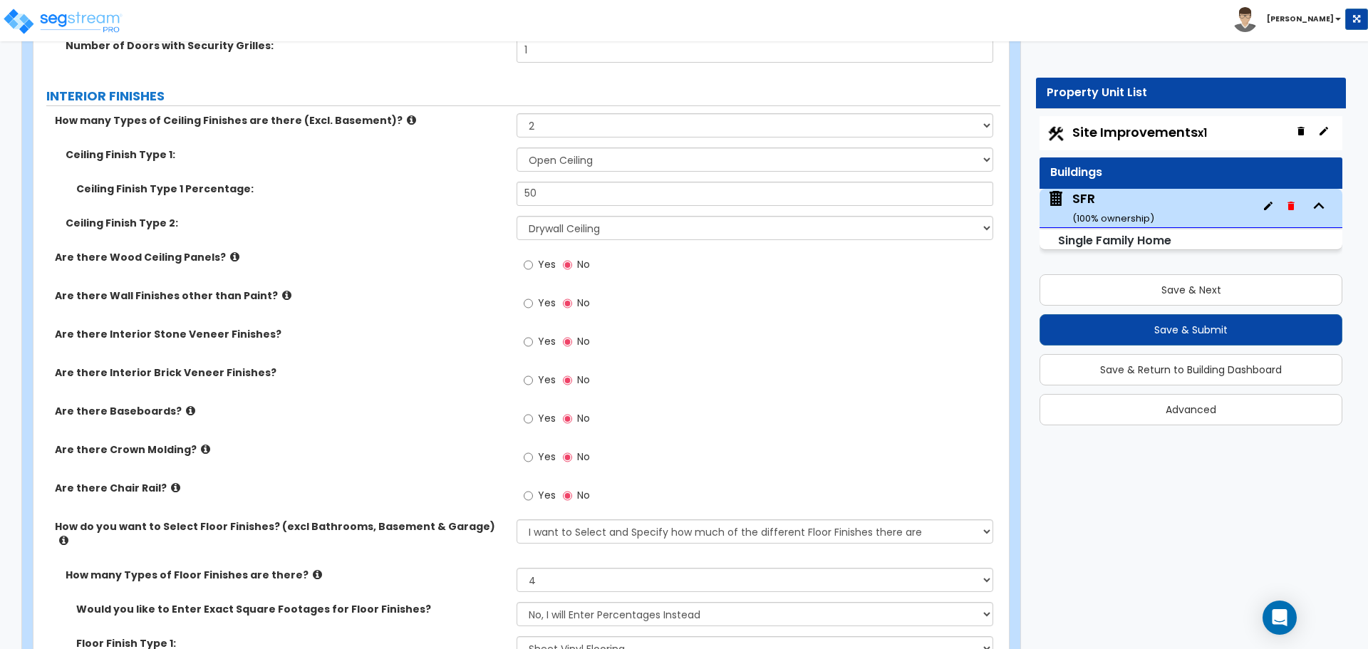
scroll to position [2209, 0]
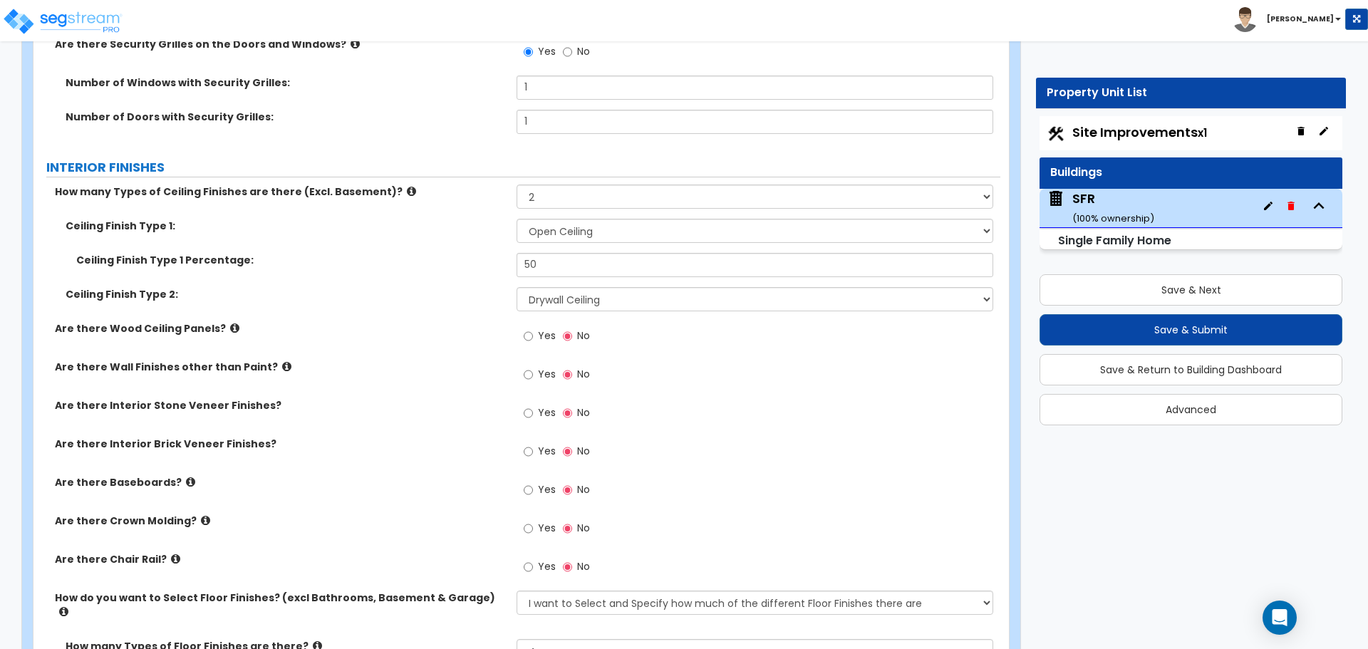
type input "25"
click at [574, 301] on select "Please Choose One Drop Ceiling Drywall Ceiling Open Ceiling" at bounding box center [755, 299] width 476 height 24
select select "1"
click at [517, 287] on select "Please Choose One Drop Ceiling Drywall Ceiling Open Ceiling" at bounding box center [755, 299] width 476 height 24
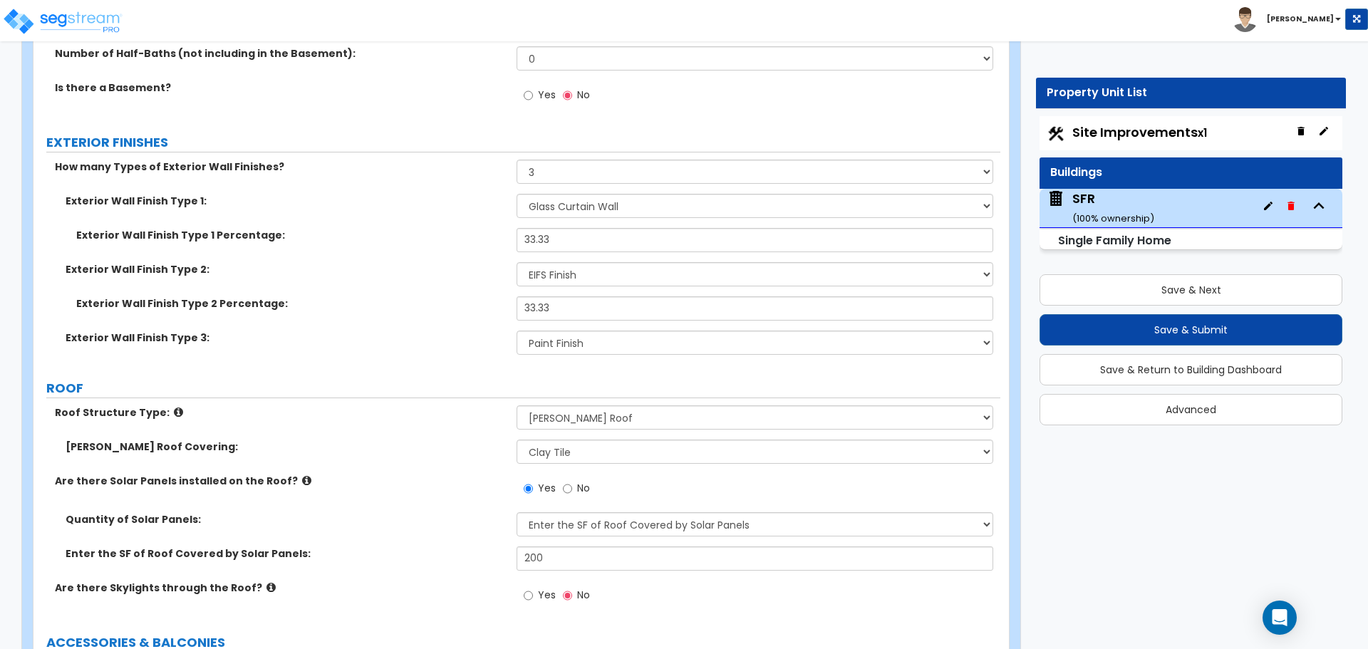
scroll to position [641, 0]
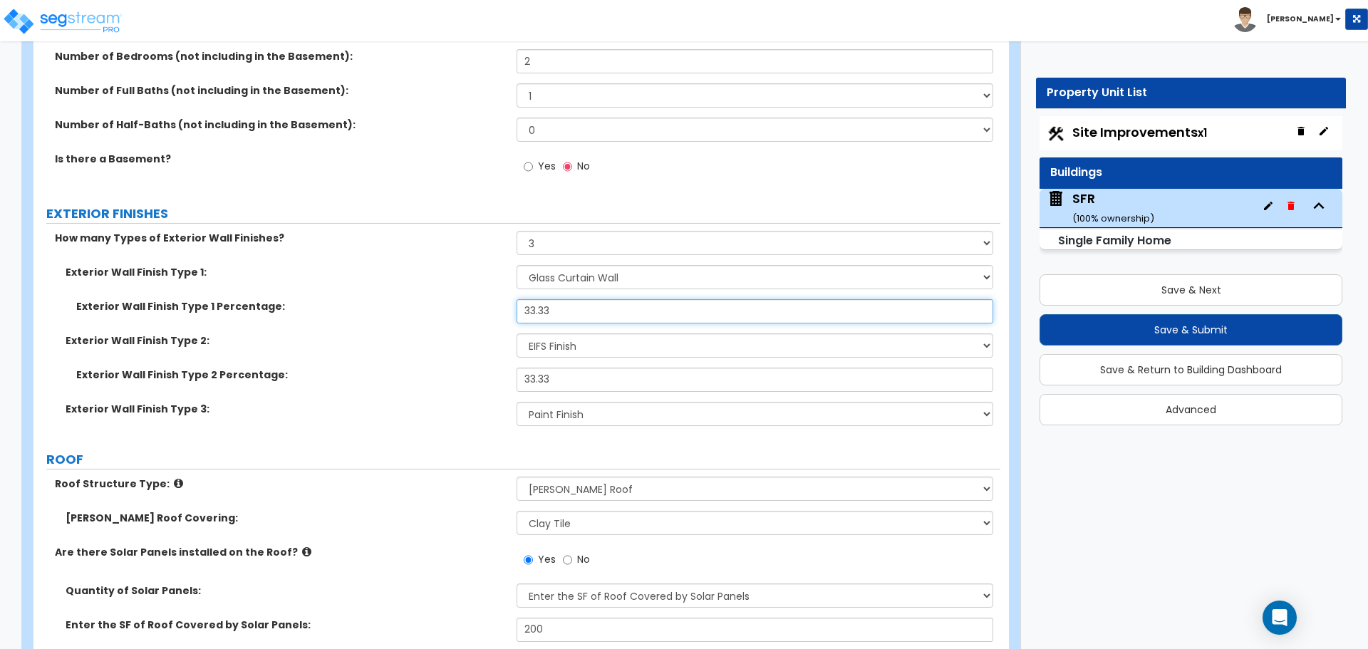
click at [554, 310] on input "33.33" at bounding box center [755, 311] width 476 height 24
click at [563, 253] on select "None 1 2 3" at bounding box center [755, 243] width 476 height 24
select select "2"
click at [517, 231] on select "None 1 2 3" at bounding box center [755, 243] width 476 height 24
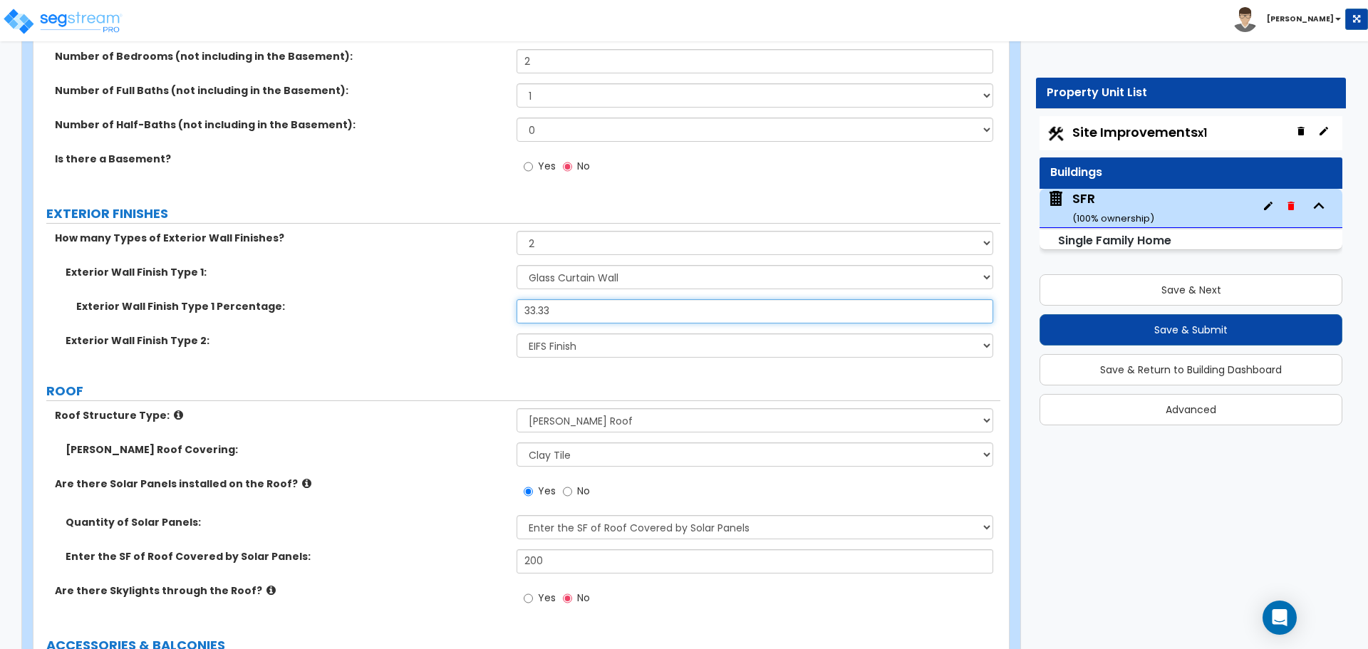
click at [568, 314] on input "33.33" at bounding box center [755, 311] width 476 height 24
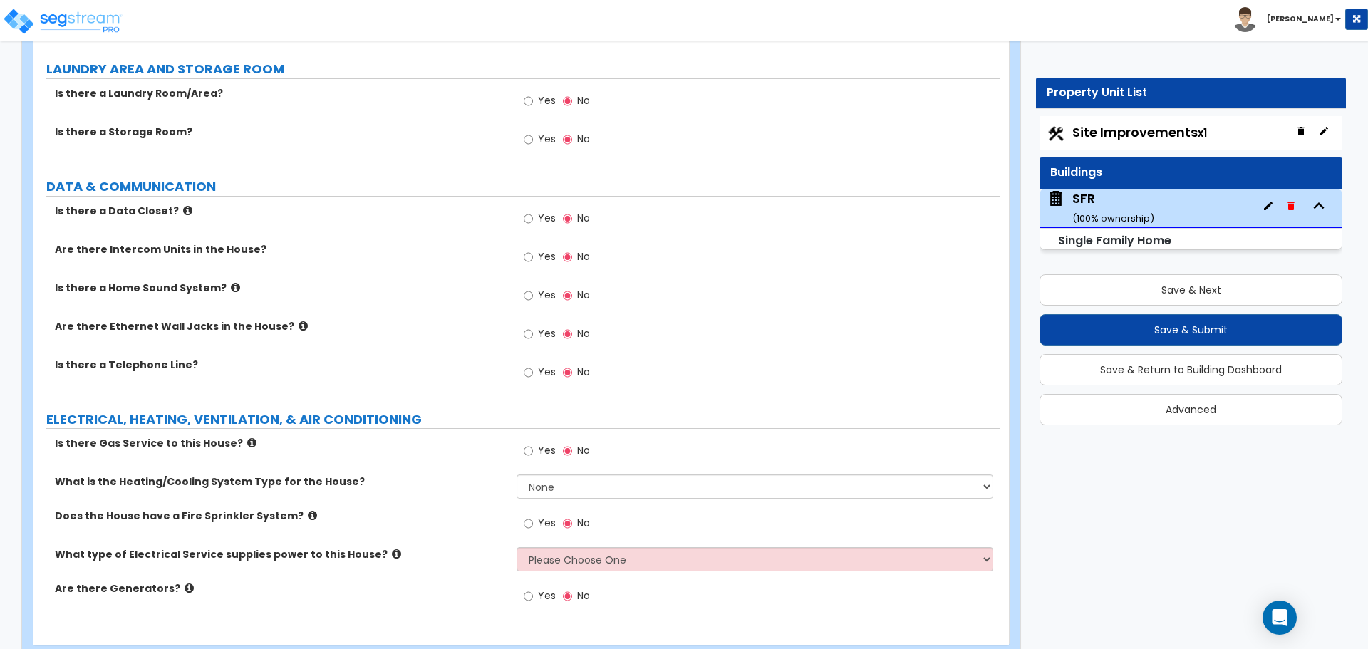
scroll to position [4154, 0]
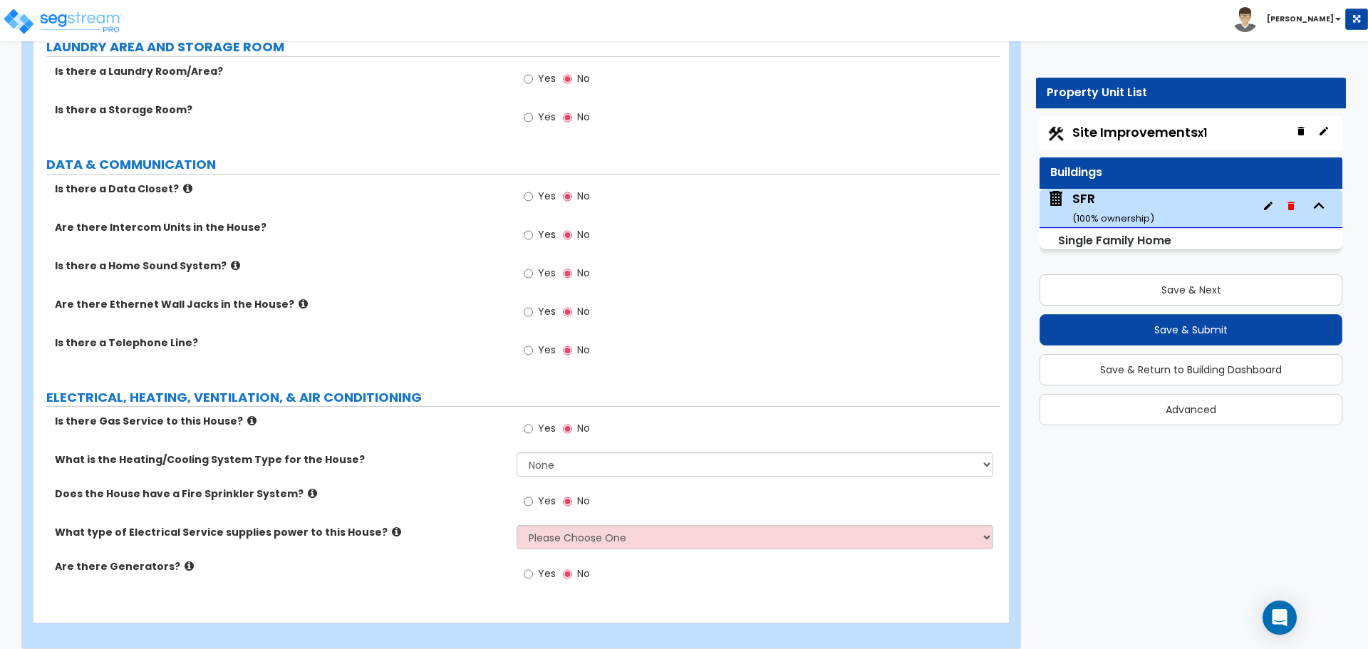
type input "50"
click at [554, 456] on select "None Heat Only Centralized Heating & Cooling Thru Wall Air Conditioners Mini Sp…" at bounding box center [755, 464] width 476 height 24
select select "2"
click at [517, 452] on select "None Heat Only Centralized Heating & Cooling Thru Wall Air Conditioners Mini Sp…" at bounding box center [755, 464] width 476 height 24
click at [541, 510] on div "Yes No" at bounding box center [758, 506] width 483 height 38
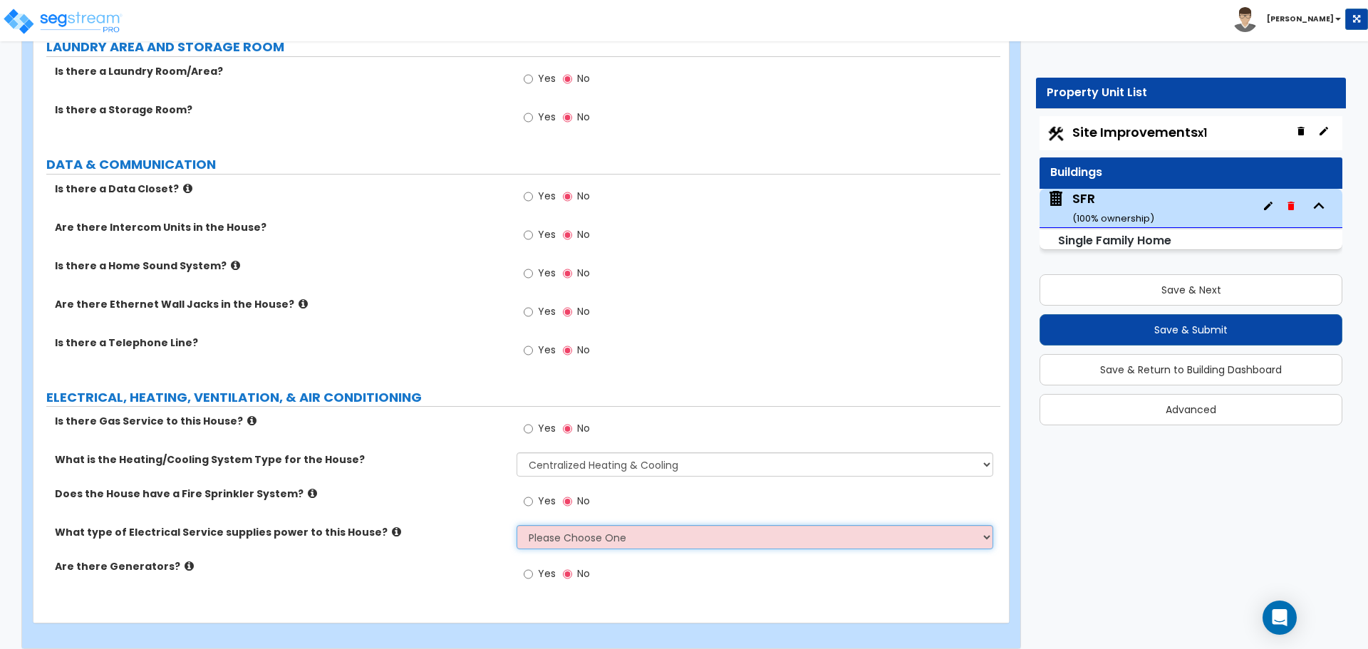
click at [542, 525] on select "Please Choose One Overhead Underground" at bounding box center [755, 537] width 476 height 24
click at [517, 525] on select "Please Choose One Overhead Underground" at bounding box center [755, 537] width 476 height 24
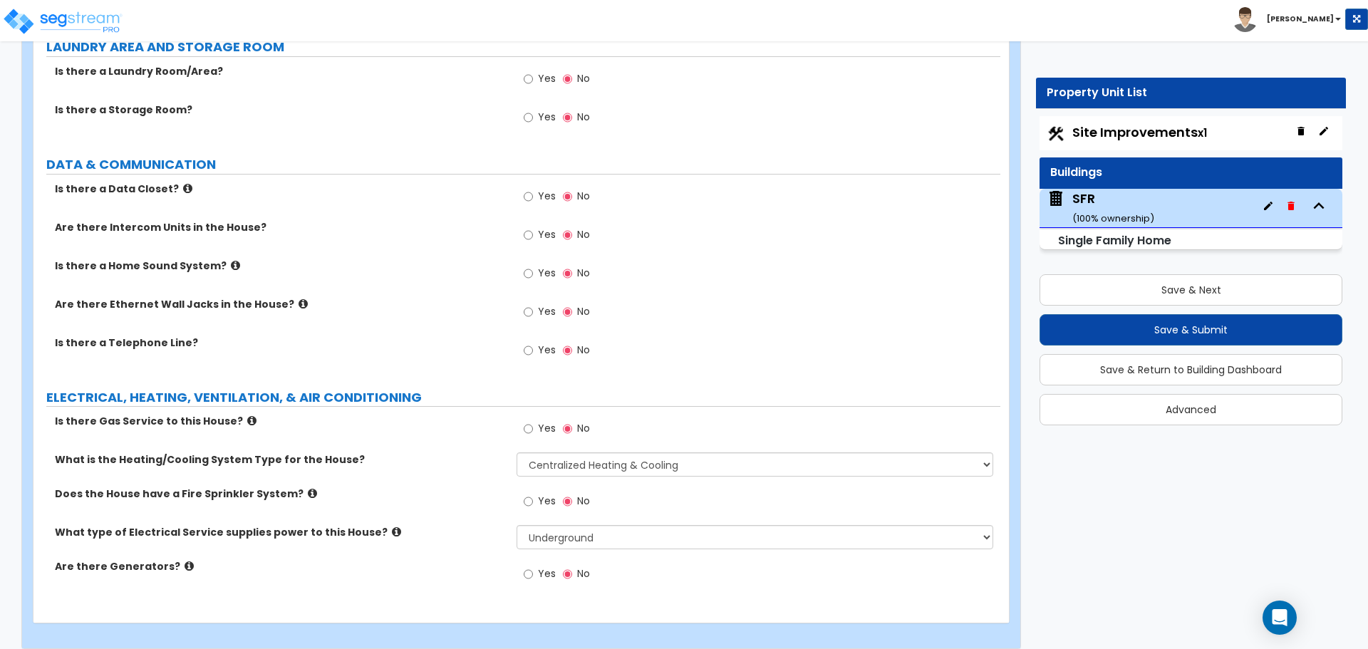
click at [545, 510] on div "Yes No" at bounding box center [758, 506] width 483 height 38
drag, startPoint x: 548, startPoint y: 535, endPoint x: 548, endPoint y: 525, distance: 10.0
click at [548, 535] on select "Please Choose One Overhead Underground" at bounding box center [755, 537] width 476 height 24
select select "1"
click at [517, 525] on select "Please Choose One Overhead Underground" at bounding box center [755, 537] width 476 height 24
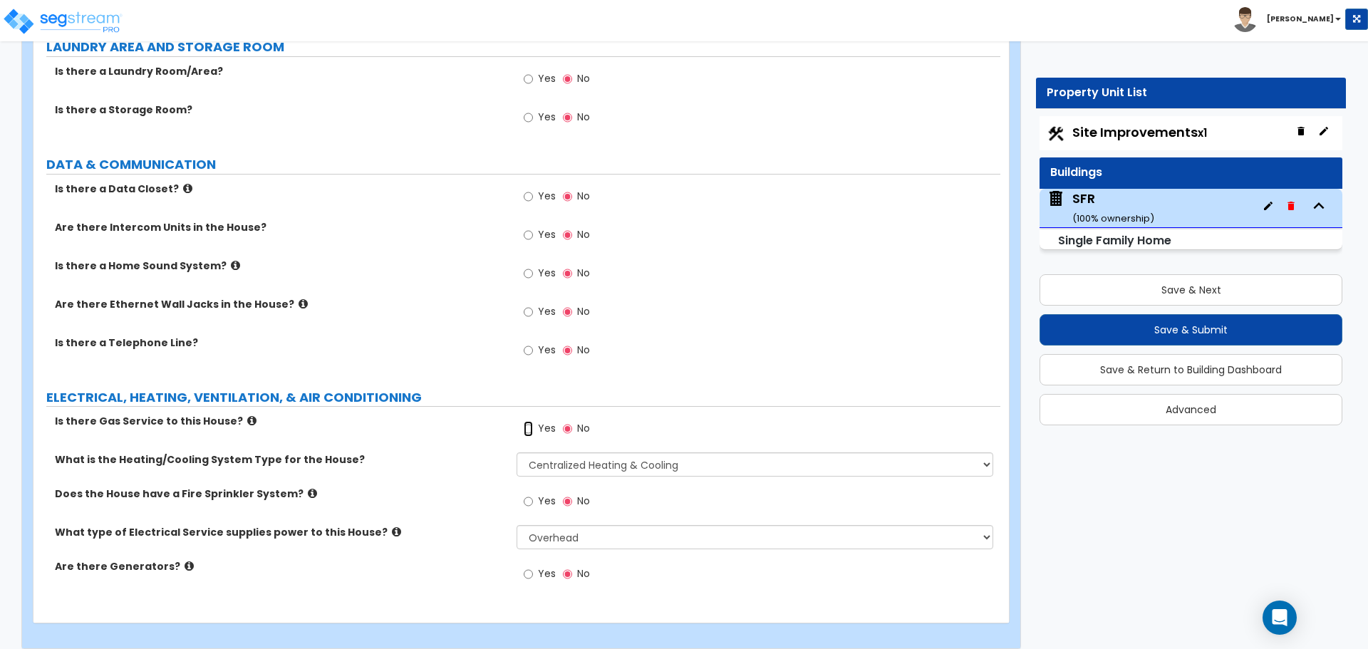
click at [532, 421] on input "Yes" at bounding box center [528, 429] width 9 height 16
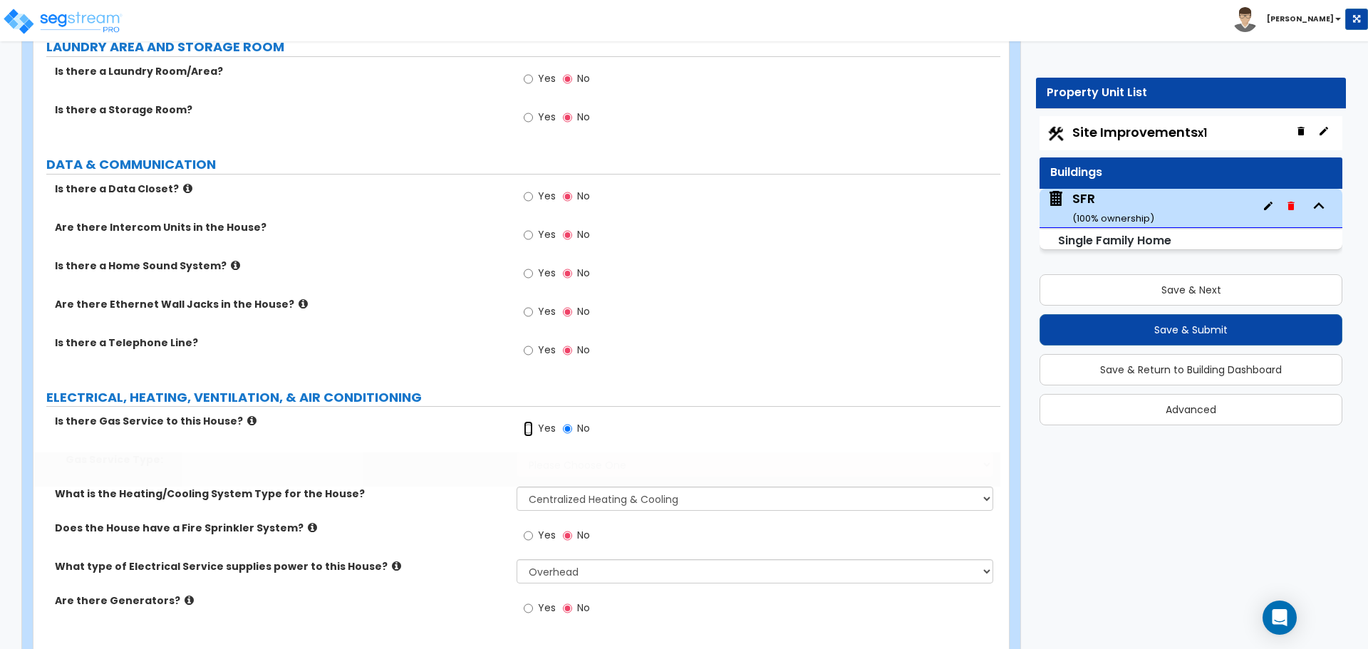
radio input "true"
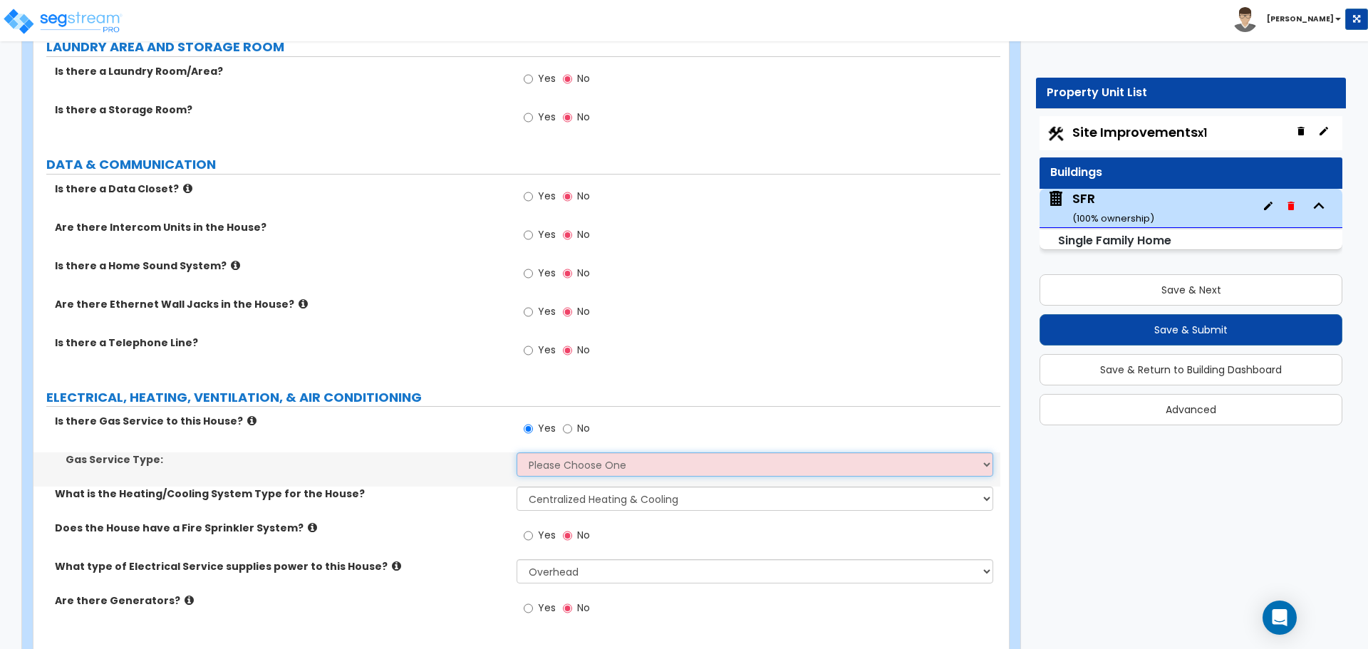
click at [601, 460] on select "Please Choose One Natural Gas Service Propane Tank On-site" at bounding box center [755, 464] width 476 height 24
select select "1"
click at [517, 452] on select "Please Choose One Natural Gas Service Propane Tank On-site" at bounding box center [755, 464] width 476 height 24
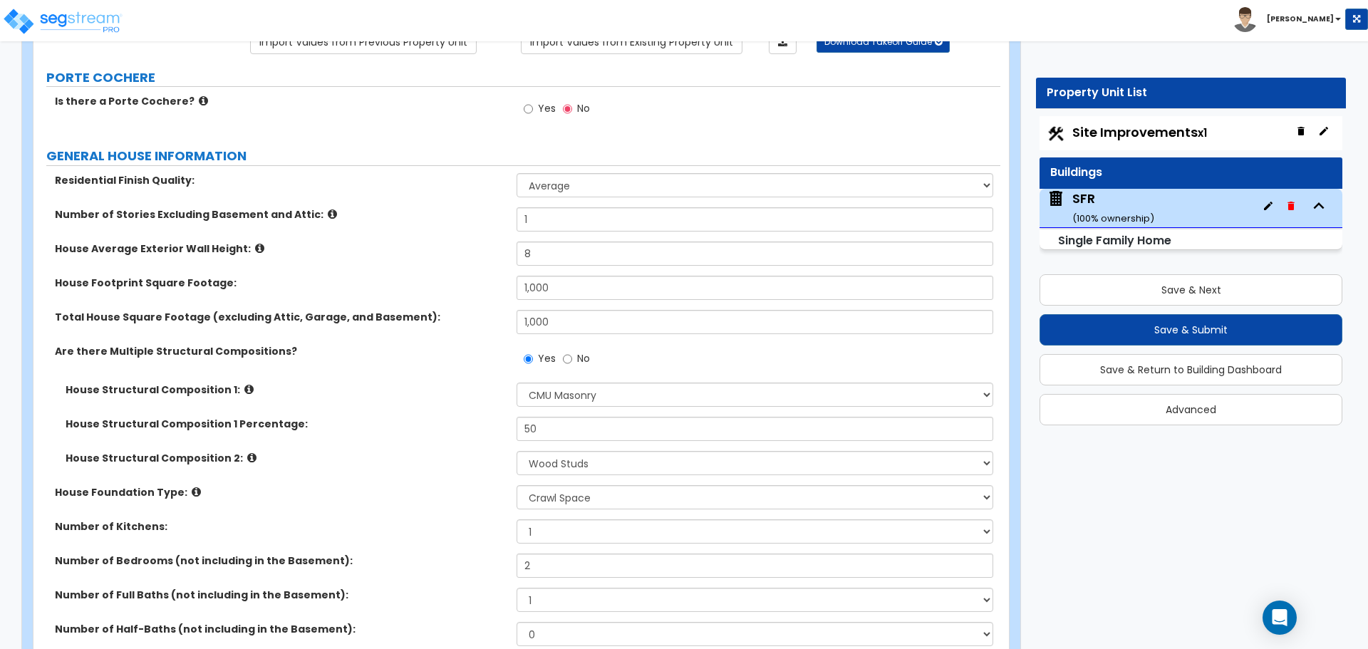
scroll to position [0, 0]
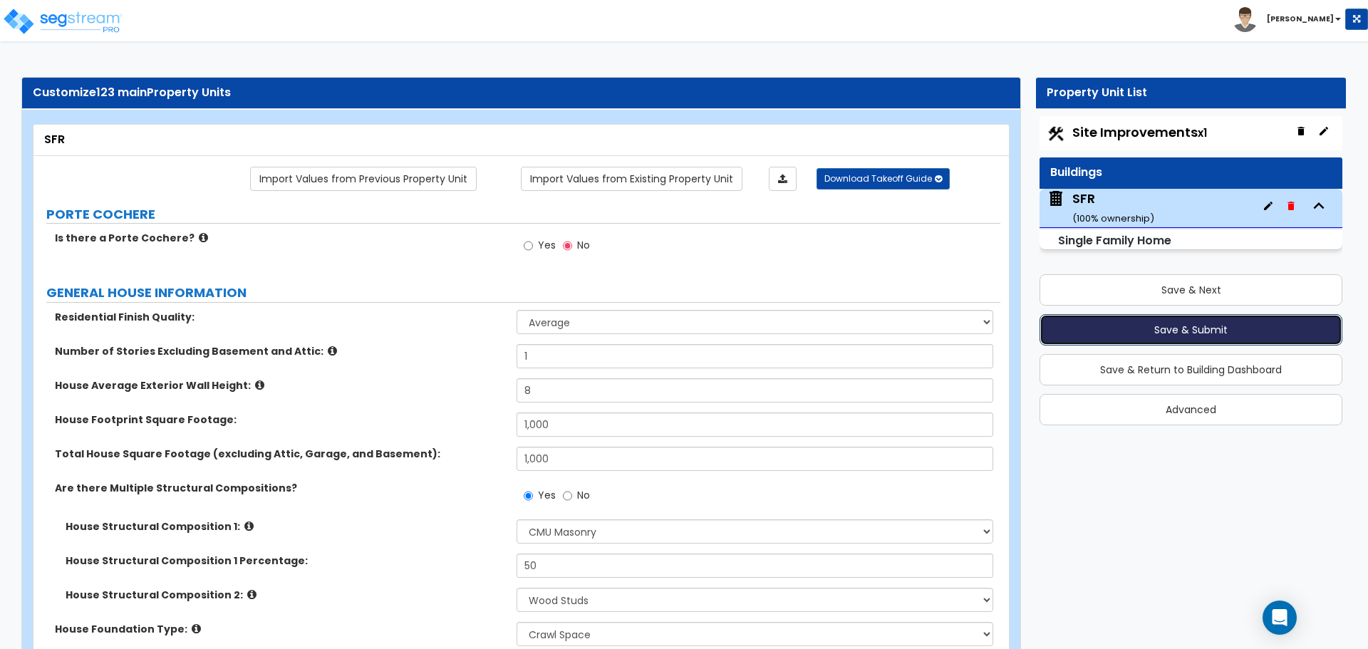
click at [1161, 328] on button "Save & Submit" at bounding box center [1191, 329] width 303 height 31
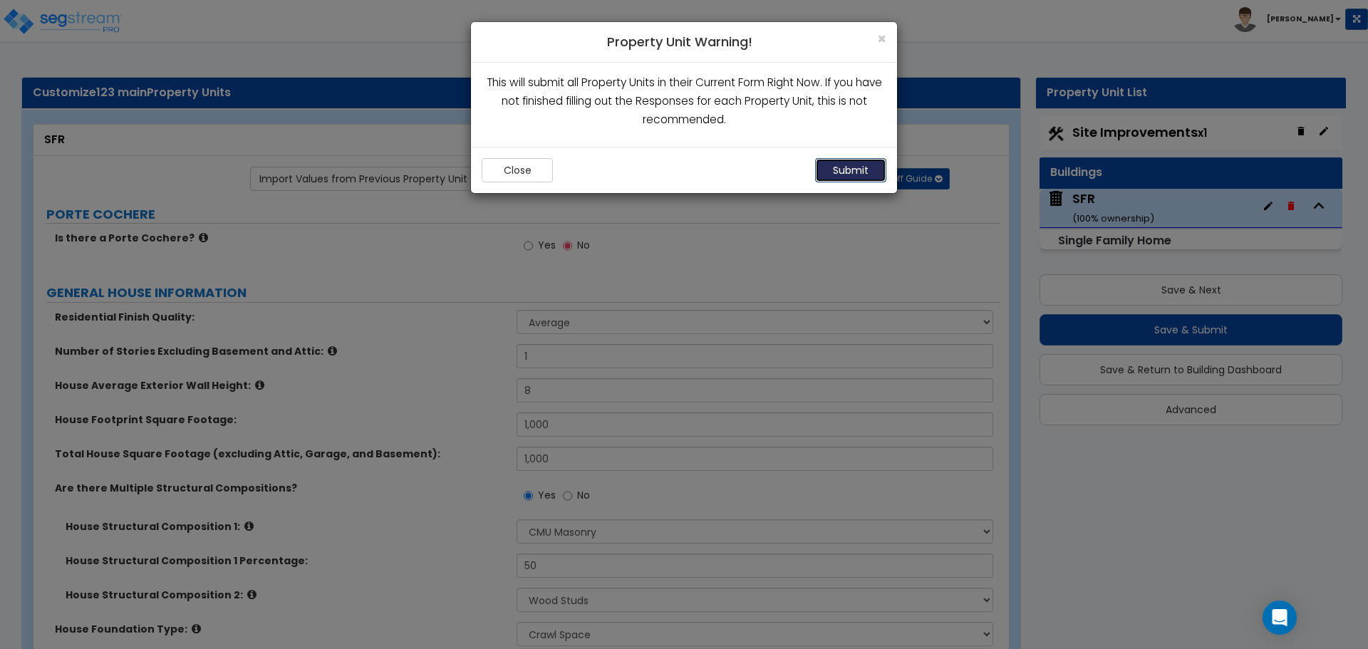
click at [845, 172] on button "Submit" at bounding box center [850, 170] width 71 height 24
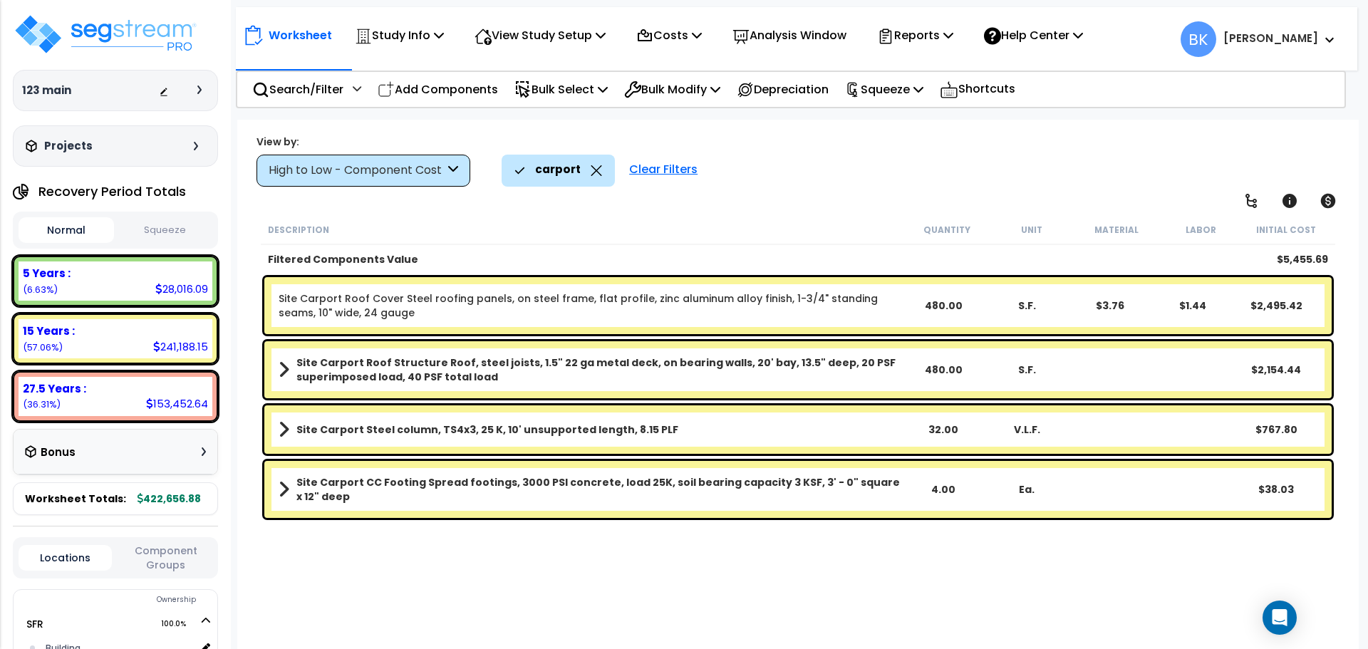
click at [593, 175] on icon at bounding box center [596, 170] width 11 height 11
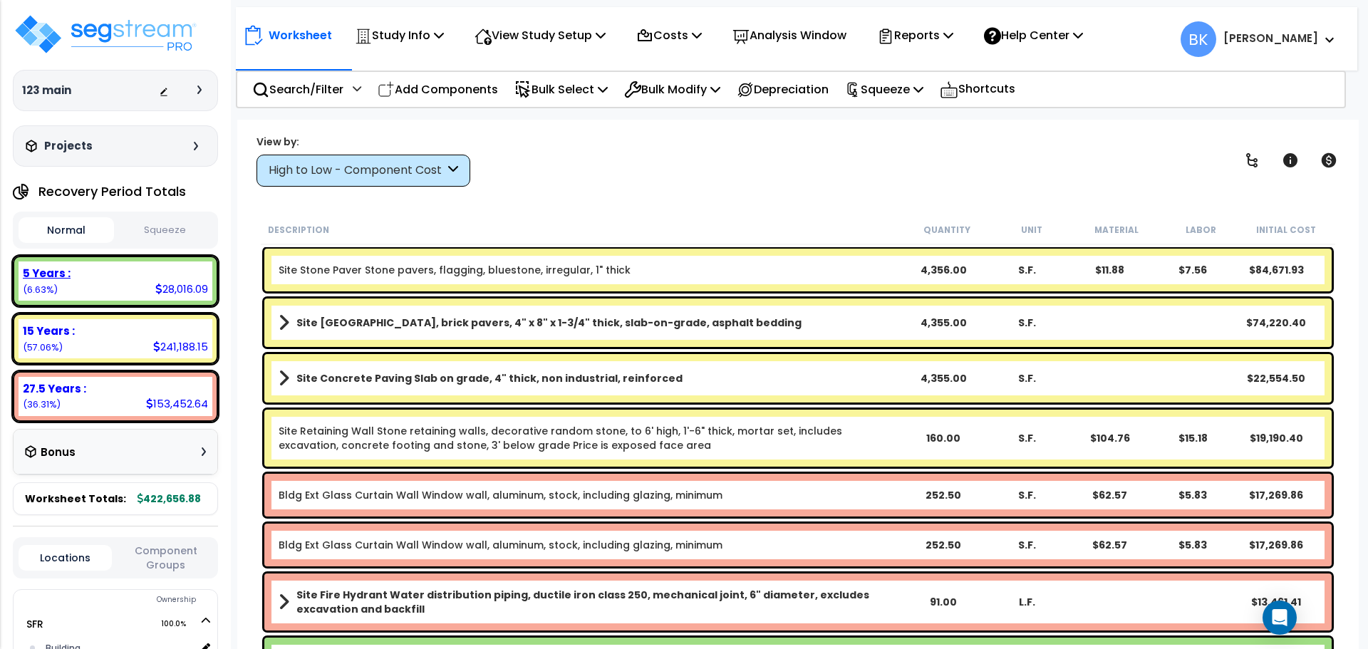
click at [100, 289] on div "5 Years : 28,016.09 (6.63%)" at bounding box center [116, 280] width 194 height 39
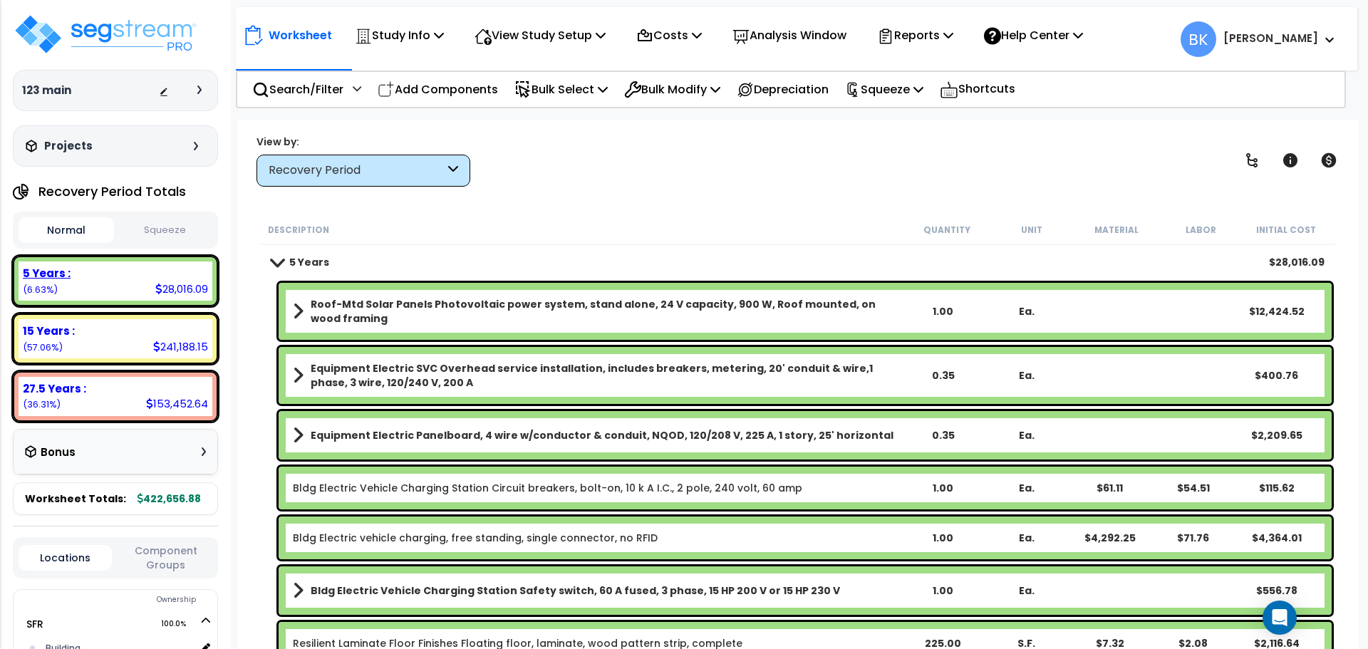
click at [104, 335] on div "15 Years :" at bounding box center [115, 330] width 185 height 15
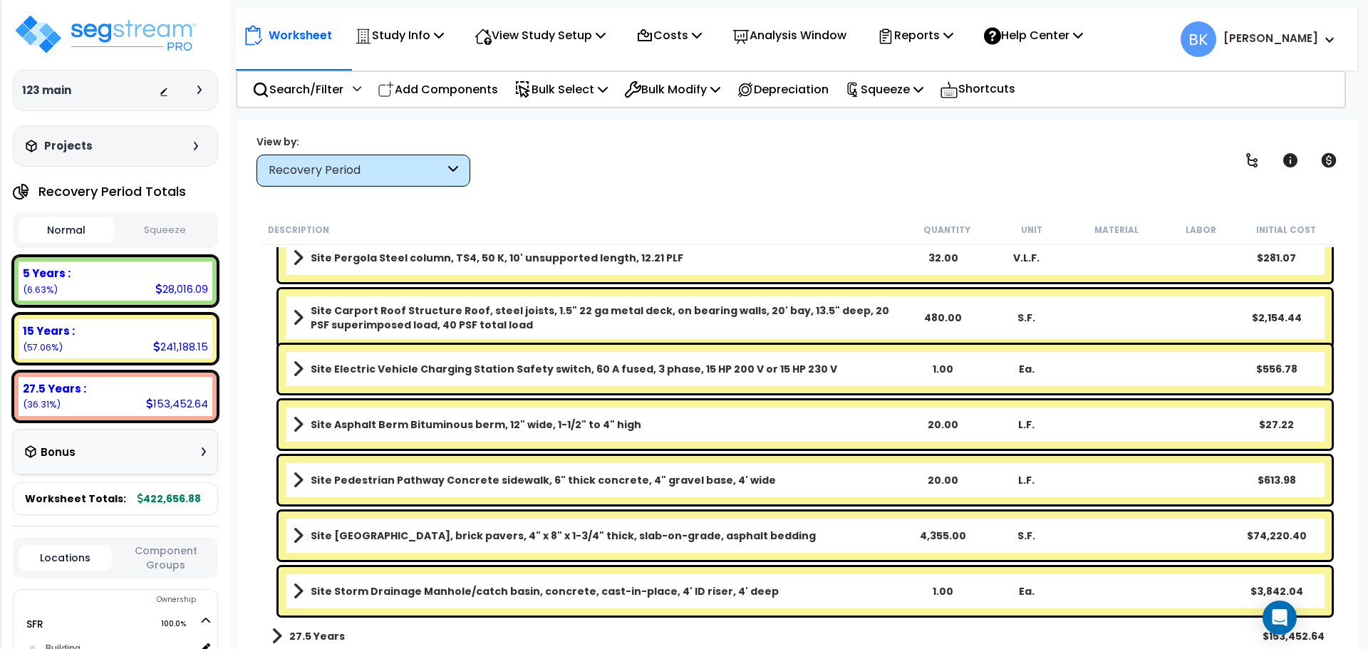
scroll to position [1379, 0]
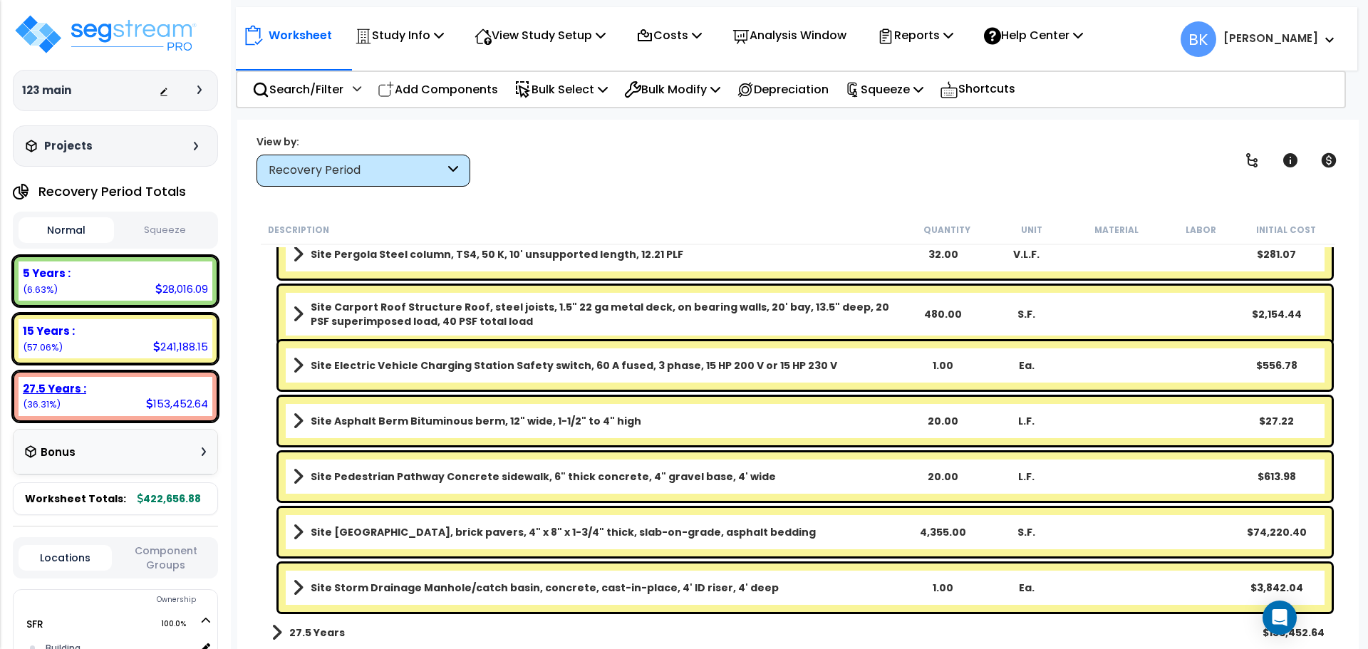
click at [76, 394] on b "27.5 Years :" at bounding box center [54, 388] width 63 height 15
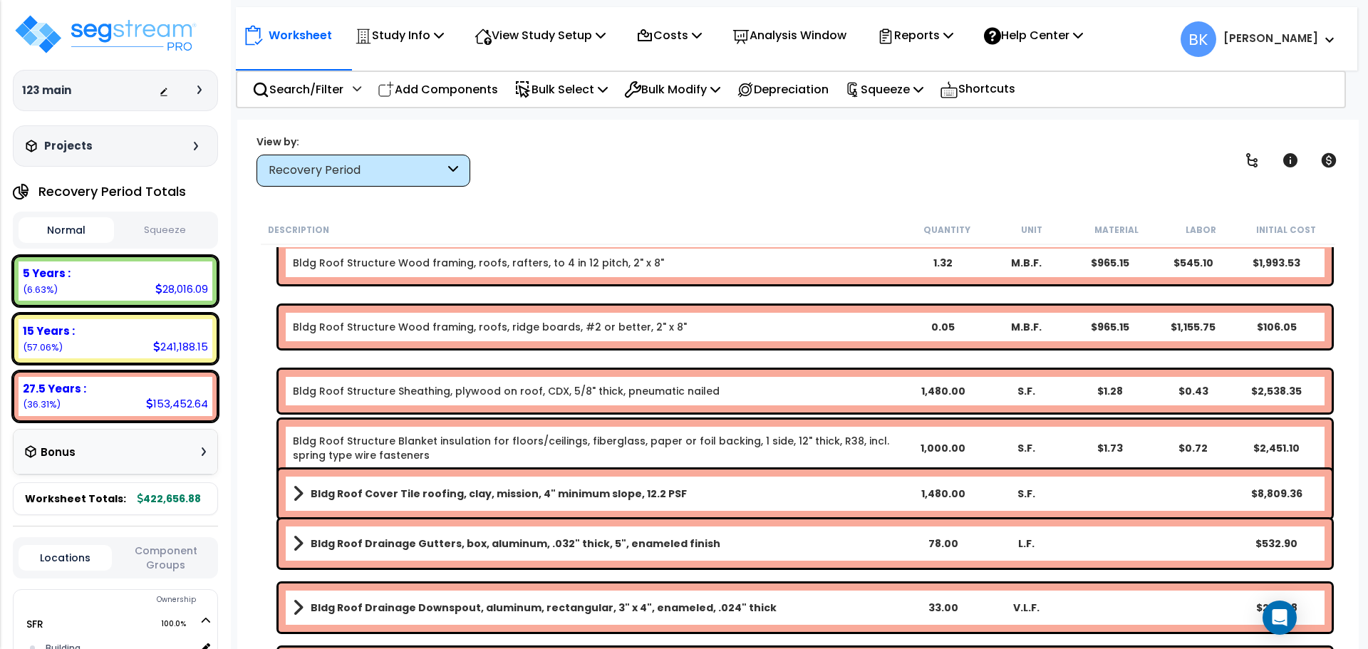
scroll to position [0, 0]
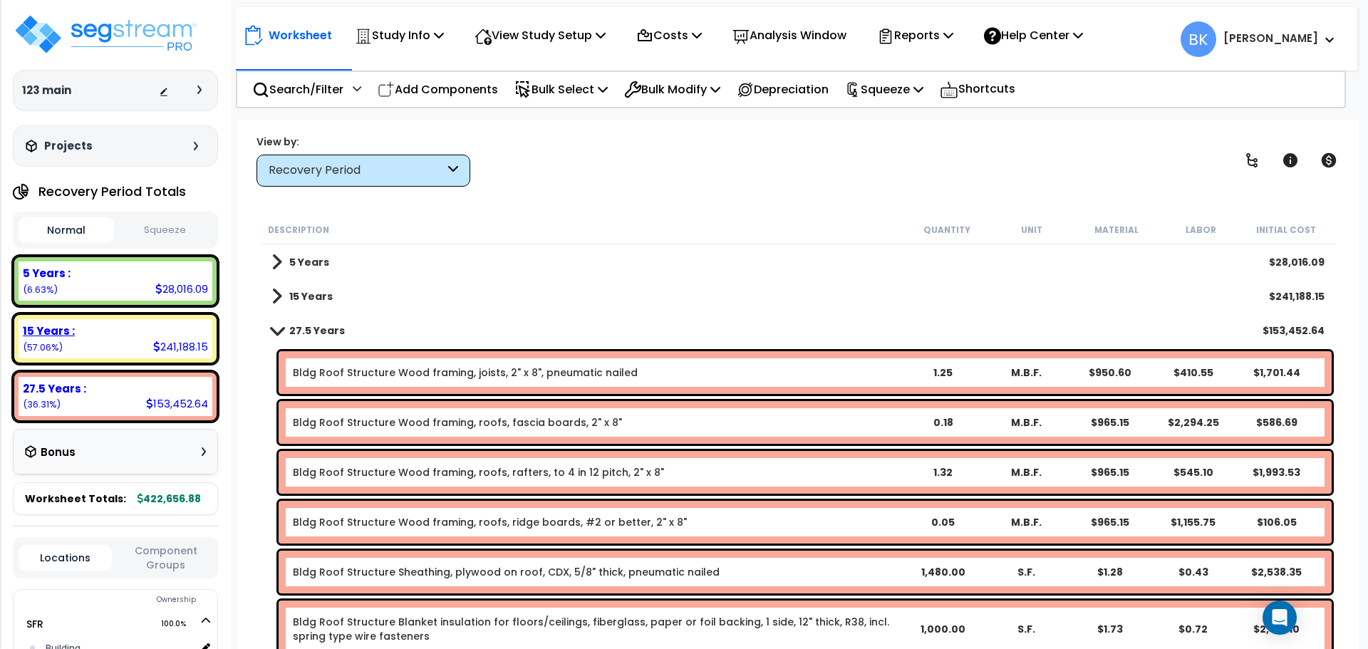
click at [118, 356] on div "15 Years : 241,188.15 (57.06%)" at bounding box center [116, 338] width 194 height 39
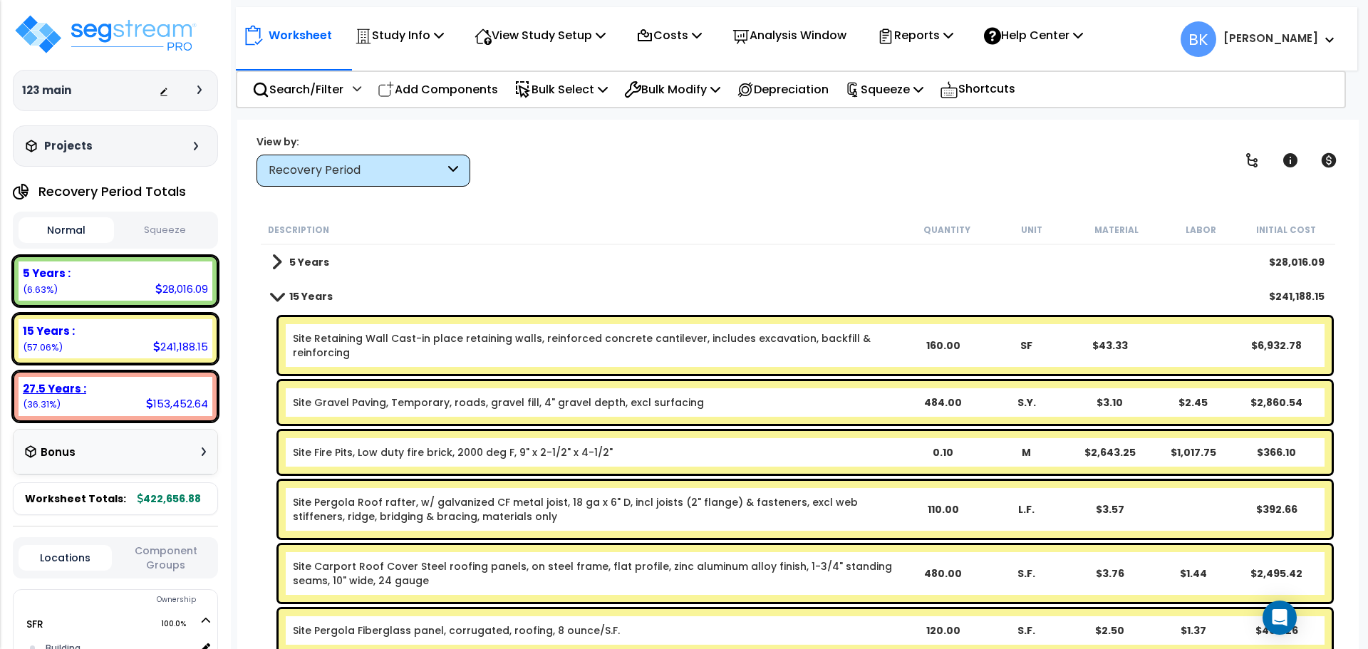
click at [79, 392] on b "27.5 Years :" at bounding box center [54, 388] width 63 height 15
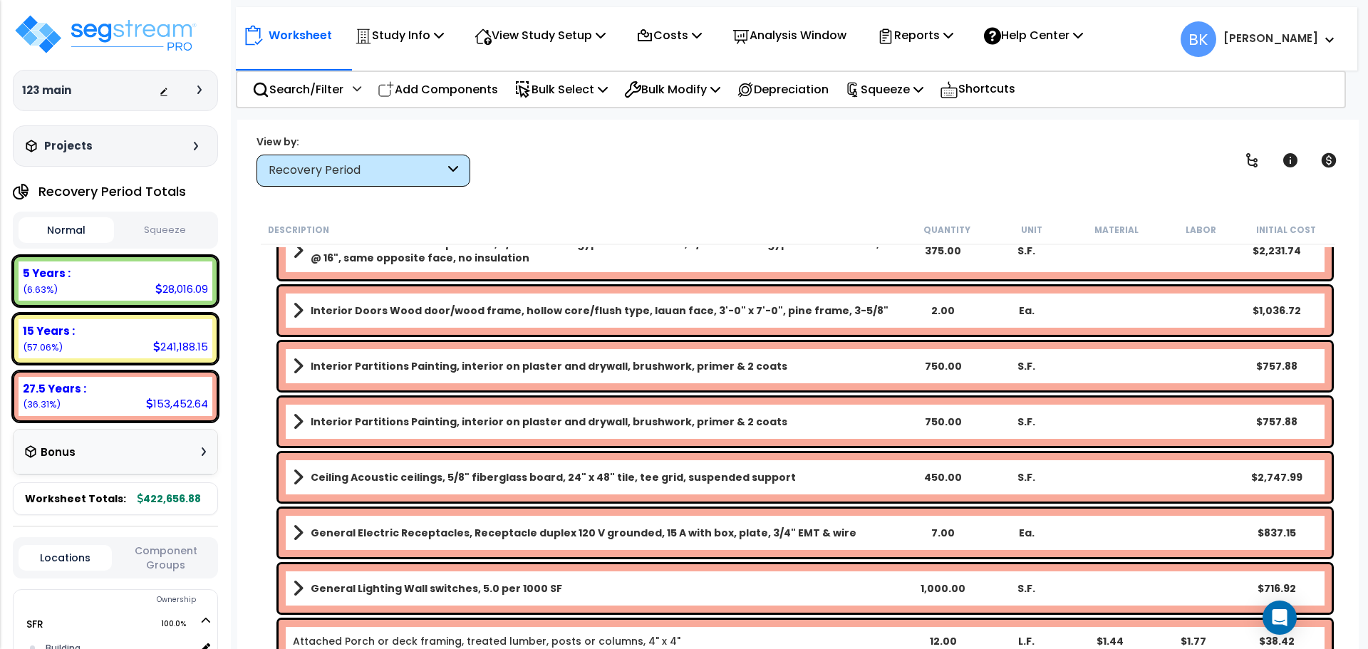
scroll to position [4132, 0]
click at [311, 476] on b "Ceiling Acoustic ceilings, 5/8" fiberglass board, 24" x 48" tile, tee grid, sus…" at bounding box center [553, 477] width 485 height 14
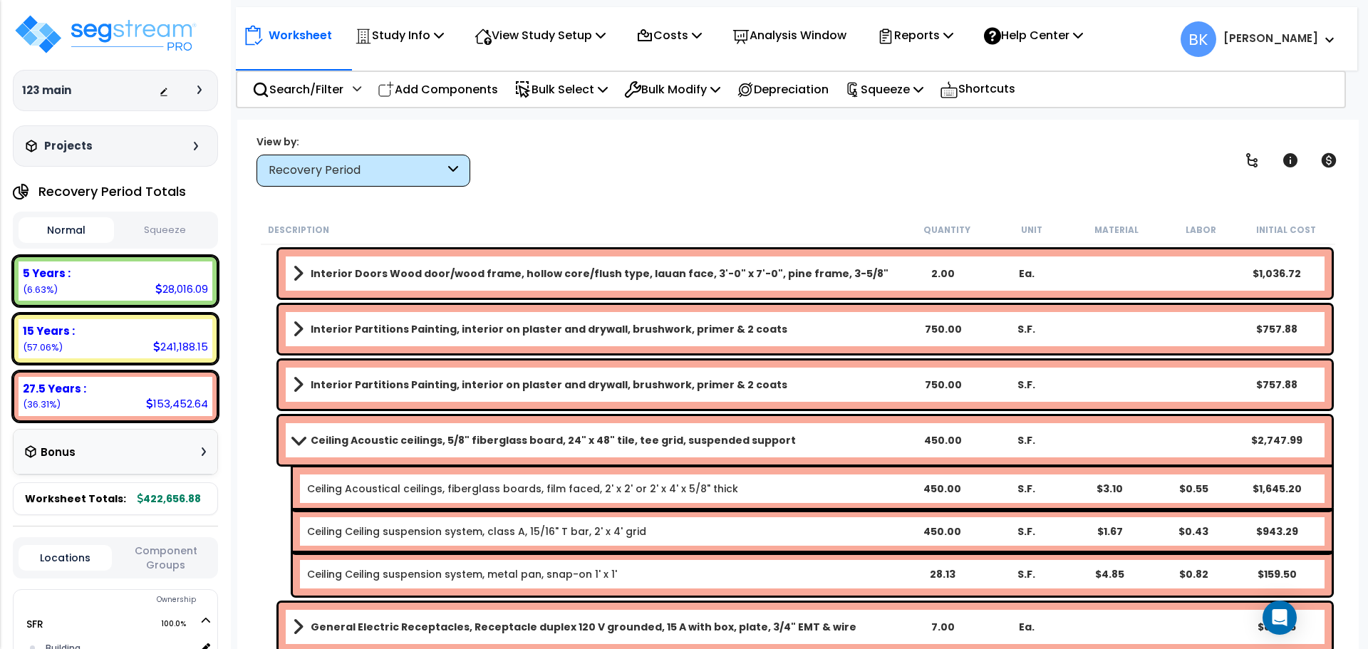
scroll to position [4204, 0]
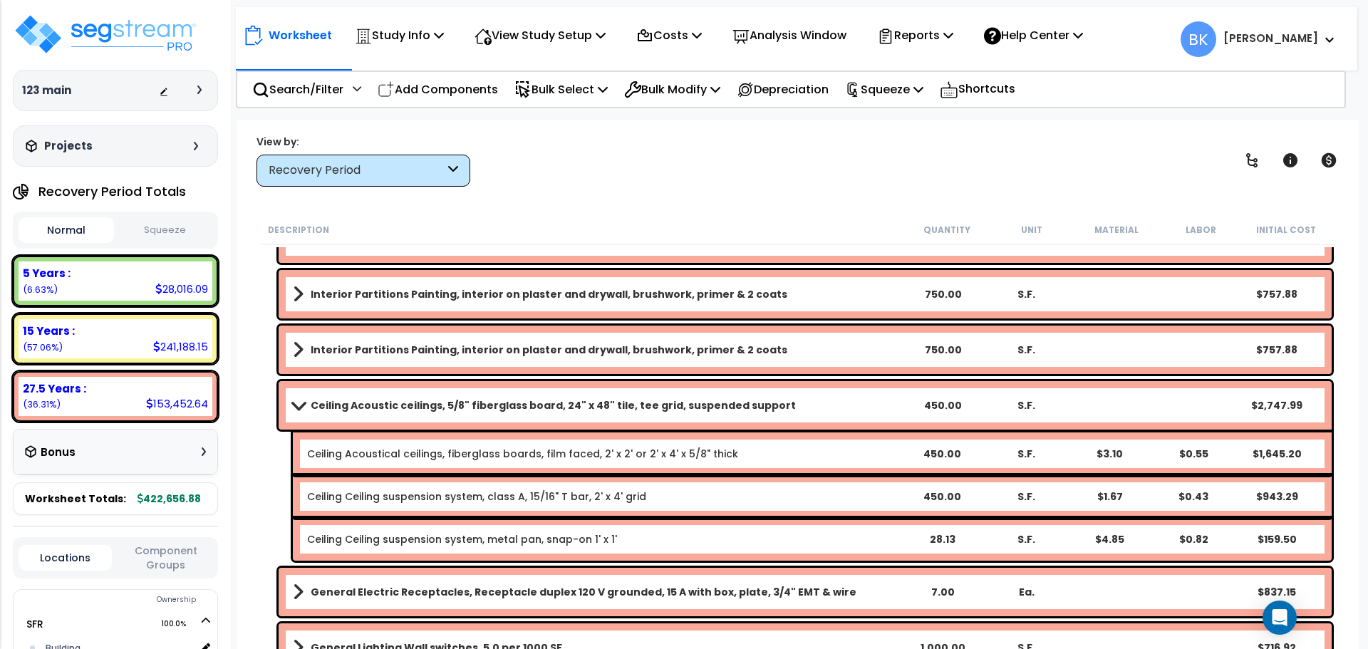
click at [301, 406] on span at bounding box center [299, 405] width 20 height 11
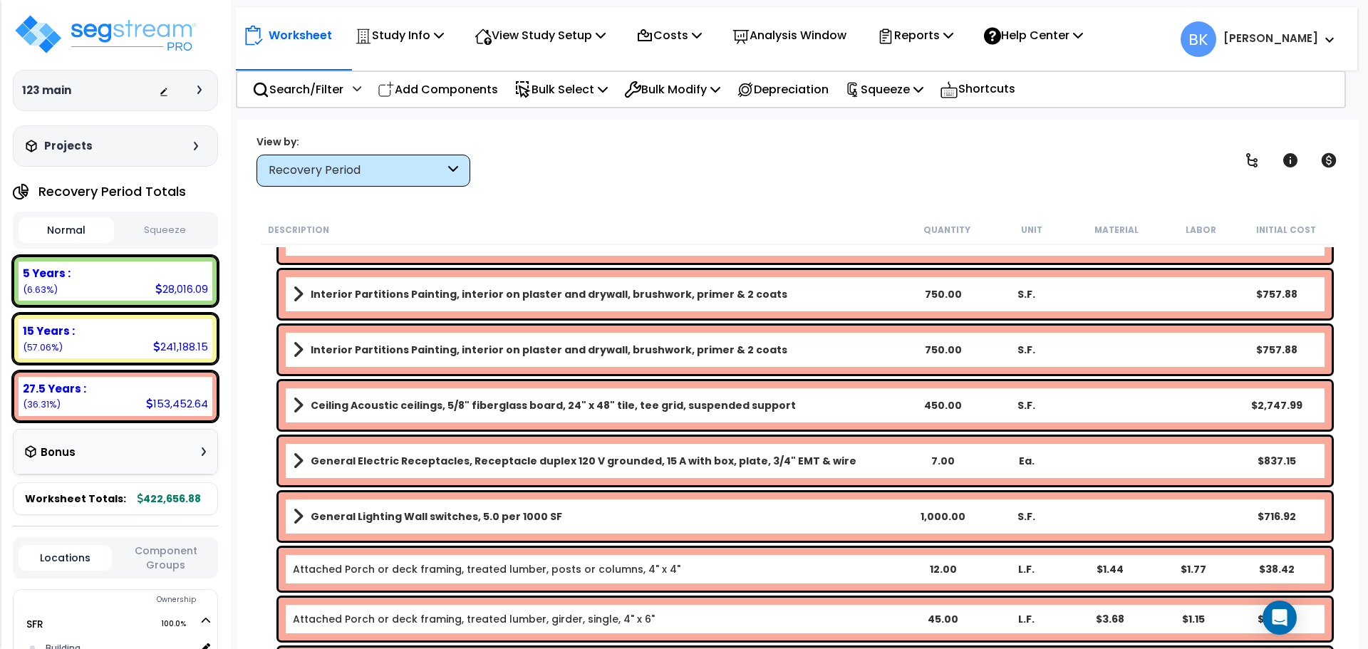
click at [299, 403] on span at bounding box center [298, 405] width 11 height 20
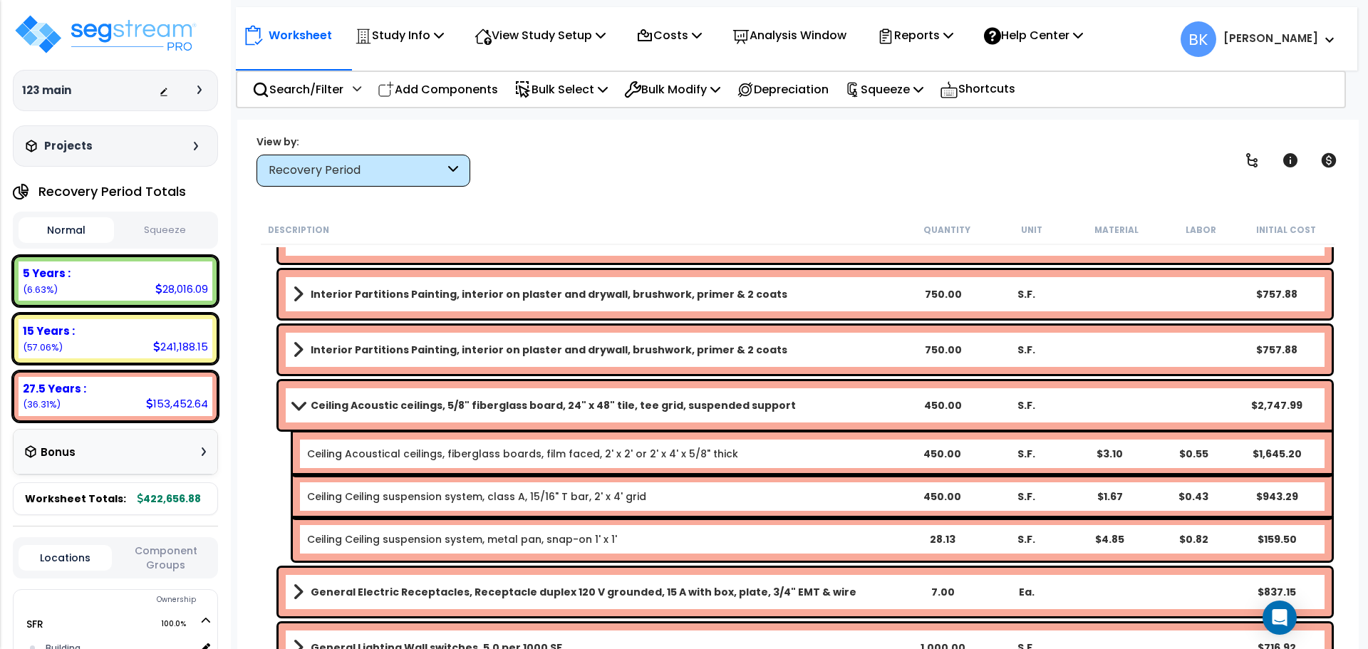
click at [299, 403] on span at bounding box center [299, 405] width 20 height 11
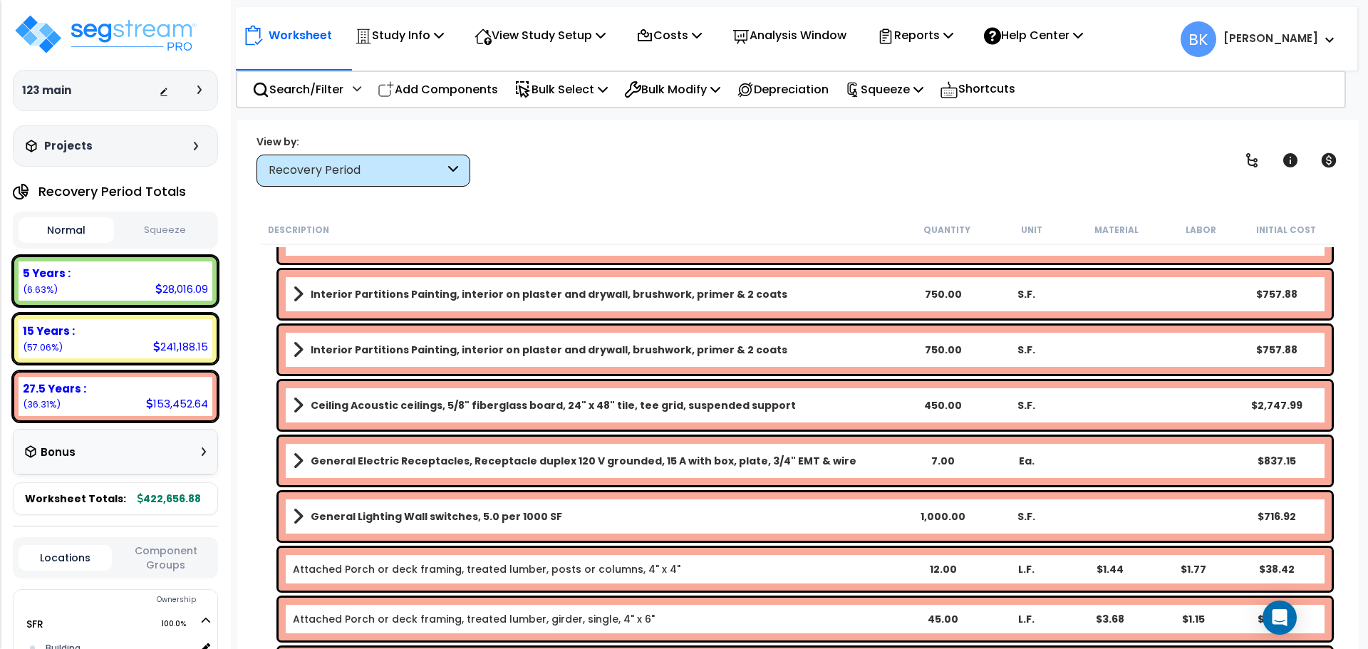
click at [311, 406] on b "Ceiling Acoustic ceilings, 5/8" fiberglass board, 24" x 48" tile, tee grid, sus…" at bounding box center [553, 405] width 485 height 14
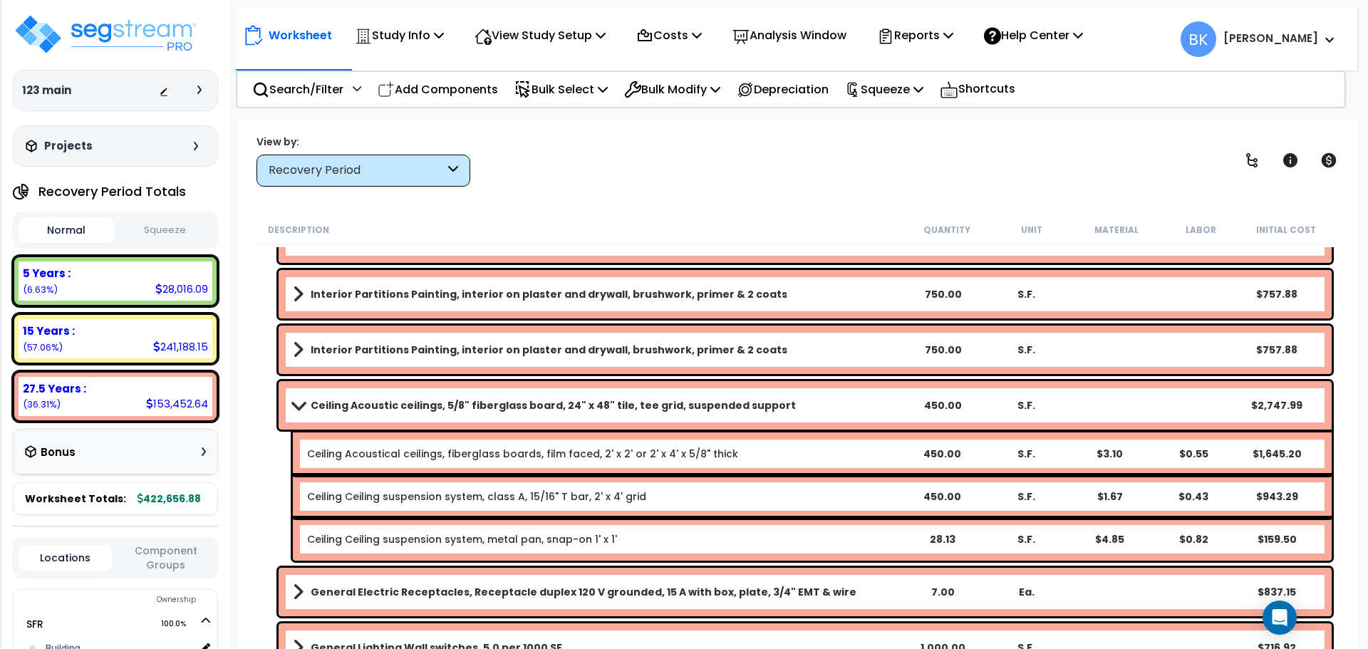
click at [286, 404] on div "Ceiling Acoustic ceilings, 5/8" fiberglass board, 24" x 48" tile, tee grid, sus…" at bounding box center [805, 405] width 1053 height 48
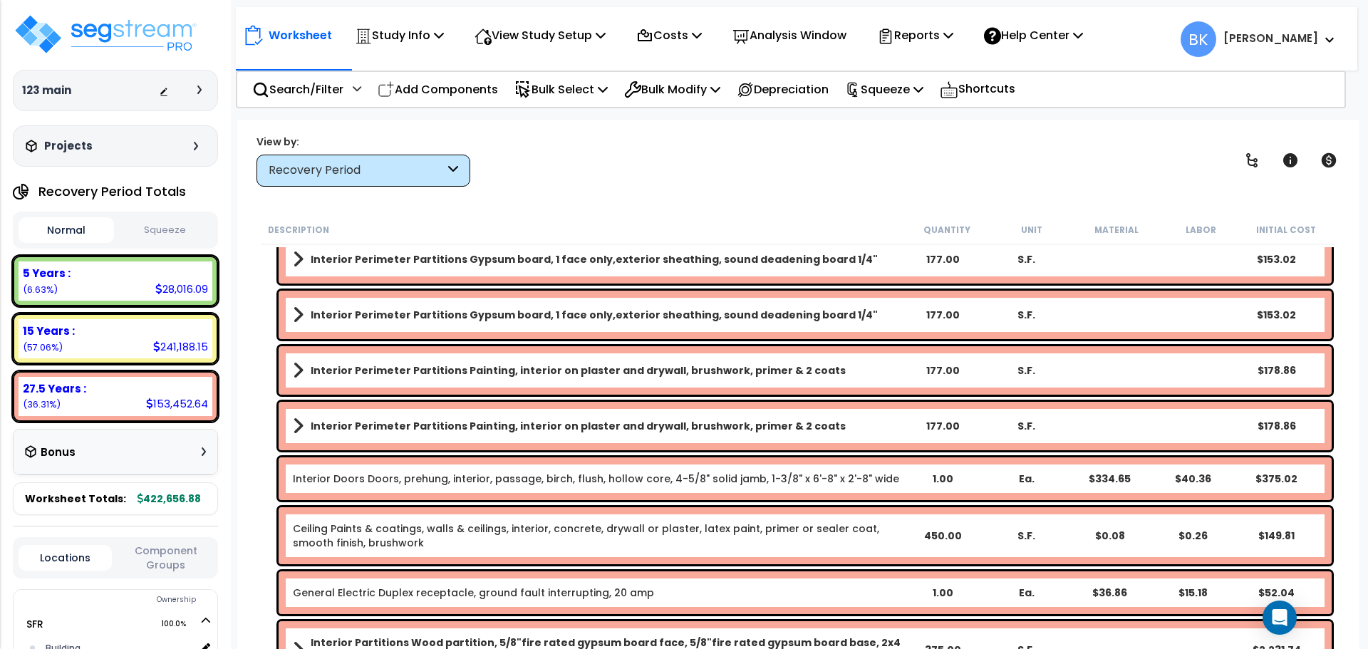
scroll to position [3634, 0]
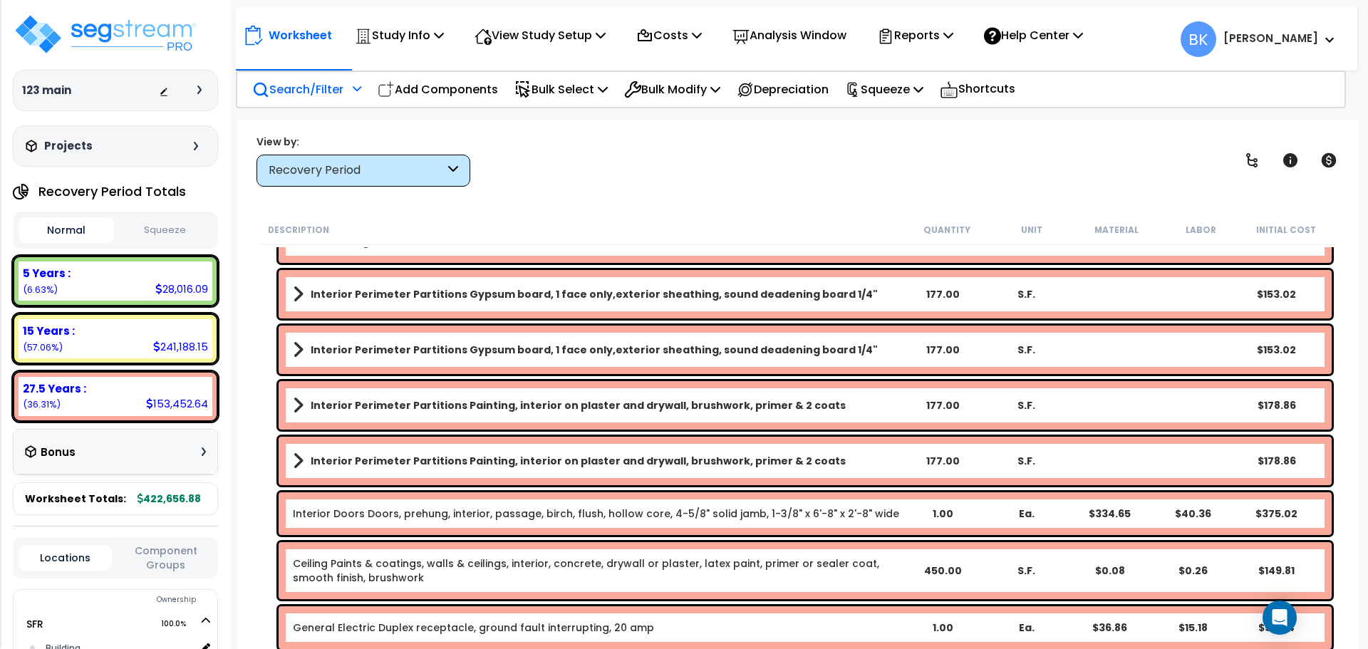
click at [299, 91] on p "Search/Filter" at bounding box center [297, 89] width 91 height 19
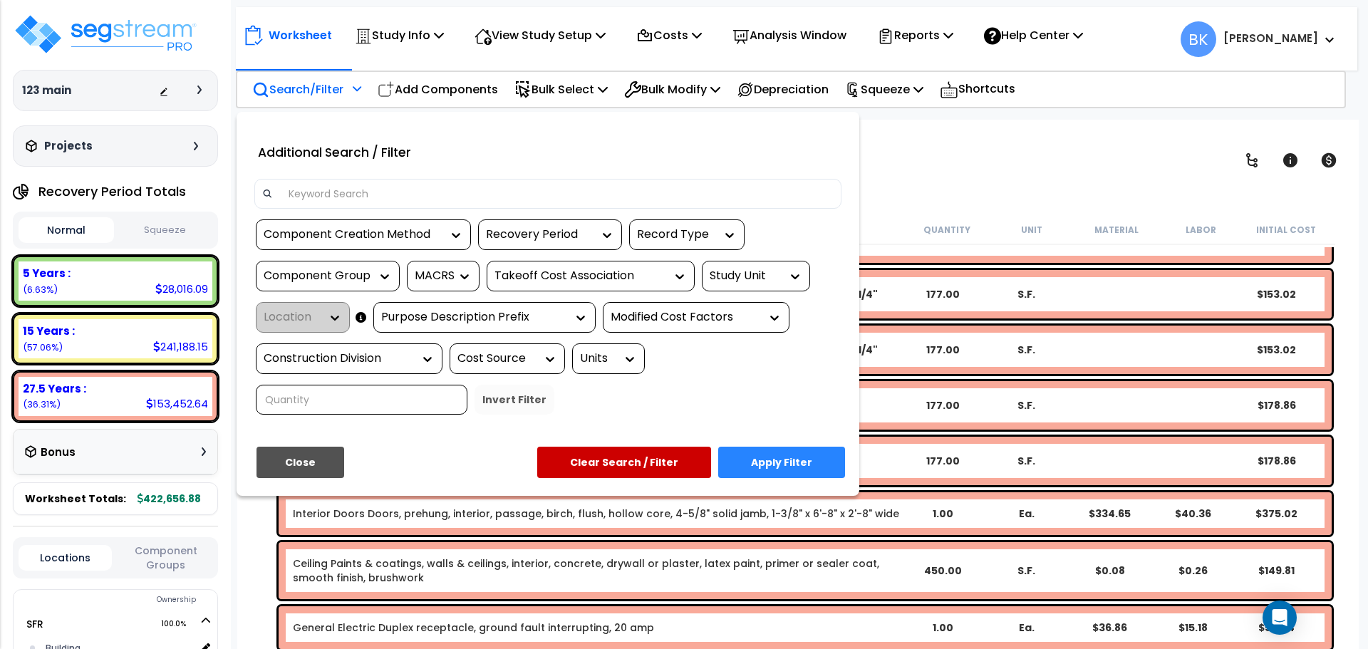
click at [322, 184] on input at bounding box center [557, 193] width 554 height 21
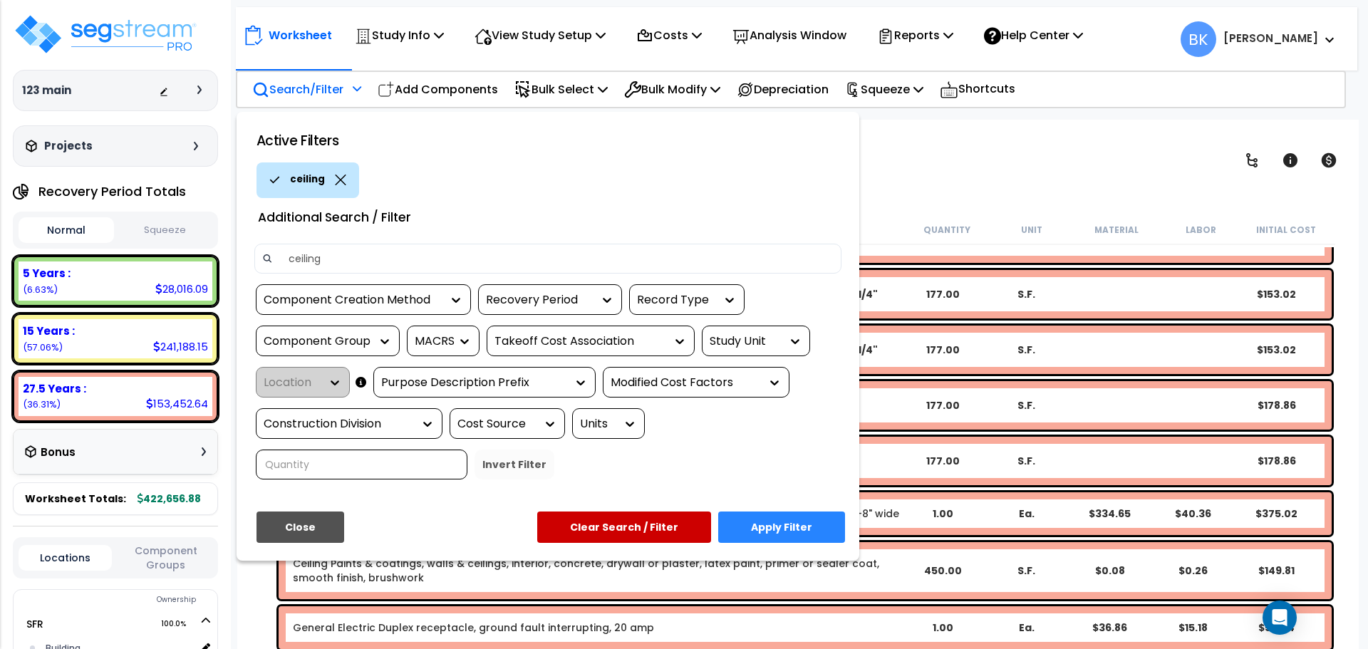
type input "ceiling"
click at [766, 535] on button "Apply Filter" at bounding box center [781, 527] width 127 height 31
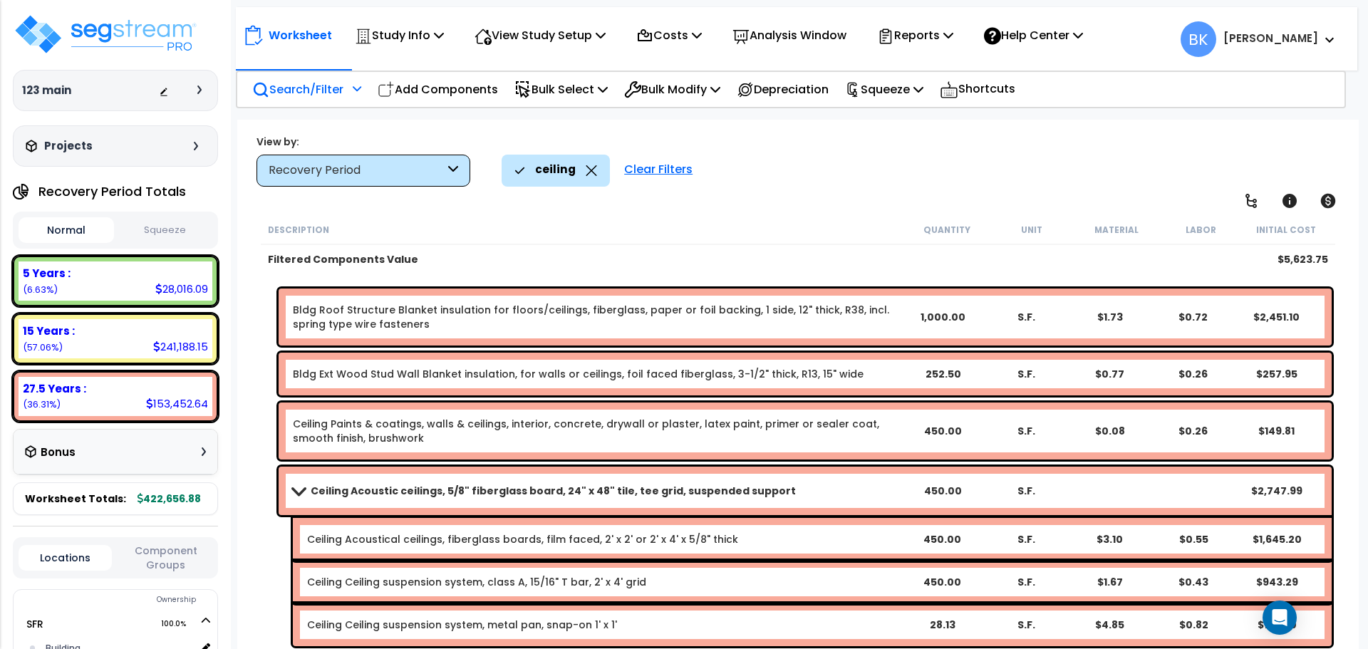
scroll to position [57, 0]
click at [308, 491] on span at bounding box center [299, 490] width 20 height 11
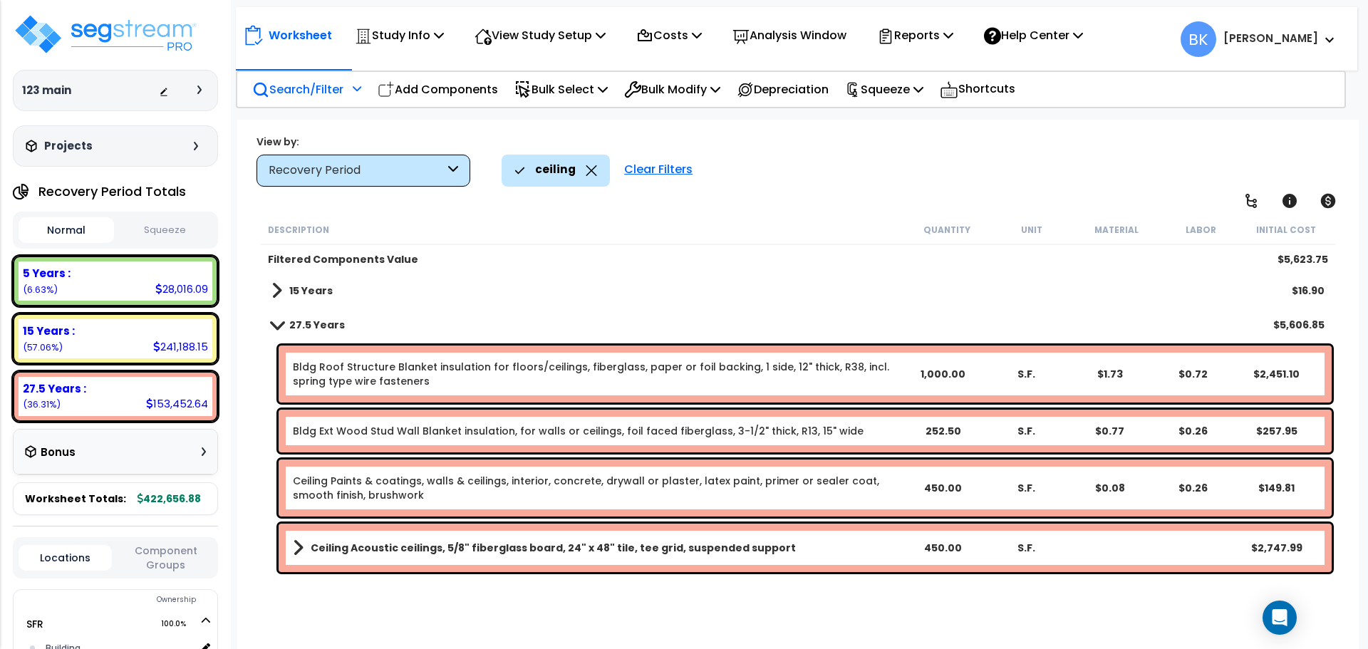
scroll to position [63, 0]
click at [298, 289] on b "15 Years" at bounding box center [310, 291] width 43 height 14
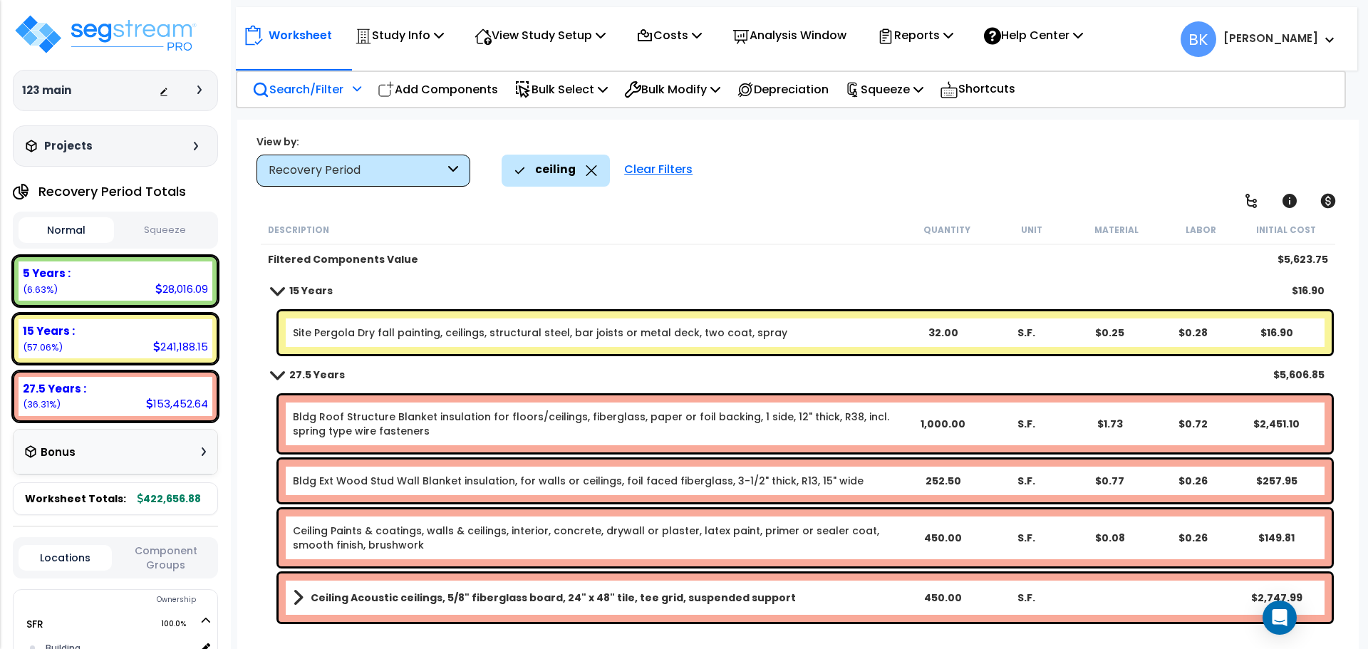
click at [294, 289] on b "15 Years" at bounding box center [310, 291] width 43 height 14
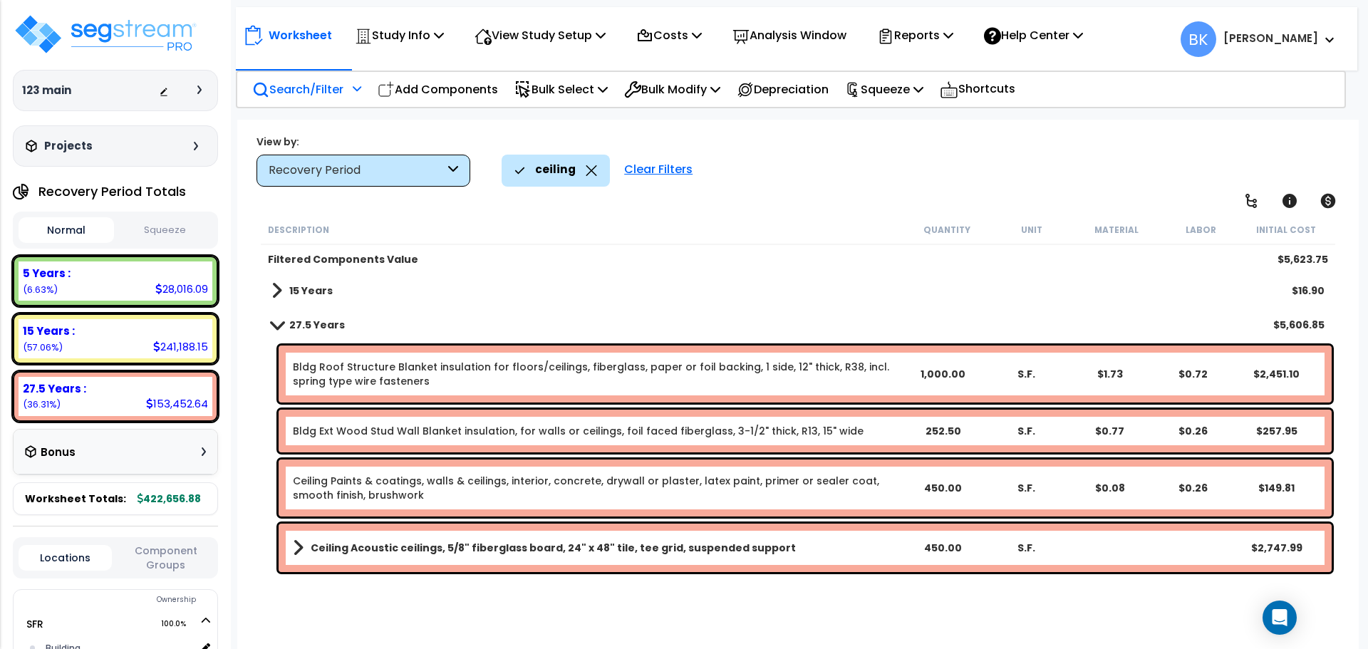
click at [305, 550] on link "Ceiling Acoustic ceilings, 5/8" fiberglass board, 24" x 48" tile, tee grid, sus…" at bounding box center [597, 548] width 608 height 20
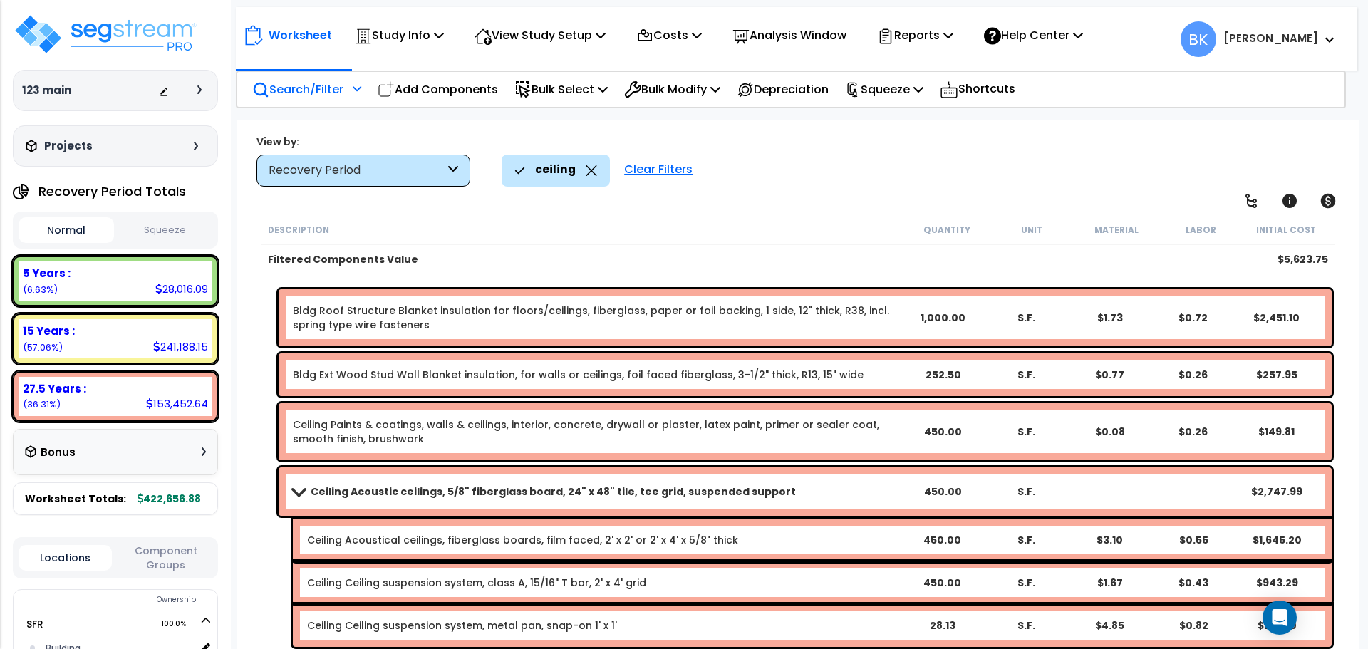
scroll to position [57, 0]
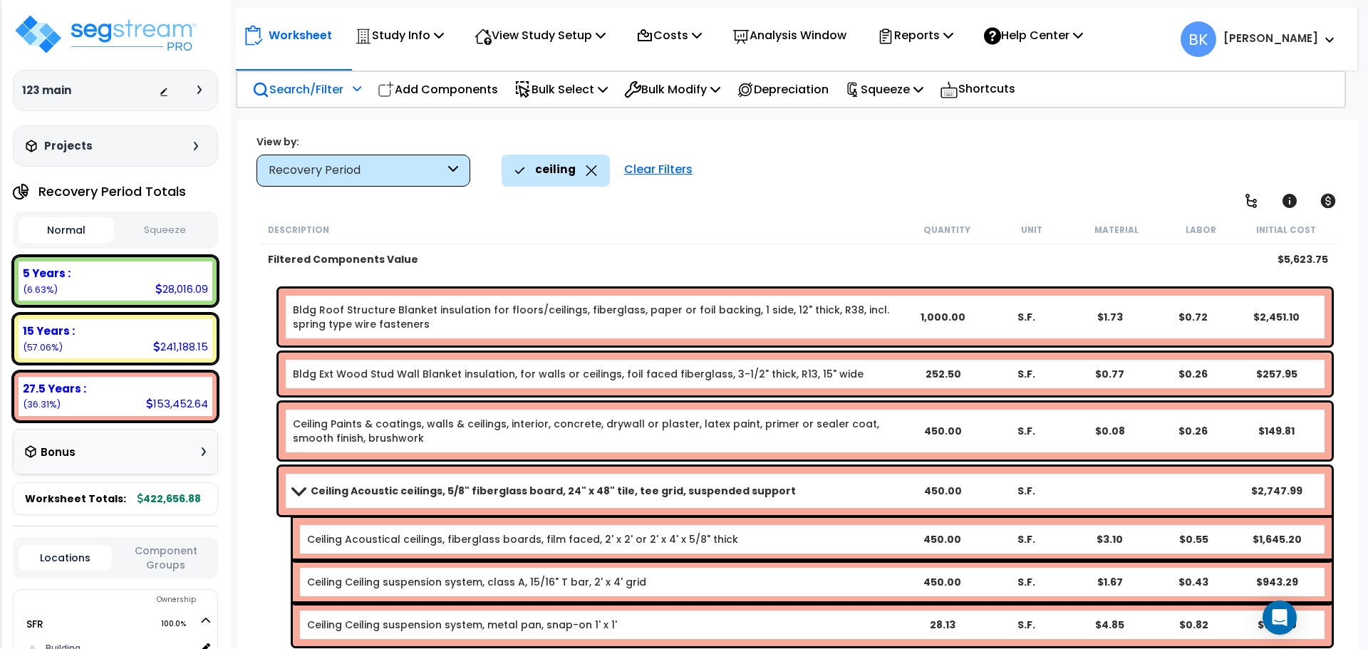
click at [305, 486] on span at bounding box center [299, 490] width 20 height 11
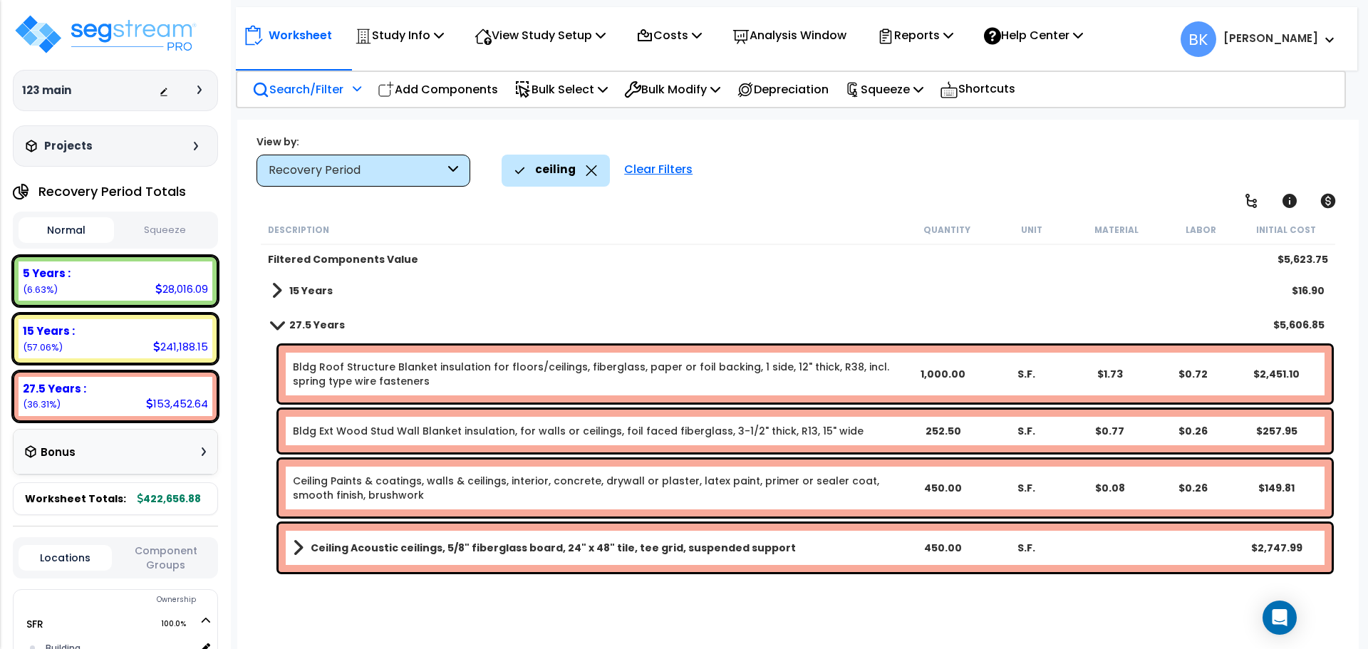
scroll to position [0, 0]
click at [586, 172] on icon at bounding box center [591, 170] width 11 height 11
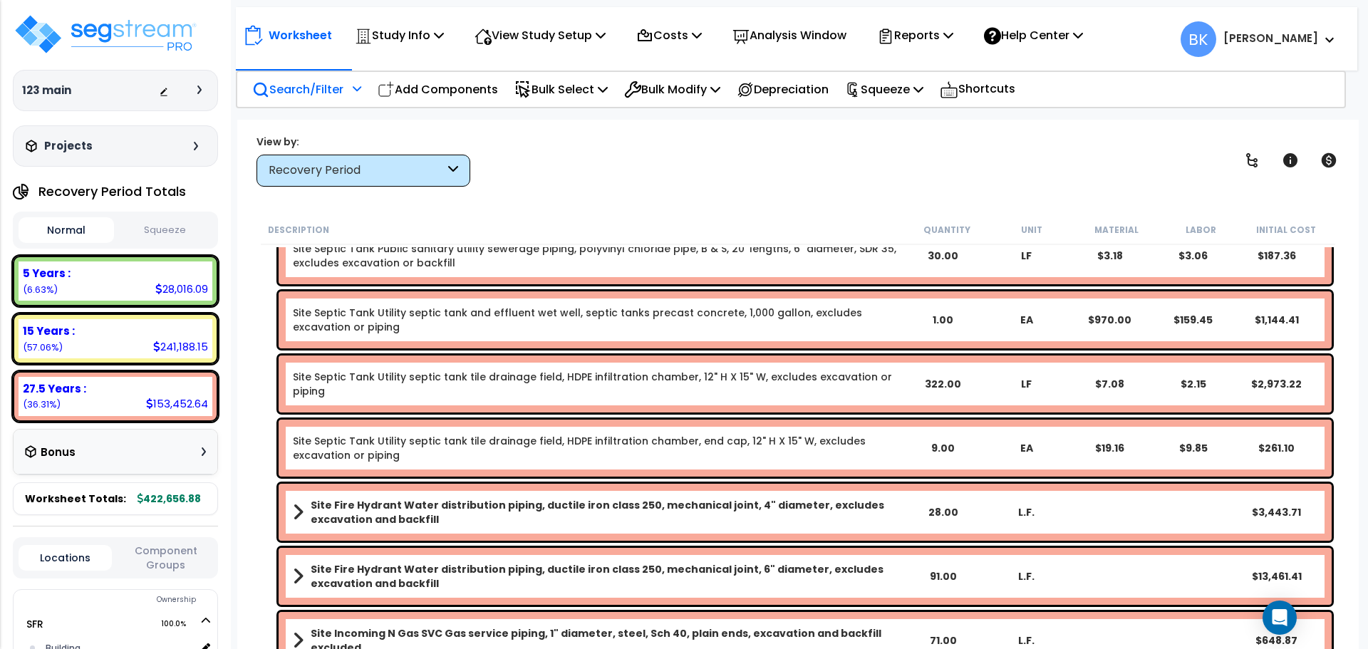
scroll to position [5393, 0]
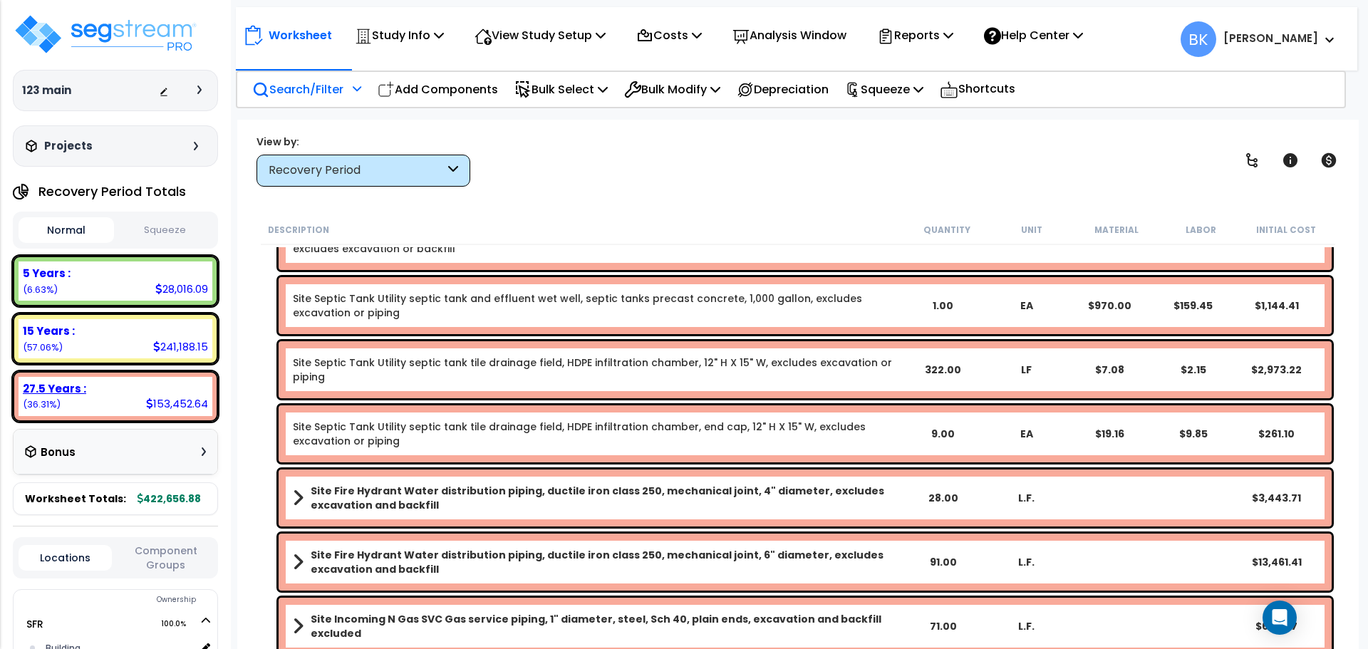
click at [126, 377] on div "27.5 Years : 153,452.64 (36.31%)" at bounding box center [116, 396] width 194 height 39
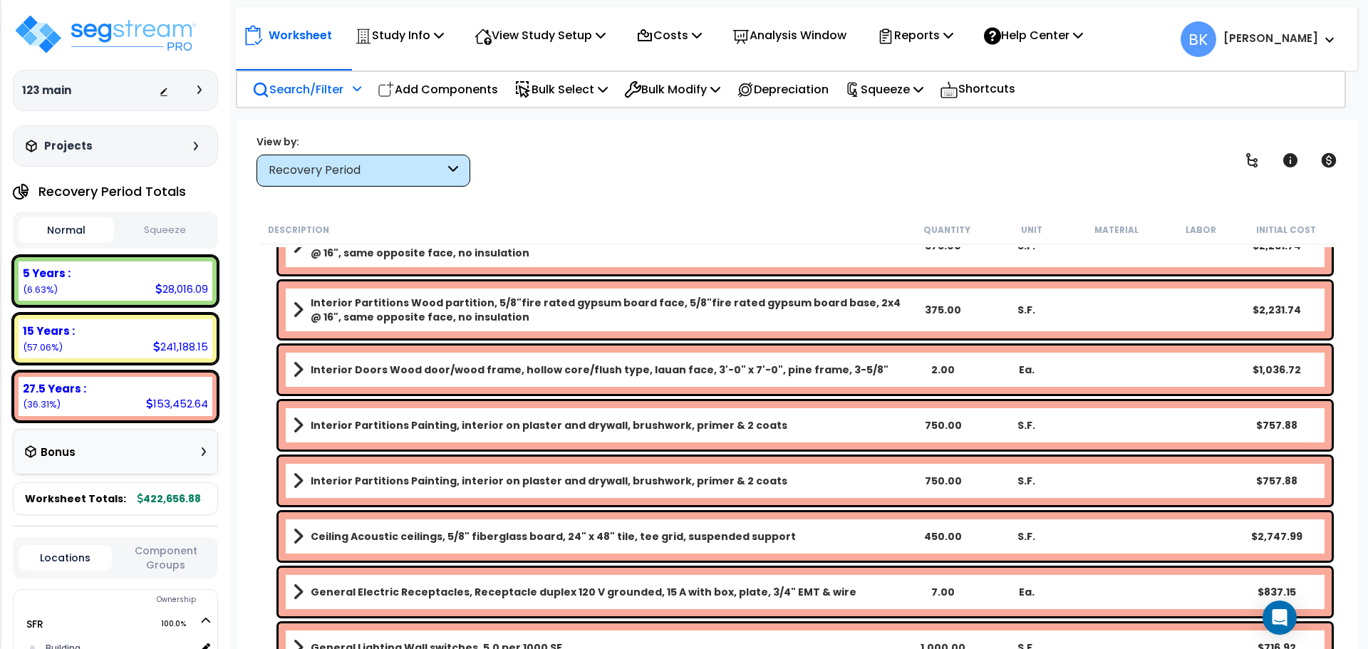
scroll to position [3826, 0]
